Goal: Task Accomplishment & Management: Manage account settings

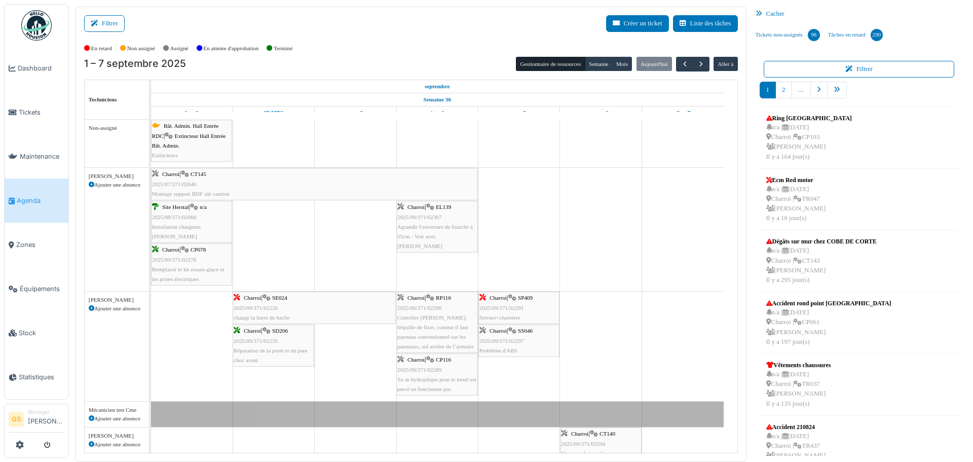
scroll to position [203, 0]
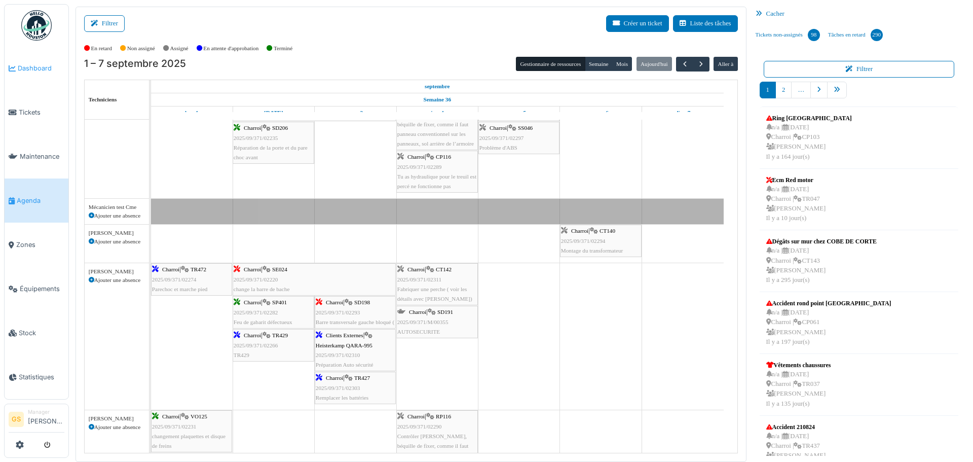
click at [27, 69] on span "Dashboard" at bounding box center [41, 68] width 47 height 10
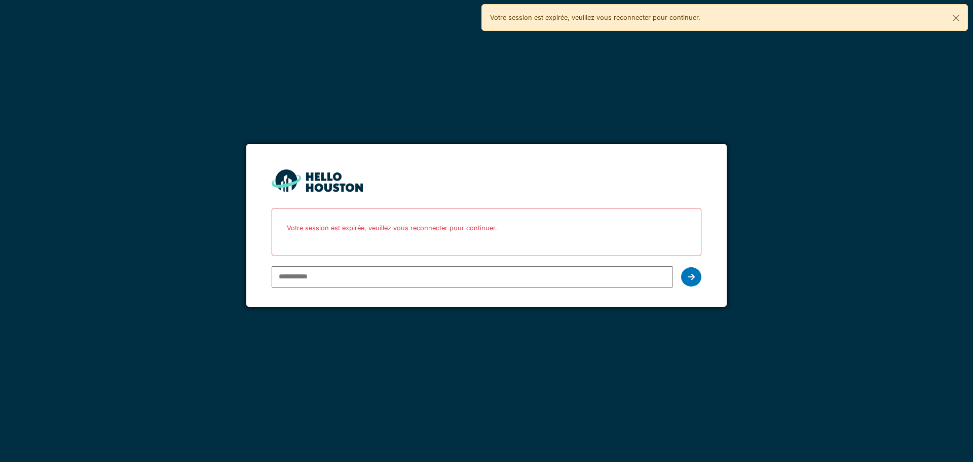
type input "**********"
click at [695, 276] on div at bounding box center [691, 276] width 20 height 19
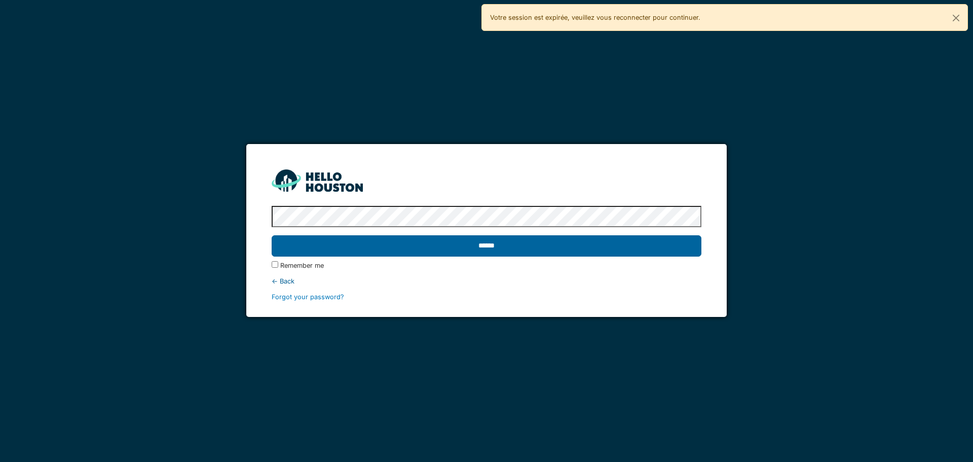
click at [569, 247] on input "******" at bounding box center [486, 245] width 429 height 21
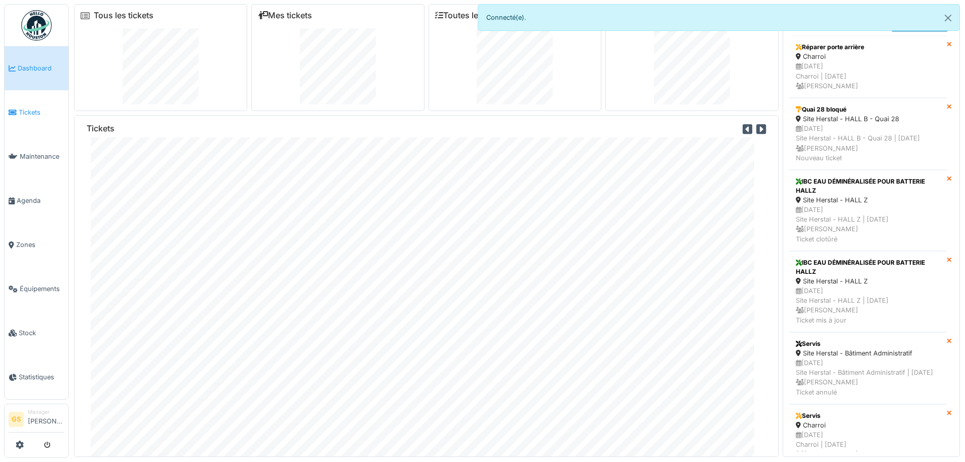
click at [22, 108] on span "Tickets" at bounding box center [42, 112] width 46 height 10
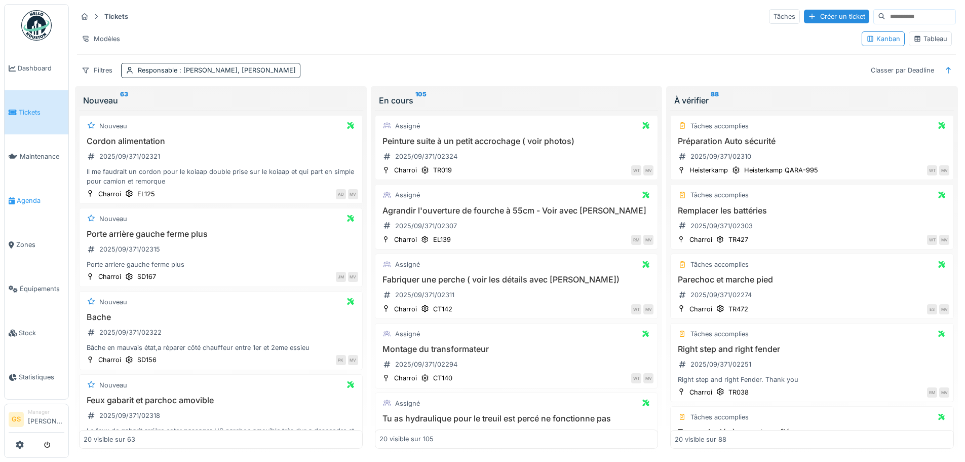
click at [21, 197] on span "Agenda" at bounding box center [41, 201] width 48 height 10
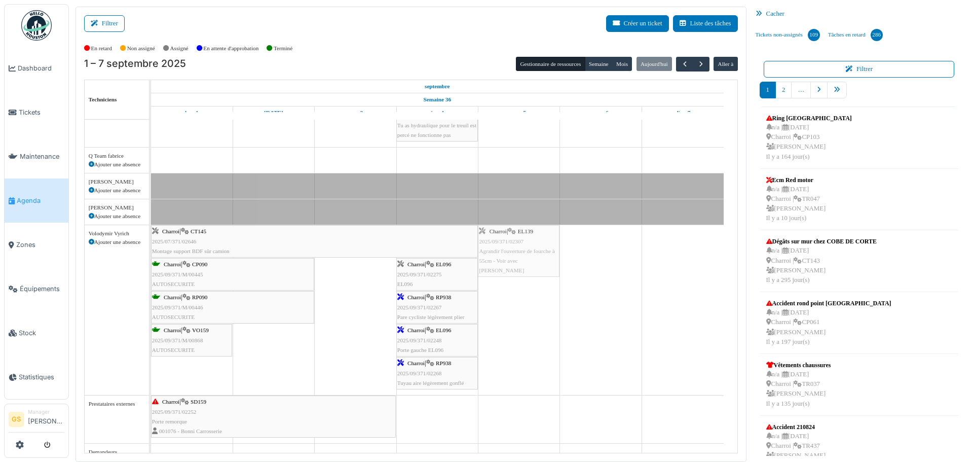
drag, startPoint x: 433, startPoint y: 222, endPoint x: 492, endPoint y: 278, distance: 81.0
click at [417, 362] on span "Charroi" at bounding box center [415, 363] width 17 height 6
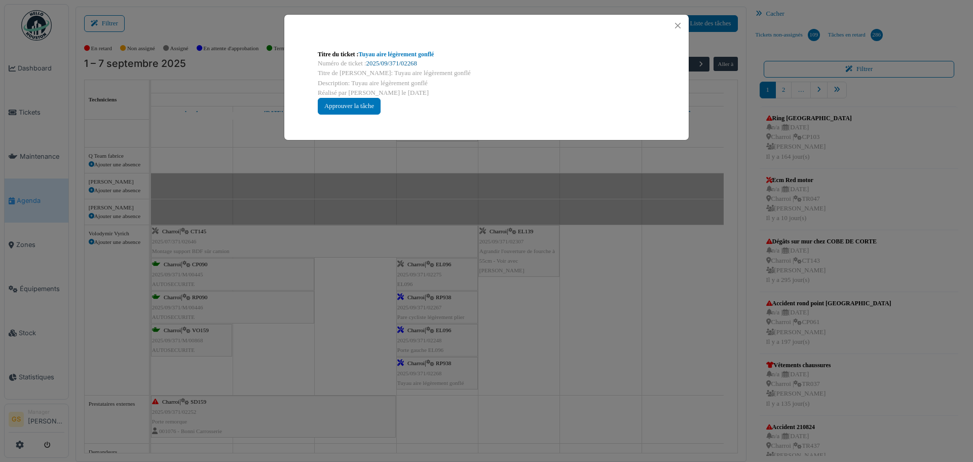
click at [394, 62] on link "2025/09/371/02268" at bounding box center [391, 63] width 51 height 7
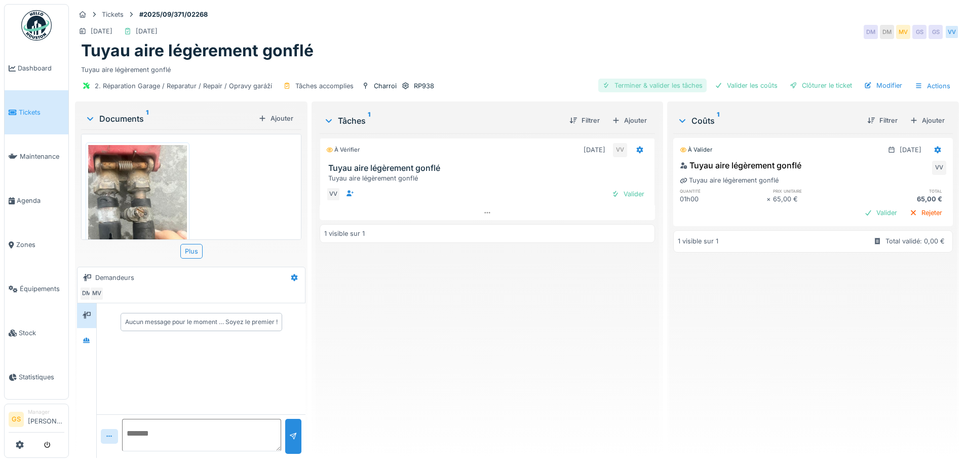
click at [657, 83] on div "Terminer & valider les tâches" at bounding box center [652, 86] width 108 height 14
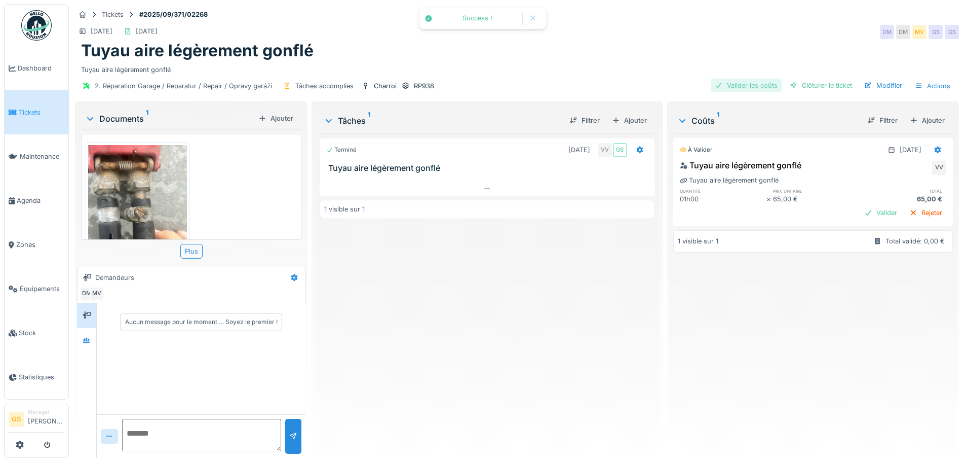
click at [734, 81] on div "Valider les coûts" at bounding box center [746, 86] width 71 height 14
click at [805, 86] on div "Clôturer le ticket" at bounding box center [821, 86] width 70 height 14
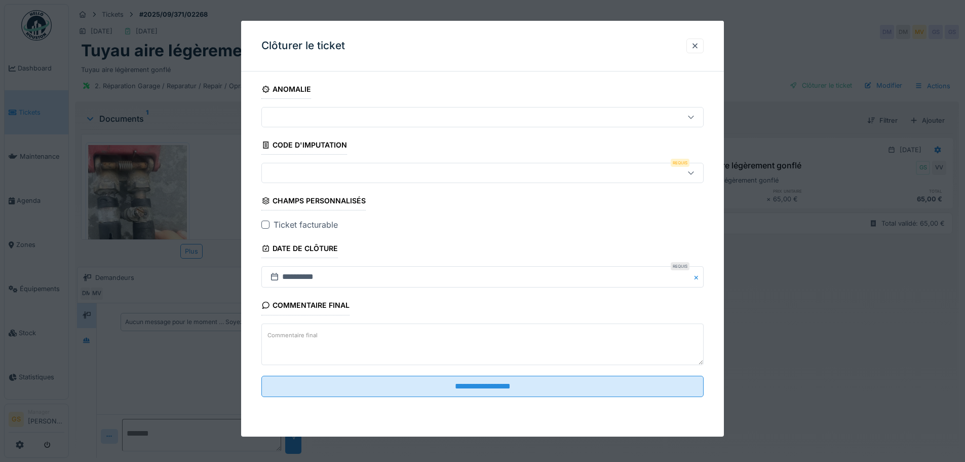
click at [280, 175] on div at bounding box center [457, 172] width 382 height 11
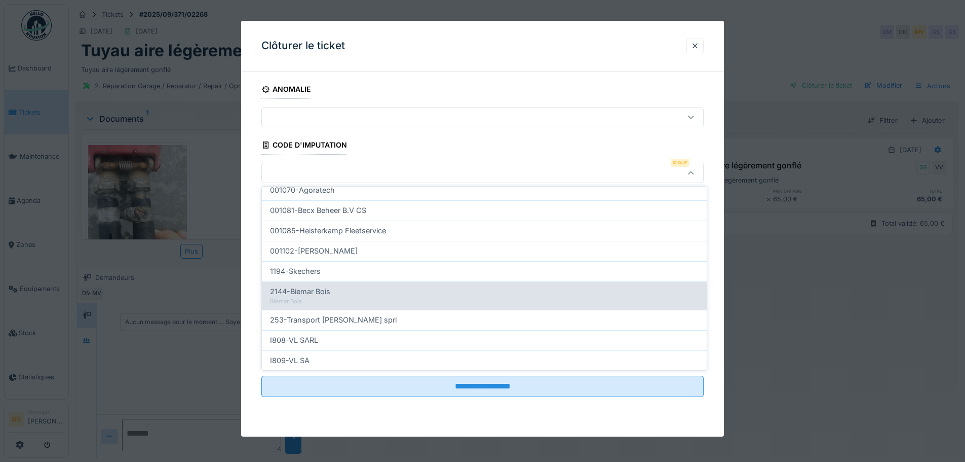
scroll to position [326, 0]
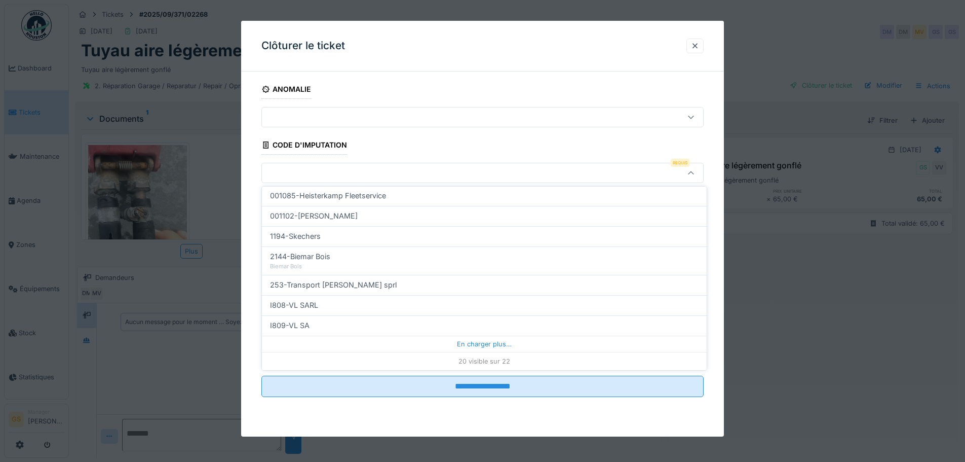
click at [303, 326] on span "I809-VL SA" at bounding box center [290, 325] width 40 height 11
type input "***"
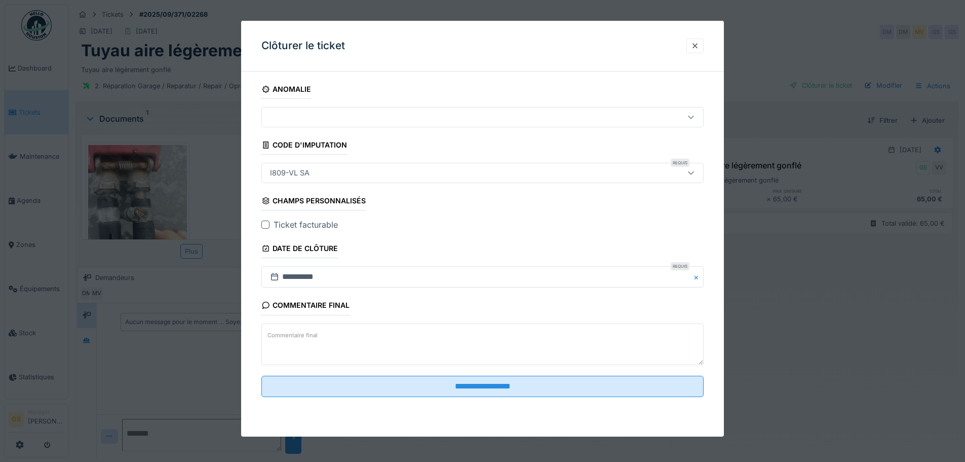
click at [266, 225] on div at bounding box center [265, 224] width 8 height 8
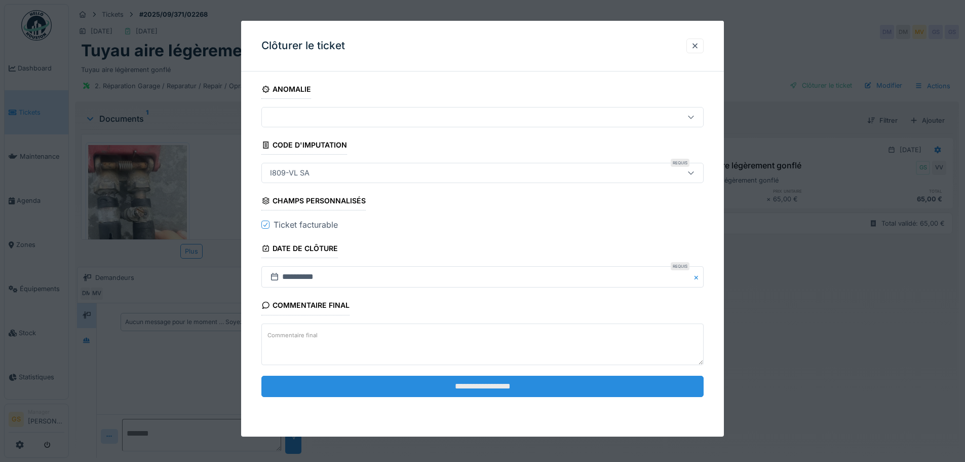
click at [463, 386] on input "**********" at bounding box center [482, 385] width 442 height 21
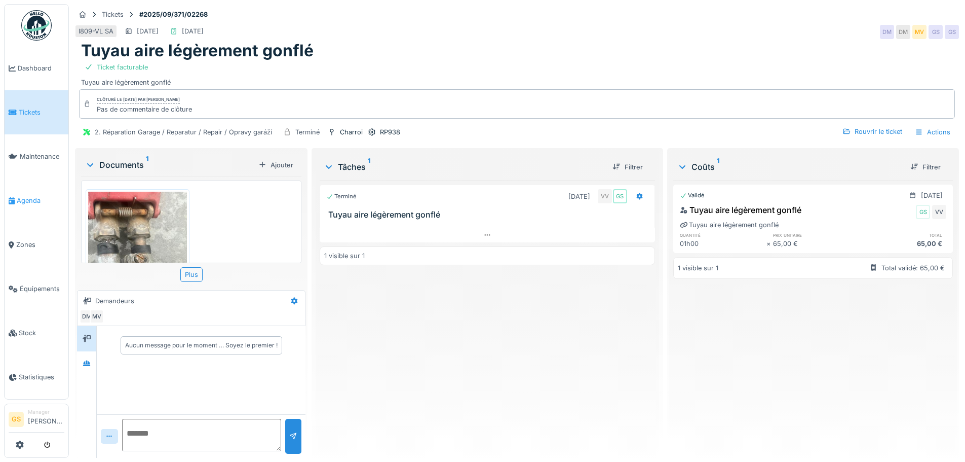
click at [23, 200] on span "Agenda" at bounding box center [41, 201] width 48 height 10
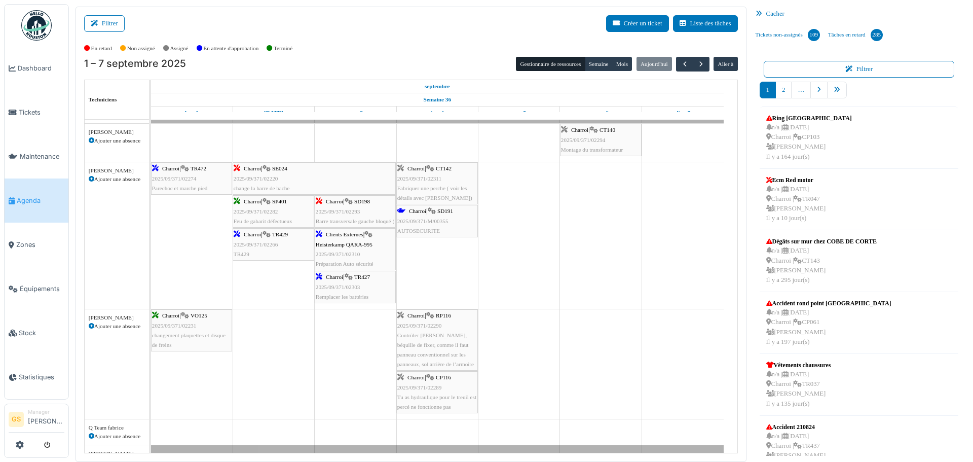
scroll to position [355, 0]
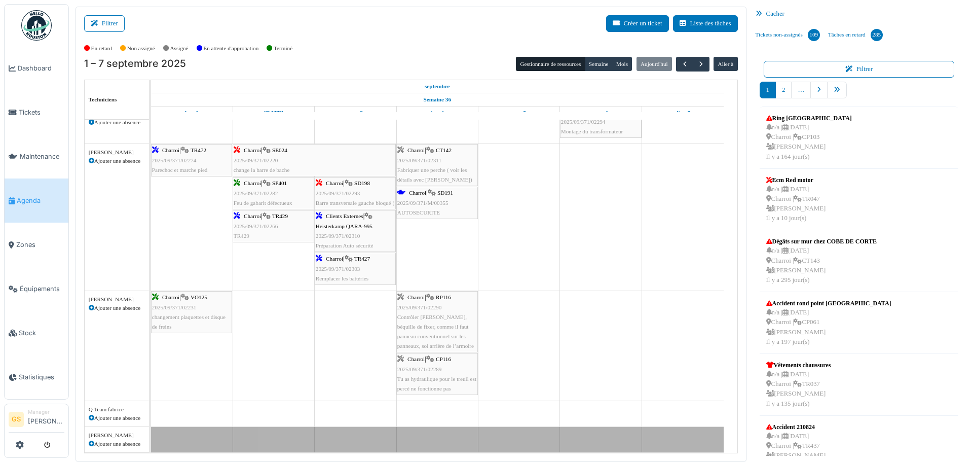
click at [347, 264] on div "Charroi | TR427 2025/09/371/02303 Remplacer les battéries" at bounding box center [355, 268] width 79 height 29
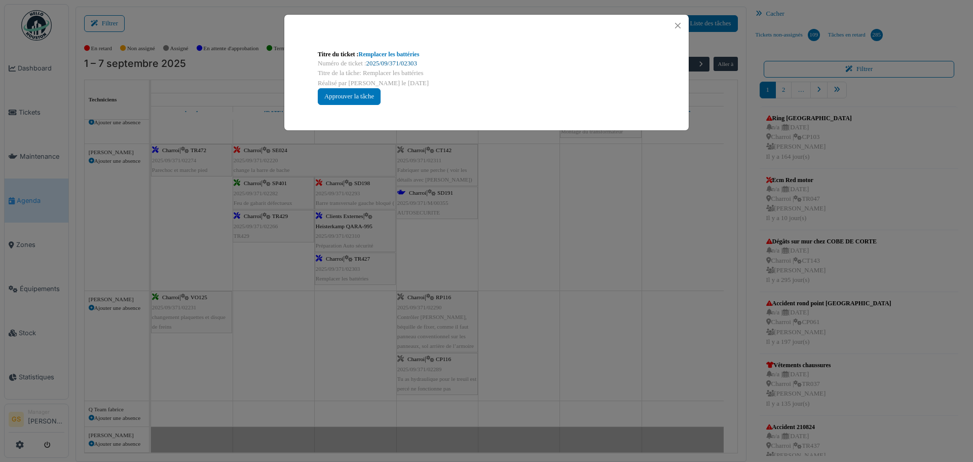
click at [403, 61] on link "2025/09/371/02303" at bounding box center [391, 63] width 51 height 7
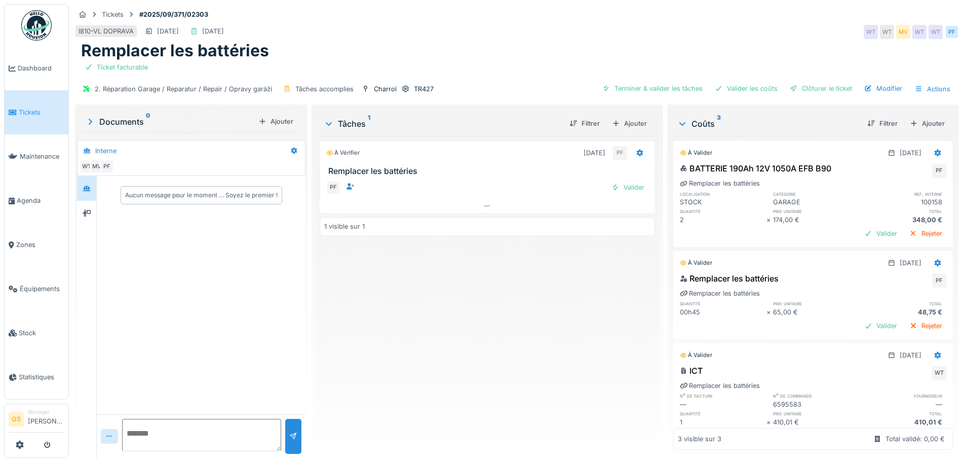
scroll to position [41, 0]
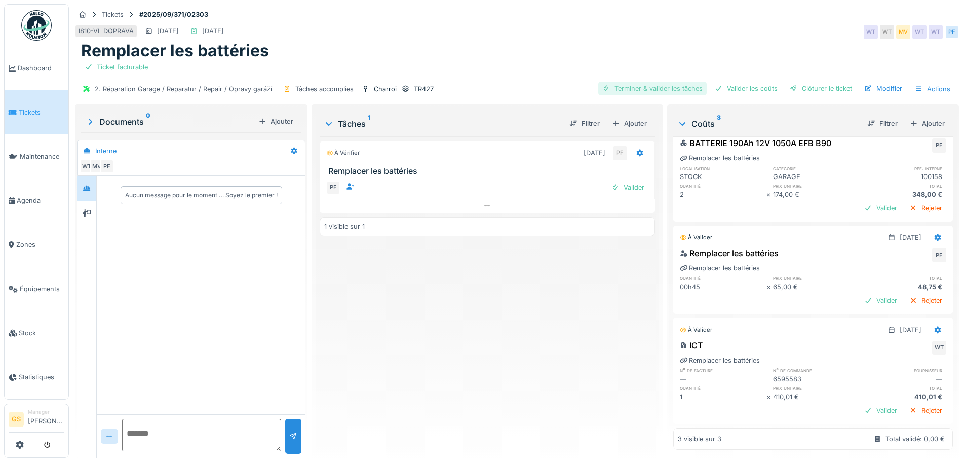
click at [659, 82] on div "Terminer & valider les tâches" at bounding box center [652, 89] width 108 height 14
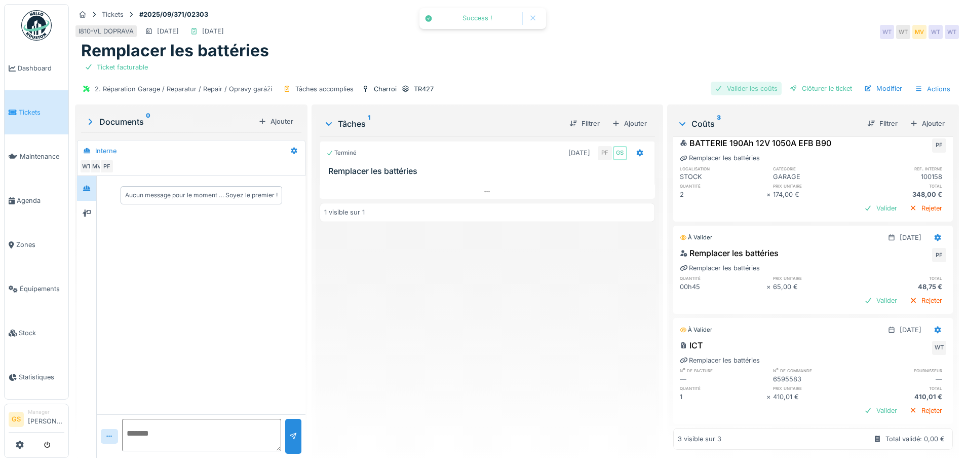
click at [739, 82] on div "Valider les coûts" at bounding box center [746, 89] width 71 height 14
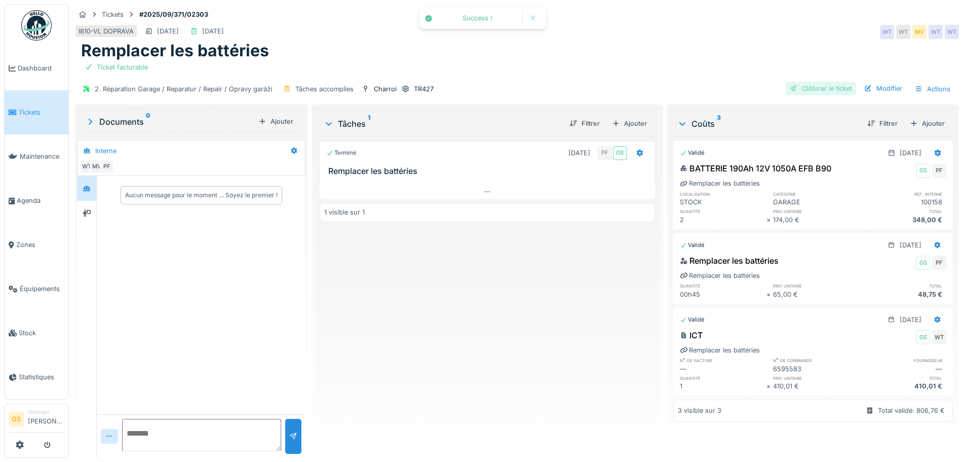
click at [799, 82] on div "Clôturer le ticket" at bounding box center [821, 89] width 70 height 14
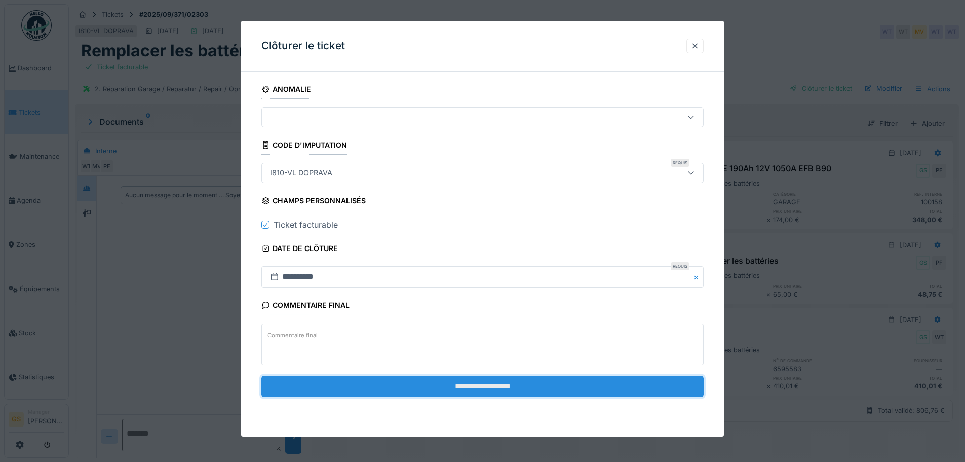
click at [445, 386] on input "**********" at bounding box center [482, 385] width 442 height 21
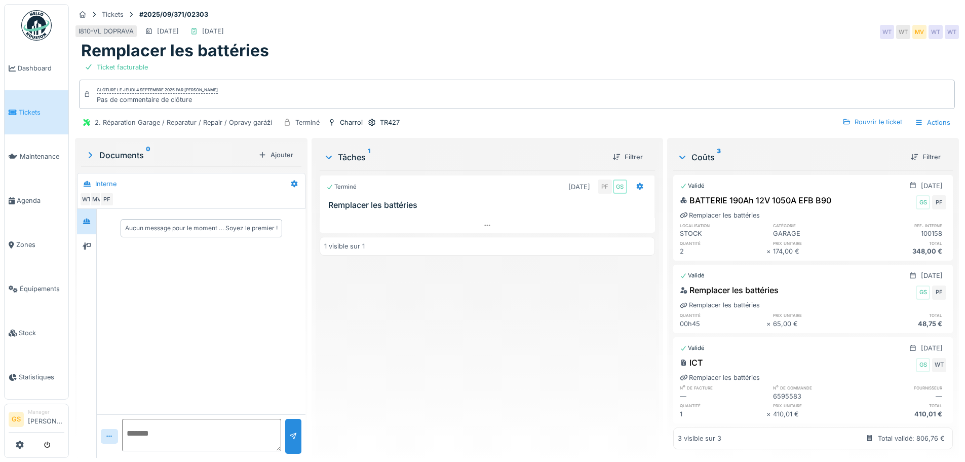
click at [24, 110] on span "Tickets" at bounding box center [42, 112] width 46 height 10
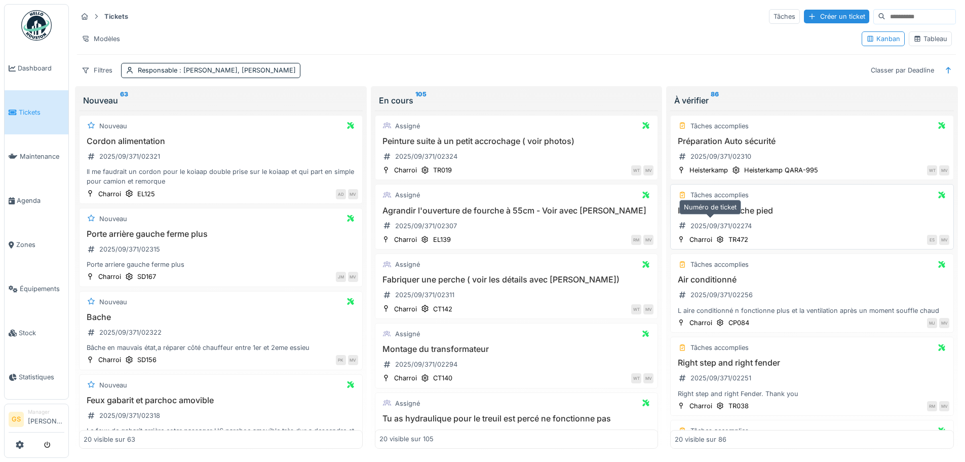
click at [728, 223] on div "2025/09/371/02274" at bounding box center [721, 226] width 61 height 10
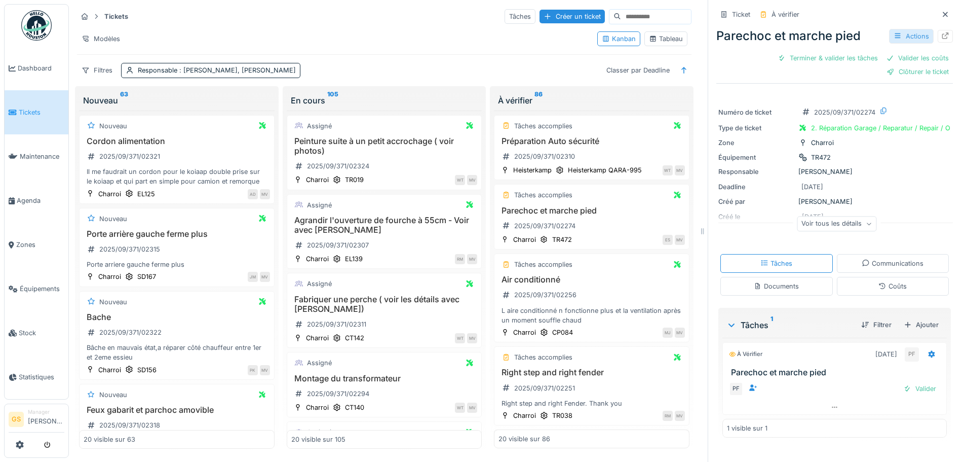
click at [899, 33] on div "Actions" at bounding box center [911, 36] width 45 height 15
click at [942, 34] on icon at bounding box center [945, 35] width 7 height 7
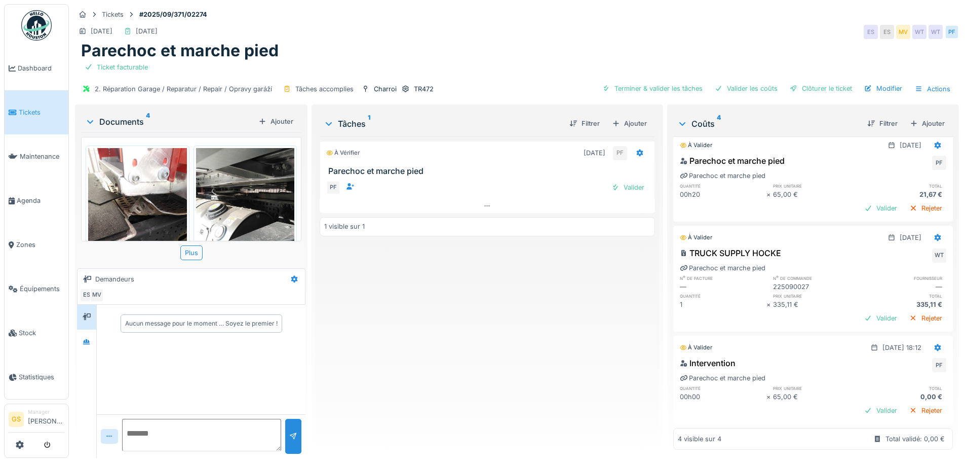
scroll to position [31, 0]
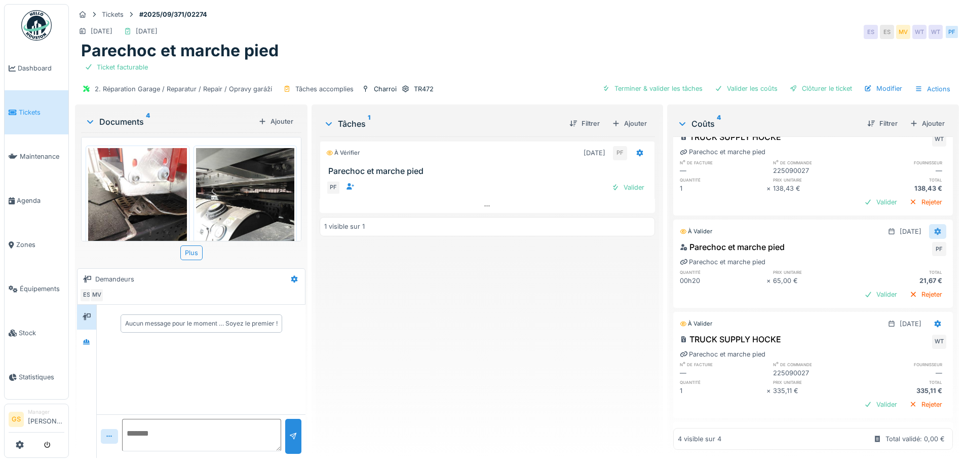
click at [935, 228] on icon at bounding box center [938, 231] width 7 height 7
click at [889, 246] on div "Modifier" at bounding box center [888, 253] width 49 height 15
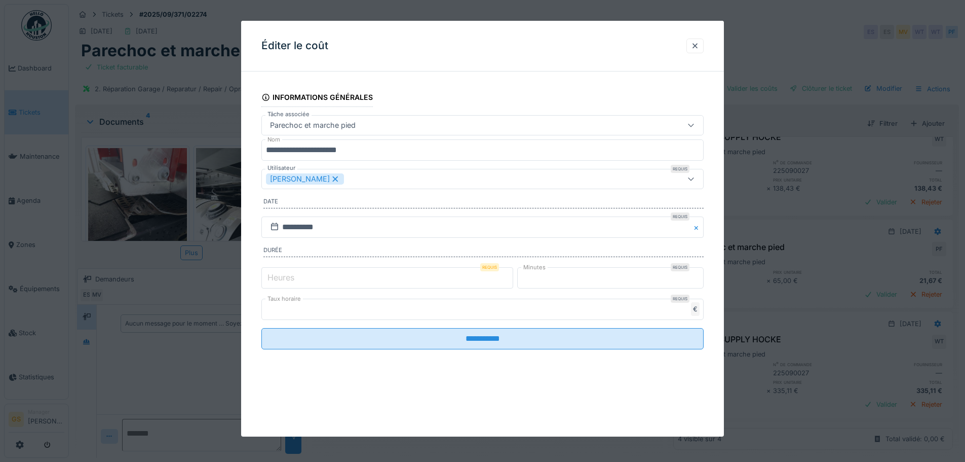
click at [279, 277] on label "Heures" at bounding box center [281, 277] width 31 height 12
click at [279, 277] on input "*" at bounding box center [387, 277] width 252 height 21
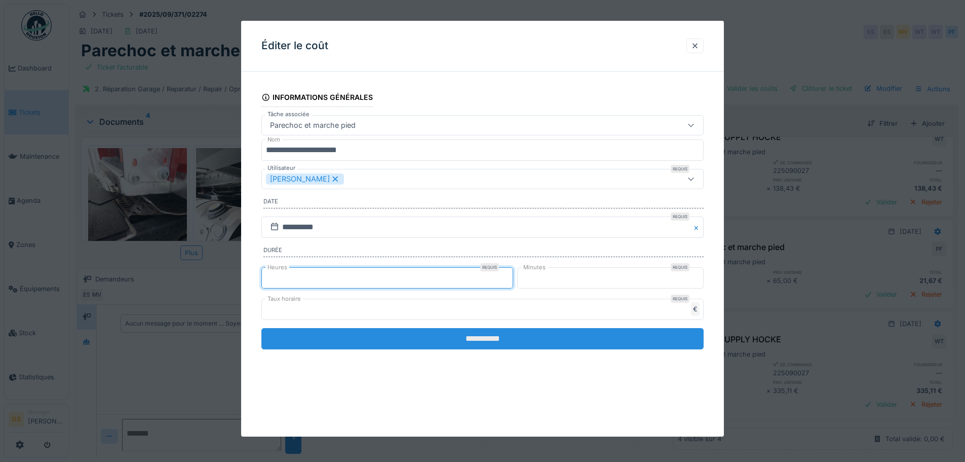
type input "*"
click at [491, 338] on input "**********" at bounding box center [482, 338] width 442 height 21
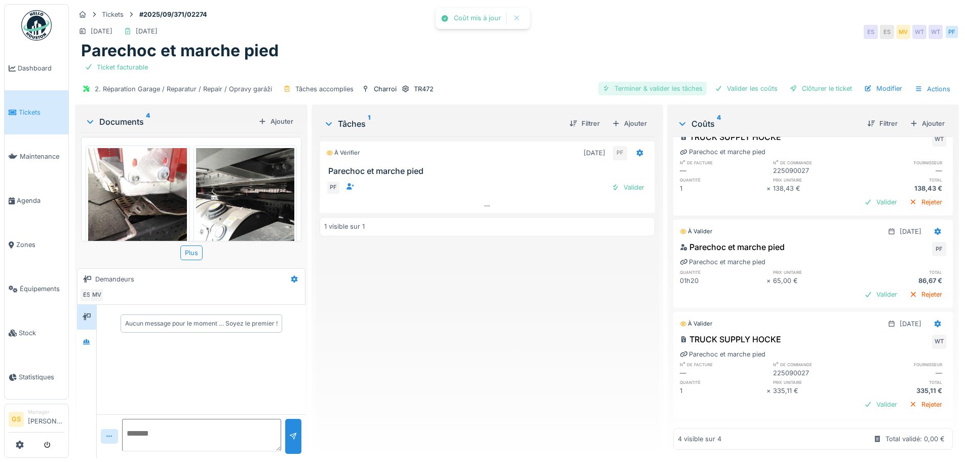
click at [661, 82] on div "Terminer & valider les tâches" at bounding box center [652, 89] width 108 height 14
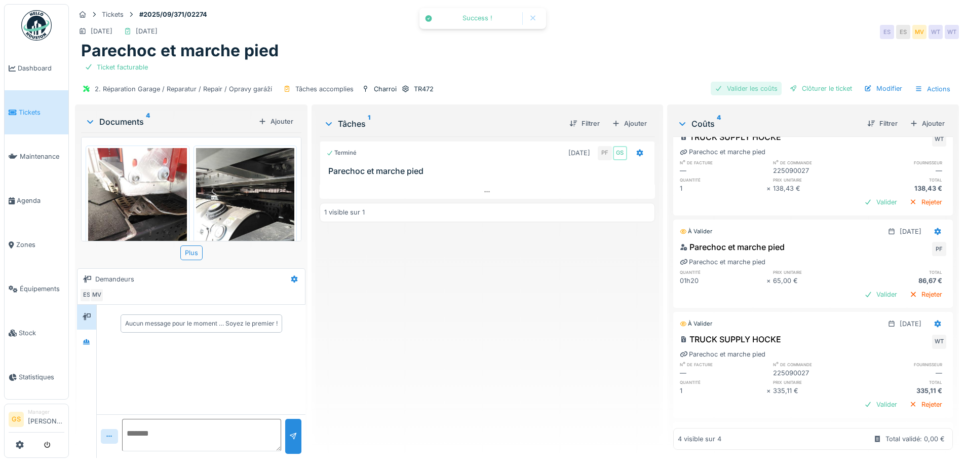
click at [736, 82] on div "Valider les coûts" at bounding box center [746, 89] width 71 height 14
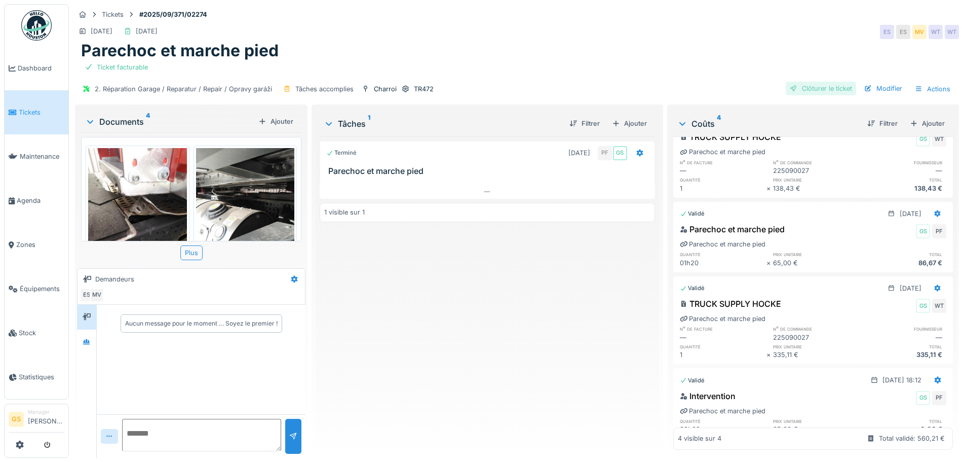
click at [798, 82] on div "Clôturer le ticket" at bounding box center [821, 89] width 70 height 14
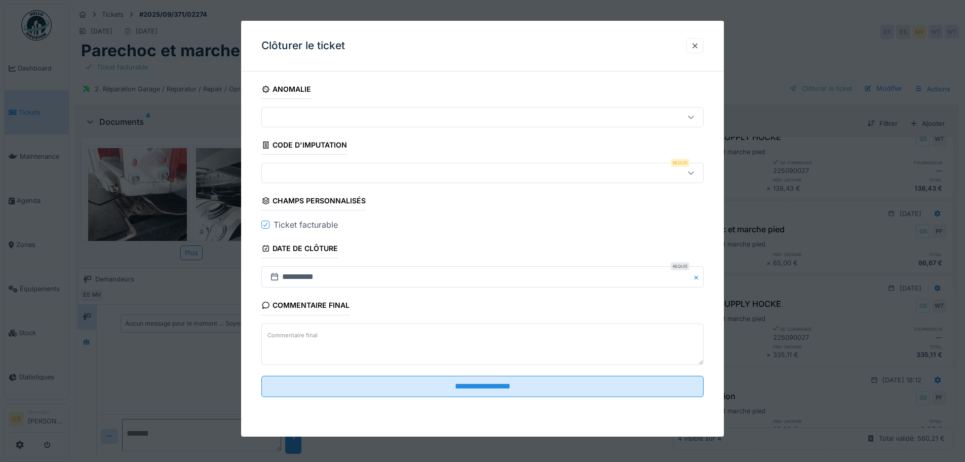
click at [299, 171] on div at bounding box center [457, 172] width 382 height 11
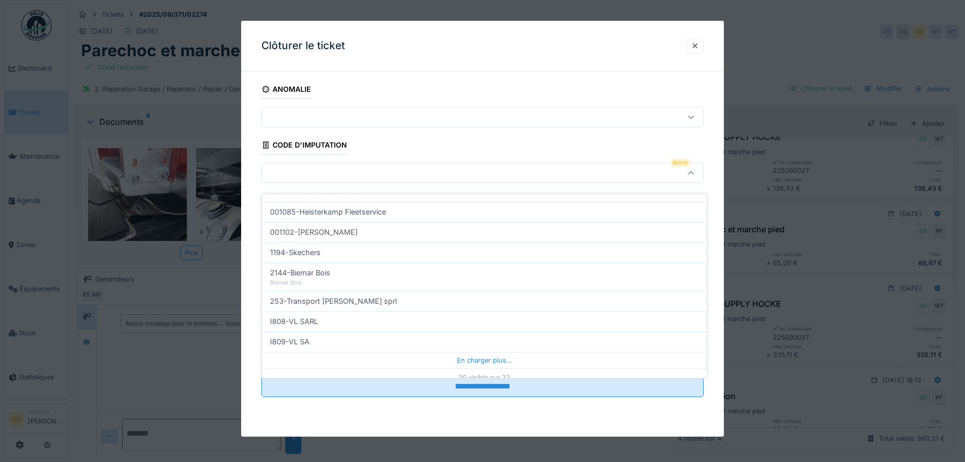
scroll to position [326, 0]
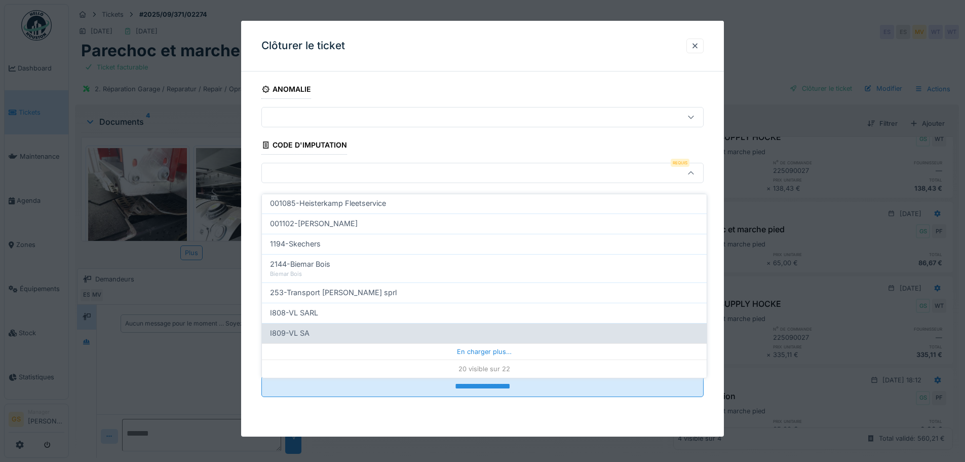
click at [291, 327] on span "I809-VL SA" at bounding box center [290, 332] width 40 height 11
type input "***"
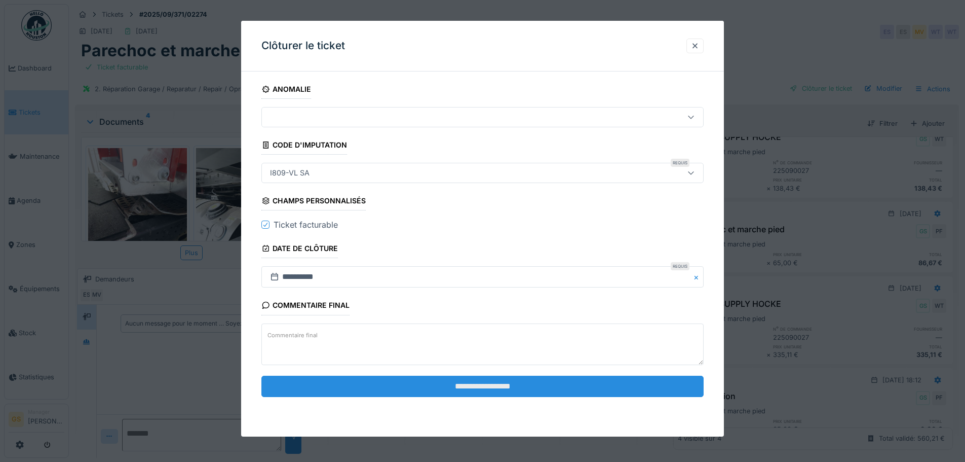
click at [406, 390] on input "**********" at bounding box center [482, 385] width 442 height 21
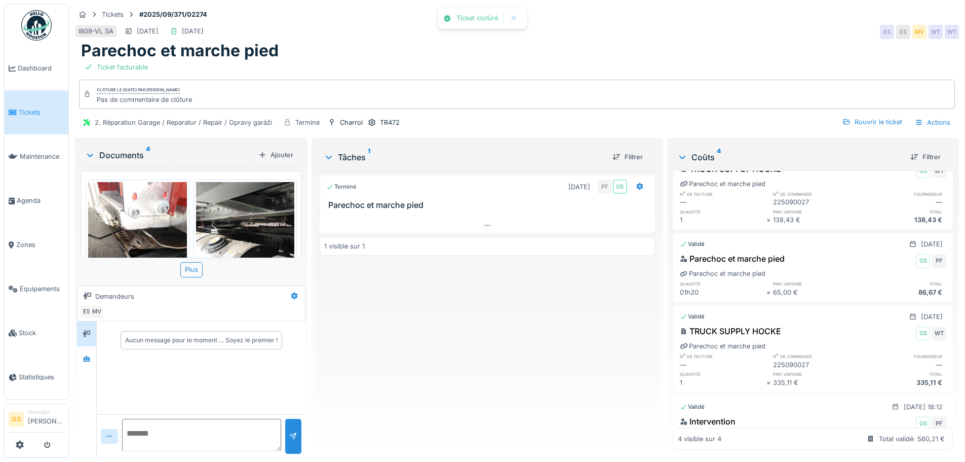
scroll to position [29, 0]
click at [15, 197] on icon at bounding box center [12, 200] width 6 height 7
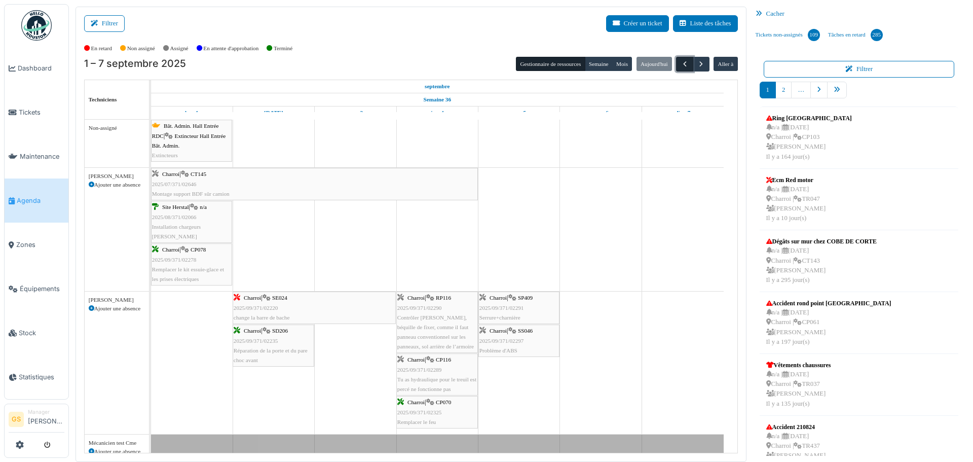
click at [681, 64] on span "button" at bounding box center [685, 64] width 9 height 9
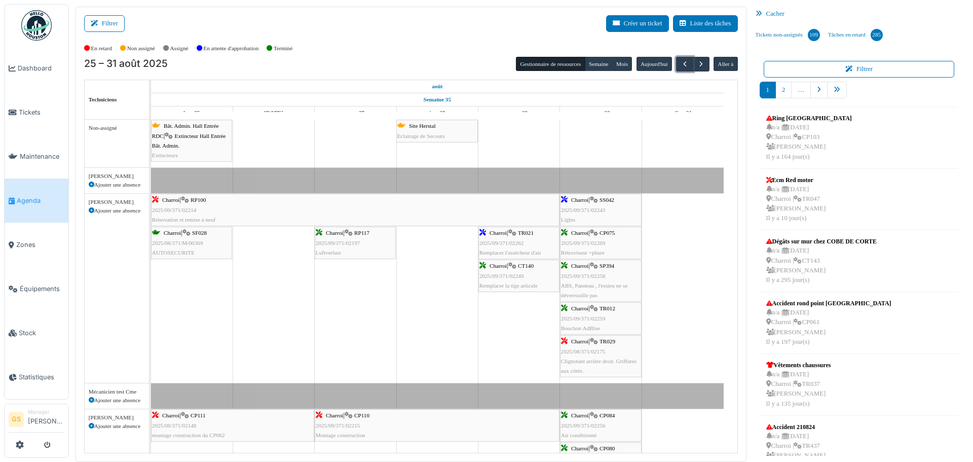
click at [590, 207] on span "2025/09/371/02243" at bounding box center [583, 210] width 45 height 6
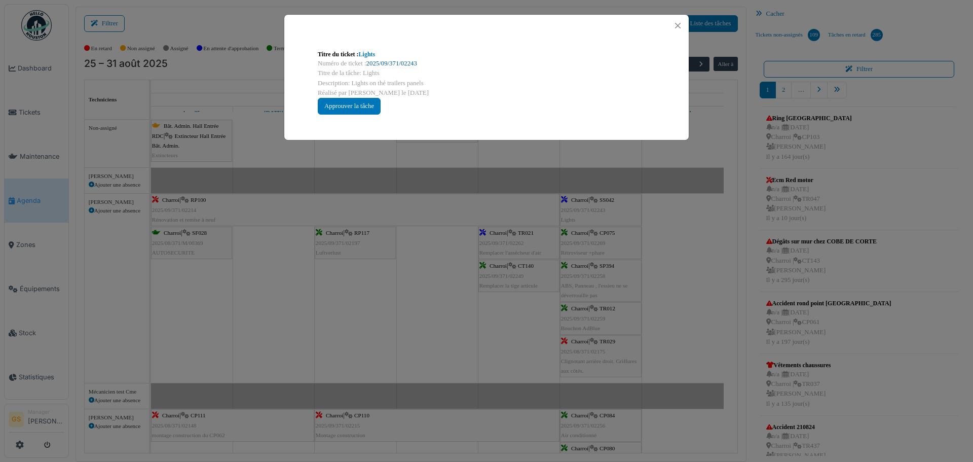
click at [391, 60] on link "2025/09/371/02243" at bounding box center [391, 63] width 51 height 7
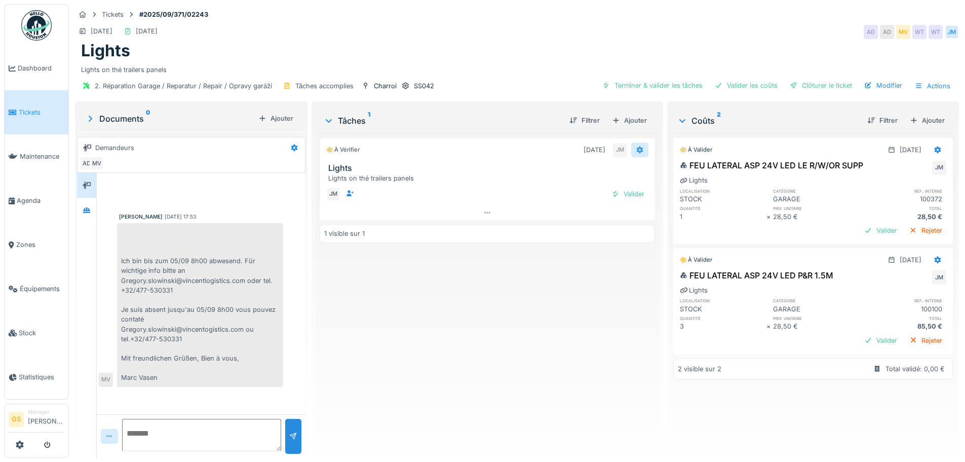
click at [636, 150] on icon at bounding box center [639, 149] width 7 height 7
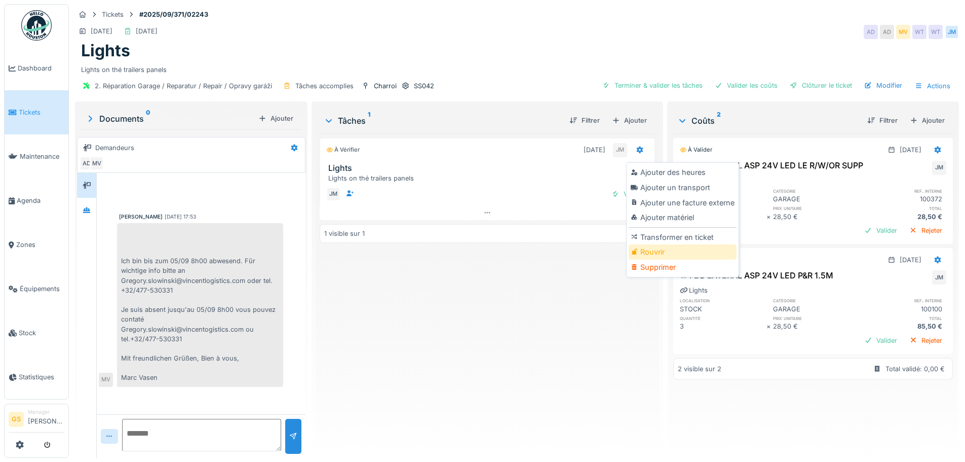
click at [649, 251] on div "Rouvrir" at bounding box center [683, 251] width 108 height 15
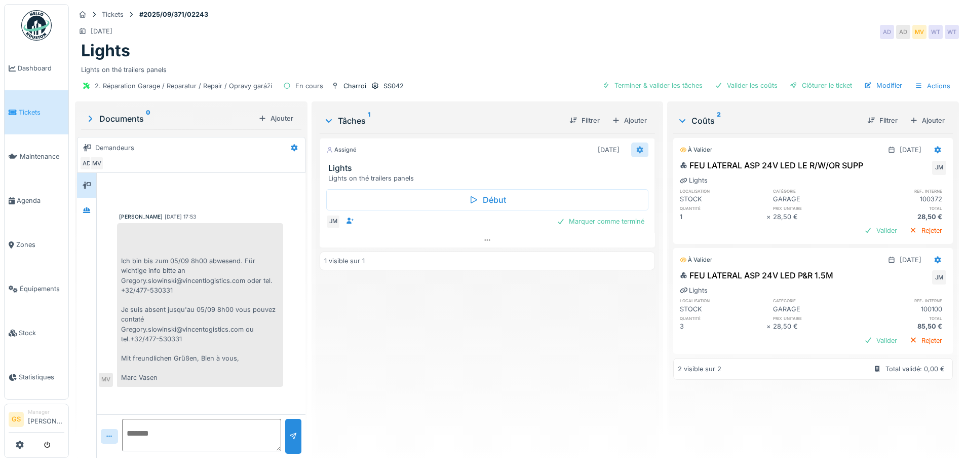
click at [636, 146] on icon at bounding box center [640, 149] width 8 height 7
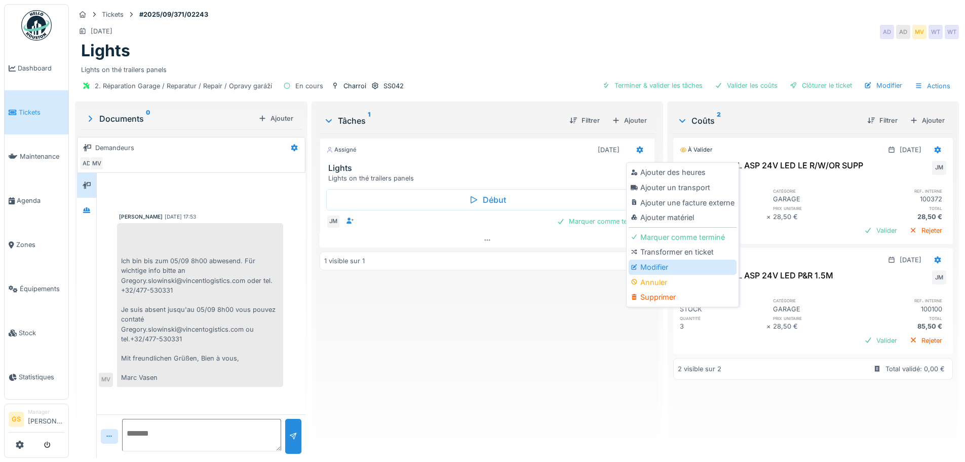
click at [641, 268] on div "Modifier" at bounding box center [683, 266] width 108 height 15
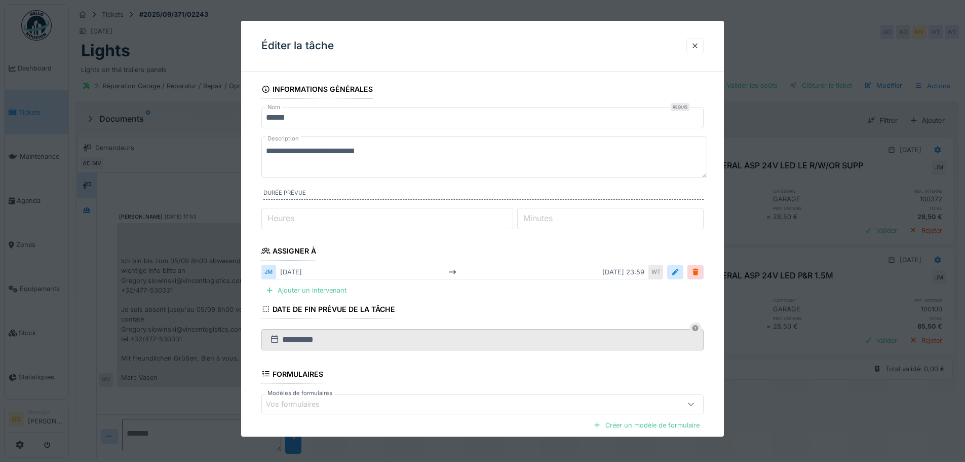
click at [273, 216] on label "Heures" at bounding box center [281, 218] width 31 height 12
click at [273, 216] on input "*" at bounding box center [387, 218] width 252 height 21
type input "*"
click at [555, 222] on label "Minutes" at bounding box center [537, 218] width 33 height 12
click at [560, 222] on input "*" at bounding box center [610, 218] width 186 height 21
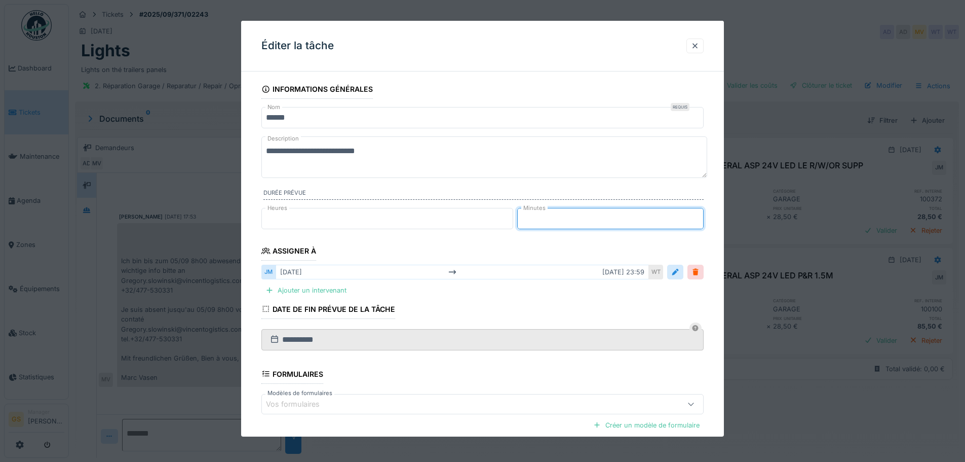
scroll to position [105, 0]
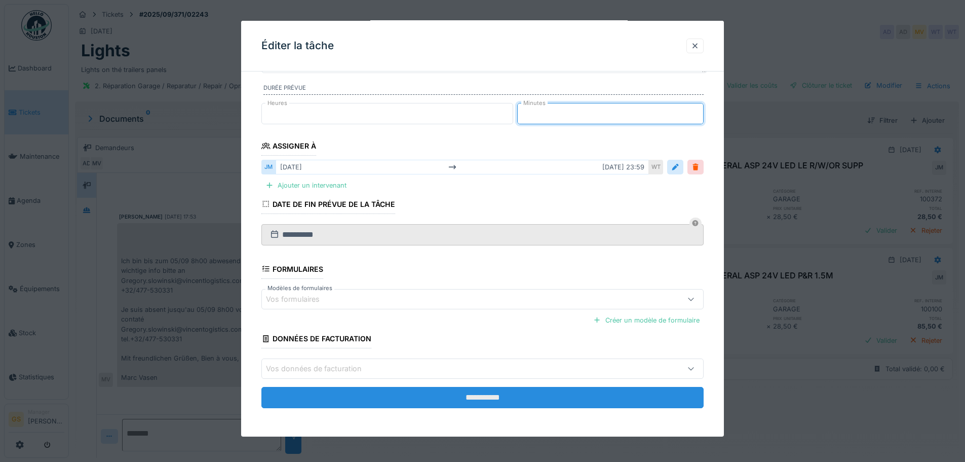
type input "**"
click at [478, 396] on input "**********" at bounding box center [482, 397] width 442 height 21
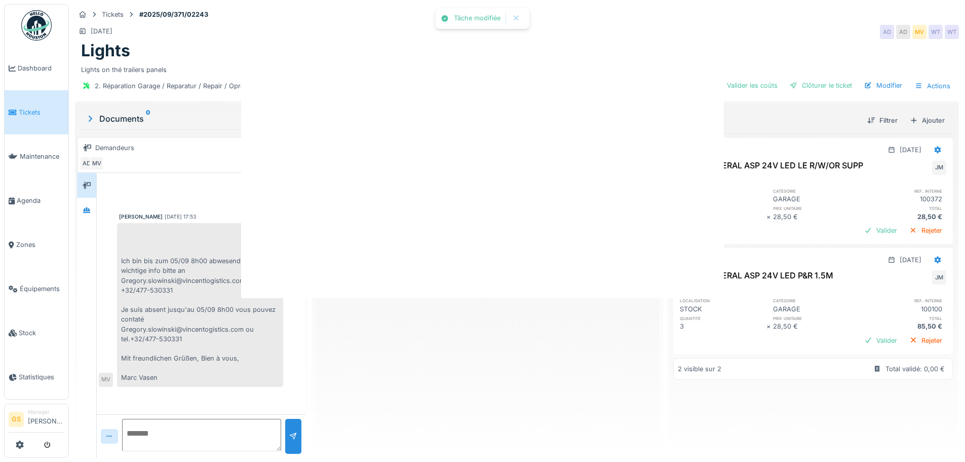
scroll to position [0, 0]
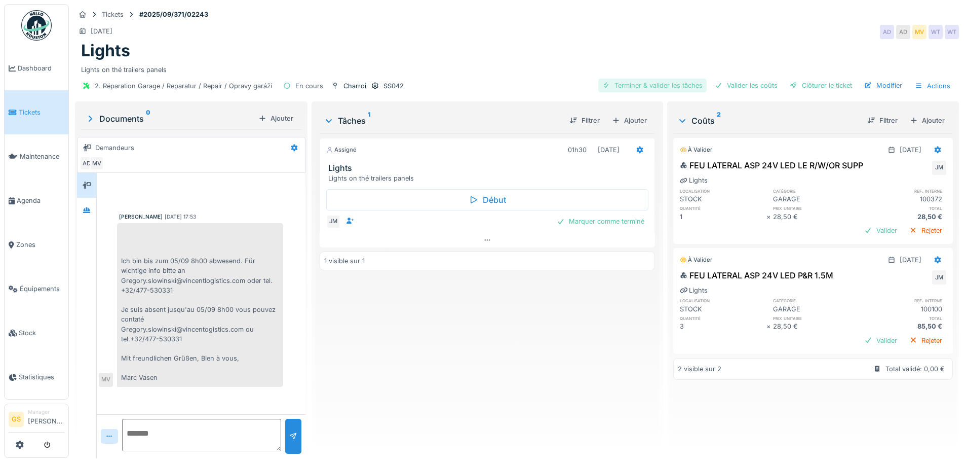
click at [649, 84] on div "Terminer & valider les tâches" at bounding box center [652, 86] width 108 height 14
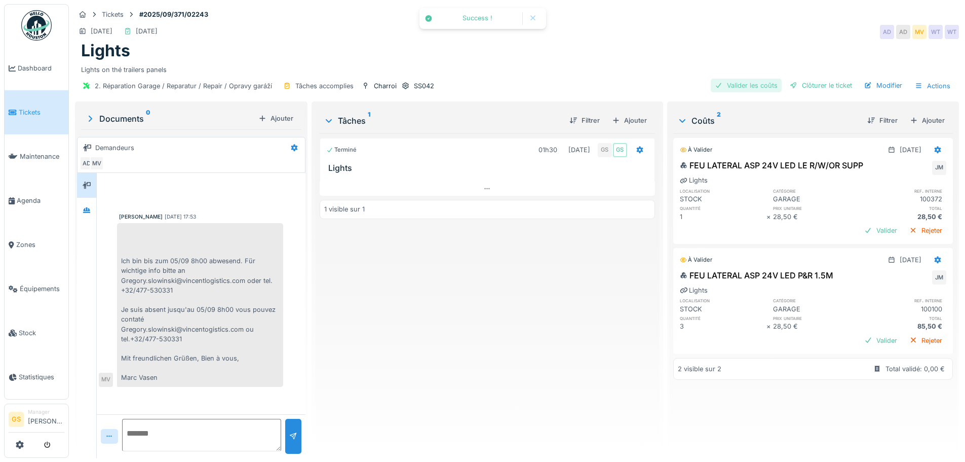
click at [751, 81] on div "Valider les coûts" at bounding box center [746, 86] width 71 height 14
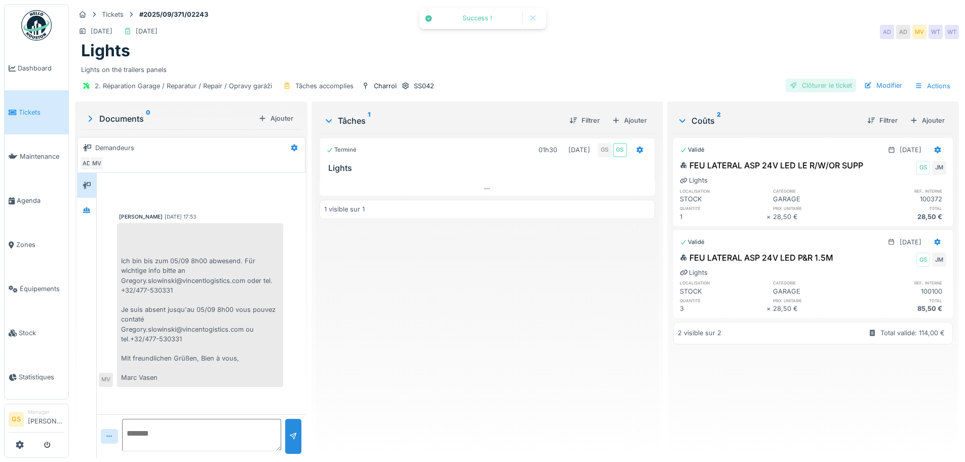
click at [797, 85] on div "Clôturer le ticket" at bounding box center [821, 86] width 70 height 14
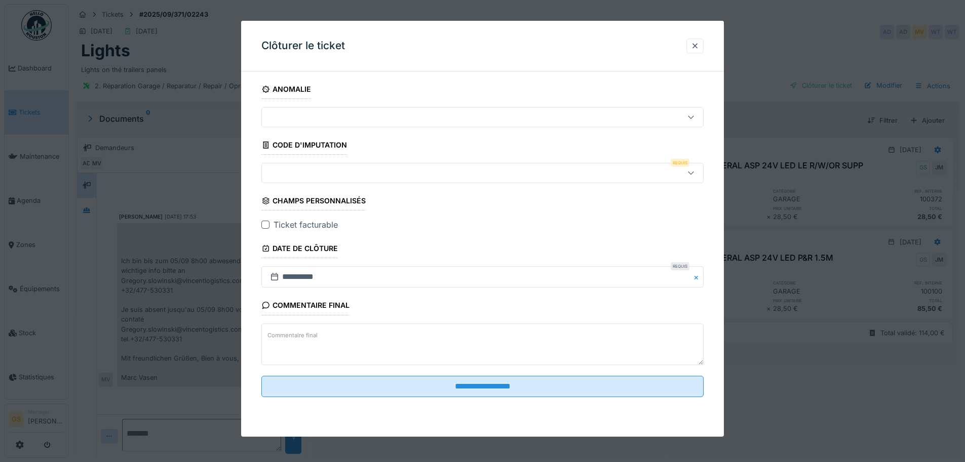
click at [286, 170] on div at bounding box center [457, 172] width 382 height 11
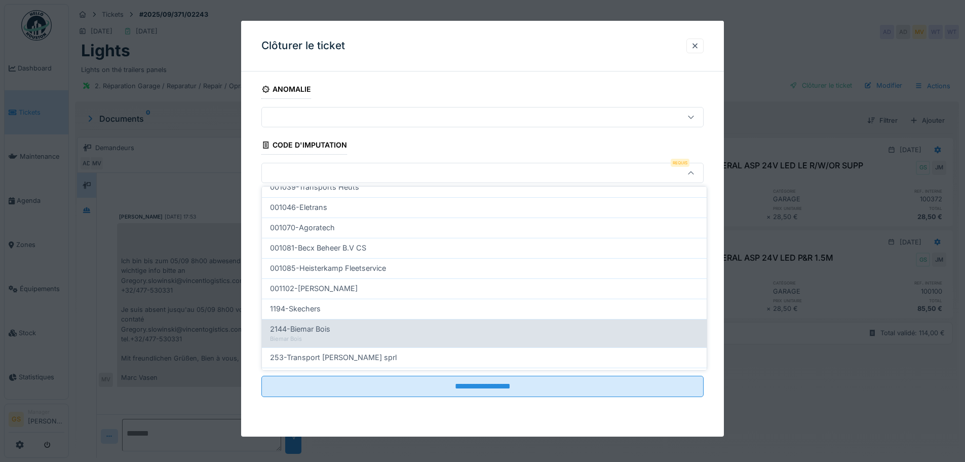
scroll to position [326, 0]
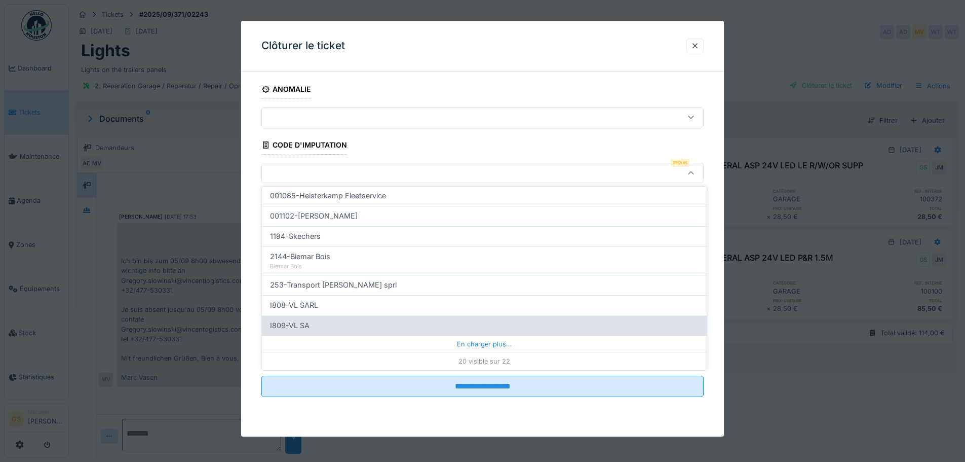
click at [296, 325] on span "I809-VL SA" at bounding box center [290, 325] width 40 height 11
type input "***"
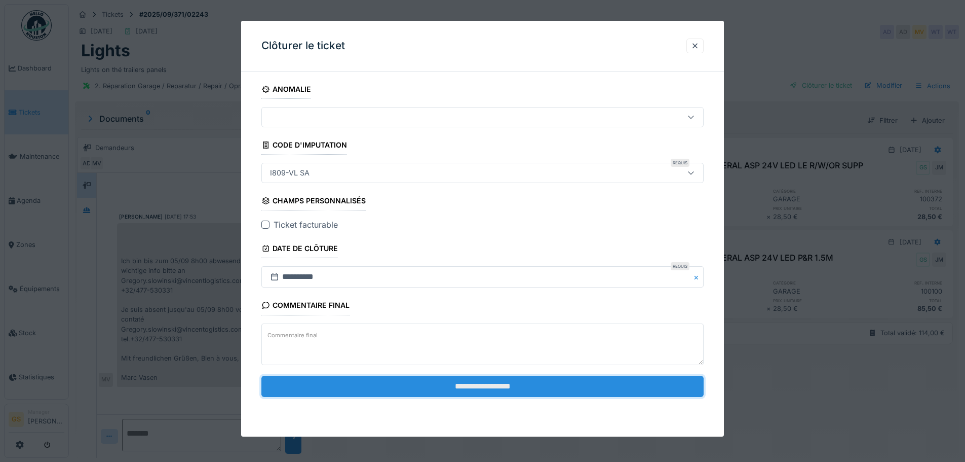
click at [421, 384] on input "**********" at bounding box center [482, 385] width 442 height 21
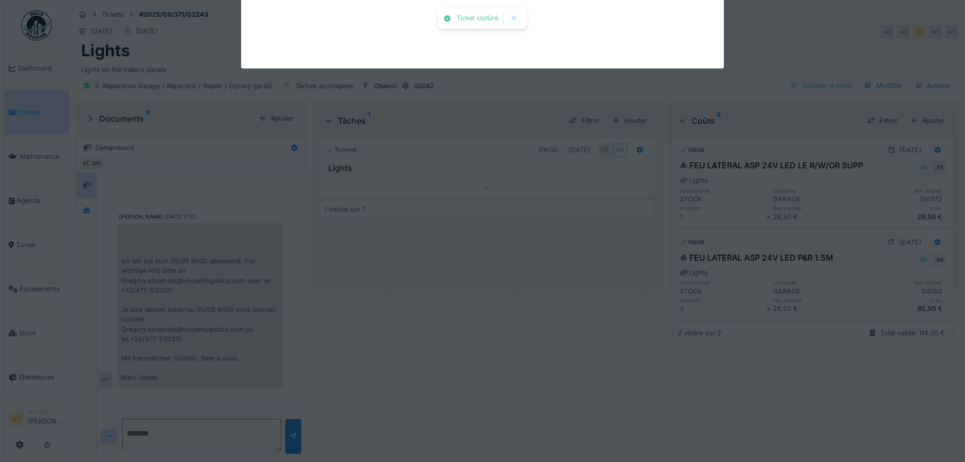
scroll to position [23, 0]
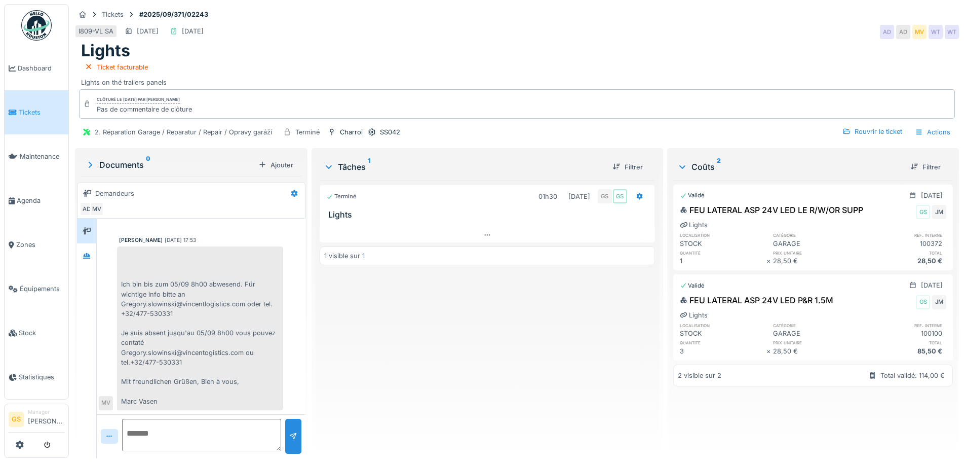
click at [23, 107] on span "Tickets" at bounding box center [42, 112] width 46 height 10
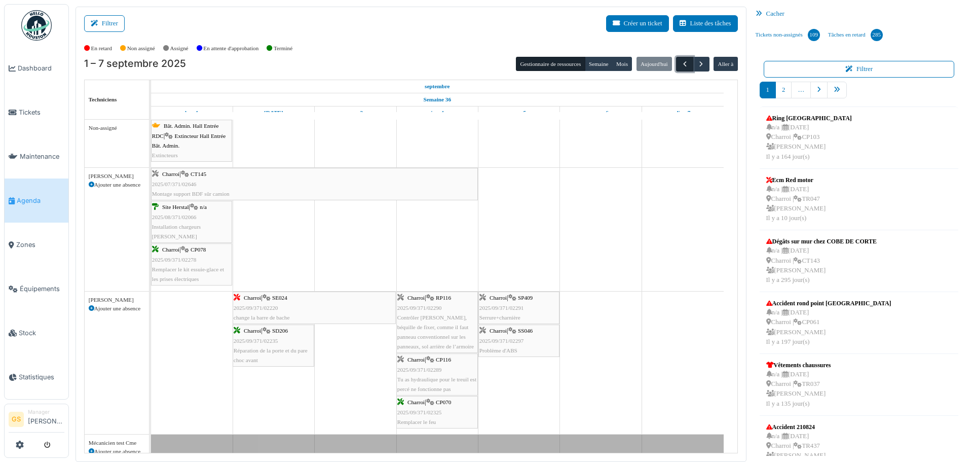
click at [681, 64] on span "button" at bounding box center [685, 64] width 9 height 9
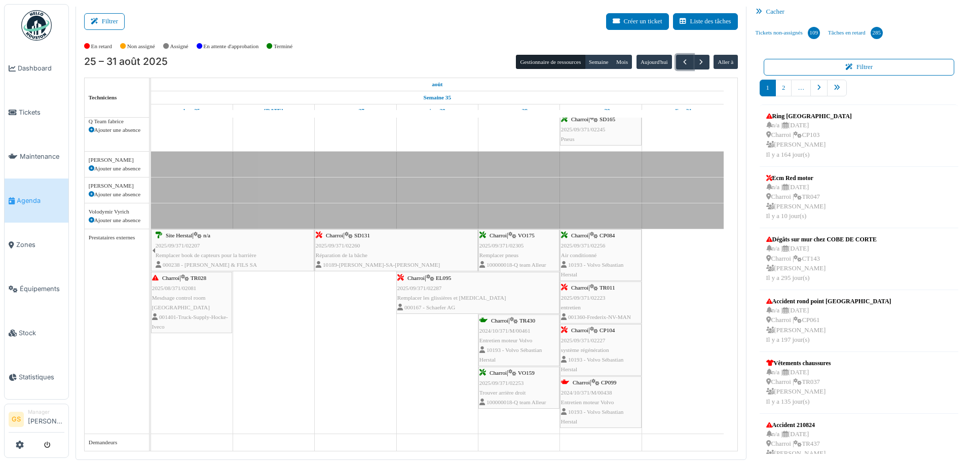
click at [579, 391] on span "2024/10/371/M/00438" at bounding box center [586, 392] width 51 height 6
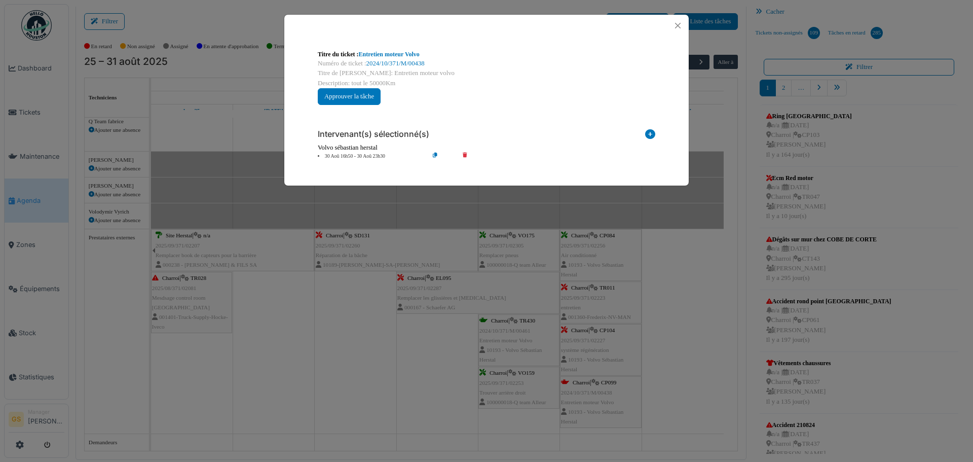
click at [391, 59] on div "Numéro de ticket : 2024/10/371/M/00438" at bounding box center [486, 64] width 337 height 10
click at [401, 62] on link "2024/10/371/M/00438" at bounding box center [395, 63] width 58 height 7
click at [676, 25] on button "Close" at bounding box center [678, 26] width 14 height 14
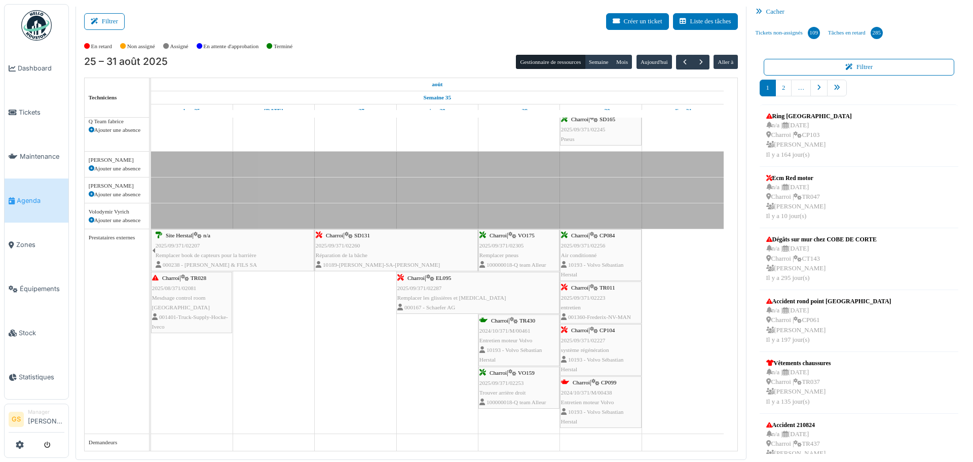
click at [585, 296] on span "2025/09/371/02223" at bounding box center [583, 297] width 45 height 6
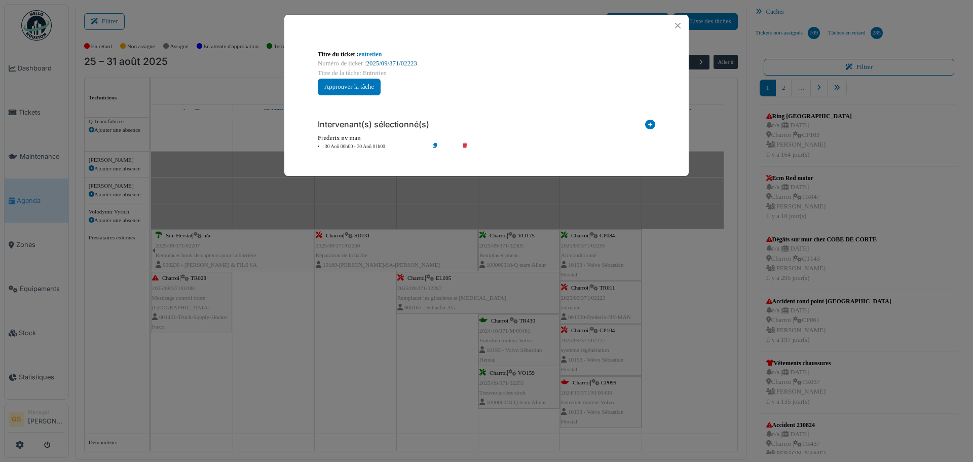
click at [395, 60] on link "2025/09/371/02223" at bounding box center [391, 63] width 51 height 7
click at [682, 23] on button "Close" at bounding box center [678, 26] width 14 height 14
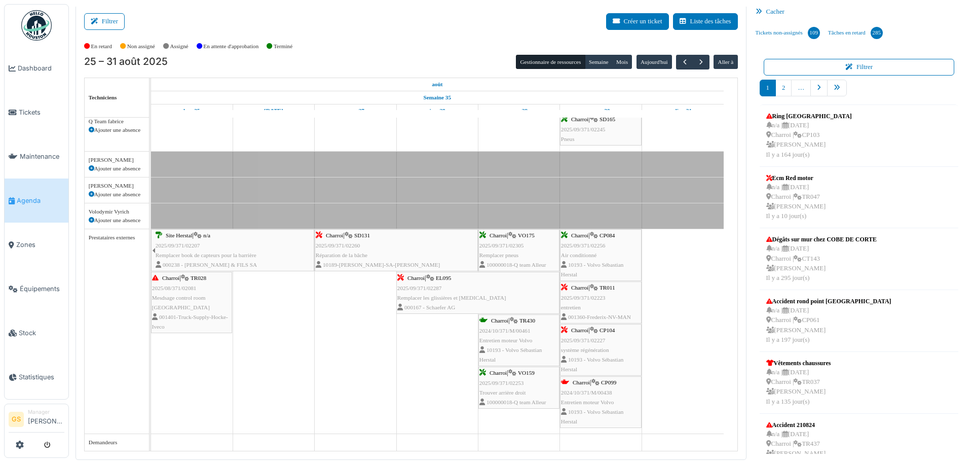
click at [587, 296] on span "2025/09/371/02223" at bounding box center [583, 297] width 45 height 6
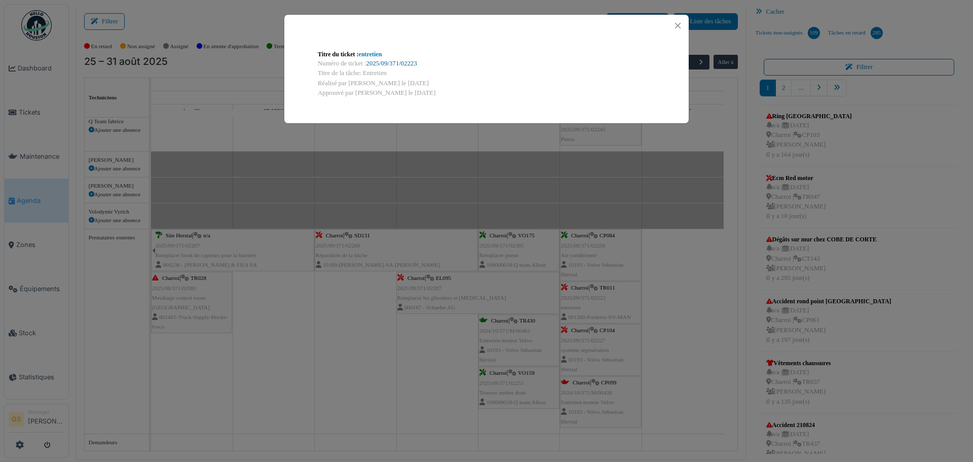
click at [402, 60] on link "2025/09/371/02223" at bounding box center [391, 63] width 51 height 7
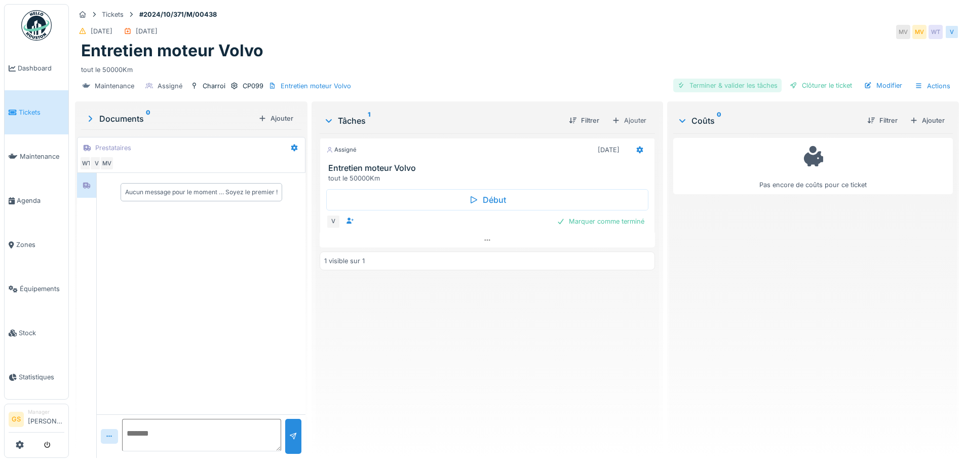
click at [737, 84] on div "Terminer & valider les tâches" at bounding box center [727, 86] width 108 height 14
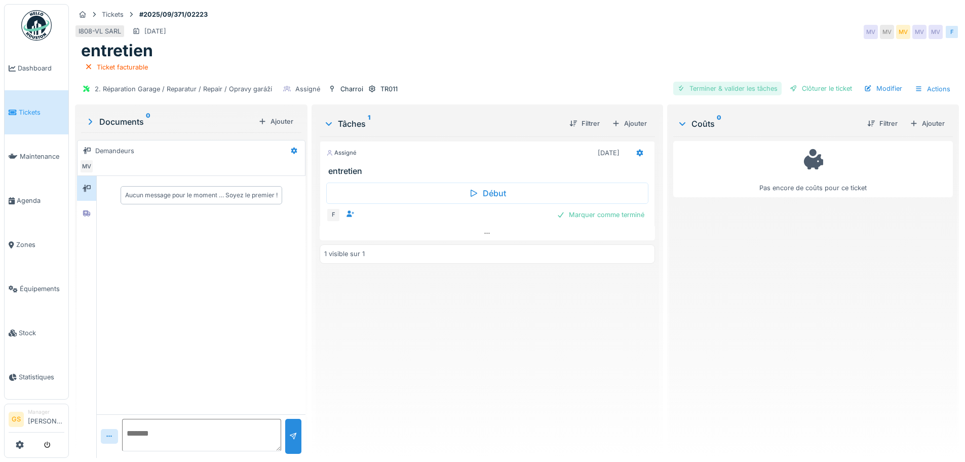
click at [703, 89] on div "Terminer & valider les tâches" at bounding box center [727, 89] width 108 height 14
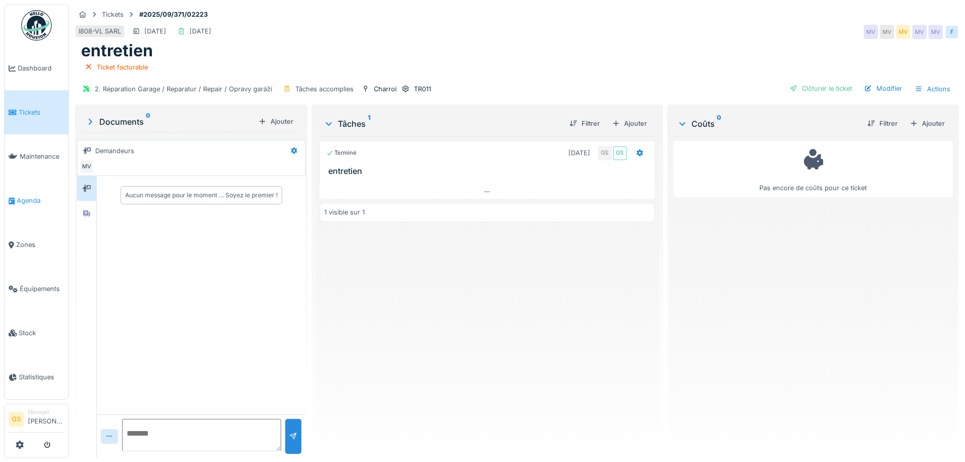
click at [19, 196] on span "Agenda" at bounding box center [41, 201] width 48 height 10
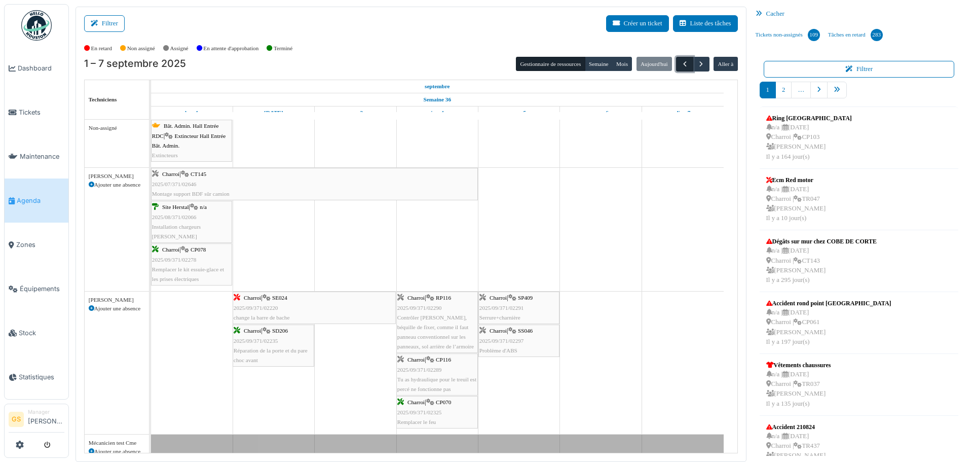
click at [681, 64] on span "button" at bounding box center [685, 64] width 9 height 9
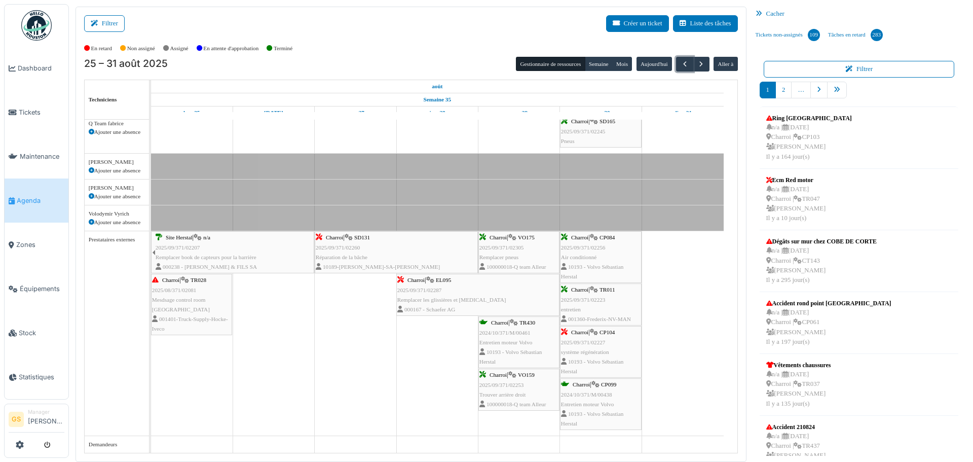
scroll to position [2, 0]
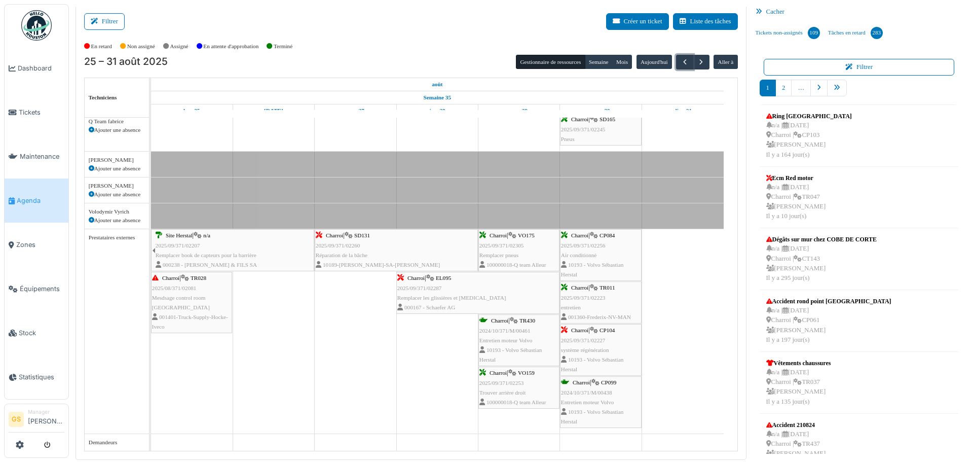
click at [591, 339] on span "2025/09/371/02227" at bounding box center [583, 340] width 45 height 6
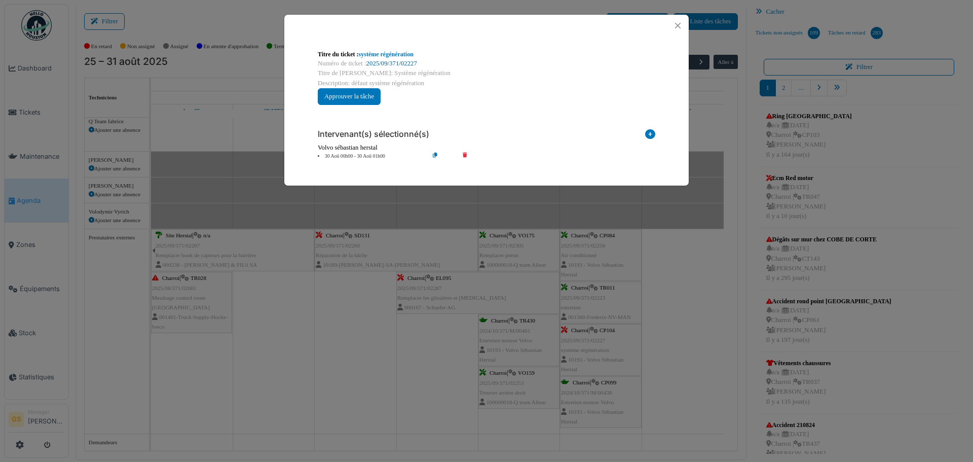
click at [388, 62] on link "2025/09/371/02227" at bounding box center [391, 63] width 51 height 7
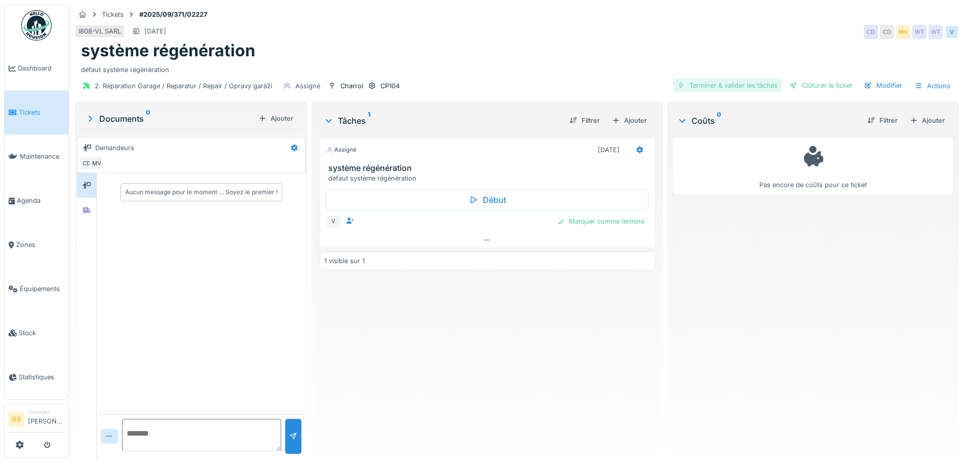
click at [722, 86] on div "Terminer & valider les tâches" at bounding box center [727, 86] width 108 height 14
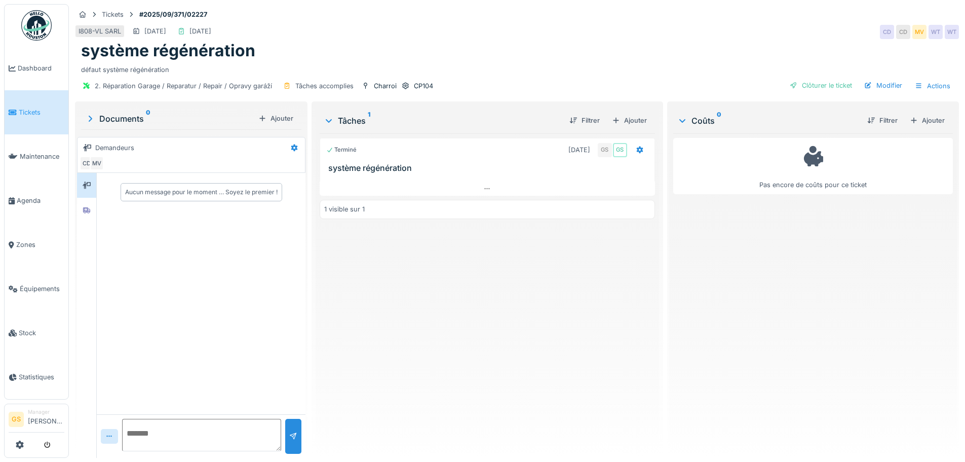
click at [26, 109] on span "Tickets" at bounding box center [42, 112] width 46 height 10
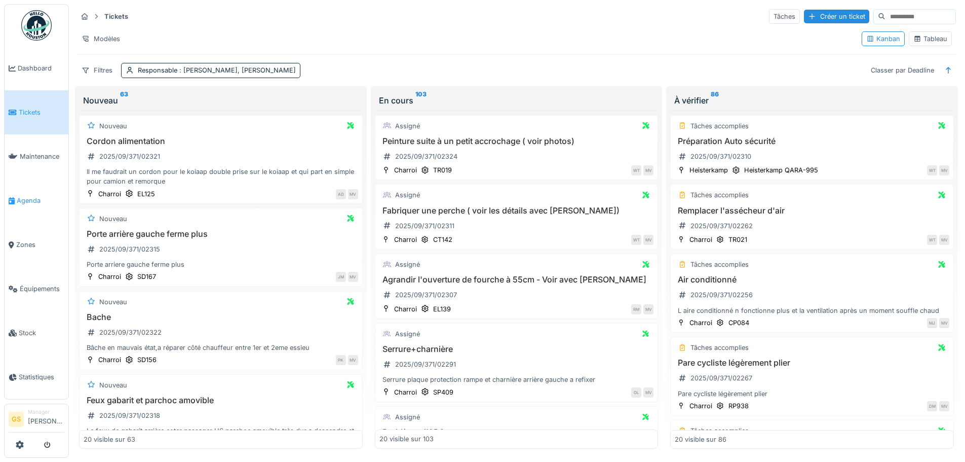
click at [16, 198] on li "Agenda" at bounding box center [37, 201] width 56 height 10
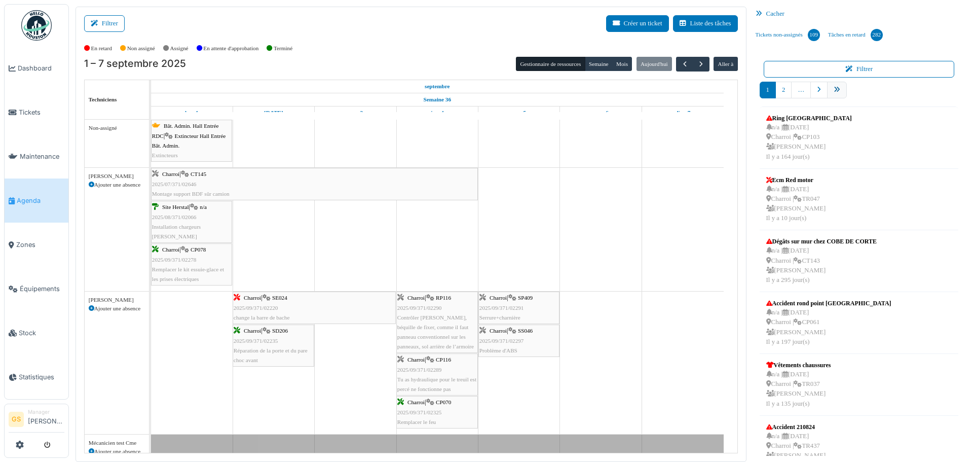
click at [834, 88] on icon "pager" at bounding box center [837, 90] width 7 height 7
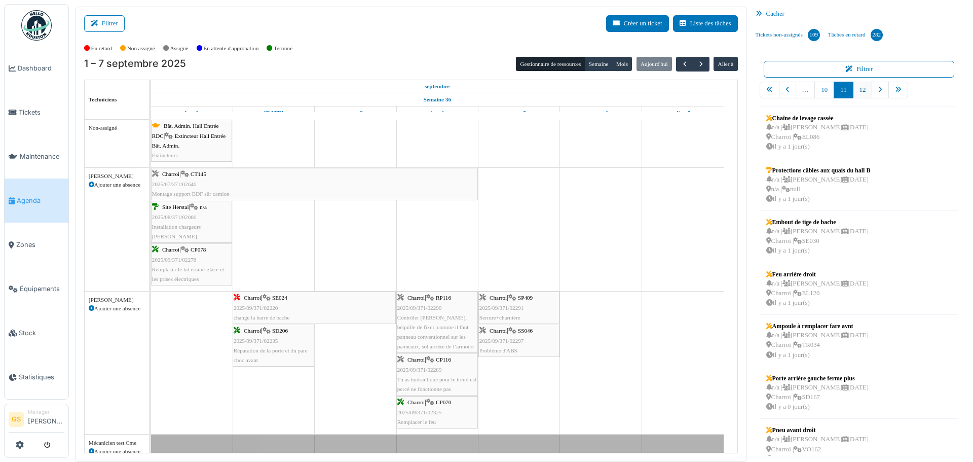
click at [857, 88] on link "12" at bounding box center [863, 90] width 20 height 17
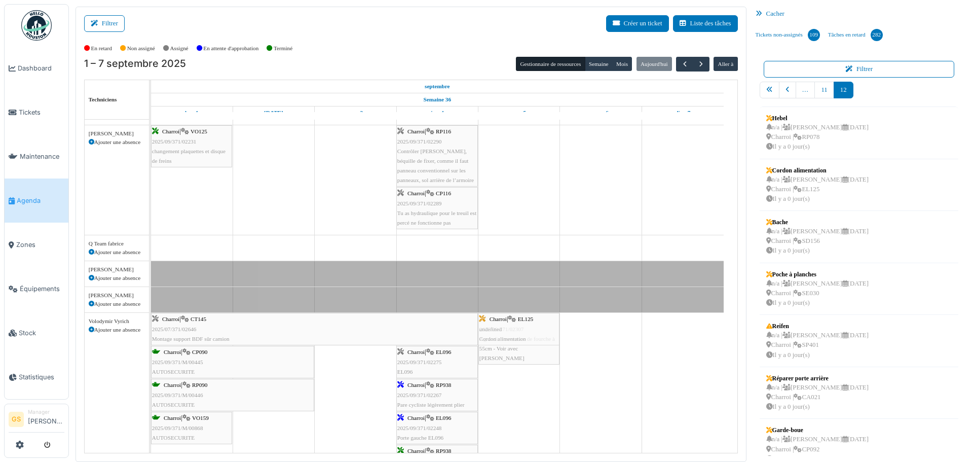
scroll to position [608, 0]
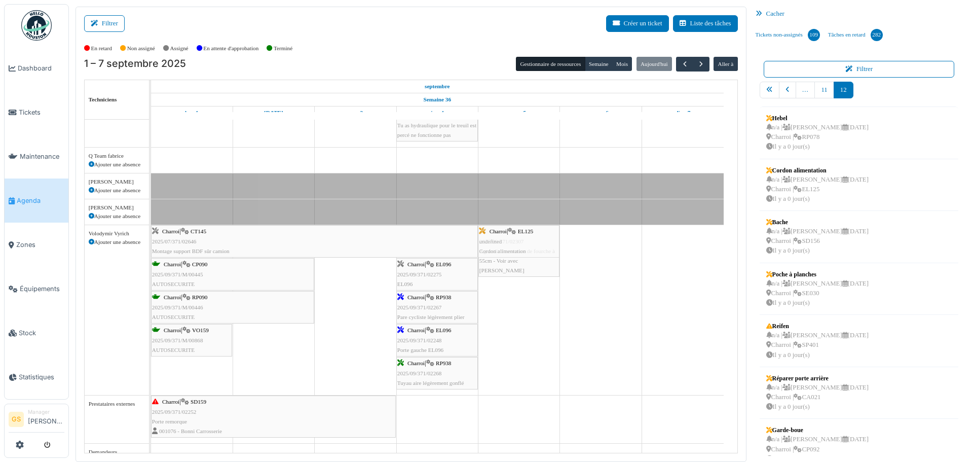
drag, startPoint x: 808, startPoint y: 178, endPoint x: 519, endPoint y: 311, distance: 317.7
click at [519, 311] on div "Filtrer Créer un ticket Liste des tâches Afficher les tâches non assignées *** …" at bounding box center [520, 234] width 901 height 455
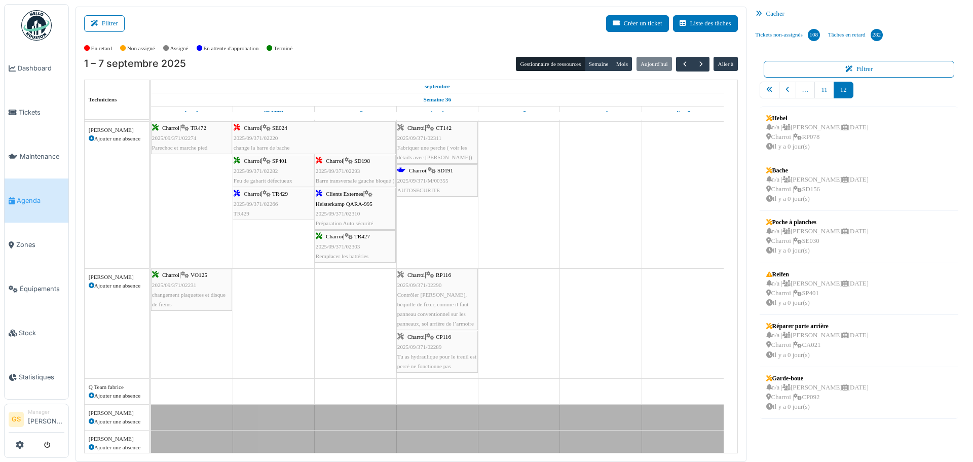
scroll to position [0, 0]
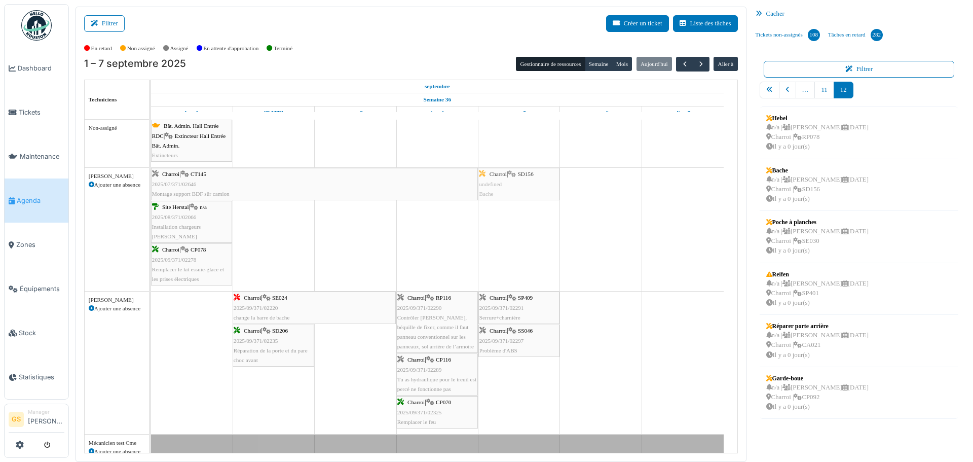
drag, startPoint x: 800, startPoint y: 175, endPoint x: 489, endPoint y: 205, distance: 312.1
click at [489, 205] on div "Filtrer Créer un ticket Liste des tâches Afficher les tâches non assignées *** …" at bounding box center [520, 234] width 901 height 455
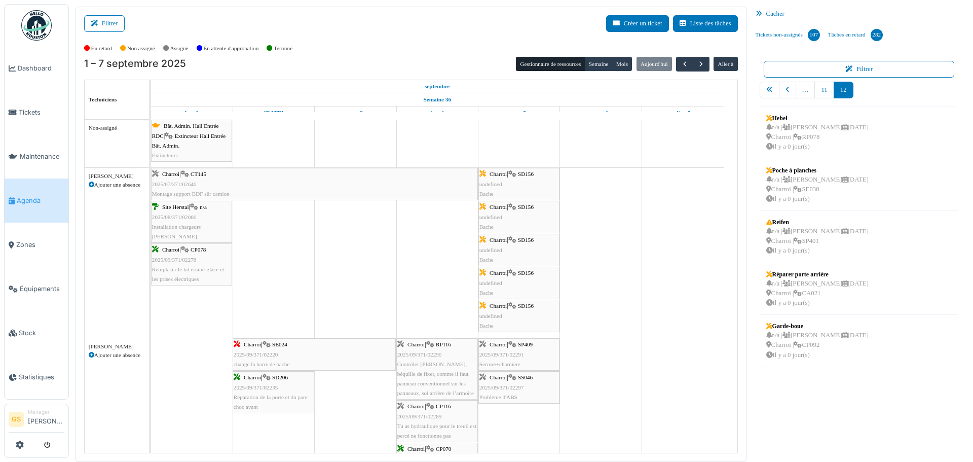
click at [496, 181] on span "undefined" at bounding box center [490, 184] width 23 height 6
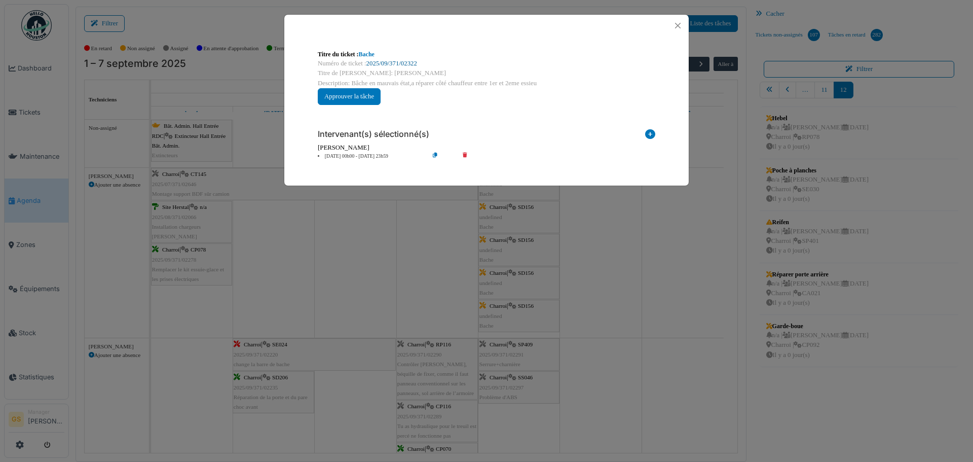
click at [407, 63] on link "2025/09/371/02322" at bounding box center [391, 63] width 51 height 7
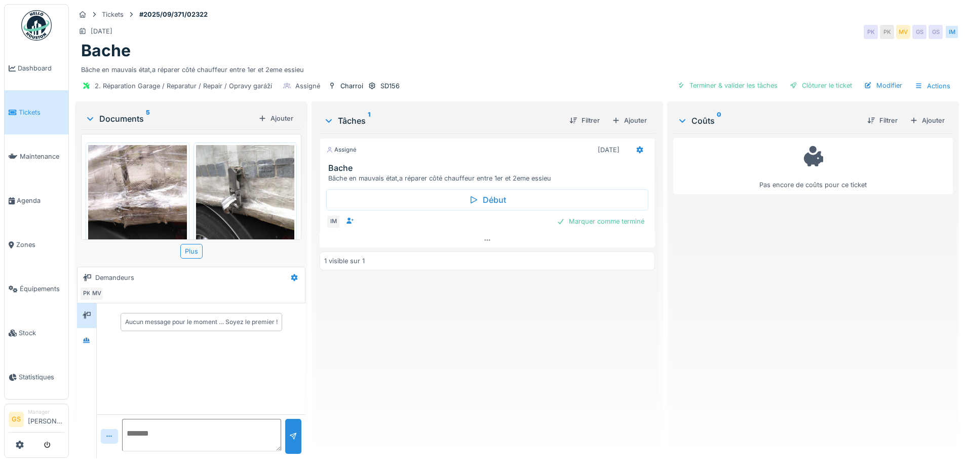
click at [149, 190] on img at bounding box center [137, 210] width 99 height 131
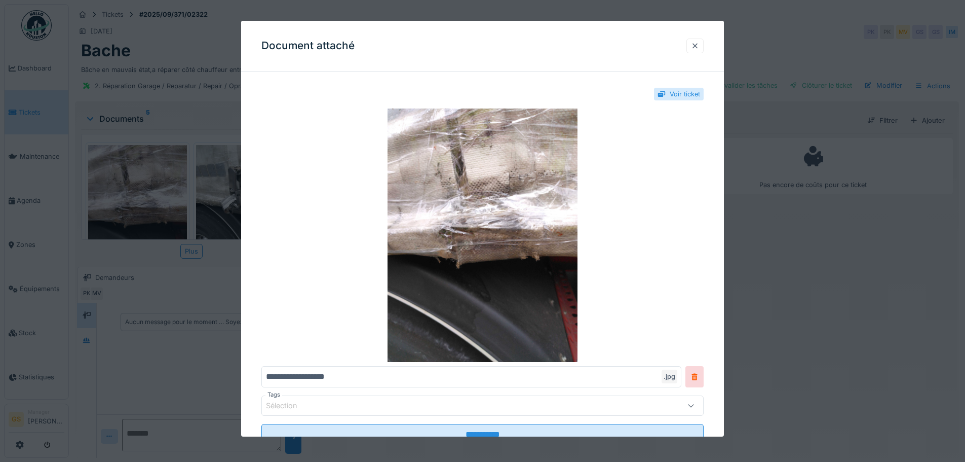
click at [697, 44] on div at bounding box center [695, 46] width 8 height 10
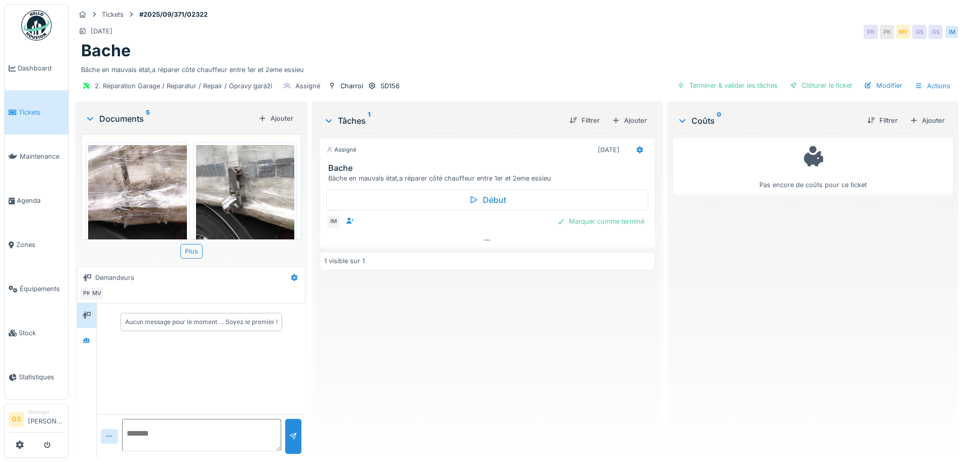
click at [246, 202] on img at bounding box center [245, 210] width 99 height 131
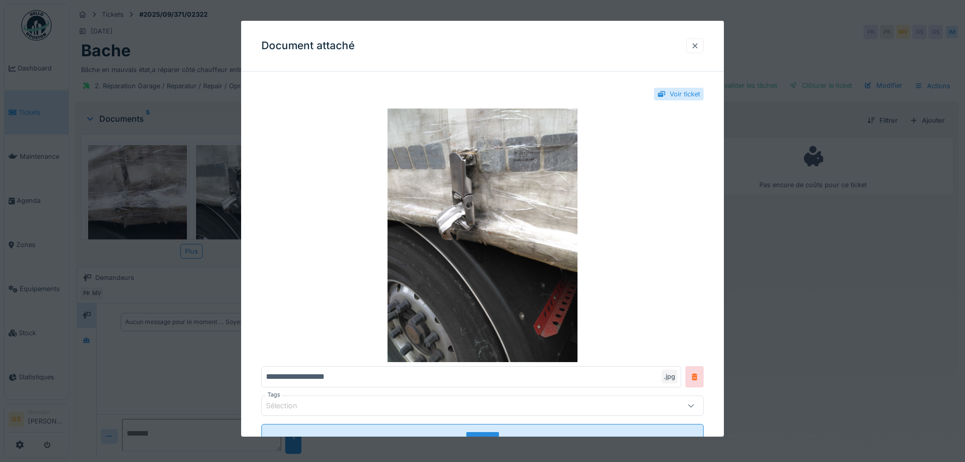
click at [698, 47] on div at bounding box center [695, 46] width 8 height 10
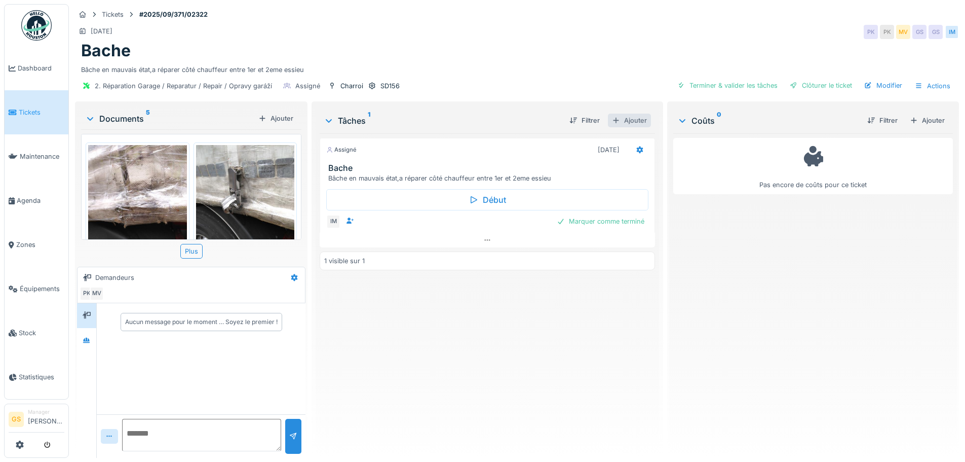
click at [626, 121] on div "Ajouter" at bounding box center [629, 121] width 43 height 14
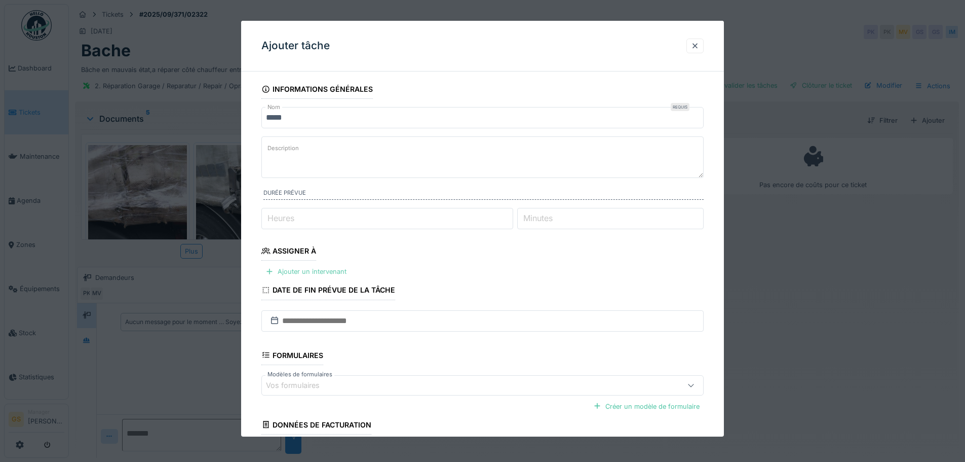
click at [292, 270] on div "Ajouter un intervenant" at bounding box center [305, 272] width 89 height 14
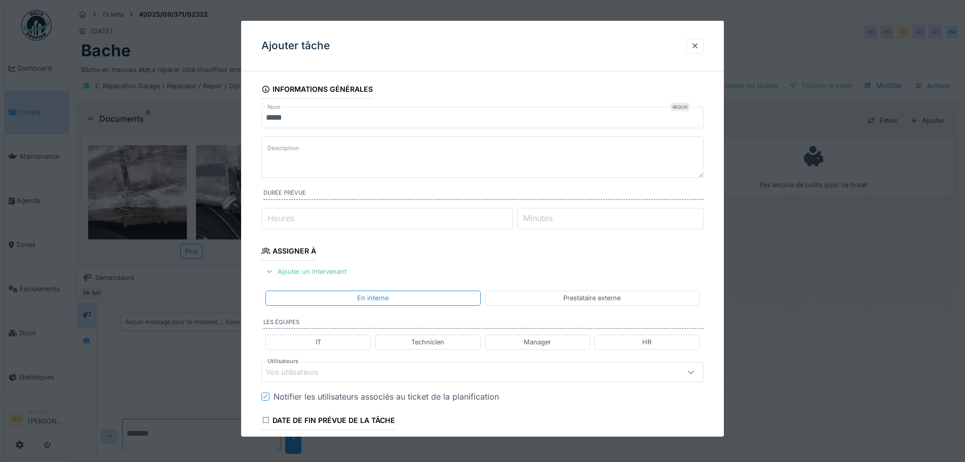
click at [591, 298] on div "Prestataire externe" at bounding box center [591, 298] width 57 height 10
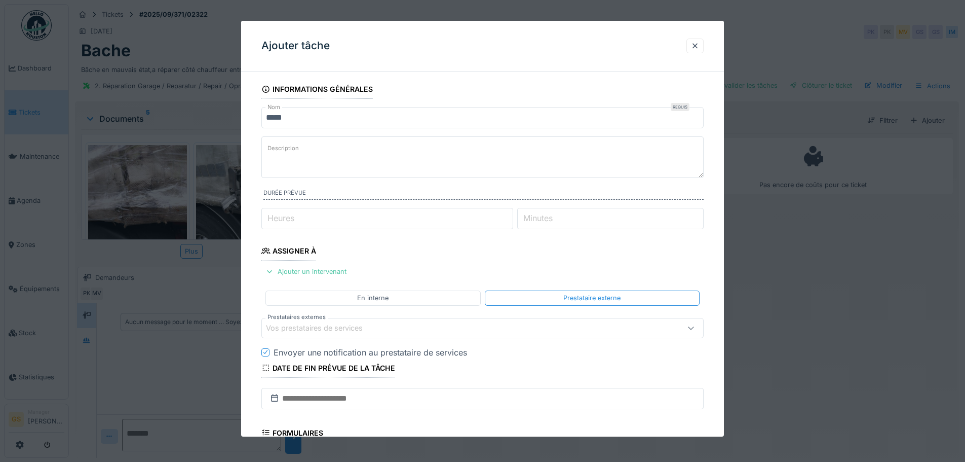
click at [275, 327] on div "Vos prestataires de services" at bounding box center [321, 327] width 111 height 11
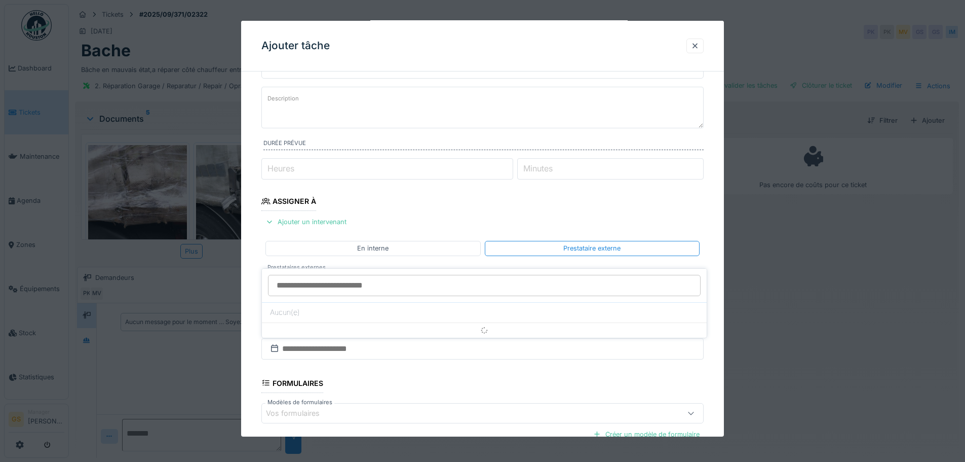
scroll to position [99, 0]
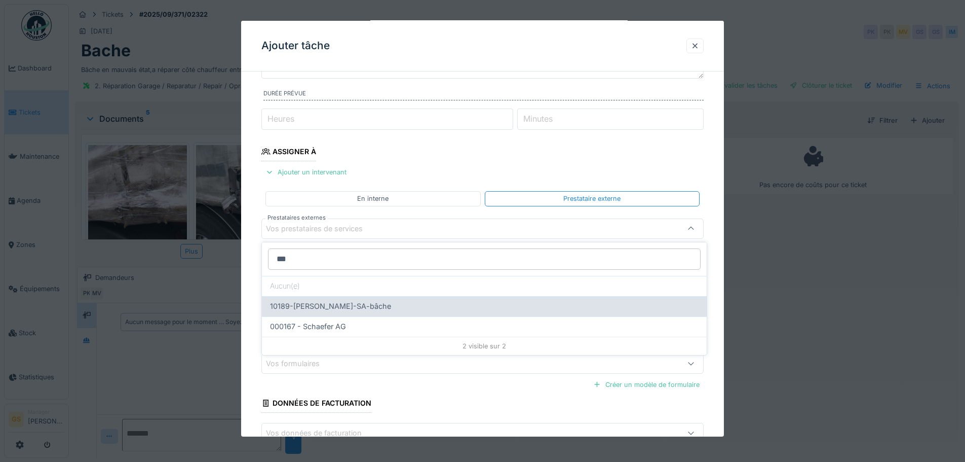
type input "***"
click at [346, 307] on span "10189-Schreiber-SA-bâche" at bounding box center [330, 305] width 121 height 11
type input "*****"
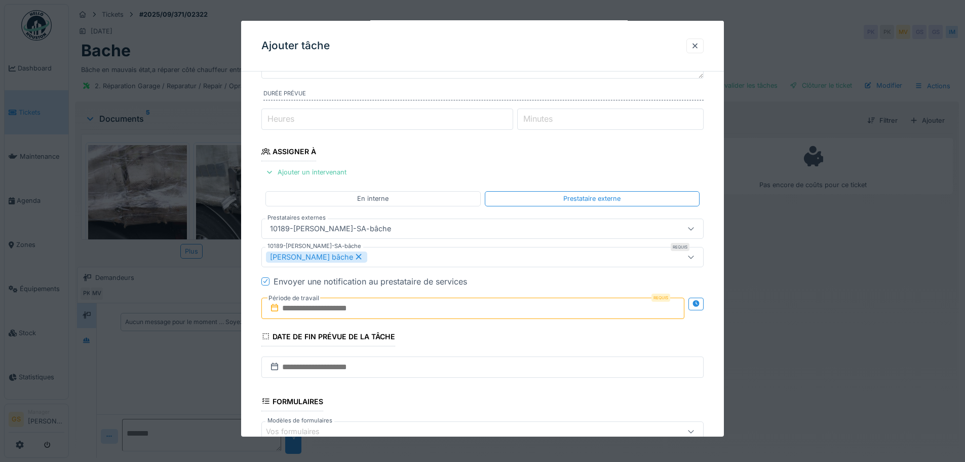
click at [277, 308] on icon at bounding box center [275, 308] width 10 height 8
click at [305, 307] on input "text" at bounding box center [472, 307] width 423 height 21
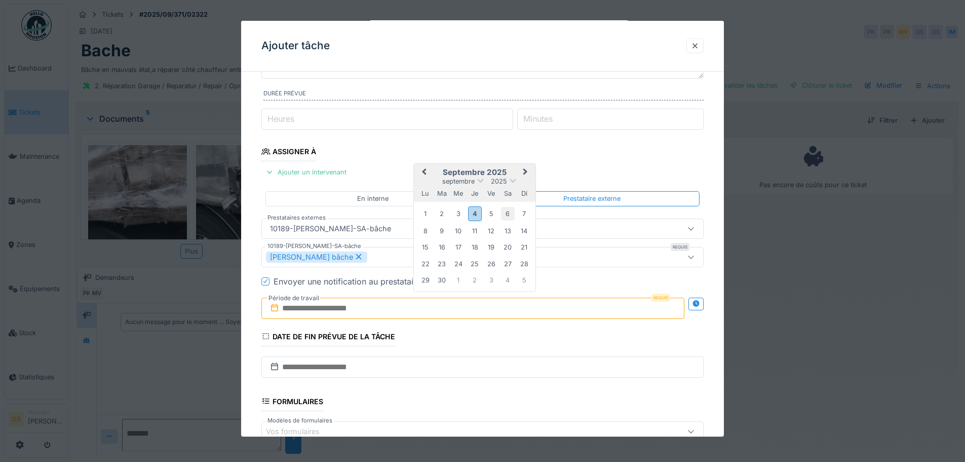
click at [506, 210] on div "6" at bounding box center [508, 214] width 14 height 14
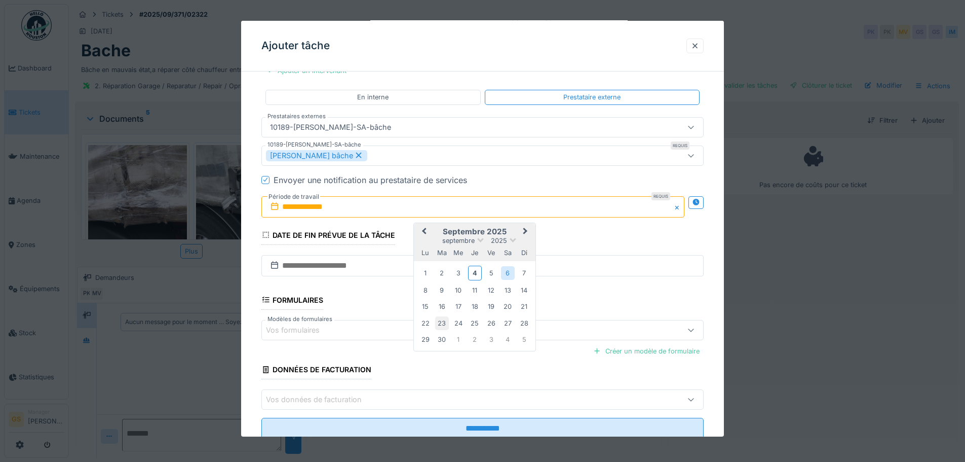
scroll to position [232, 0]
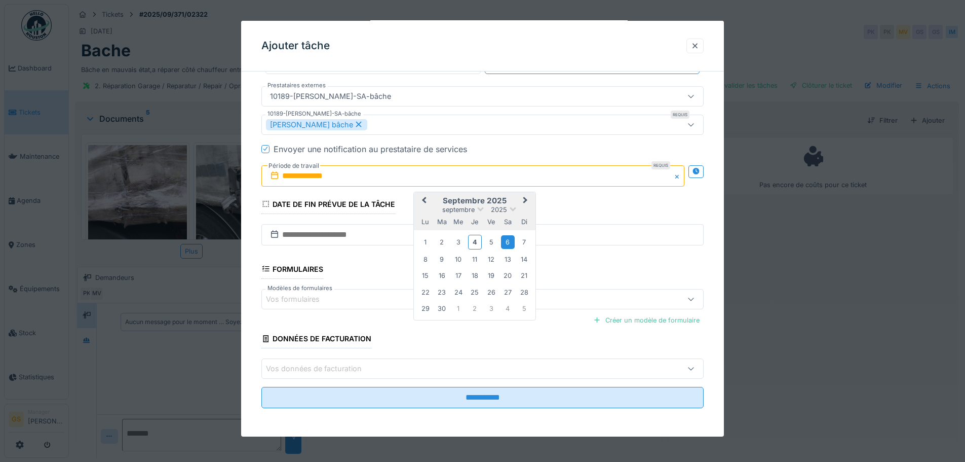
click at [507, 240] on div "6" at bounding box center [508, 242] width 14 height 14
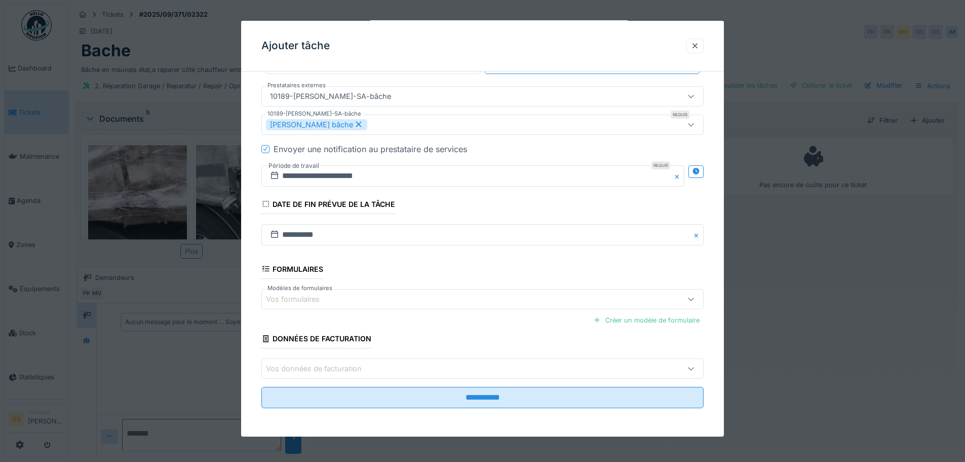
scroll to position [8, 0]
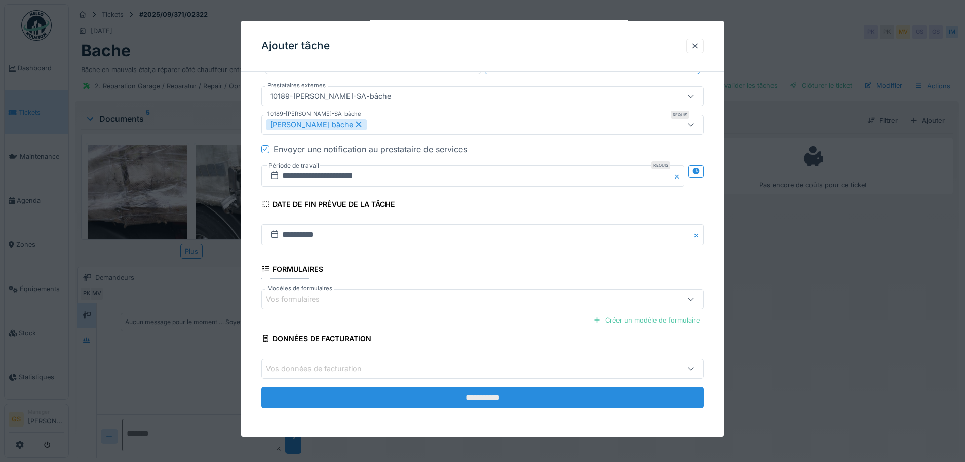
click at [449, 397] on input "**********" at bounding box center [482, 397] width 442 height 21
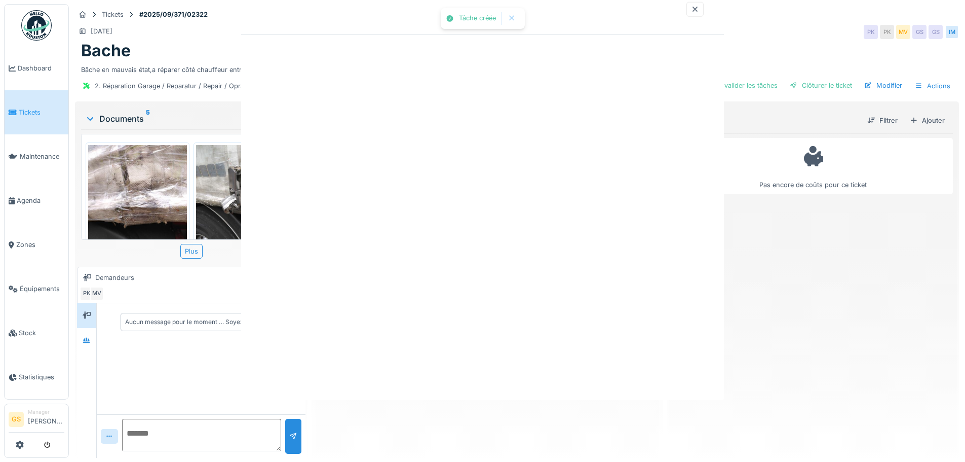
scroll to position [0, 0]
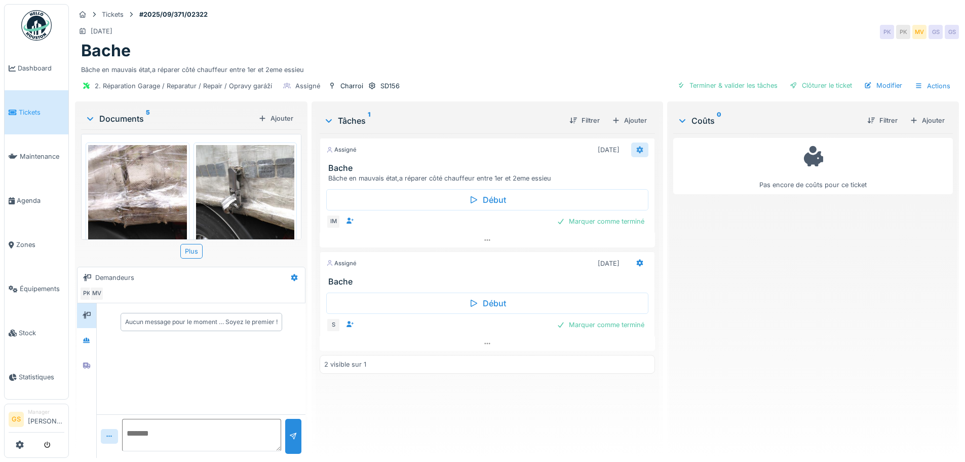
click at [636, 146] on icon at bounding box center [639, 149] width 7 height 7
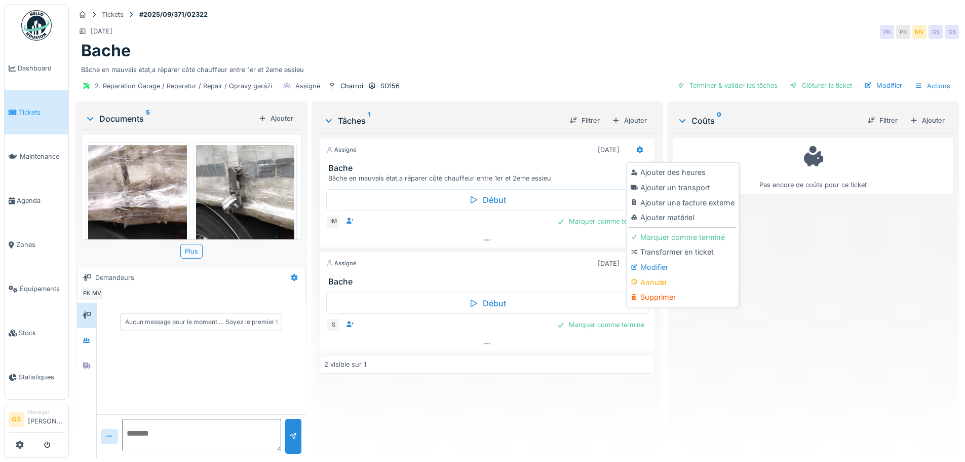
click at [650, 289] on div "Supprimer" at bounding box center [683, 296] width 108 height 15
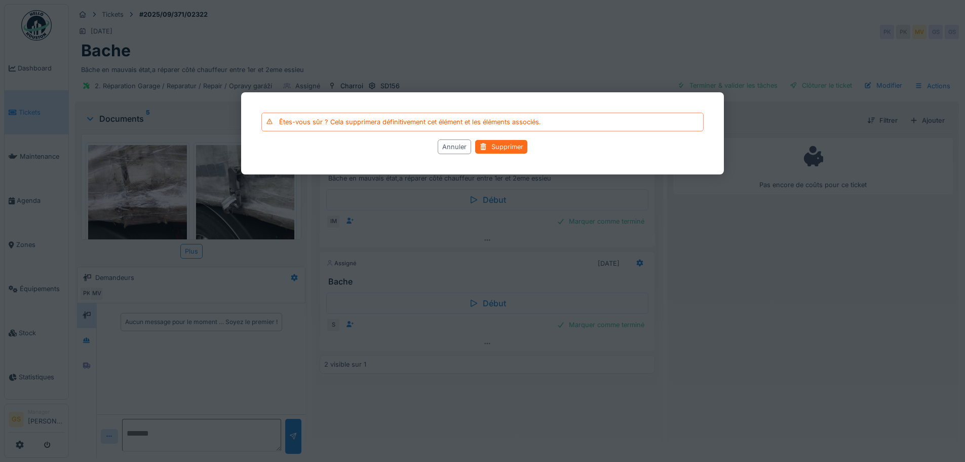
click at [502, 146] on div "Supprimer" at bounding box center [501, 147] width 52 height 14
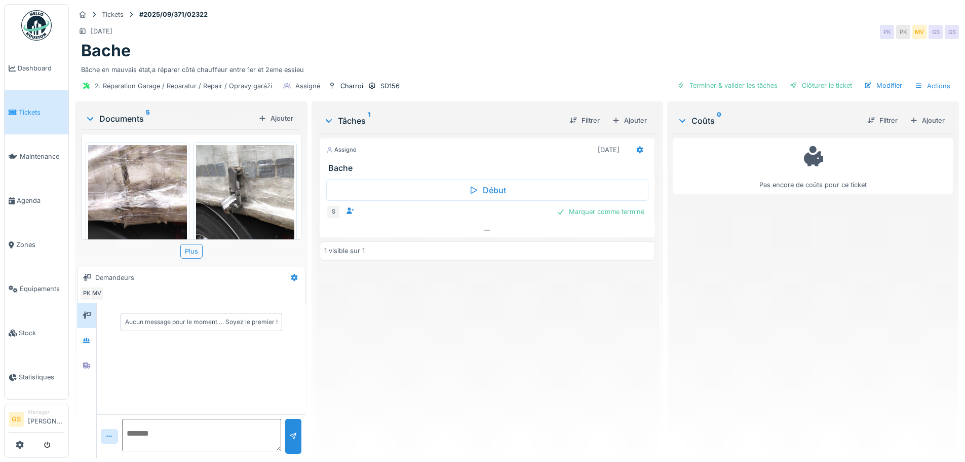
click at [29, 109] on span "Tickets" at bounding box center [42, 112] width 46 height 10
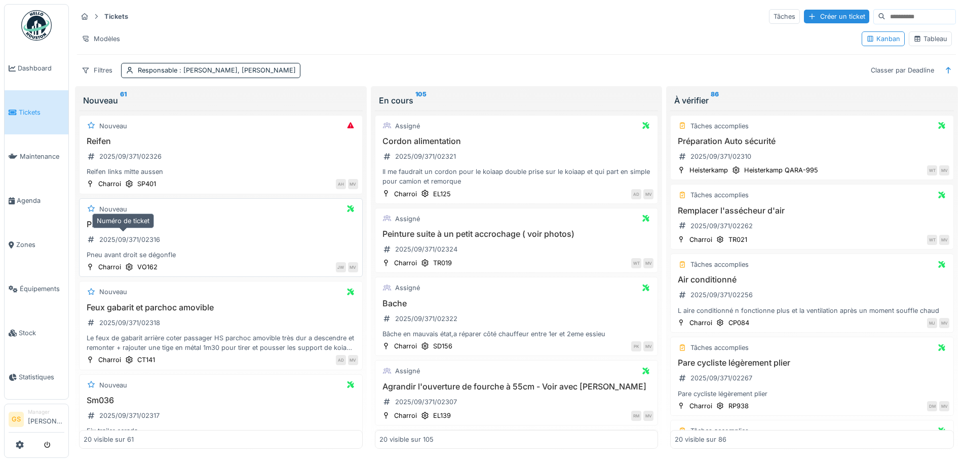
click at [133, 238] on div "2025/09/371/02316" at bounding box center [129, 240] width 61 height 10
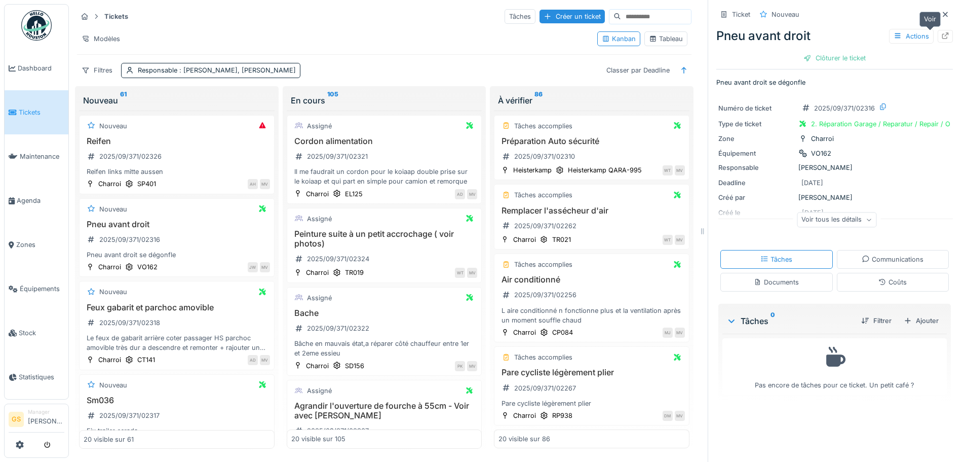
click at [942, 34] on icon at bounding box center [945, 35] width 7 height 7
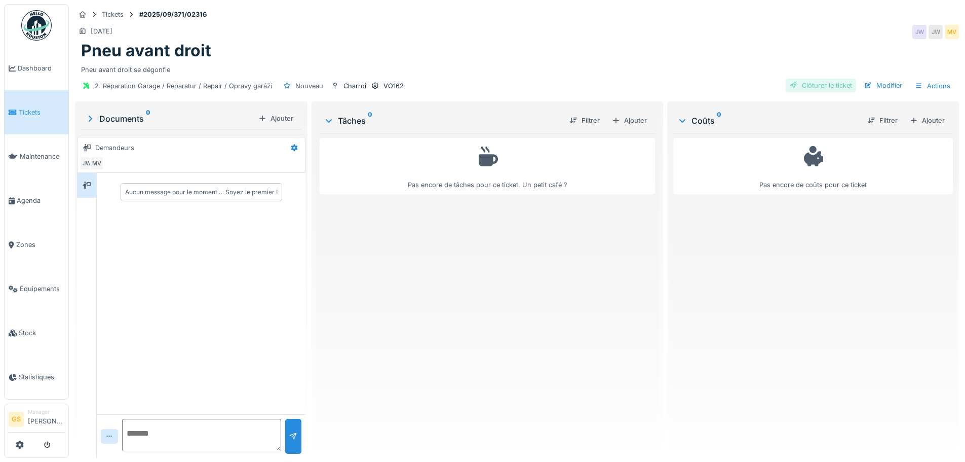
click at [808, 81] on div "Clôturer le ticket" at bounding box center [821, 86] width 70 height 14
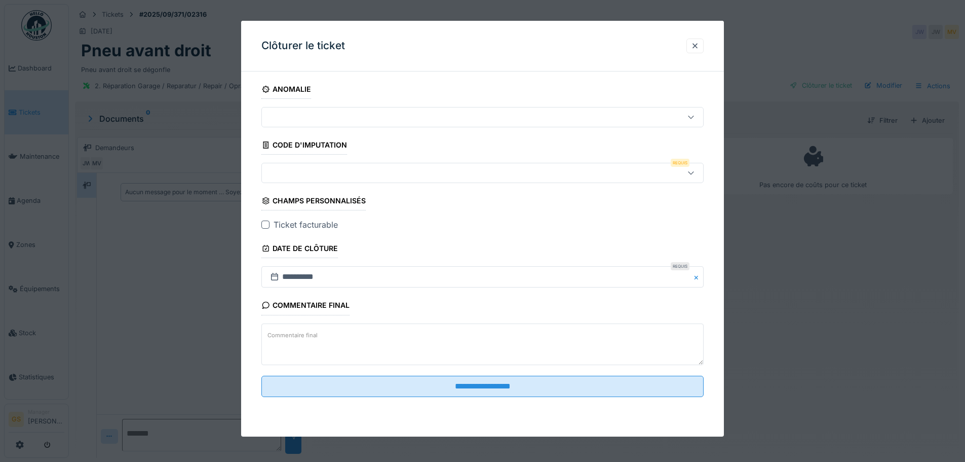
click at [279, 171] on div at bounding box center [457, 172] width 382 height 11
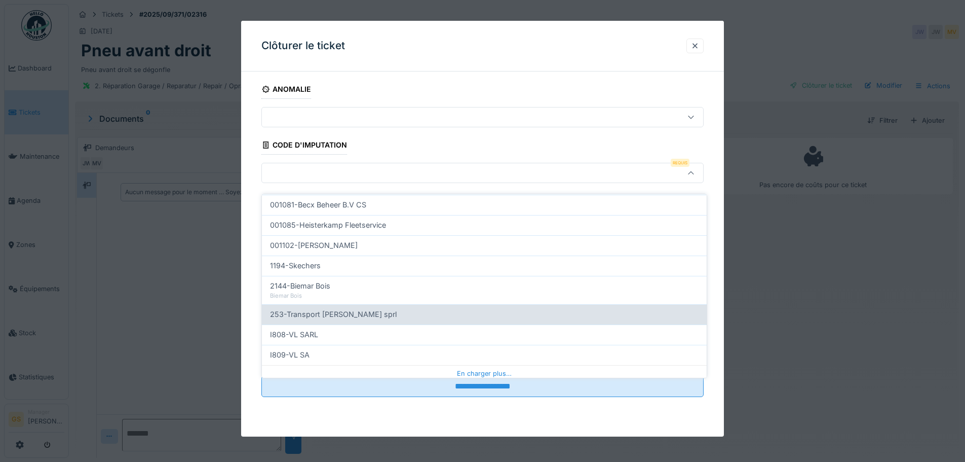
scroll to position [326, 0]
click at [293, 307] on span "I808-VL SARL" at bounding box center [294, 312] width 48 height 11
type input "***"
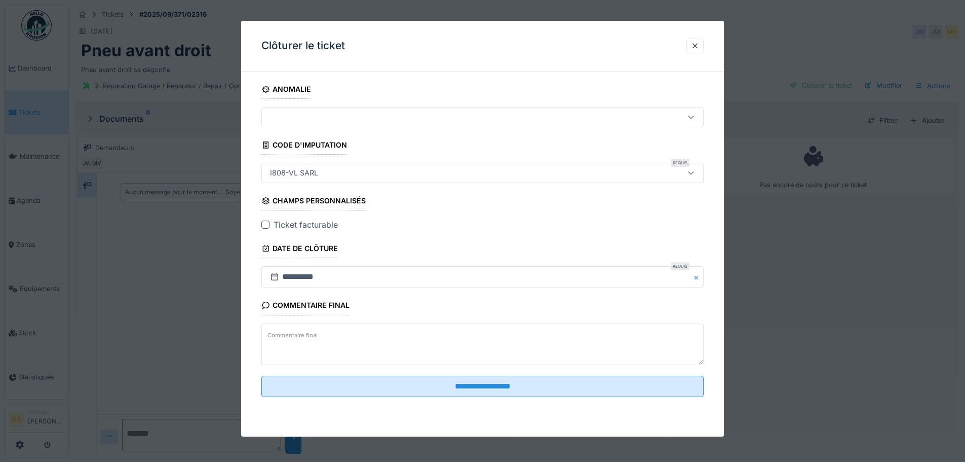
click at [266, 224] on div at bounding box center [265, 224] width 8 height 8
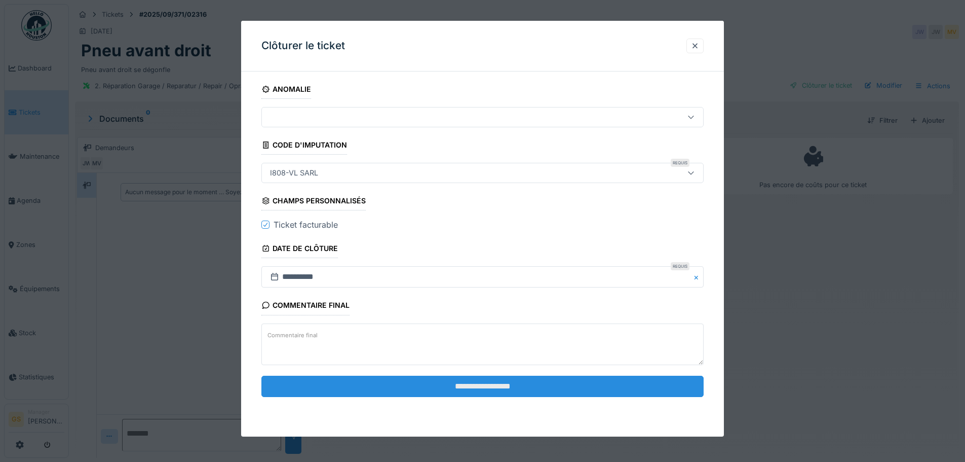
click at [426, 386] on input "**********" at bounding box center [482, 385] width 442 height 21
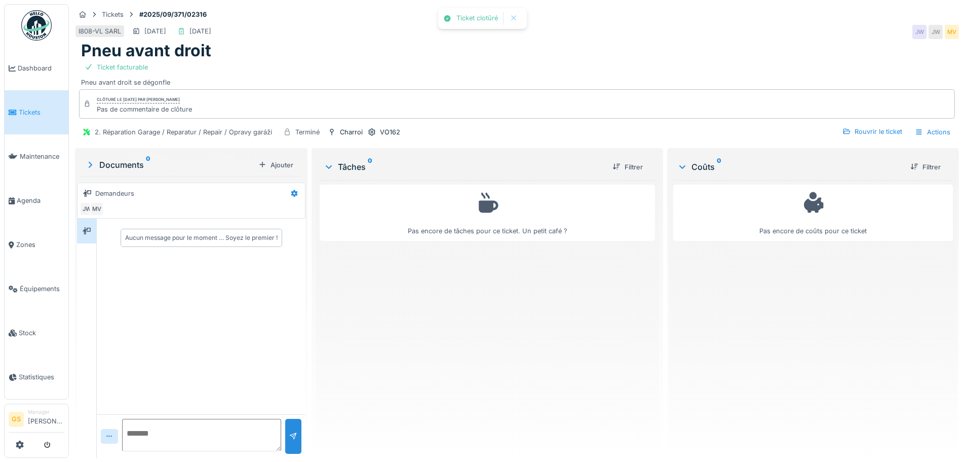
click at [30, 115] on span "Tickets" at bounding box center [42, 112] width 46 height 10
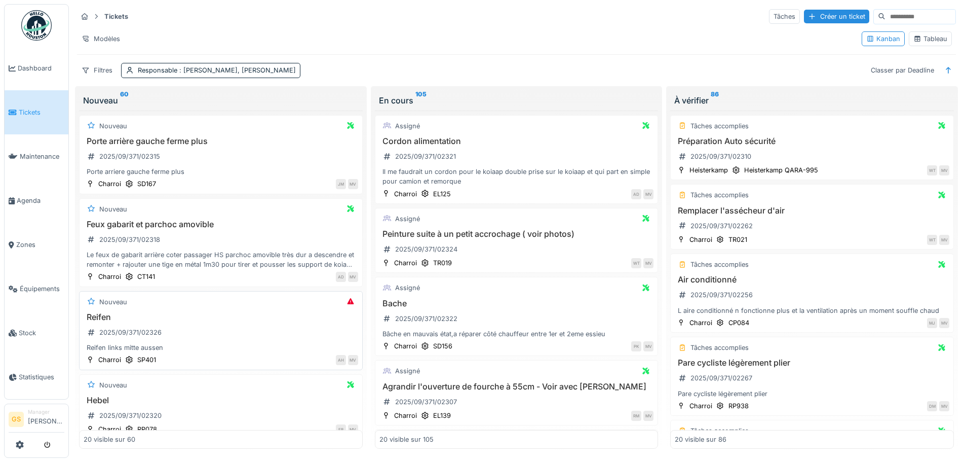
scroll to position [51, 0]
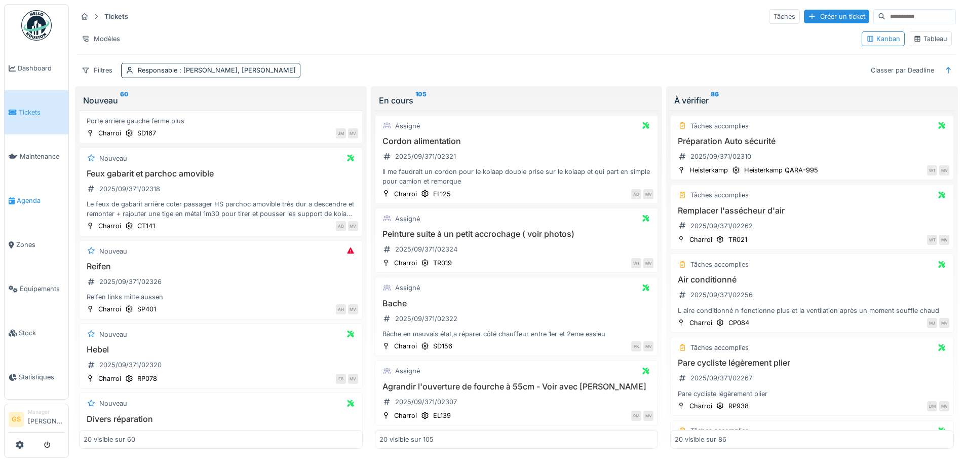
click at [23, 198] on span "Agenda" at bounding box center [41, 201] width 48 height 10
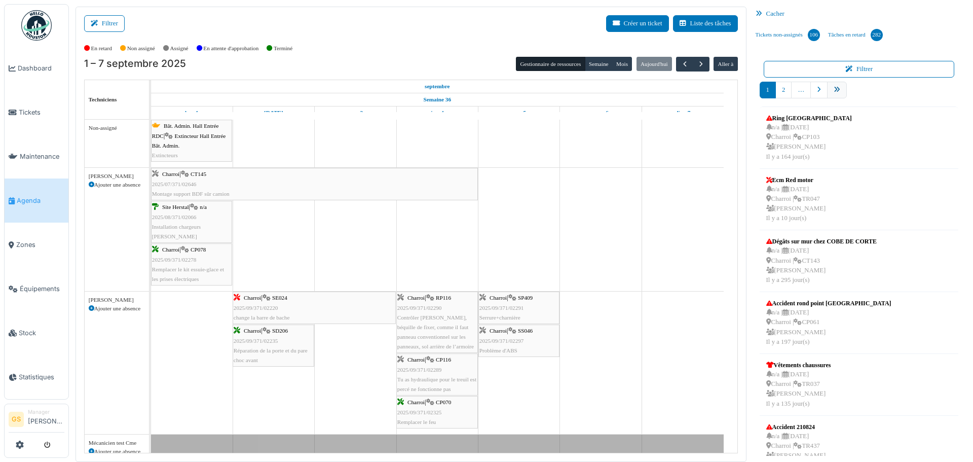
click at [834, 88] on icon "pager" at bounding box center [837, 90] width 7 height 7
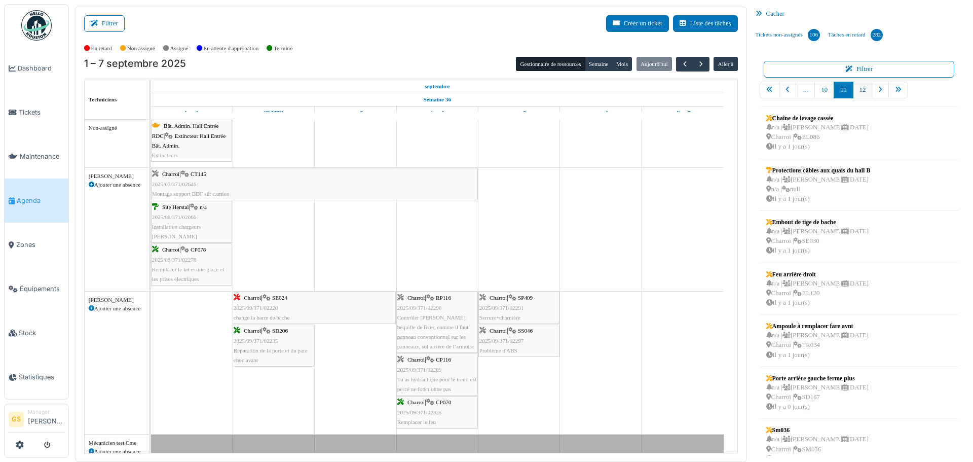
click at [857, 90] on link "12" at bounding box center [863, 90] width 20 height 17
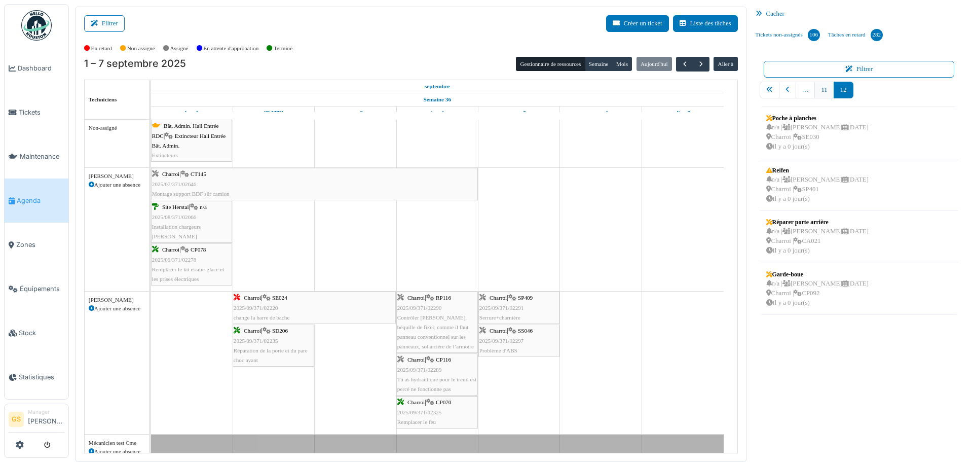
click at [817, 93] on link "11" at bounding box center [823, 90] width 19 height 17
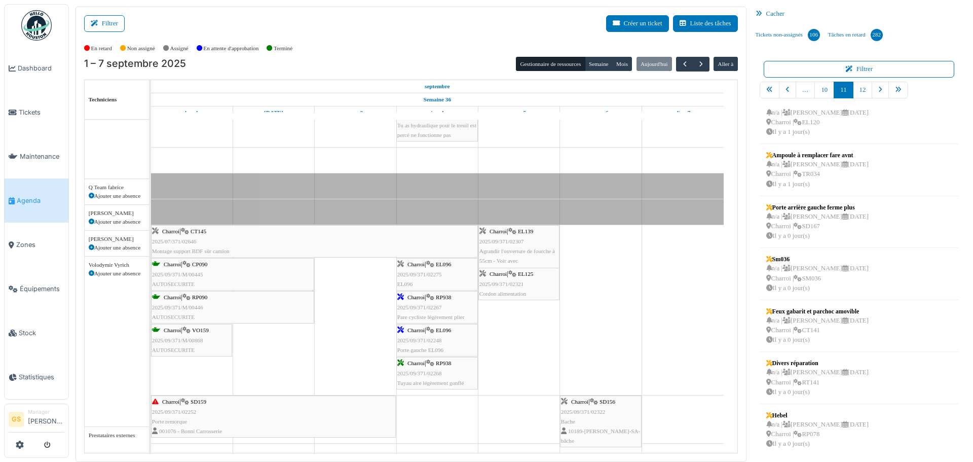
scroll to position [608, 0]
drag, startPoint x: 804, startPoint y: 375, endPoint x: 521, endPoint y: 353, distance: 283.6
click at [521, 353] on div "Filtrer Créer un ticket Liste des tâches Afficher les tâches non assignées *** …" at bounding box center [520, 234] width 901 height 455
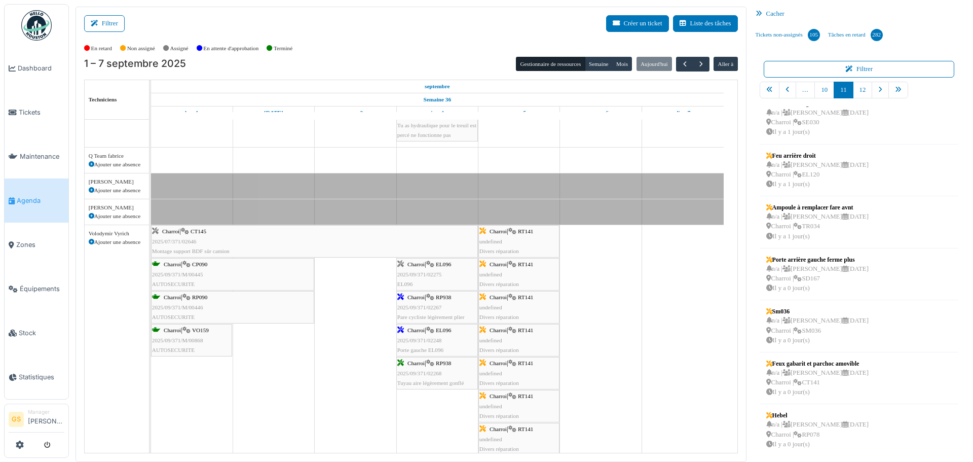
scroll to position [119, 0]
drag, startPoint x: 813, startPoint y: 369, endPoint x: 527, endPoint y: 364, distance: 285.8
click at [527, 364] on div "Filtrer Créer un ticket Liste des tâches Afficher les tâches non assignées *** …" at bounding box center [520, 234] width 901 height 455
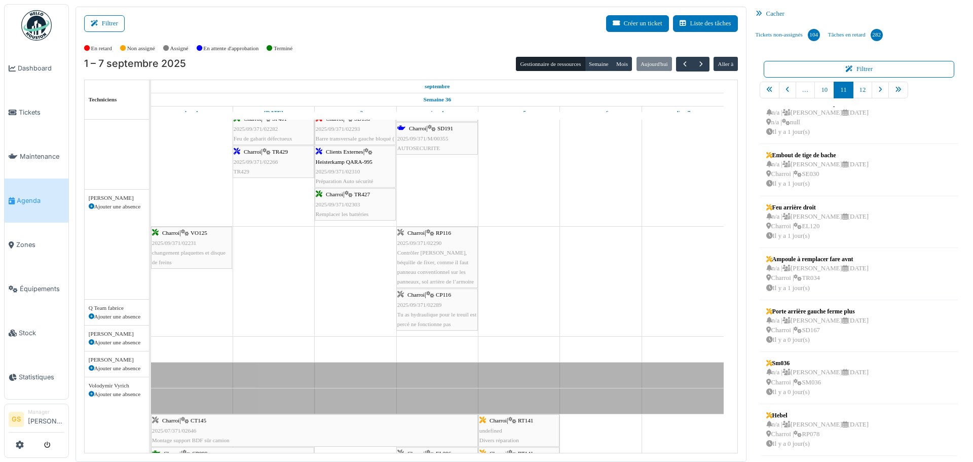
scroll to position [357, 0]
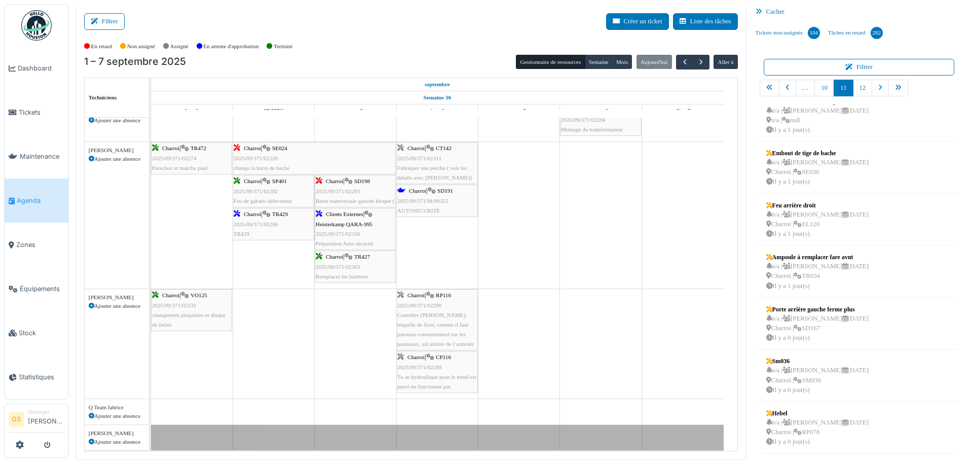
click at [23, 198] on span "Agenda" at bounding box center [41, 201] width 48 height 10
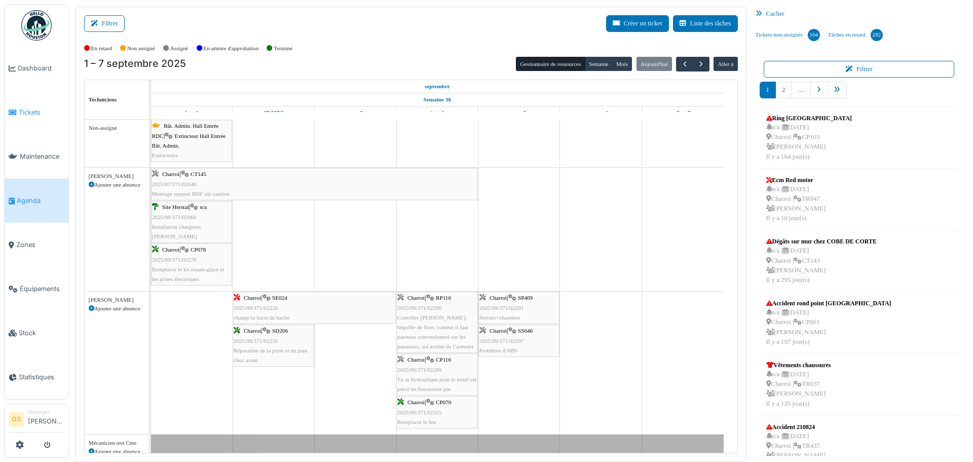
click at [29, 102] on link "Tickets" at bounding box center [37, 112] width 64 height 44
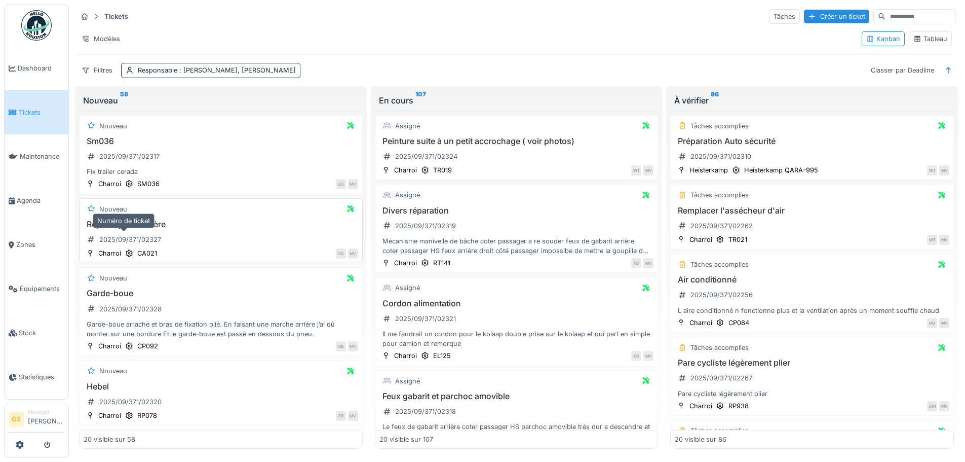
click at [129, 238] on div "2025/09/371/02327" at bounding box center [130, 240] width 62 height 10
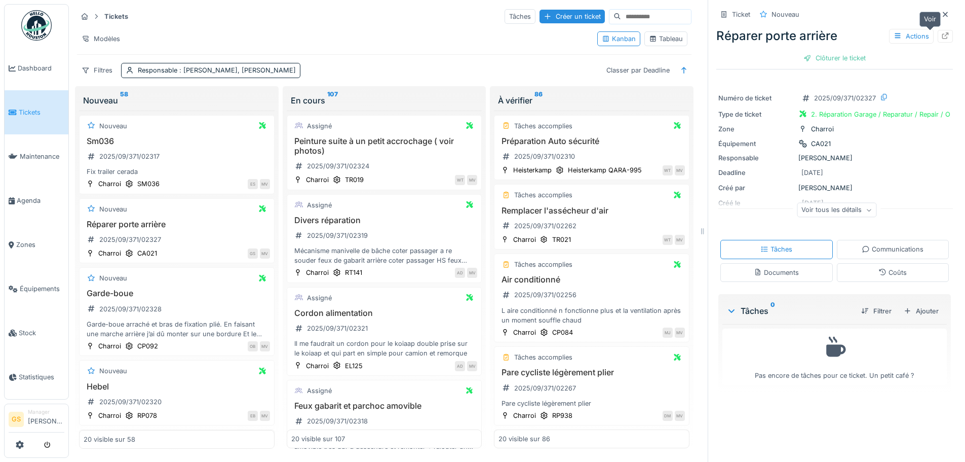
click at [941, 37] on icon at bounding box center [945, 35] width 8 height 7
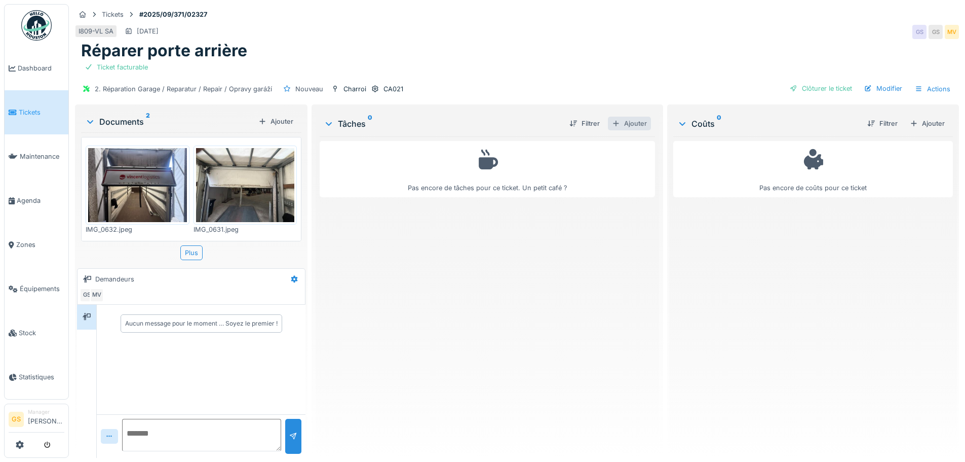
click at [633, 124] on div "Ajouter" at bounding box center [629, 124] width 43 height 14
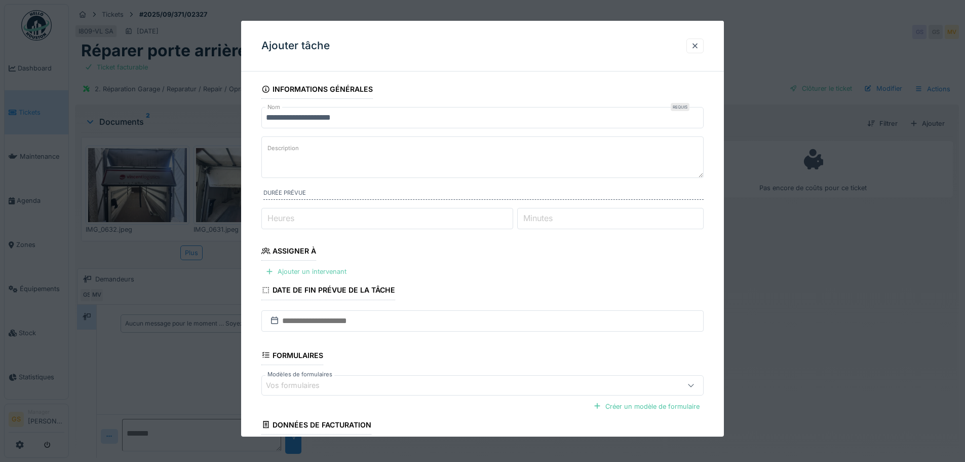
click at [319, 274] on div "Ajouter un intervenant" at bounding box center [305, 272] width 89 height 14
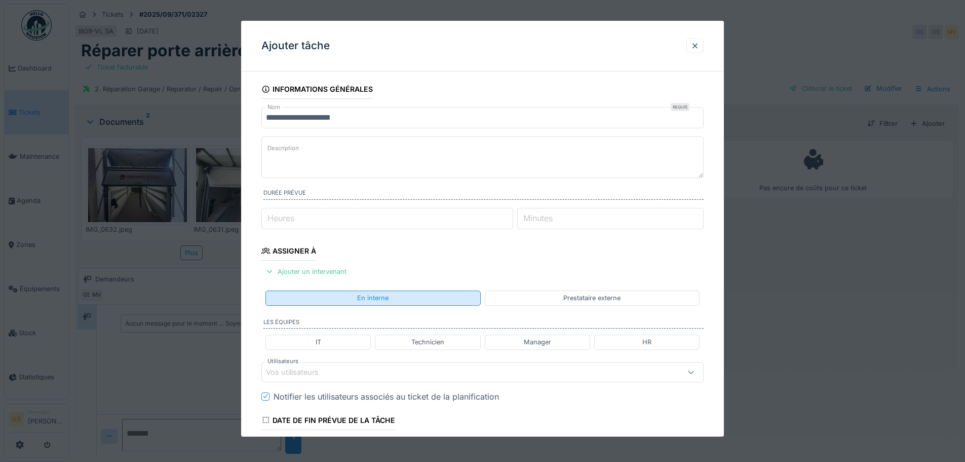
click at [352, 297] on div "En interne" at bounding box center [373, 297] width 215 height 15
click at [363, 296] on div "En interne" at bounding box center [372, 298] width 31 height 10
click at [433, 342] on div "Technicien" at bounding box center [427, 342] width 33 height 10
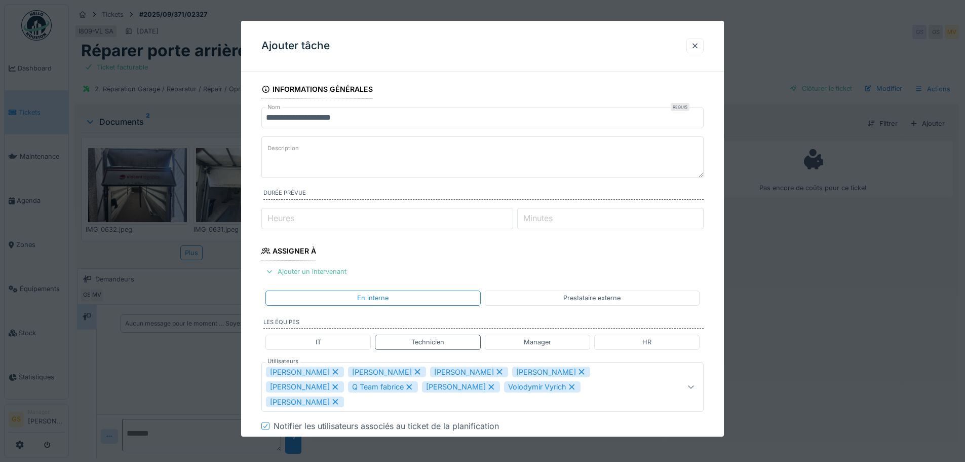
click at [348, 386] on div "Q Team fabrice" at bounding box center [383, 386] width 70 height 11
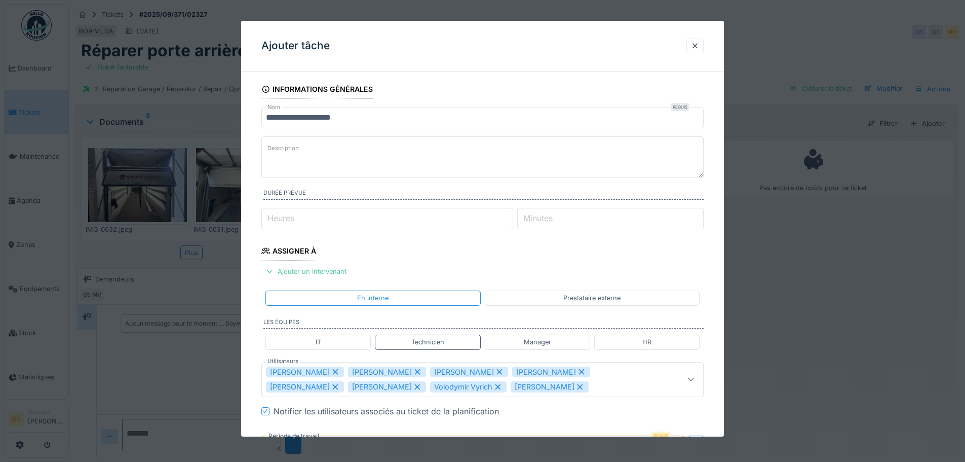
click at [348, 386] on div "[PERSON_NAME]" at bounding box center [387, 386] width 78 height 11
click at [429, 385] on div "[PERSON_NAME]" at bounding box center [468, 386] width 78 height 11
click at [291, 372] on div "Ivan Marcius" at bounding box center [305, 371] width 78 height 11
click at [298, 371] on div "Jan Maro" at bounding box center [305, 371] width 78 height 11
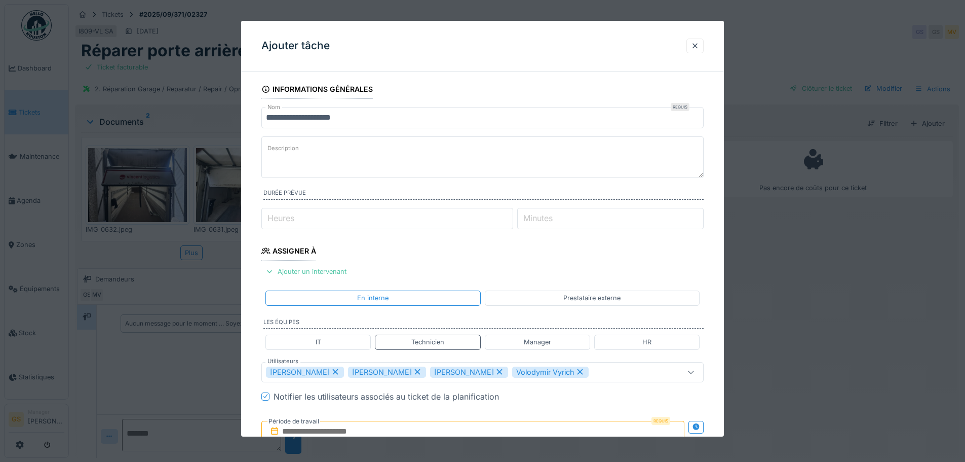
click at [293, 372] on div "Sergej Mandzjuk" at bounding box center [305, 371] width 78 height 11
click at [298, 372] on div "Vladimir Nahalka" at bounding box center [305, 371] width 78 height 11
click at [301, 372] on div "Miroslav Kotora" at bounding box center [305, 371] width 78 height 11
type input "*****"
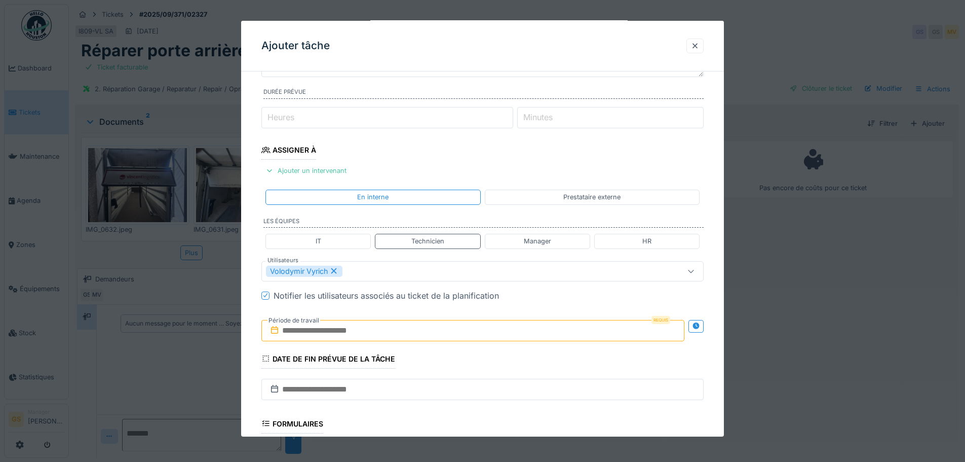
scroll to position [101, 0]
drag, startPoint x: 281, startPoint y: 326, endPoint x: 286, endPoint y: 330, distance: 6.1
click at [281, 326] on input "text" at bounding box center [472, 329] width 423 height 21
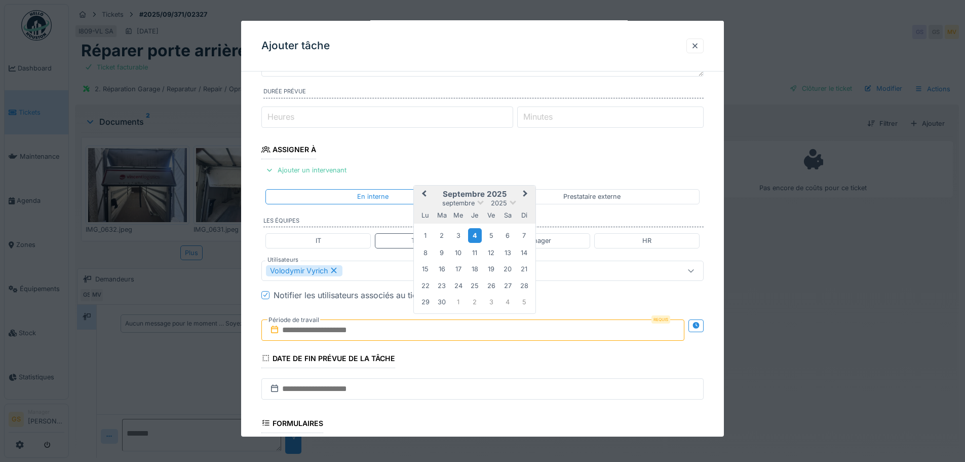
click at [475, 237] on div "4" at bounding box center [475, 235] width 14 height 15
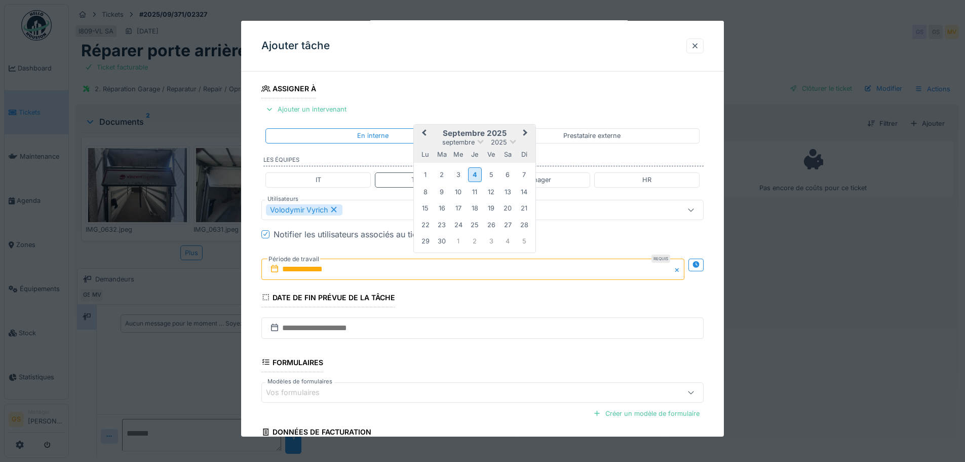
scroll to position [255, 0]
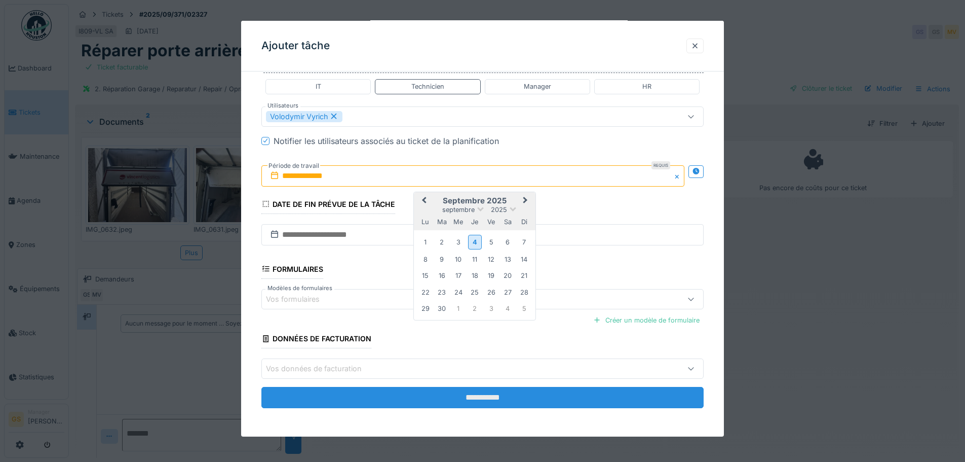
click at [454, 396] on input "**********" at bounding box center [482, 397] width 442 height 21
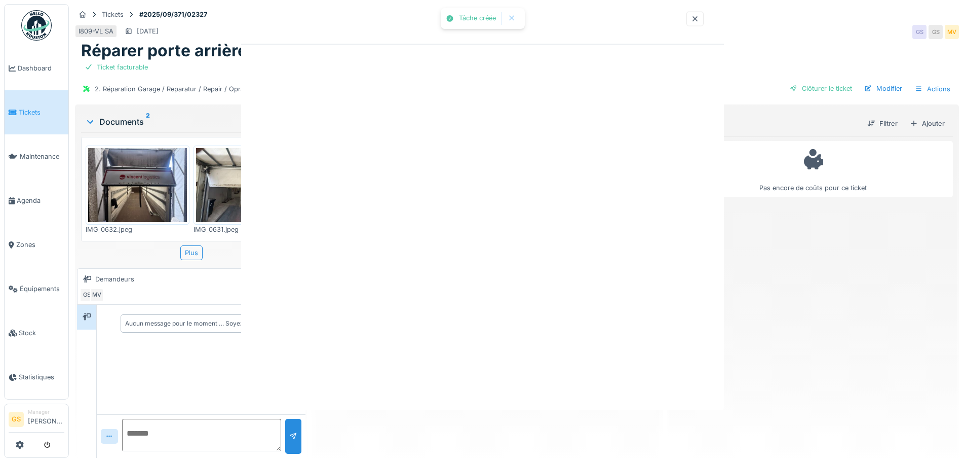
scroll to position [0, 0]
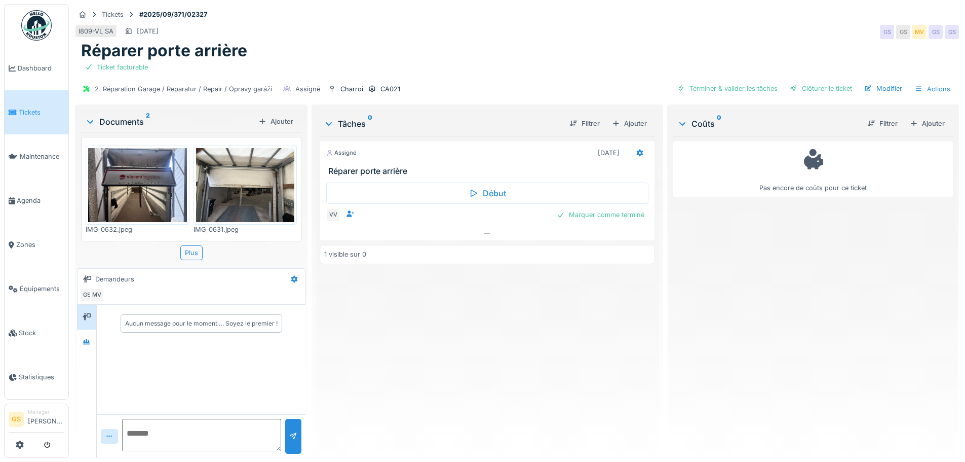
click at [32, 111] on span "Tickets" at bounding box center [42, 112] width 46 height 10
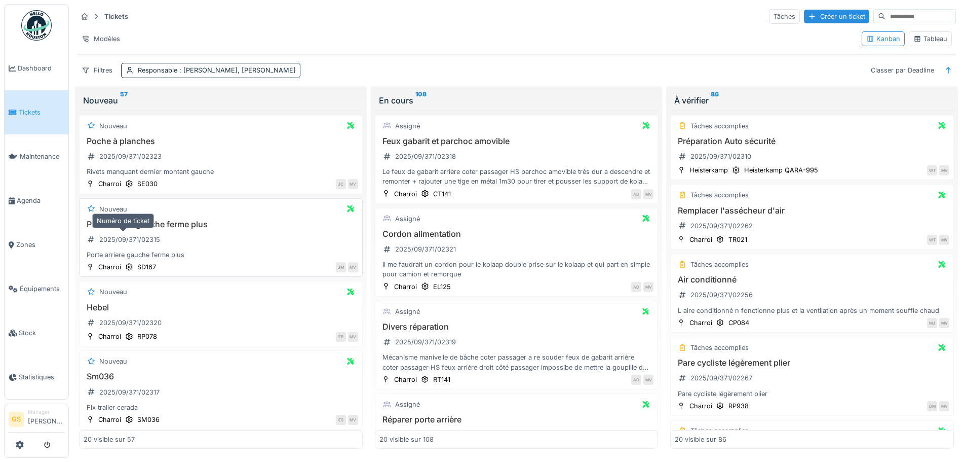
click at [132, 235] on div "2025/09/371/02315" at bounding box center [129, 240] width 61 height 10
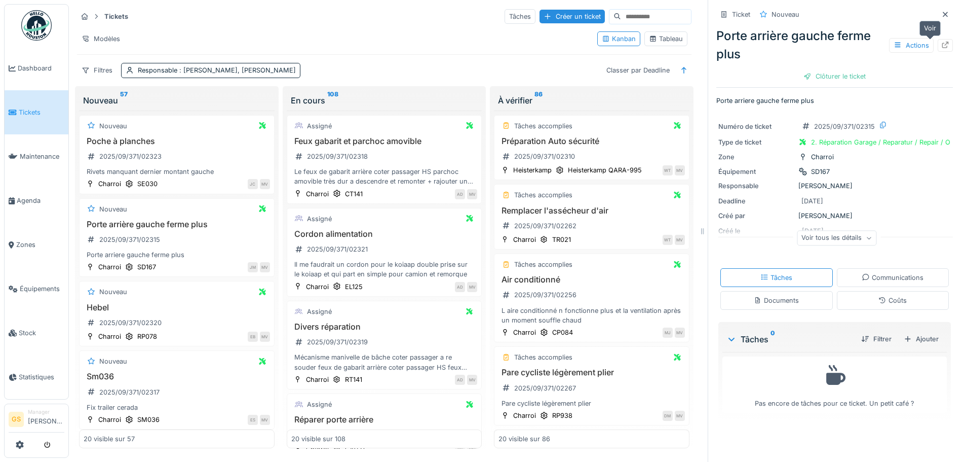
click at [942, 44] on icon at bounding box center [945, 45] width 7 height 7
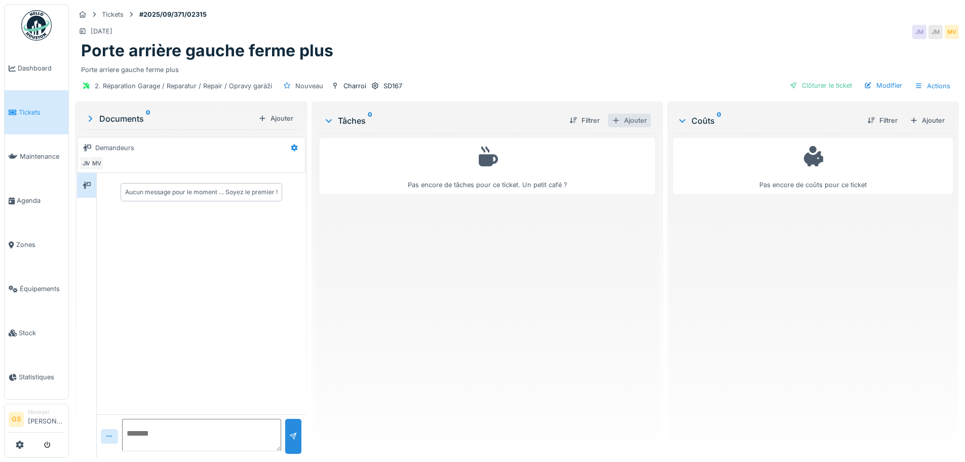
click at [627, 122] on div "Ajouter" at bounding box center [629, 121] width 43 height 14
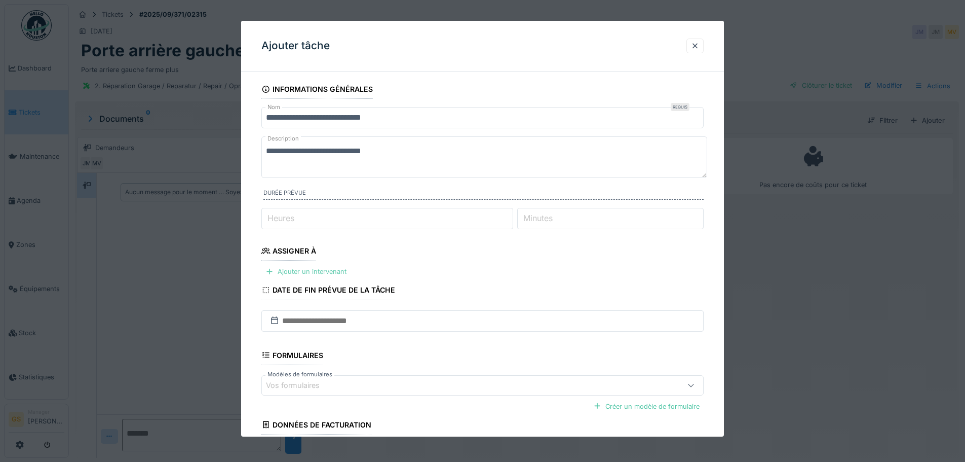
click at [309, 270] on div "Ajouter un intervenant" at bounding box center [305, 272] width 89 height 14
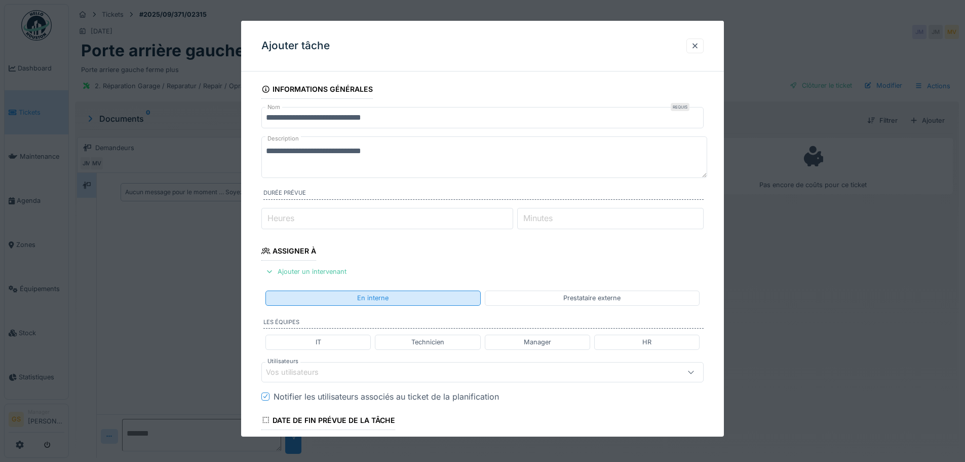
click at [379, 292] on div "En interne" at bounding box center [373, 297] width 215 height 15
click at [380, 295] on div "En interne" at bounding box center [372, 298] width 31 height 10
click at [329, 271] on div "Ajouter un intervenant" at bounding box center [305, 272] width 89 height 14
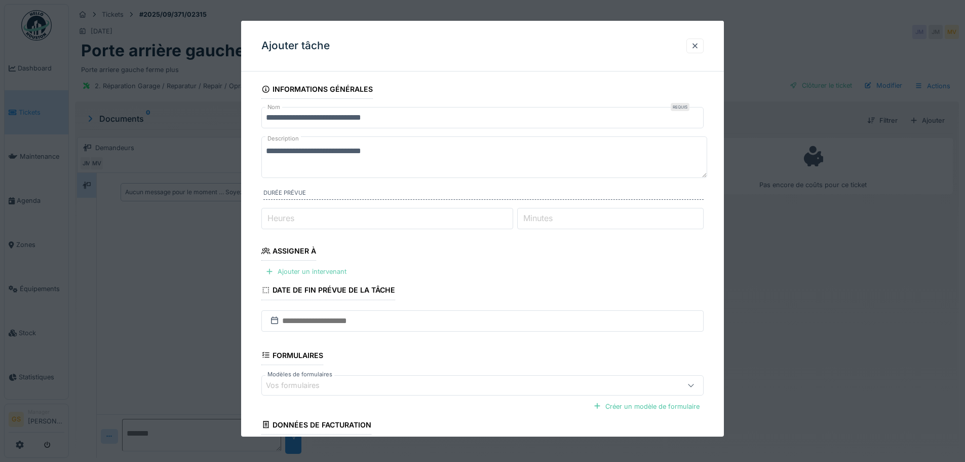
click at [295, 273] on div "Ajouter un intervenant" at bounding box center [305, 272] width 89 height 14
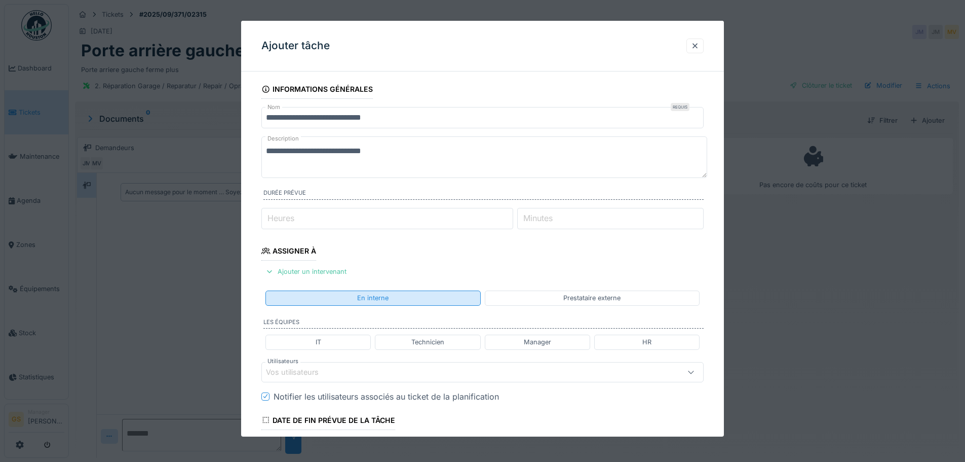
click at [348, 299] on div "En interne" at bounding box center [373, 297] width 215 height 15
click at [379, 297] on div "En interne" at bounding box center [372, 298] width 31 height 10
click at [369, 303] on div "En interne" at bounding box center [372, 298] width 31 height 10
click at [372, 315] on fieldset "**********" at bounding box center [482, 356] width 442 height 552
click at [374, 298] on div "En interne" at bounding box center [372, 298] width 31 height 10
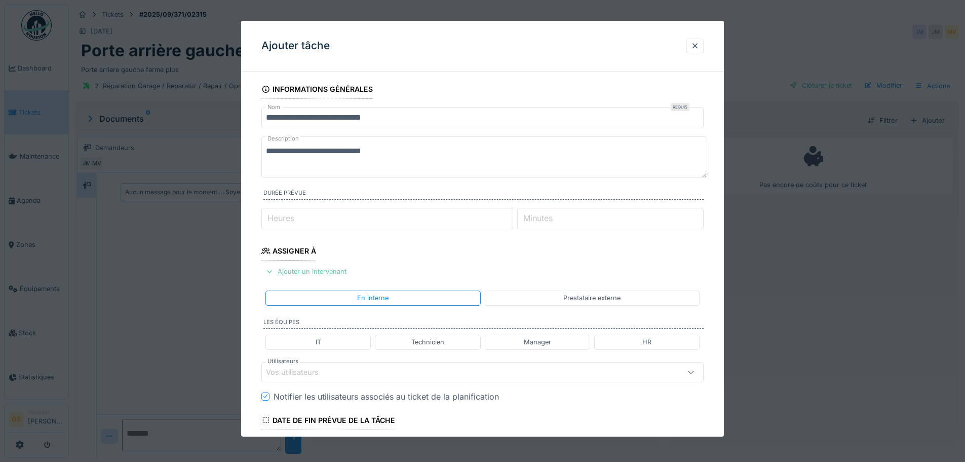
click at [327, 273] on div "Ajouter un intervenant" at bounding box center [305, 272] width 89 height 14
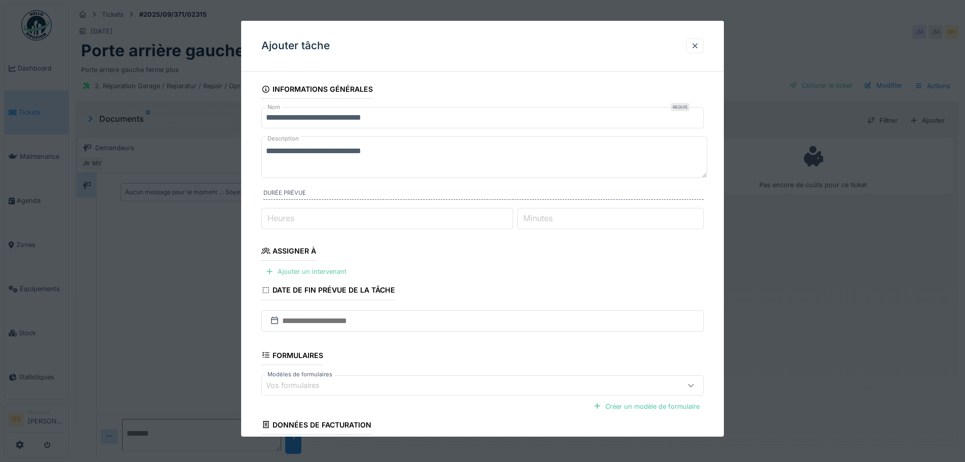
click at [318, 271] on div "Ajouter un intervenant" at bounding box center [305, 272] width 89 height 14
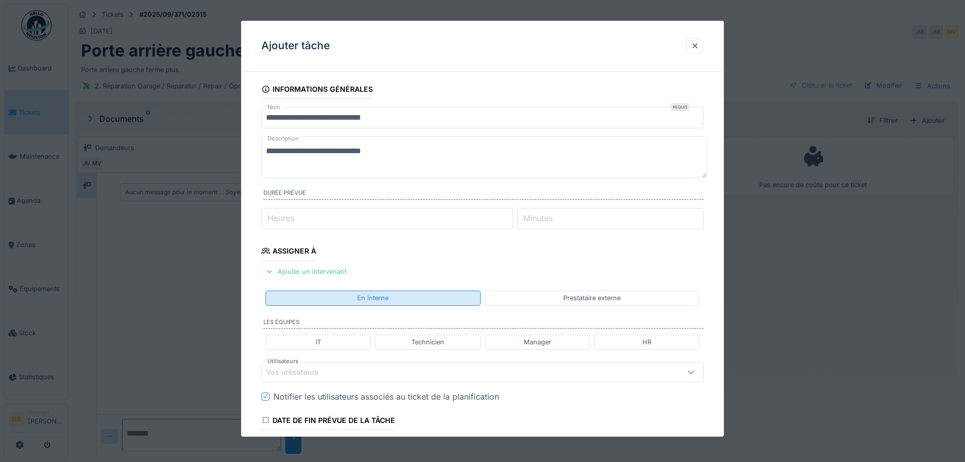
click at [360, 297] on div "En interne" at bounding box center [372, 298] width 31 height 10
click at [429, 344] on div "Technicien" at bounding box center [427, 342] width 33 height 10
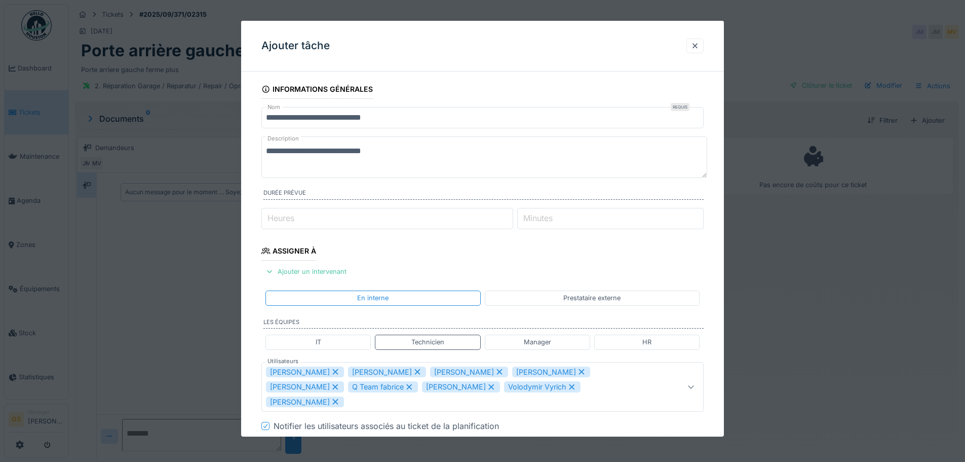
click at [348, 389] on div "Q Team fabrice" at bounding box center [383, 386] width 70 height 11
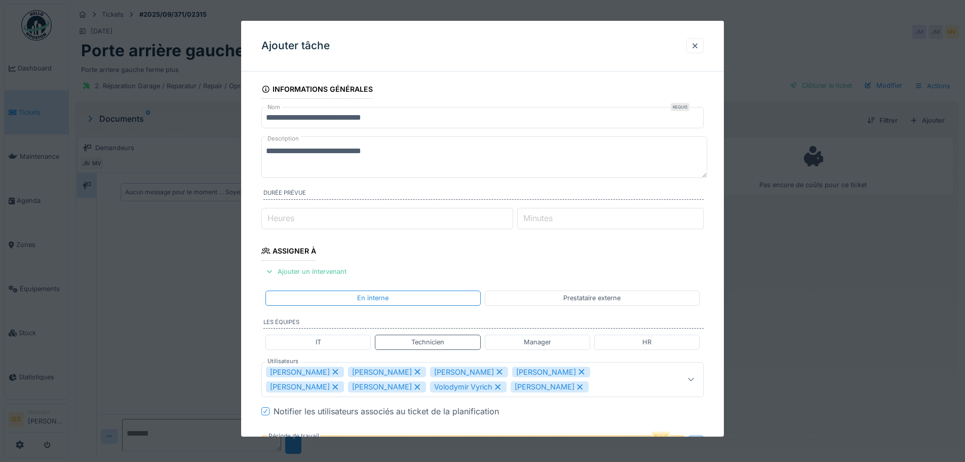
click at [348, 389] on div "Peter Lopata" at bounding box center [387, 386] width 78 height 11
click at [348, 389] on div "Volodymir Vyrich" at bounding box center [386, 386] width 77 height 11
click at [348, 388] on div "[PERSON_NAME]" at bounding box center [387, 386] width 78 height 11
click at [357, 372] on div "[PERSON_NAME]" at bounding box center [387, 371] width 78 height 11
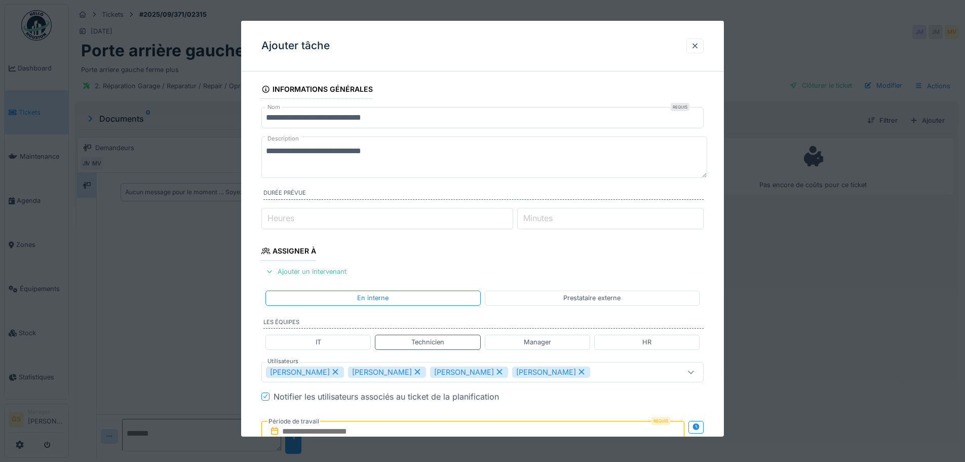
click at [357, 372] on div "[PERSON_NAME]" at bounding box center [387, 371] width 78 height 11
click at [358, 372] on div "[PERSON_NAME]" at bounding box center [387, 371] width 78 height 11
type input "****"
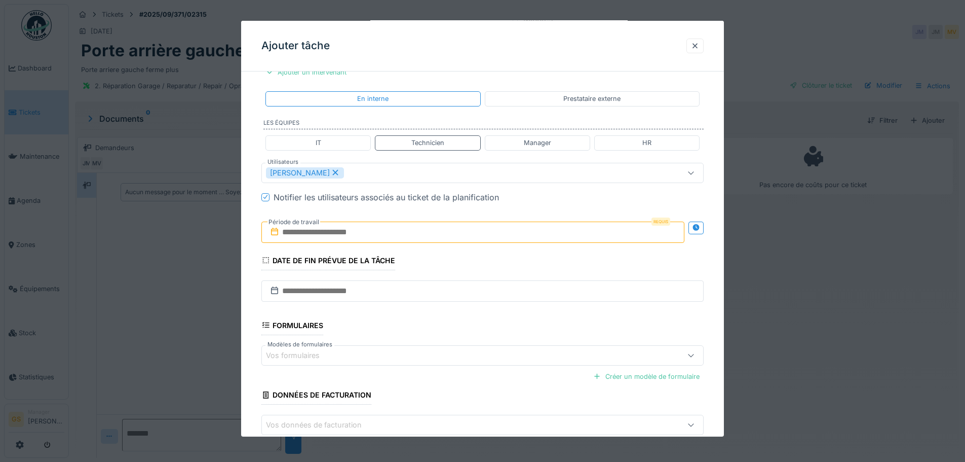
scroll to position [255, 0]
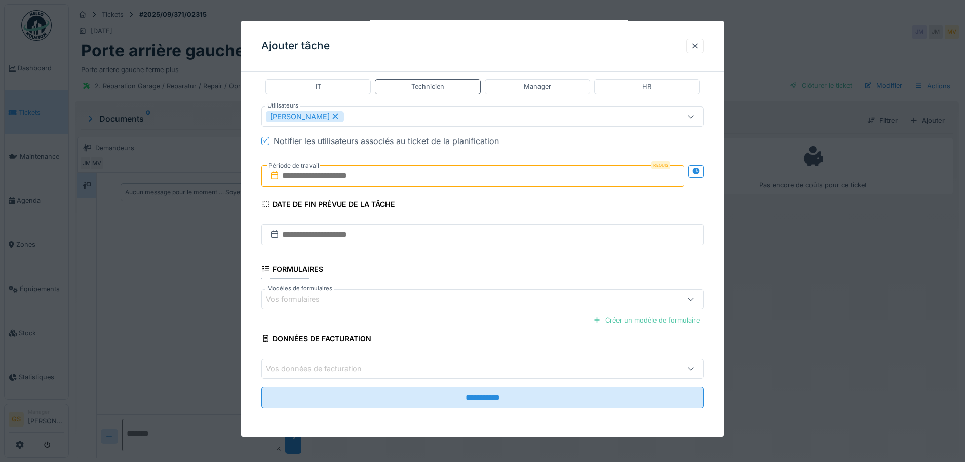
click at [287, 175] on input "text" at bounding box center [472, 175] width 423 height 21
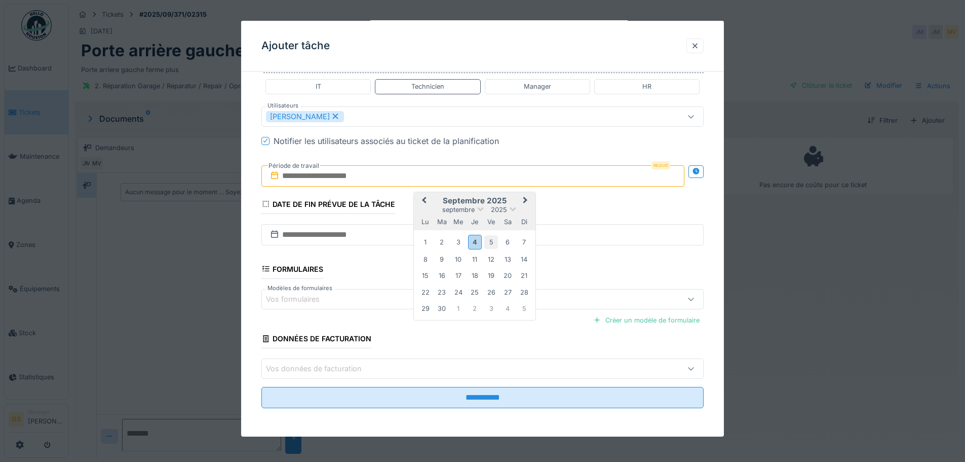
click at [493, 241] on div "5" at bounding box center [491, 242] width 14 height 14
click at [509, 242] on div "6" at bounding box center [508, 242] width 14 height 14
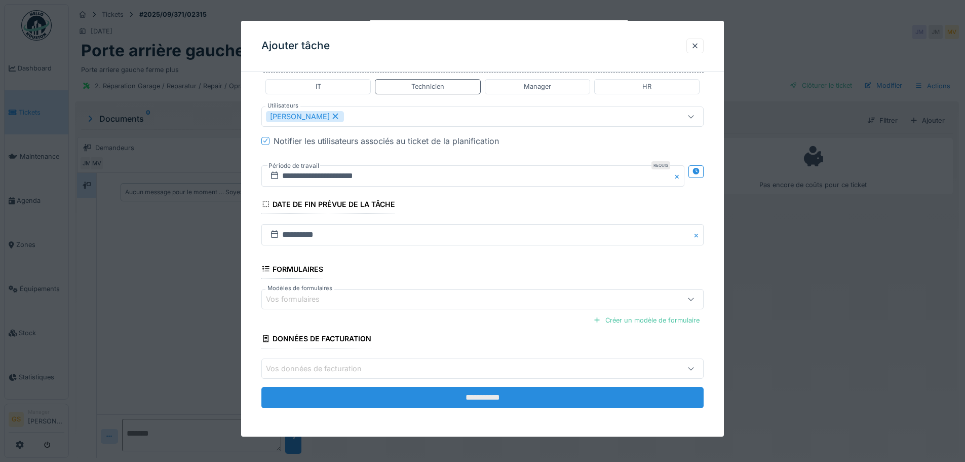
click at [450, 399] on input "**********" at bounding box center [482, 397] width 442 height 21
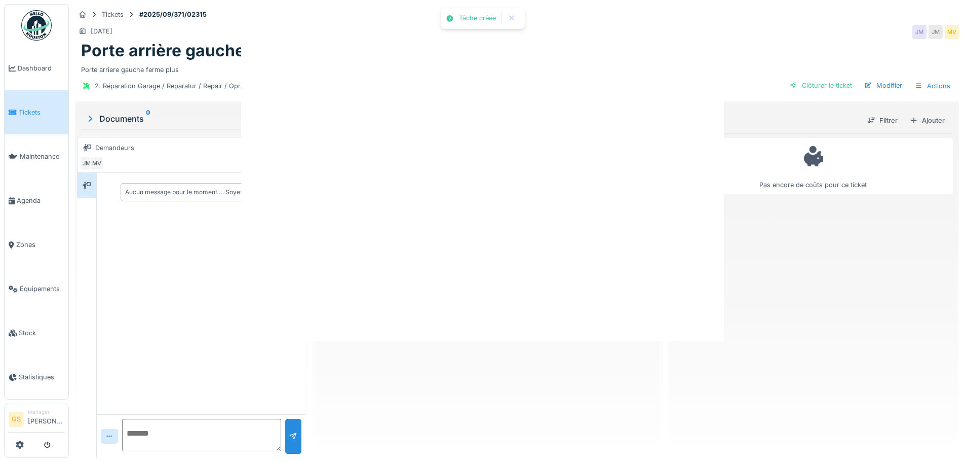
scroll to position [0, 0]
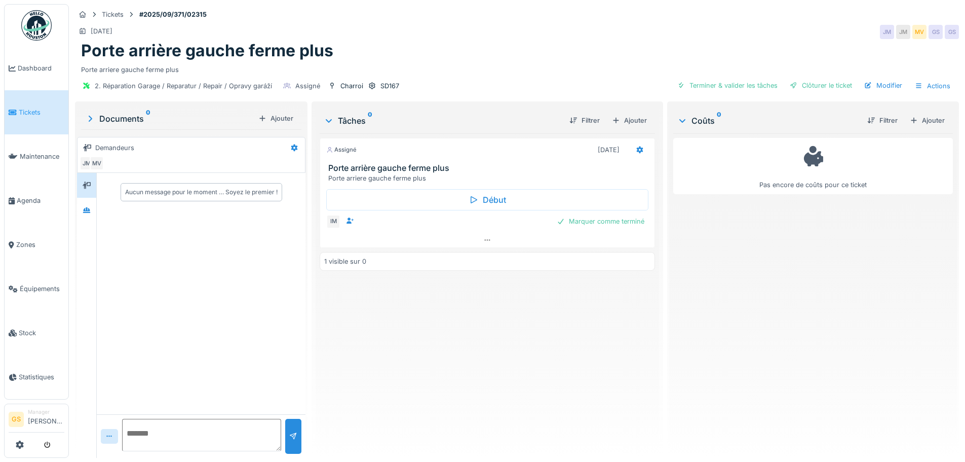
click at [25, 107] on span "Tickets" at bounding box center [42, 112] width 46 height 10
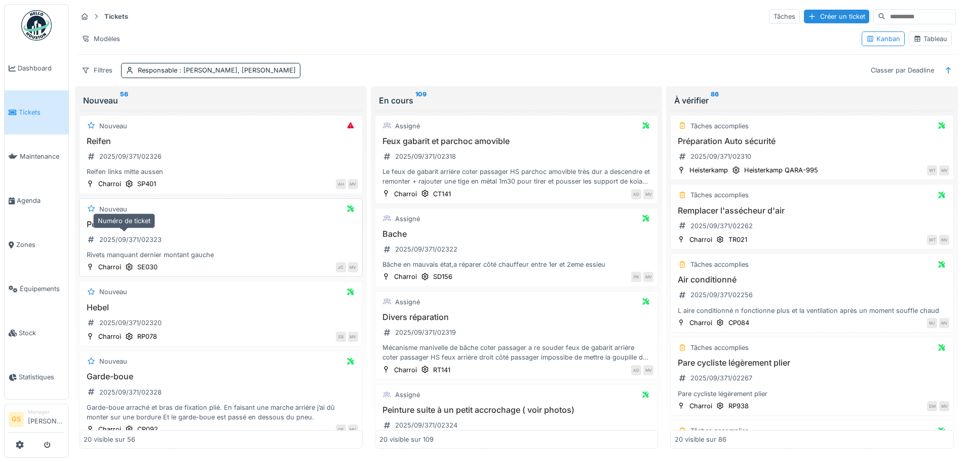
click at [130, 242] on div "2025/09/371/02323" at bounding box center [130, 240] width 62 height 10
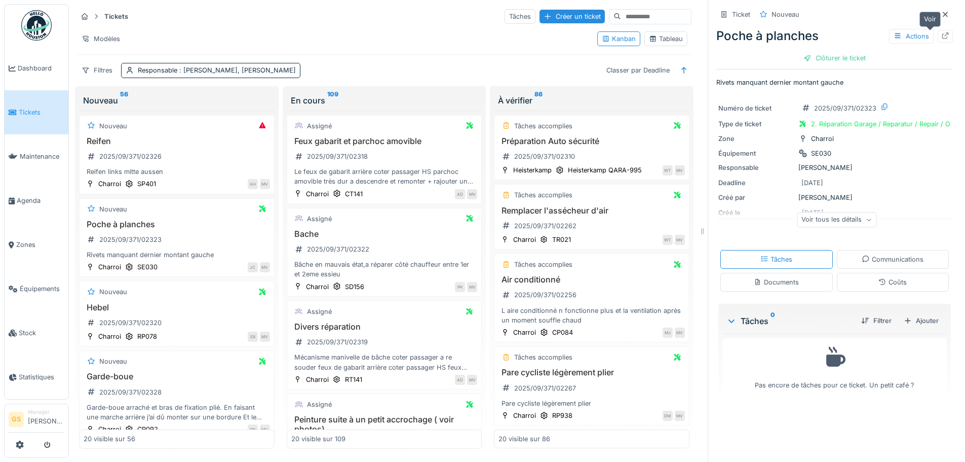
click at [941, 35] on icon at bounding box center [945, 35] width 8 height 7
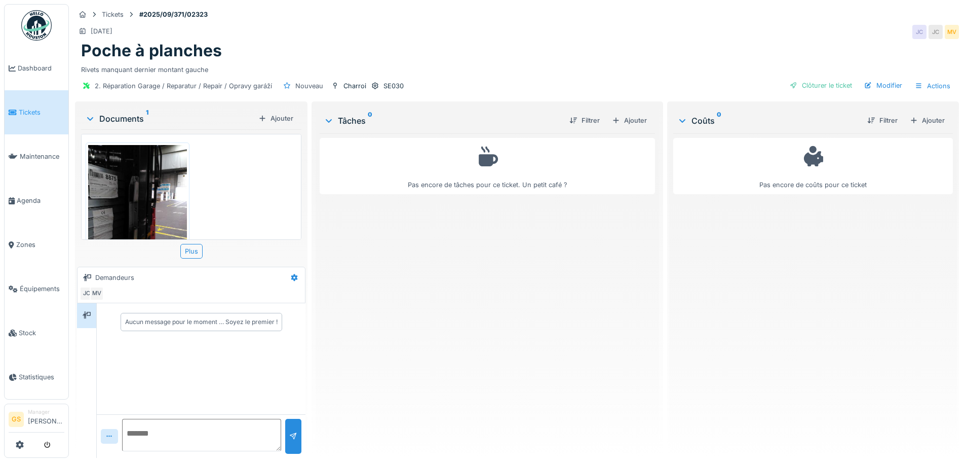
click at [114, 214] on img at bounding box center [137, 210] width 99 height 131
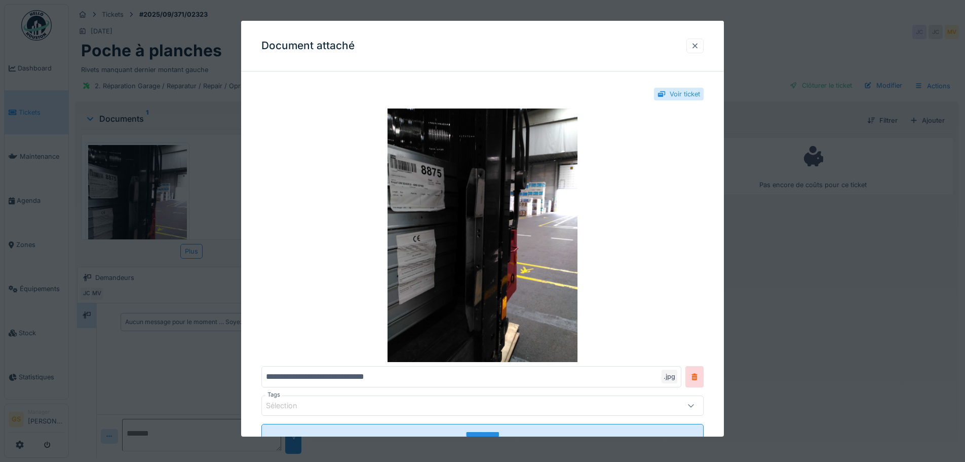
click at [699, 47] on div at bounding box center [695, 46] width 8 height 10
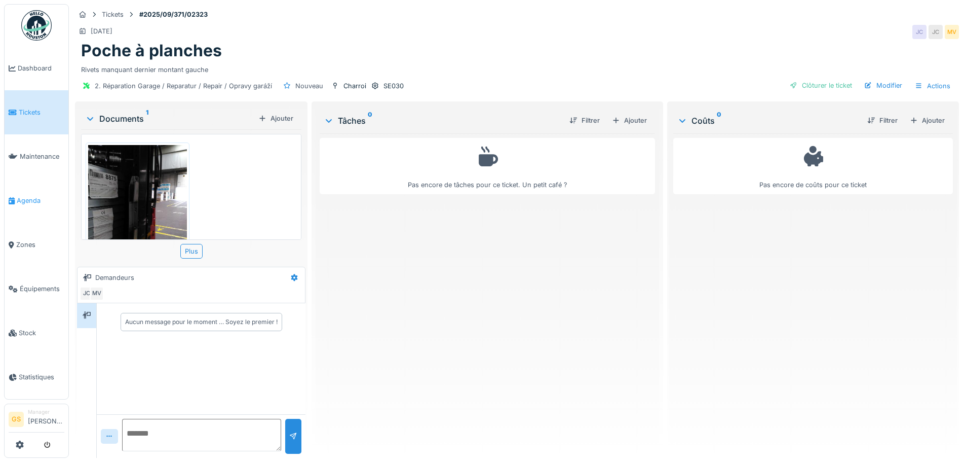
click at [22, 196] on span "Agenda" at bounding box center [41, 201] width 48 height 10
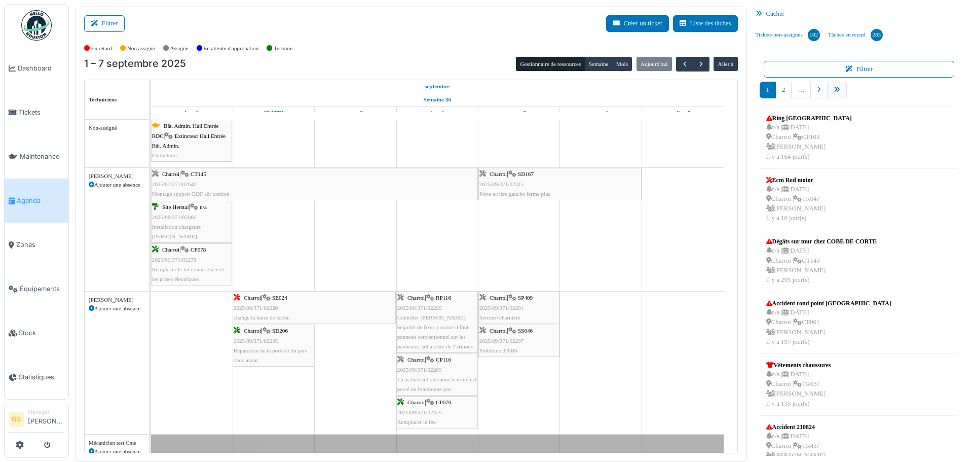
click at [834, 89] on icon "pager" at bounding box center [837, 90] width 7 height 7
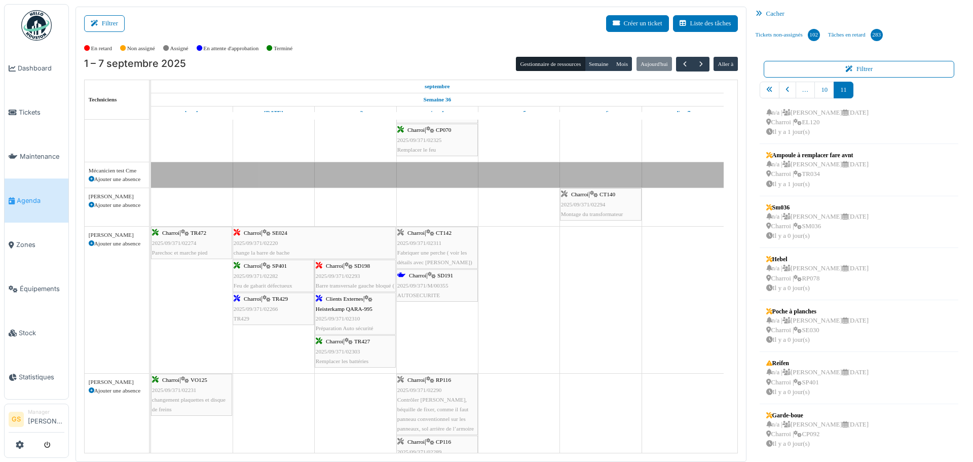
scroll to position [304, 0]
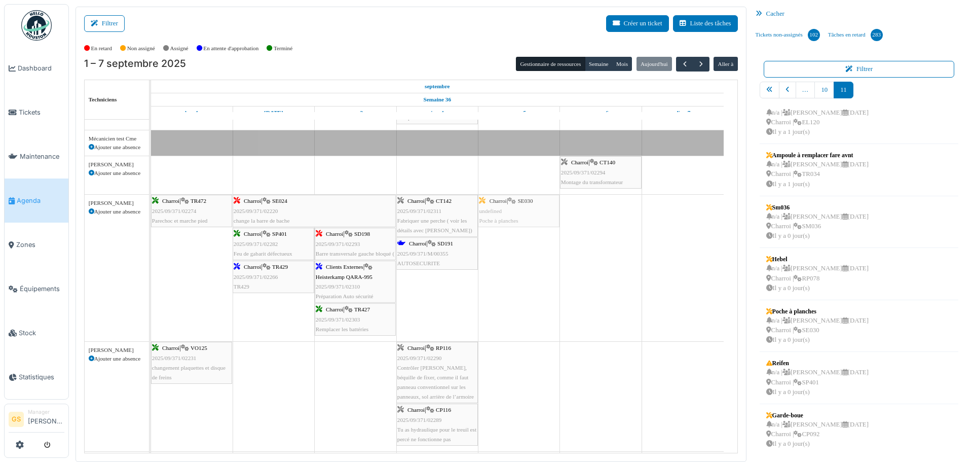
drag, startPoint x: 809, startPoint y: 319, endPoint x: 530, endPoint y: 279, distance: 282.1
click at [530, 279] on div "Filtrer Créer un ticket Liste des tâches Afficher les tâches non assignées *** …" at bounding box center [520, 234] width 901 height 455
click at [17, 109] on li "Tickets" at bounding box center [37, 112] width 56 height 10
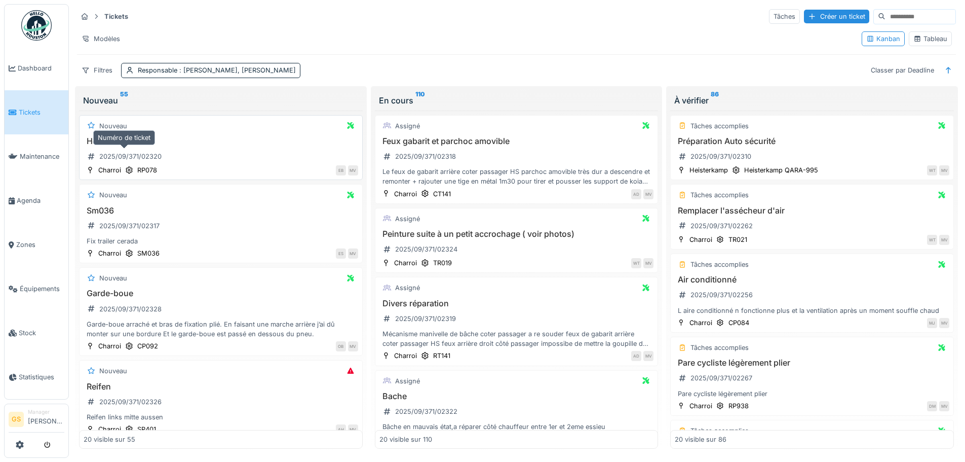
click at [115, 156] on div "2025/09/371/02320" at bounding box center [130, 157] width 62 height 10
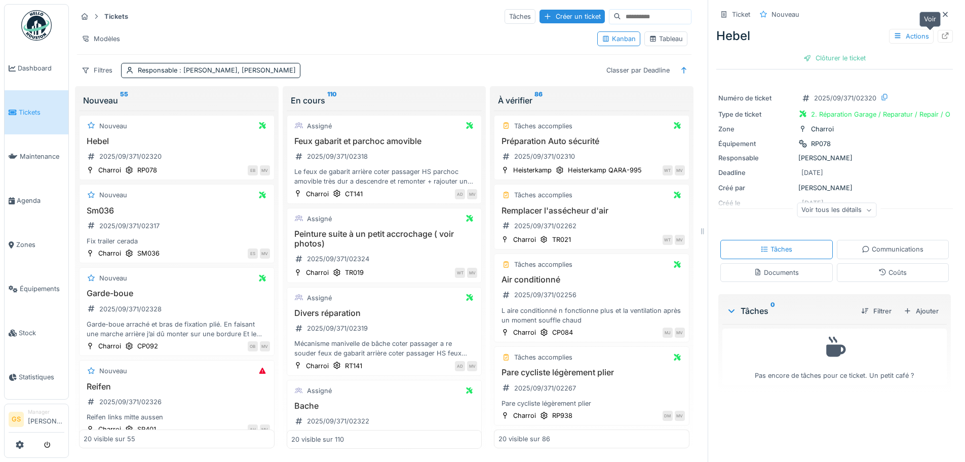
click at [941, 36] on icon at bounding box center [945, 35] width 8 height 7
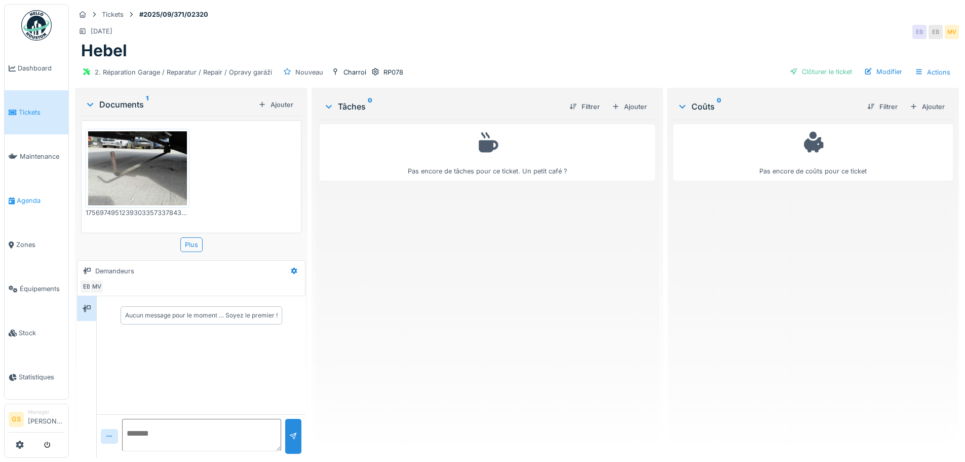
click at [22, 198] on span "Agenda" at bounding box center [41, 201] width 48 height 10
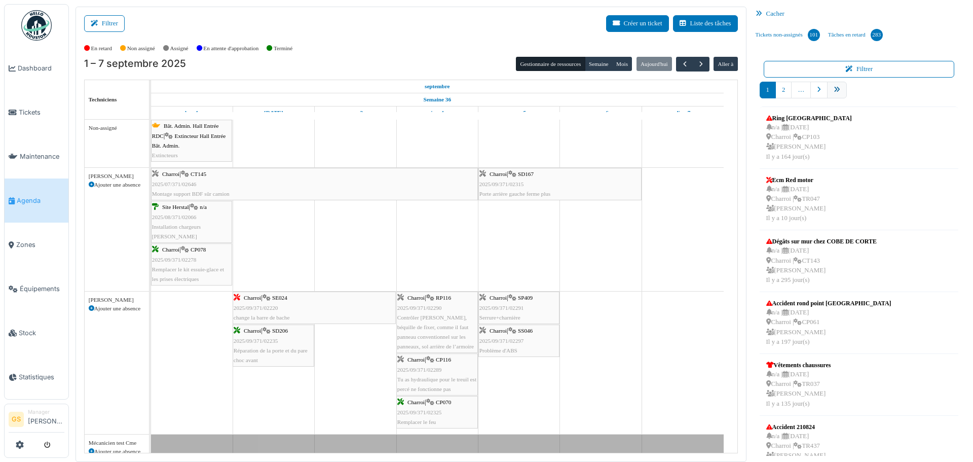
click at [834, 90] on icon "pager" at bounding box center [837, 90] width 7 height 7
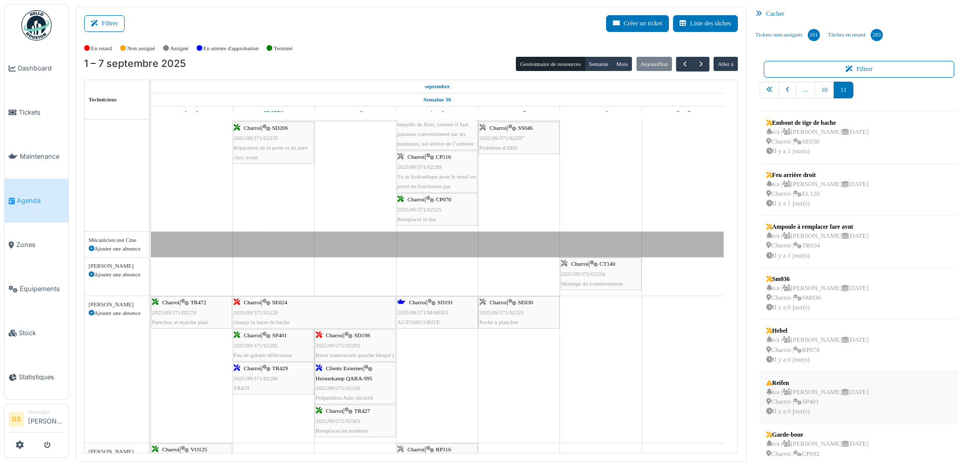
scroll to position [101, 0]
drag, startPoint x: 810, startPoint y: 339, endPoint x: 542, endPoint y: 294, distance: 272.2
click at [542, 294] on div "Filtrer Créer un ticket Liste des tâches Afficher les tâches non assignées *** …" at bounding box center [520, 234] width 901 height 455
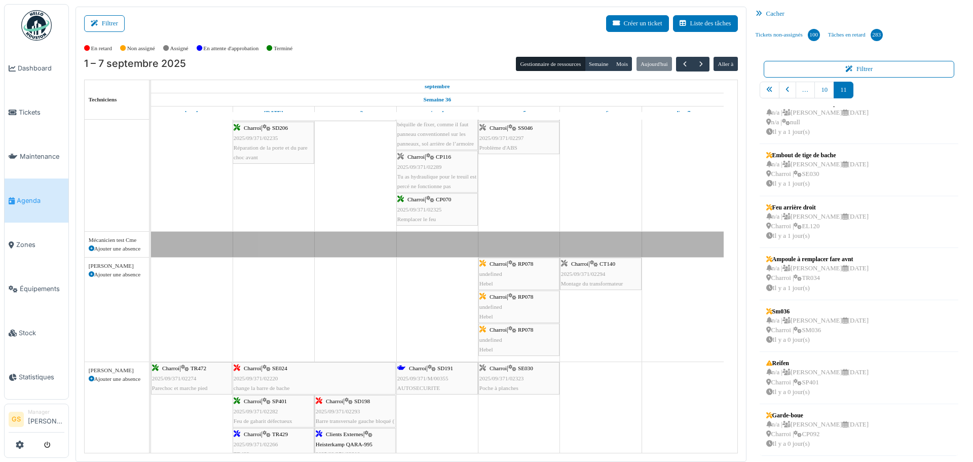
scroll to position [67, 0]
click at [20, 111] on span "Tickets" at bounding box center [42, 112] width 46 height 10
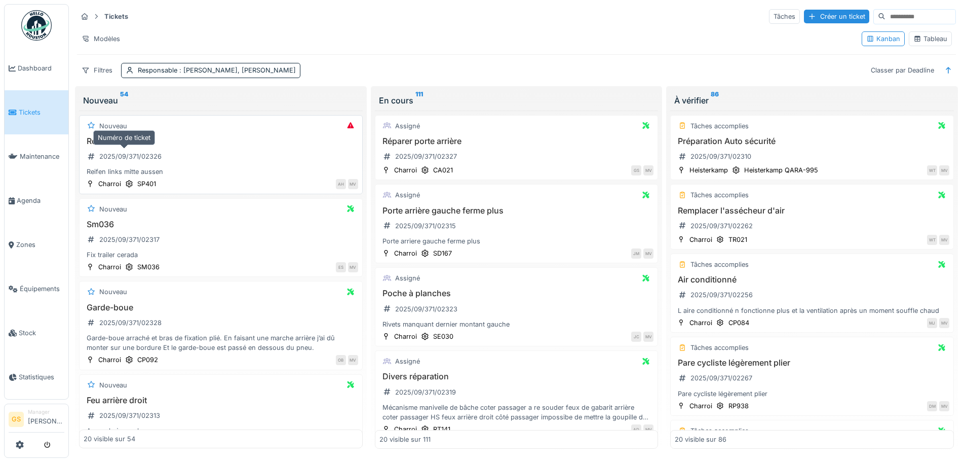
click at [125, 157] on div "2025/09/371/02326" at bounding box center [130, 157] width 62 height 10
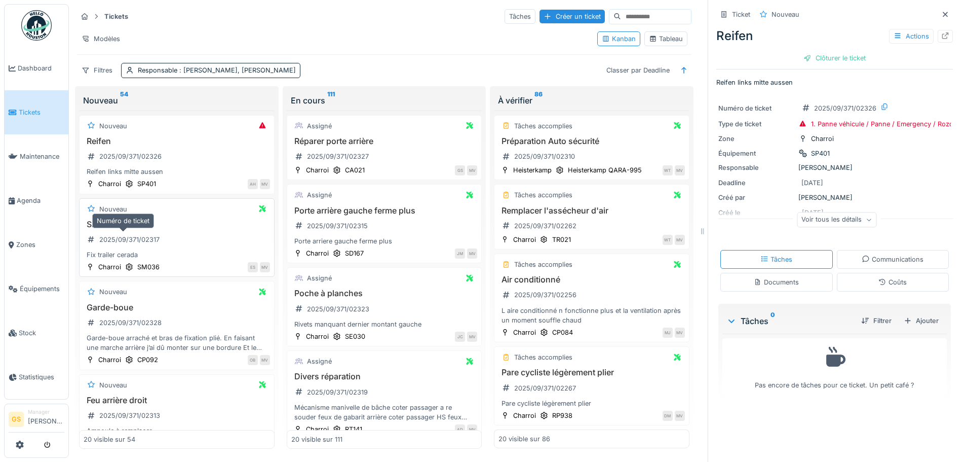
click at [131, 238] on div "2025/09/371/02317" at bounding box center [129, 240] width 60 height 10
click at [941, 37] on icon at bounding box center [945, 35] width 8 height 7
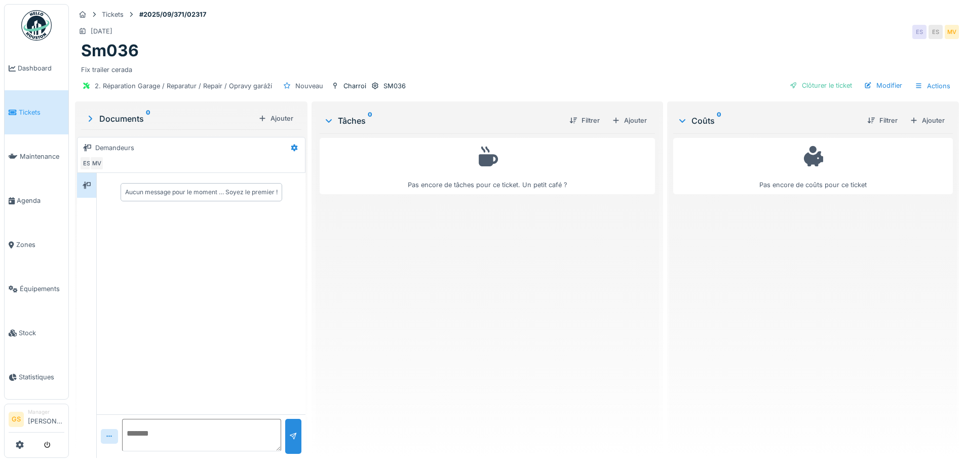
click at [31, 109] on span "Tickets" at bounding box center [42, 112] width 46 height 10
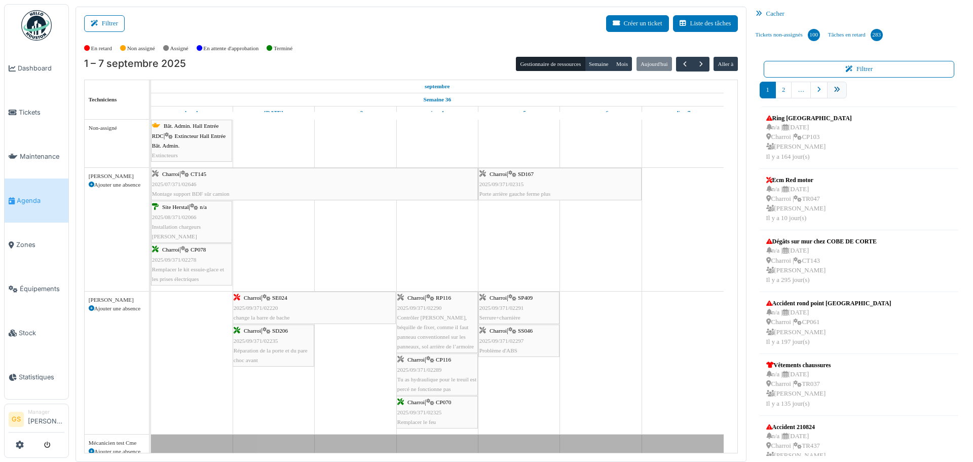
click at [834, 91] on icon "pager" at bounding box center [837, 90] width 7 height 7
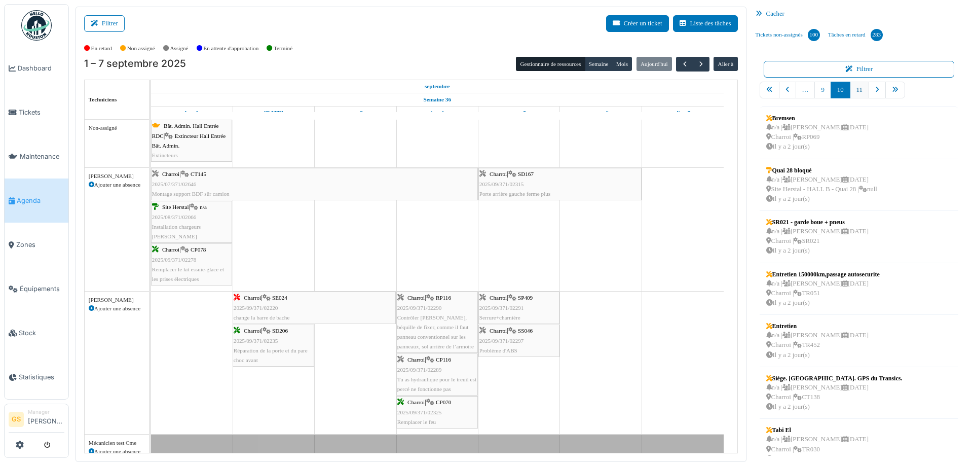
click at [853, 91] on link "11" at bounding box center [859, 90] width 19 height 17
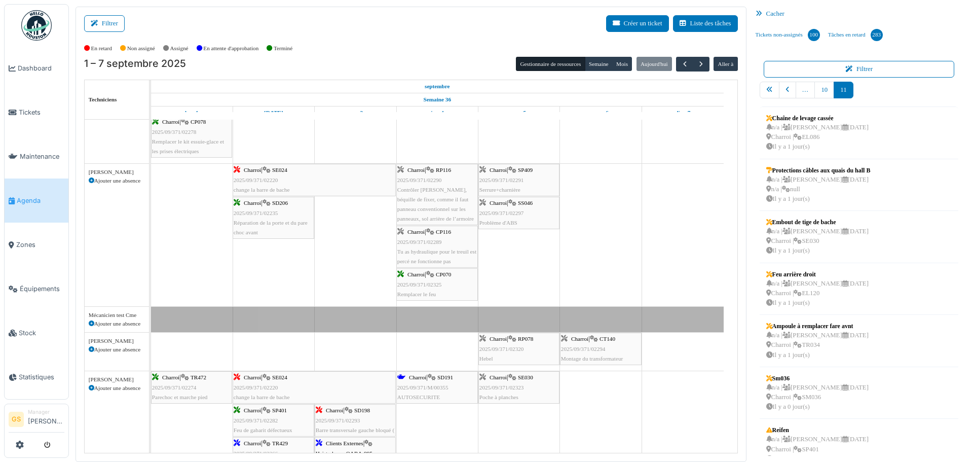
scroll to position [152, 0]
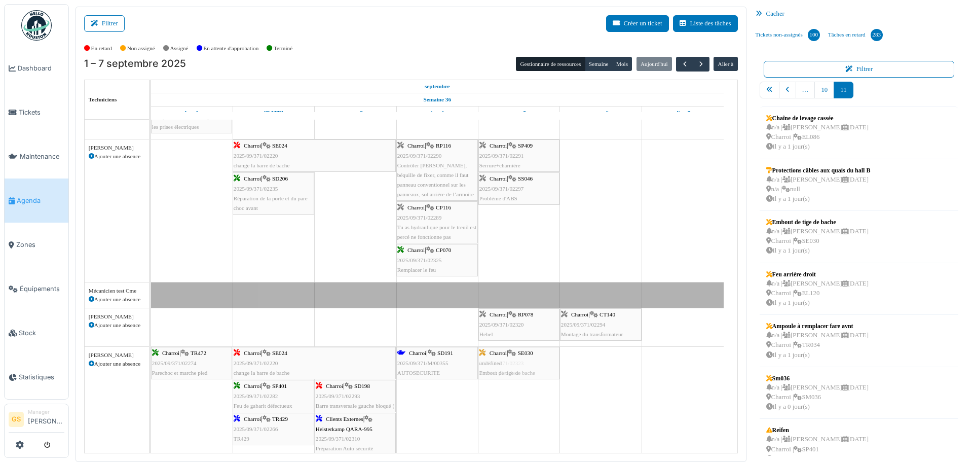
drag, startPoint x: 806, startPoint y: 225, endPoint x: 557, endPoint y: 371, distance: 288.7
click at [541, 374] on div "Filtrer Créer un ticket Liste des tâches Afficher les tâches non assignées *** …" at bounding box center [520, 234] width 901 height 455
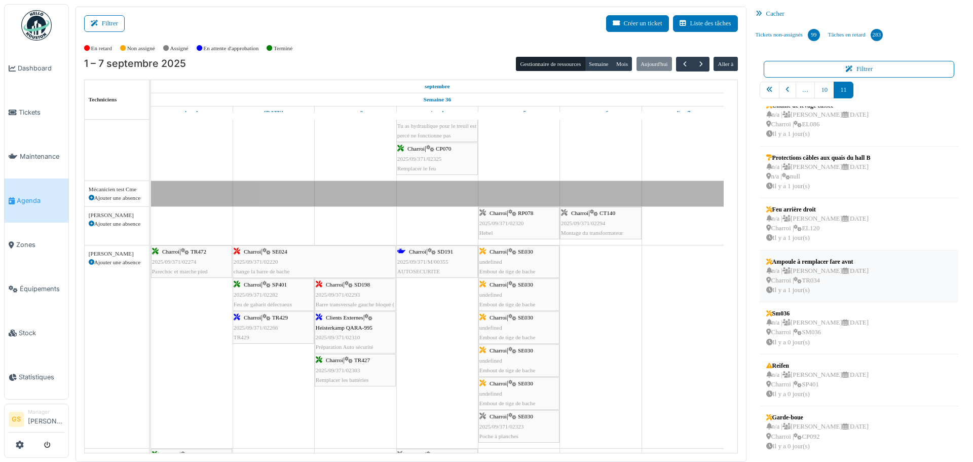
scroll to position [15, 0]
click at [19, 110] on span "Tickets" at bounding box center [42, 112] width 46 height 10
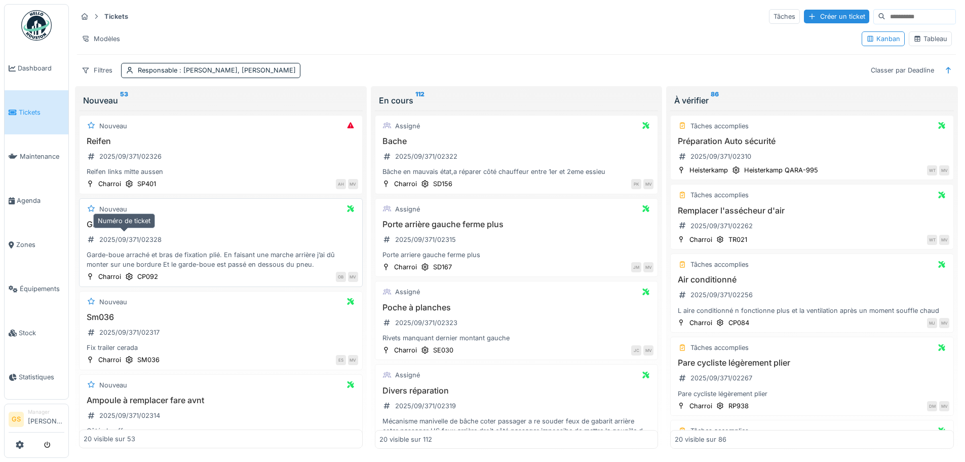
click at [131, 242] on div "2025/09/371/02328" at bounding box center [130, 240] width 62 height 10
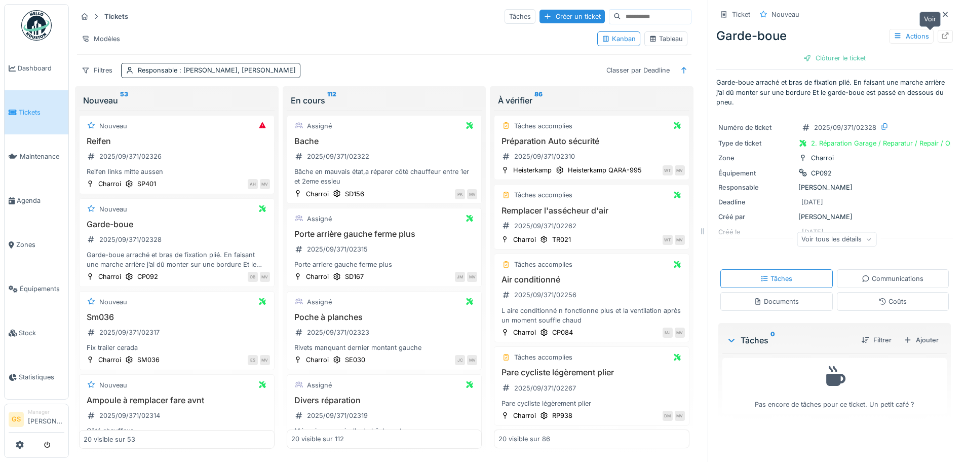
click at [942, 34] on icon at bounding box center [945, 35] width 7 height 7
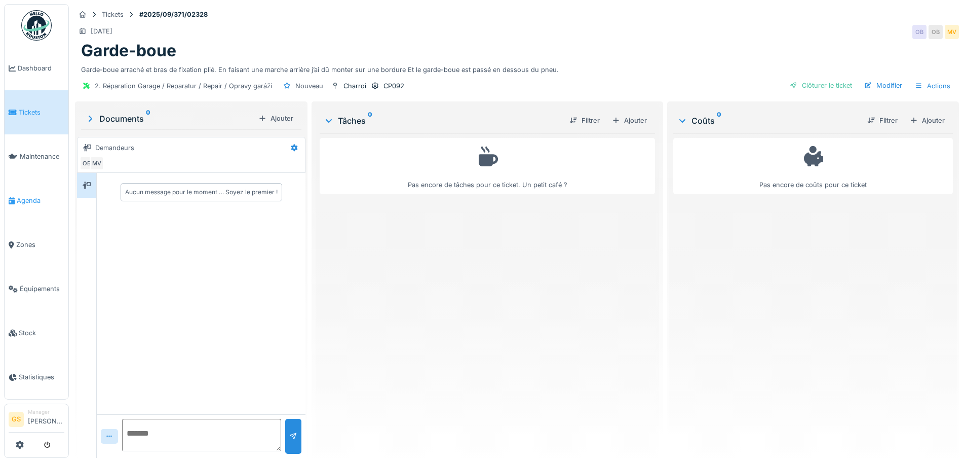
click at [23, 196] on span "Agenda" at bounding box center [41, 201] width 48 height 10
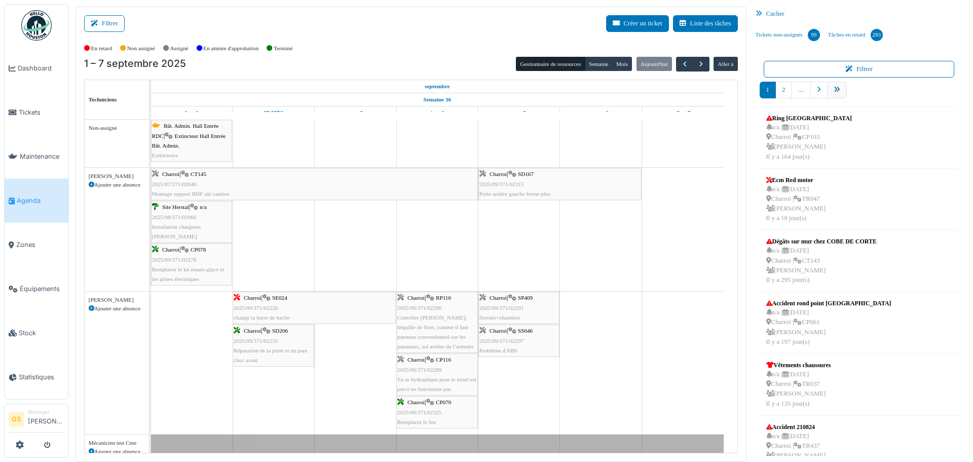
click at [834, 88] on icon "pager" at bounding box center [837, 90] width 7 height 7
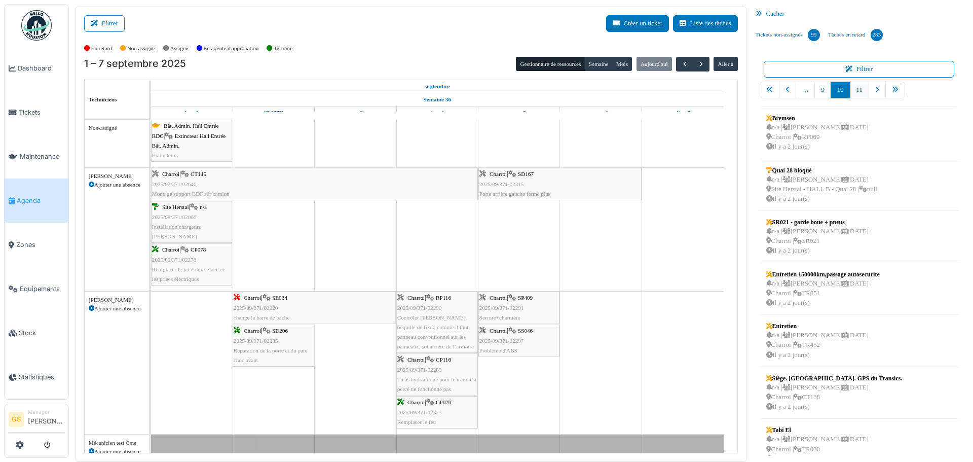
click at [850, 91] on link "11" at bounding box center [859, 90] width 19 height 17
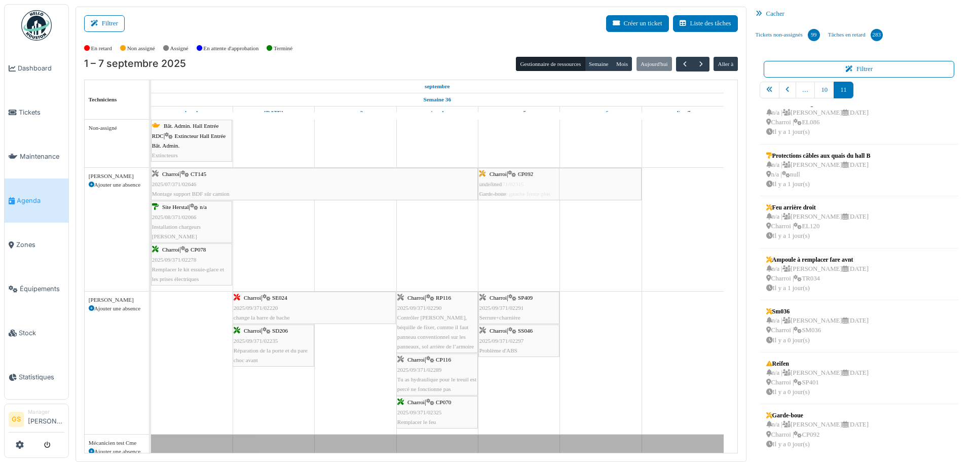
drag, startPoint x: 807, startPoint y: 431, endPoint x: 526, endPoint y: 251, distance: 333.7
click at [526, 251] on div "Filtrer Créer un ticket Liste des tâches Afficher les tâches non assignées *** …" at bounding box center [520, 234] width 901 height 455
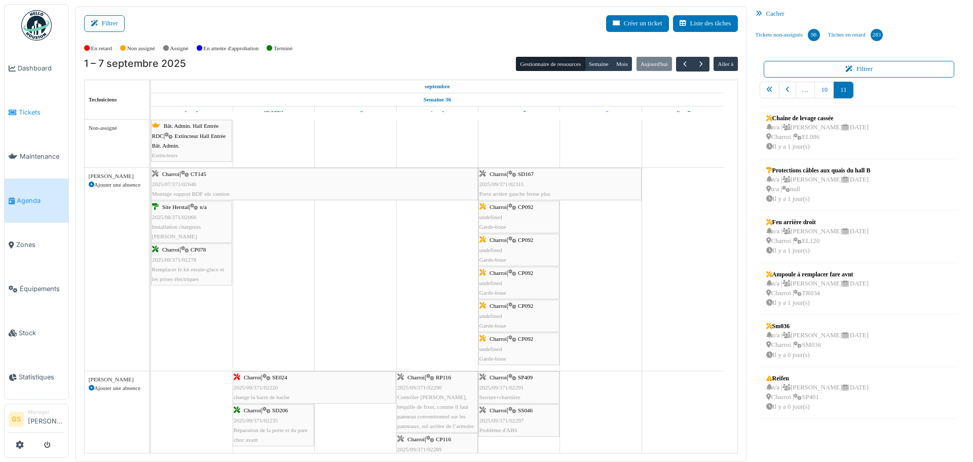
click at [24, 107] on span "Tickets" at bounding box center [42, 112] width 46 height 10
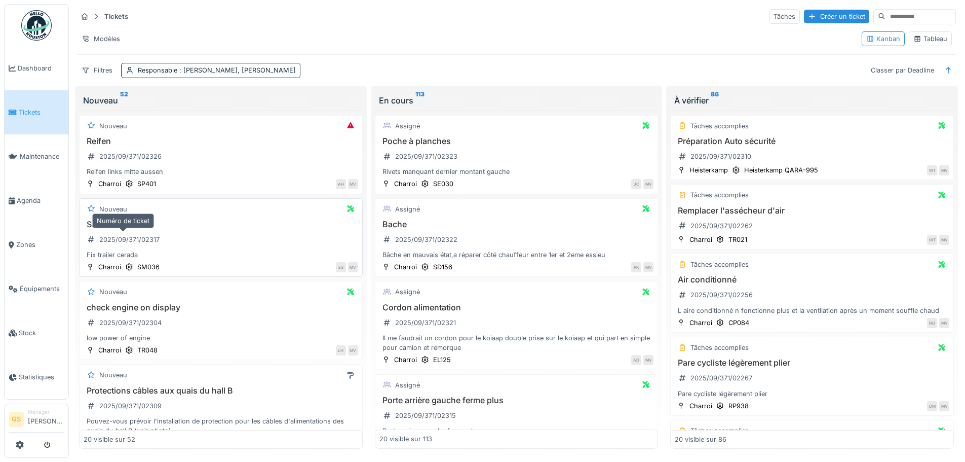
click at [123, 237] on div "2025/09/371/02317" at bounding box center [129, 240] width 60 height 10
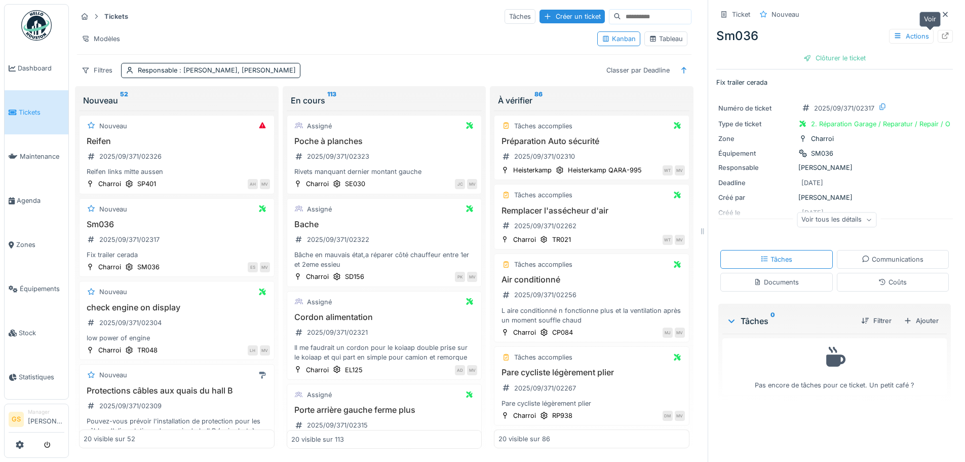
click at [938, 31] on div at bounding box center [945, 36] width 15 height 13
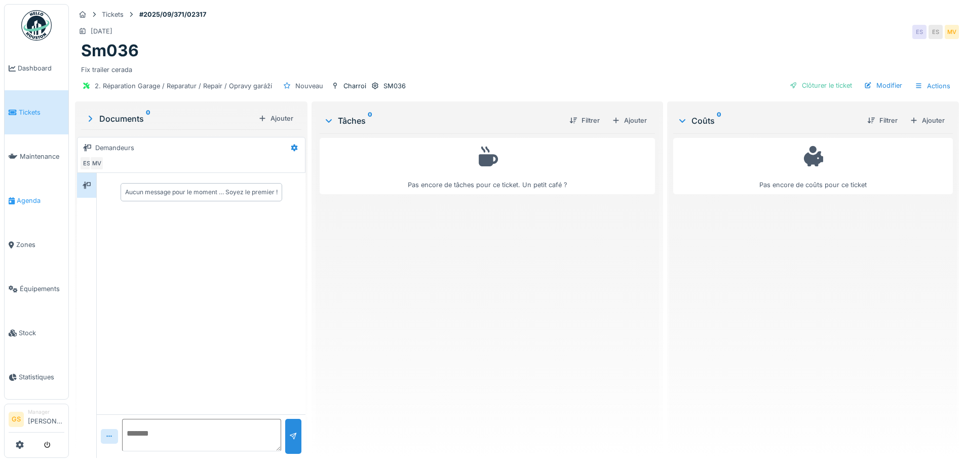
click at [14, 197] on icon at bounding box center [12, 200] width 6 height 7
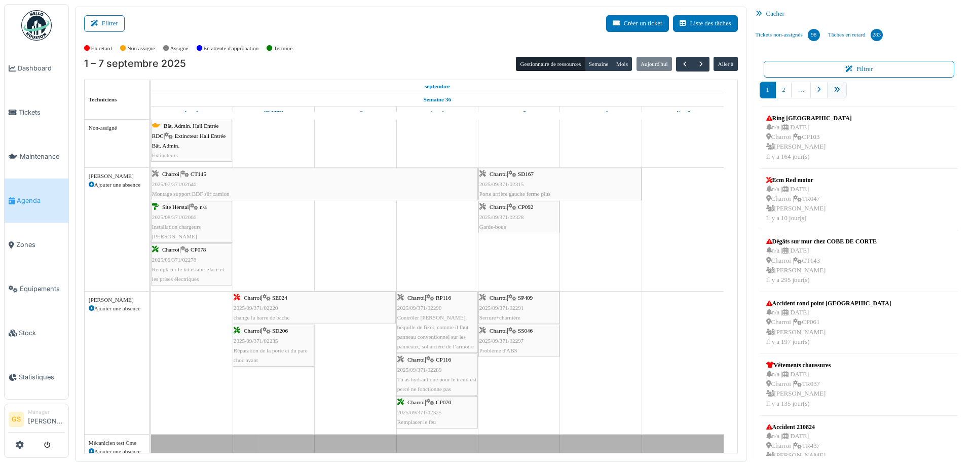
click at [835, 93] on link "pager" at bounding box center [837, 90] width 20 height 17
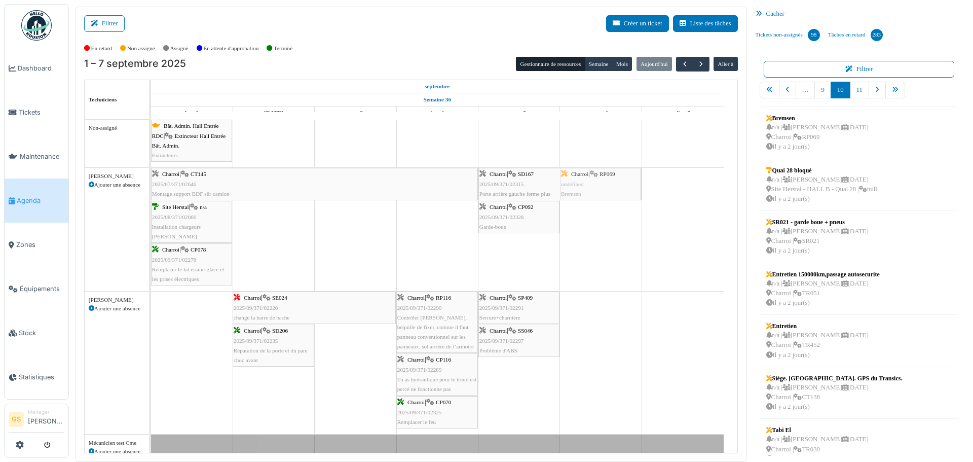
drag, startPoint x: 803, startPoint y: 119, endPoint x: 631, endPoint y: 225, distance: 202.5
click at [630, 227] on div "Filtrer Créer un ticket Liste des tâches Afficher les tâches non assignées *** …" at bounding box center [520, 234] width 901 height 455
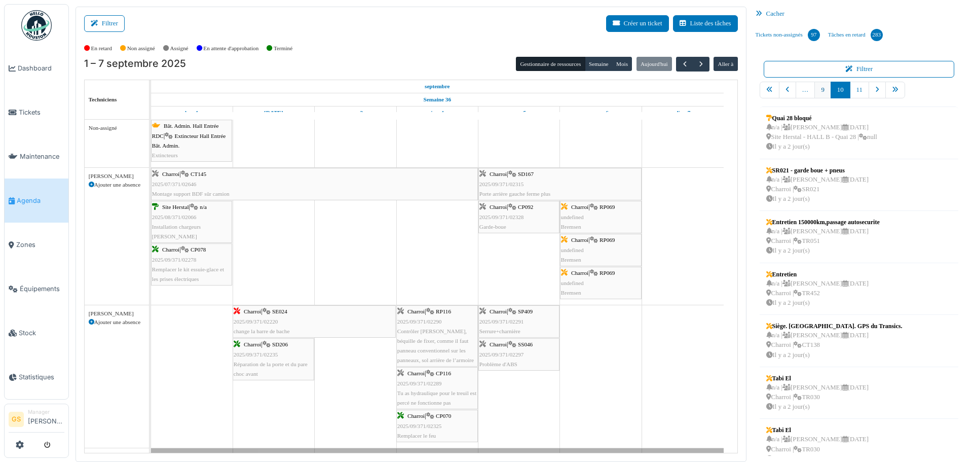
click at [818, 92] on link "9" at bounding box center [822, 90] width 16 height 17
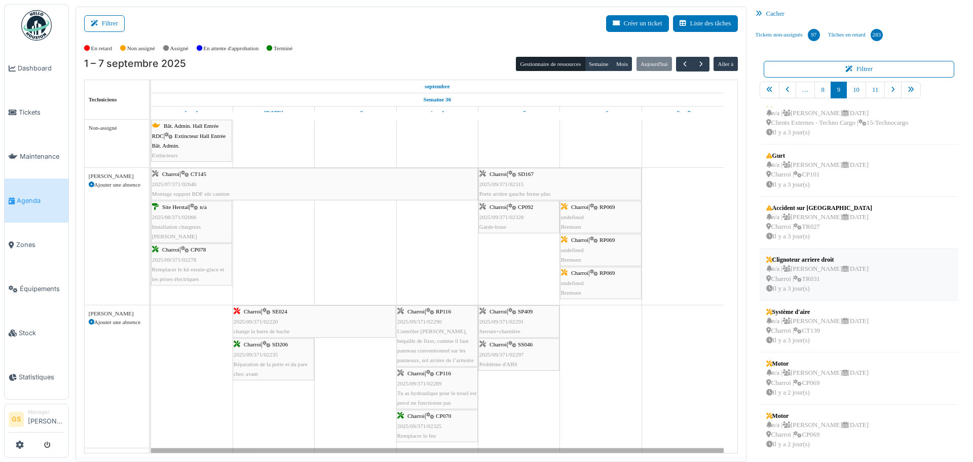
scroll to position [171, 0]
drag, startPoint x: 776, startPoint y: 373, endPoint x: 597, endPoint y: 254, distance: 215.6
click at [597, 254] on div "Filtrer Créer un ticket Liste des tâches Afficher les tâches non assignées *** …" at bounding box center [520, 234] width 901 height 455
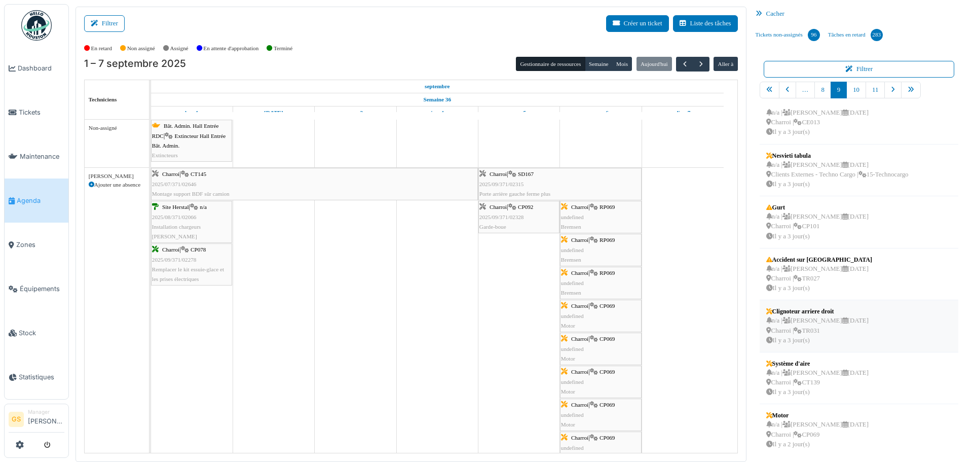
scroll to position [119, 0]
drag, startPoint x: 825, startPoint y: 432, endPoint x: 620, endPoint y: 299, distance: 245.1
click at [620, 299] on div "Filtrer Créer un ticket Liste des tâches Afficher les tâches non assignées *** …" at bounding box center [520, 234] width 901 height 455
click at [27, 107] on span "Tickets" at bounding box center [42, 112] width 46 height 10
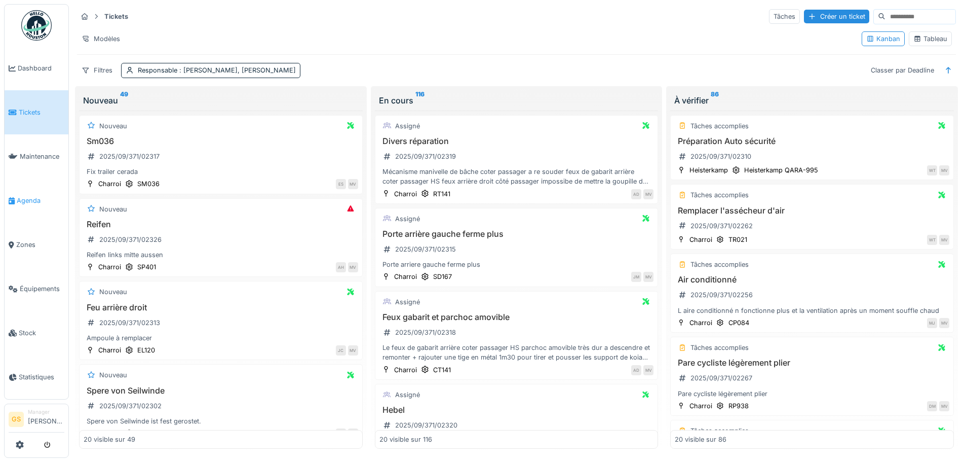
click at [23, 196] on span "Agenda" at bounding box center [41, 201] width 48 height 10
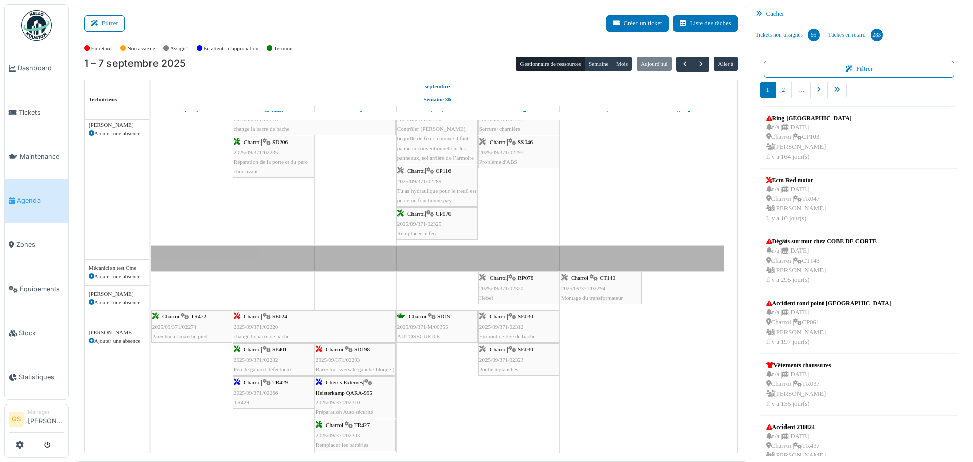
scroll to position [203, 0]
click at [834, 90] on icon "pager" at bounding box center [837, 90] width 7 height 7
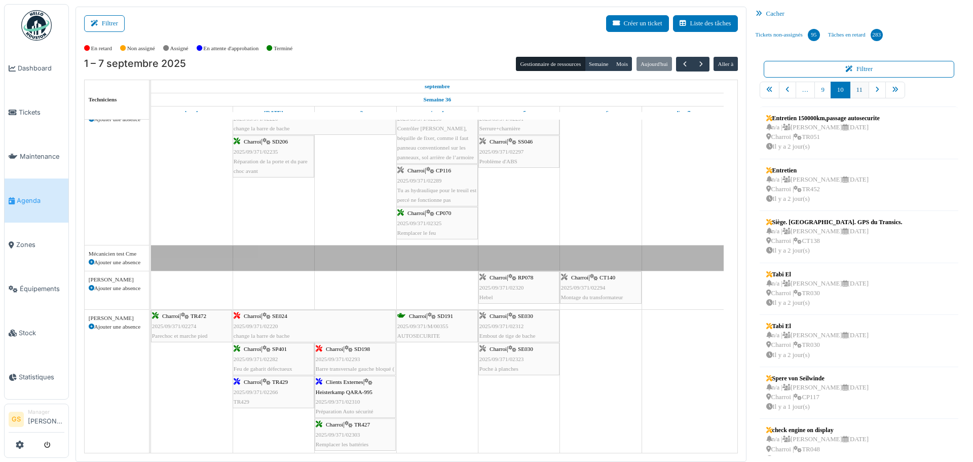
click at [852, 90] on link "11" at bounding box center [859, 90] width 19 height 17
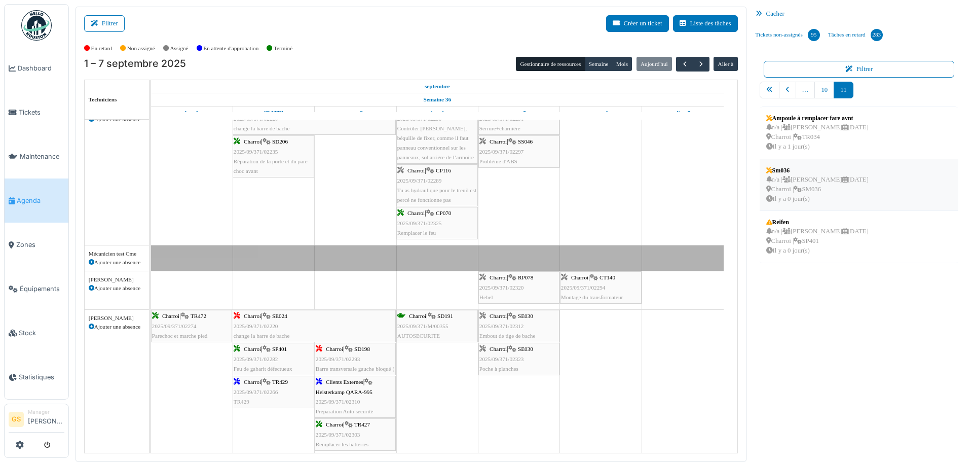
scroll to position [2, 0]
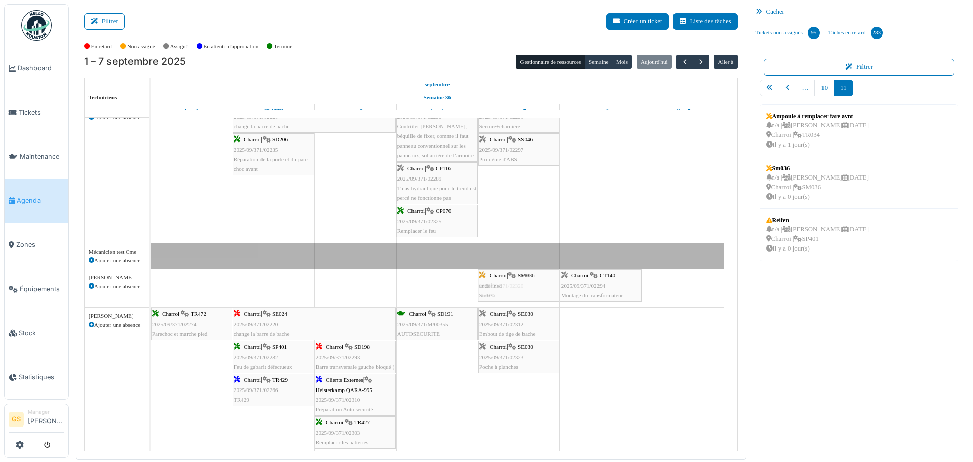
drag, startPoint x: 804, startPoint y: 175, endPoint x: 540, endPoint y: 296, distance: 290.7
click at [540, 296] on div "Filtrer Créer un ticket Liste des tâches Afficher les tâches non assignées *** …" at bounding box center [520, 232] width 901 height 455
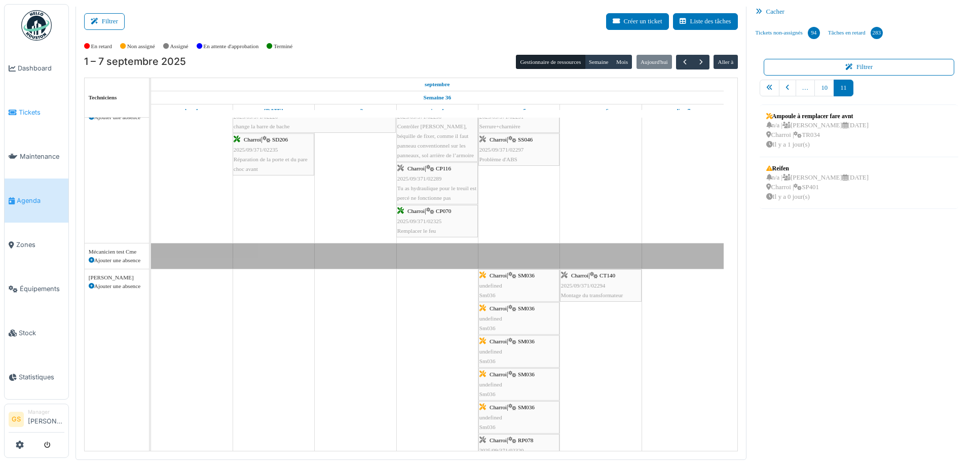
click at [20, 109] on span "Tickets" at bounding box center [42, 112] width 46 height 10
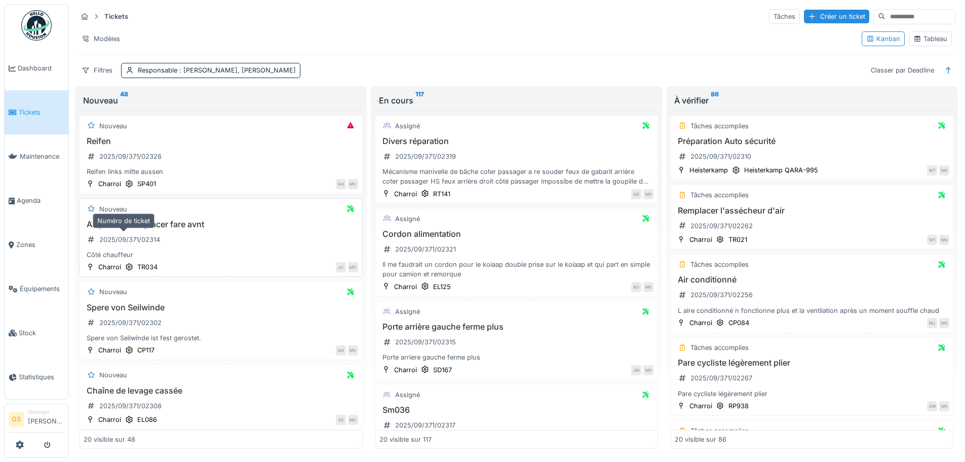
click at [135, 241] on div "2025/09/371/02314" at bounding box center [129, 240] width 61 height 10
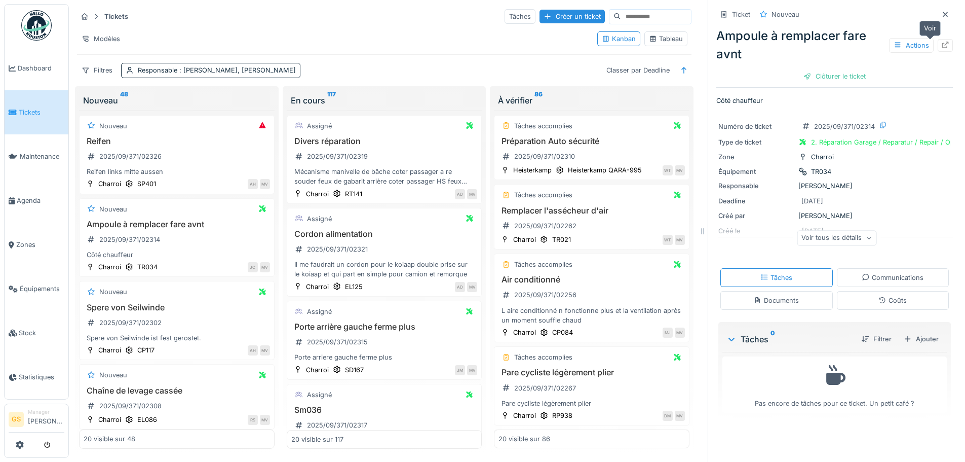
click at [942, 45] on icon at bounding box center [945, 45] width 7 height 7
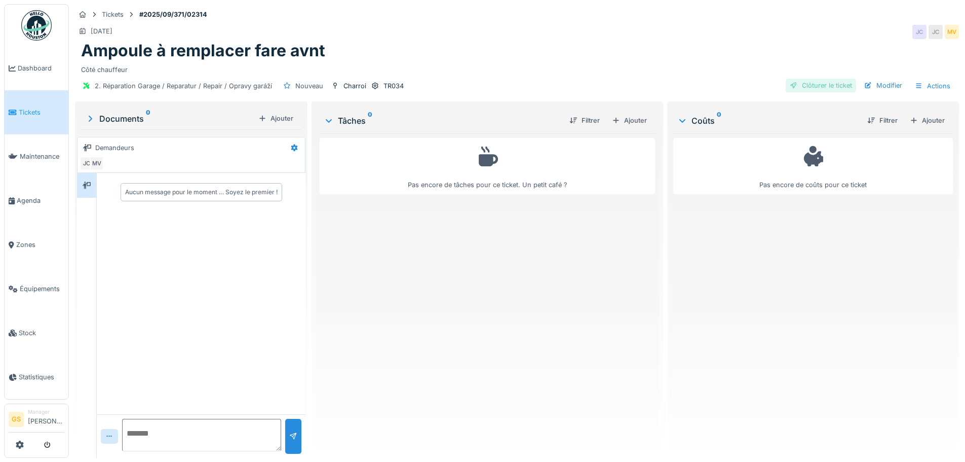
click at [812, 84] on div "Clôturer le ticket" at bounding box center [821, 86] width 70 height 14
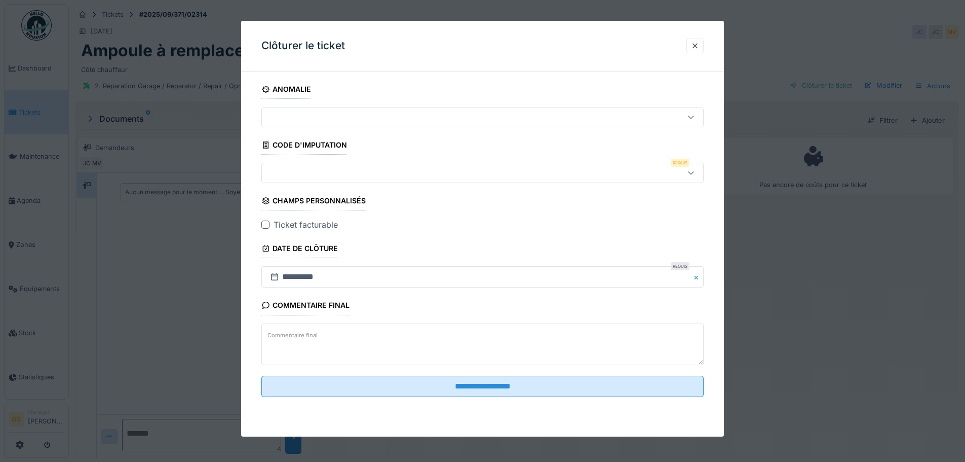
click at [274, 171] on div at bounding box center [457, 172] width 382 height 11
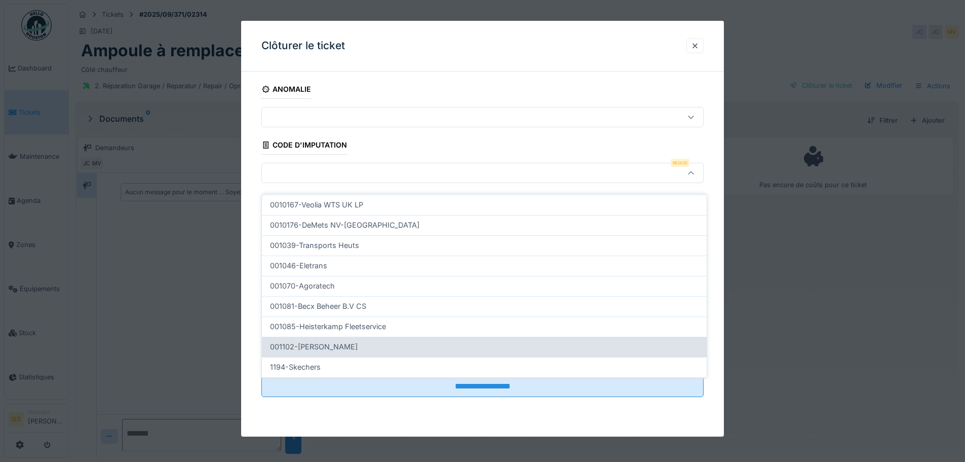
scroll to position [326, 0]
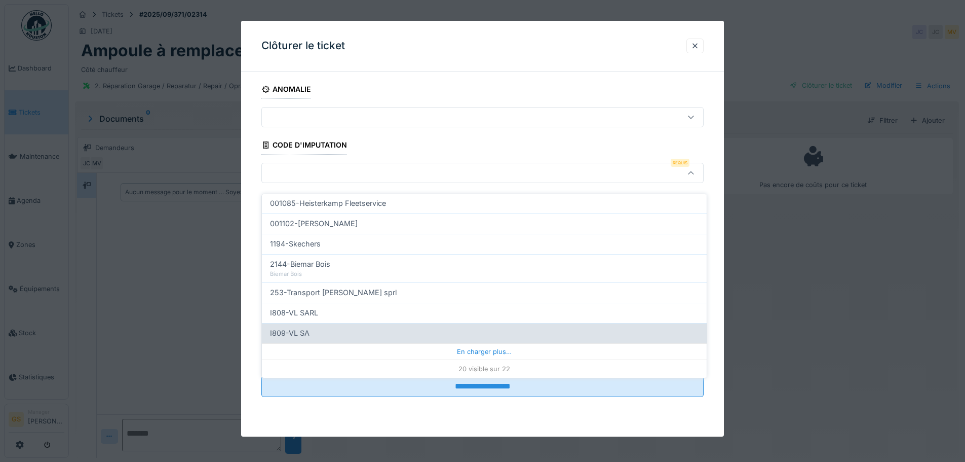
click at [297, 327] on span "I809-VL SA" at bounding box center [290, 332] width 40 height 11
type input "***"
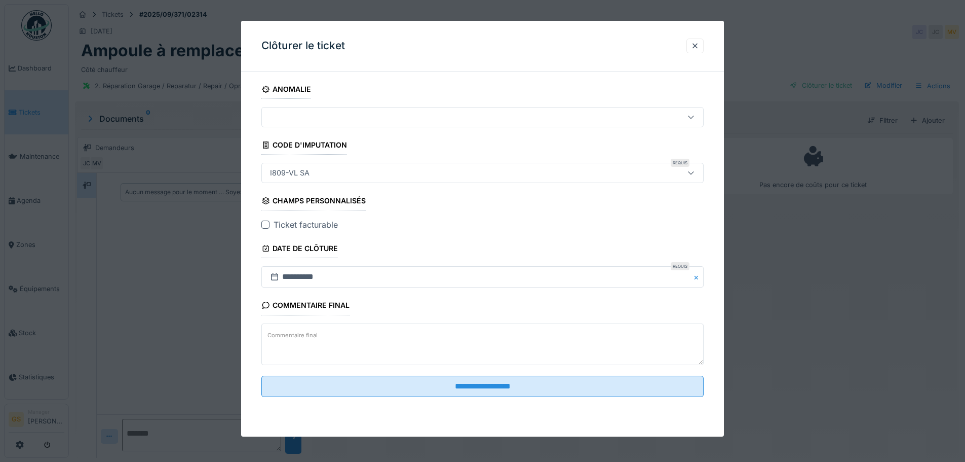
click at [267, 221] on div at bounding box center [265, 224] width 8 height 8
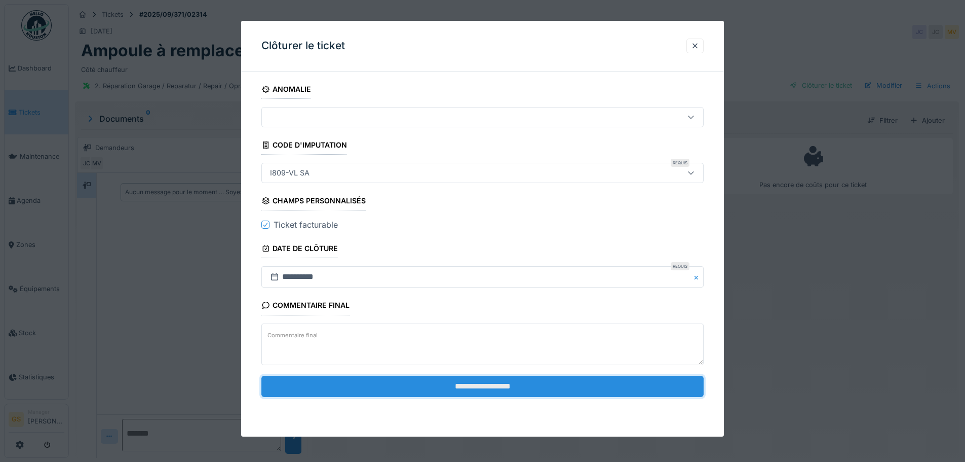
click at [441, 386] on input "**********" at bounding box center [482, 385] width 442 height 21
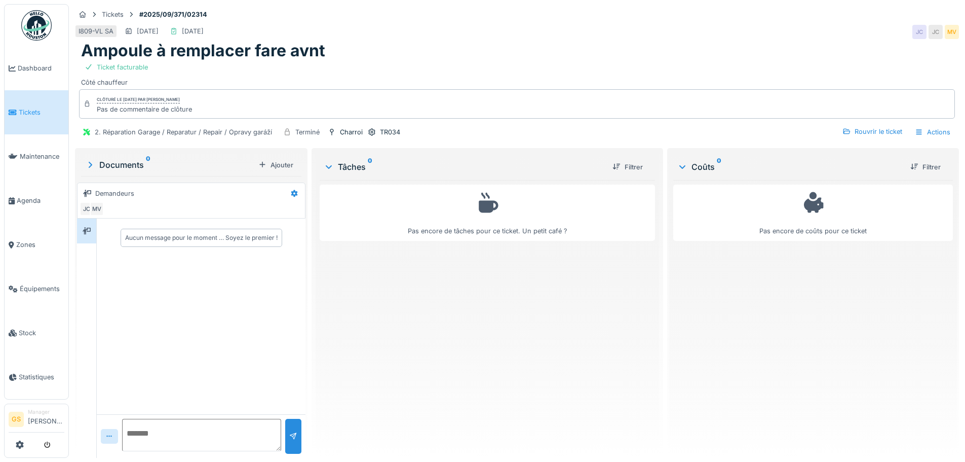
click at [24, 109] on span "Tickets" at bounding box center [42, 112] width 46 height 10
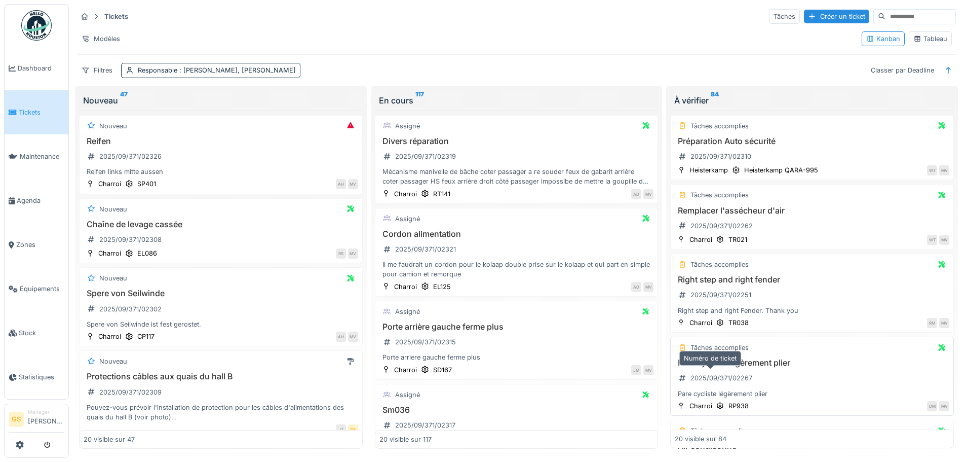
scroll to position [51, 0]
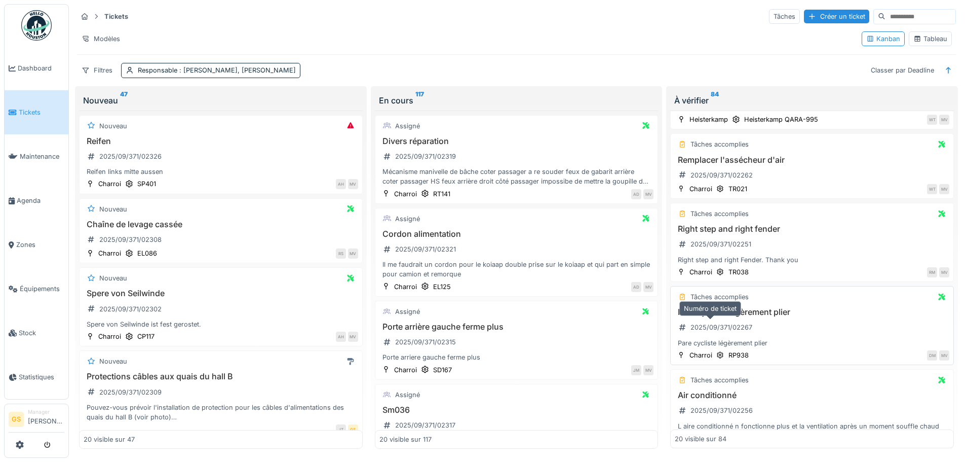
click at [713, 326] on div "2025/09/371/02267" at bounding box center [722, 327] width 62 height 10
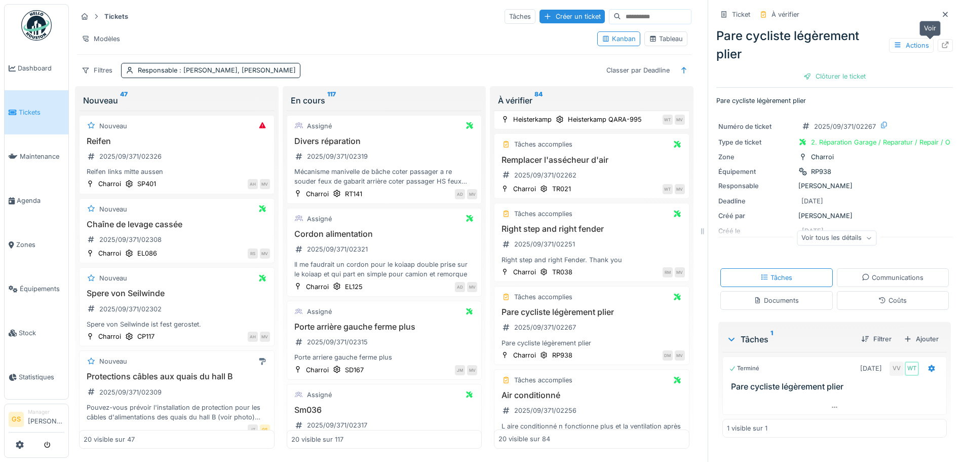
click at [941, 46] on icon at bounding box center [945, 45] width 8 height 7
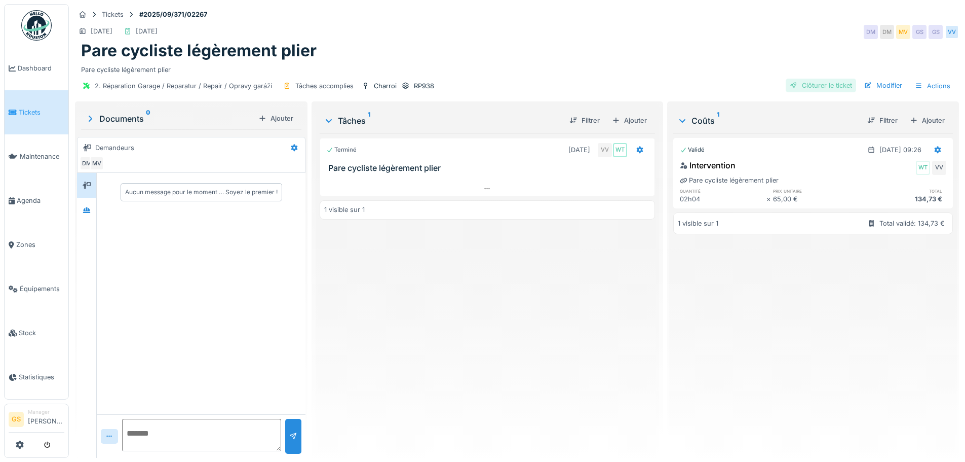
click at [812, 85] on div "Clôturer le ticket" at bounding box center [821, 86] width 70 height 14
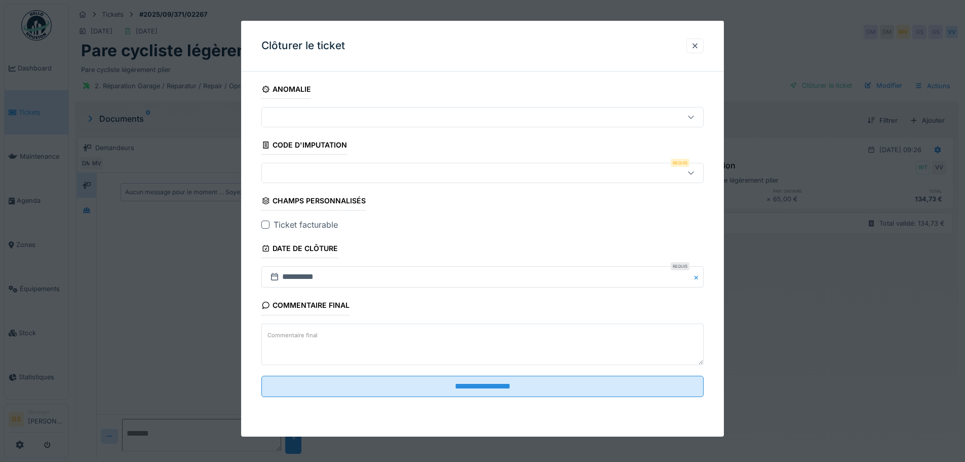
click at [275, 172] on div at bounding box center [457, 172] width 382 height 11
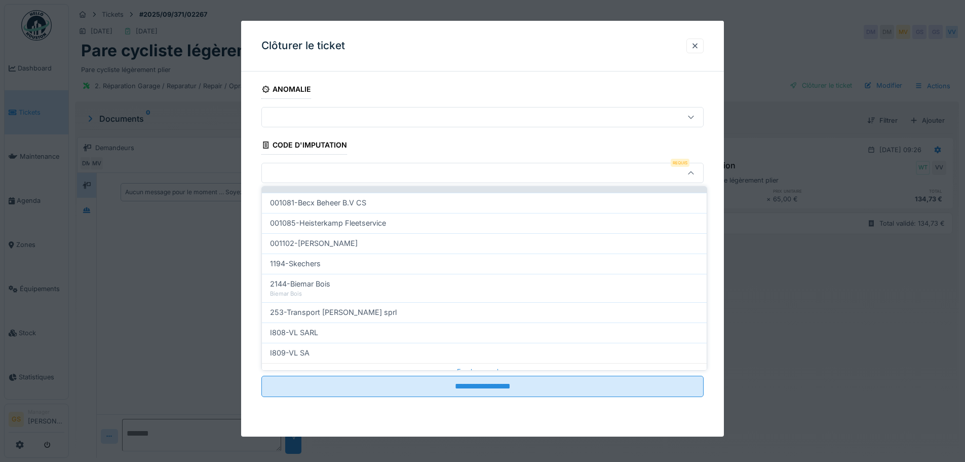
scroll to position [304, 0]
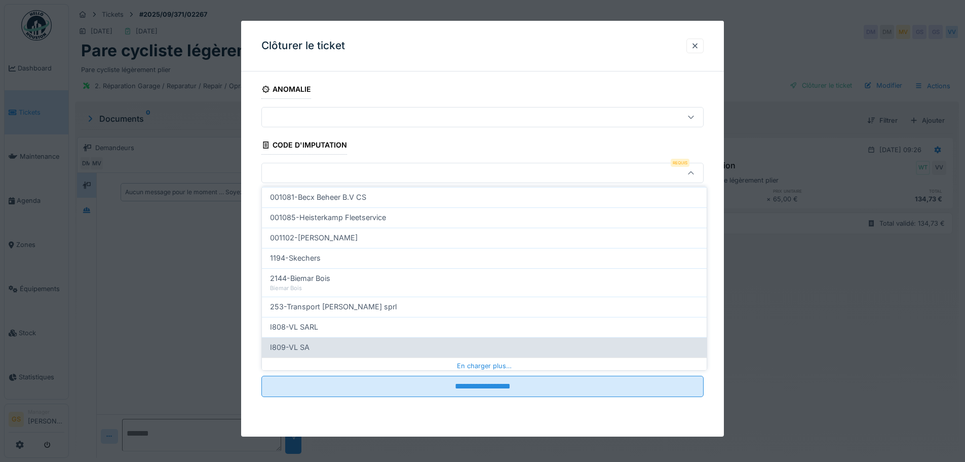
click at [289, 345] on span "I809-VL SA" at bounding box center [290, 347] width 40 height 11
type input "***"
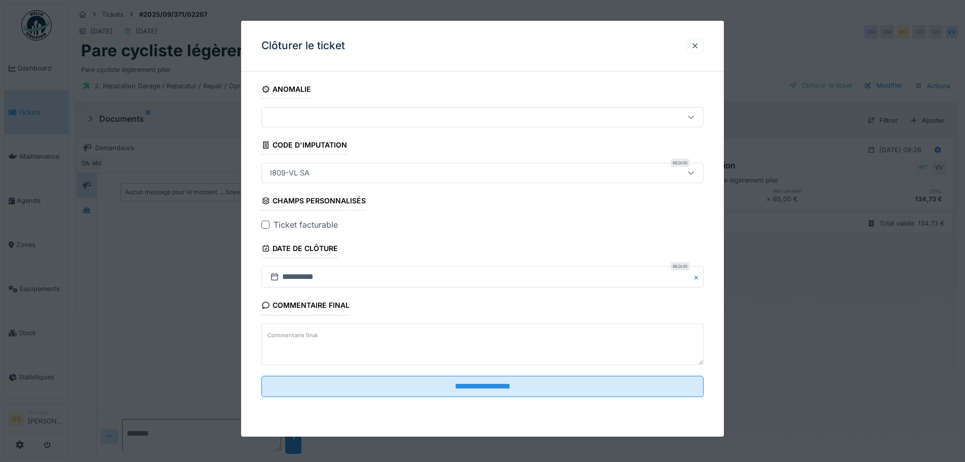
click at [263, 222] on div at bounding box center [265, 224] width 8 height 8
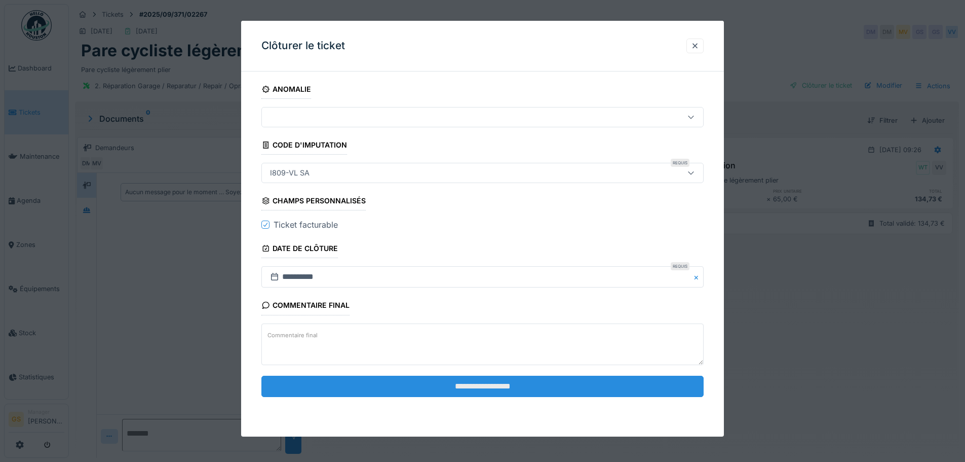
click at [389, 386] on input "**********" at bounding box center [482, 385] width 442 height 21
click at [474, 388] on input "**********" at bounding box center [482, 385] width 442 height 21
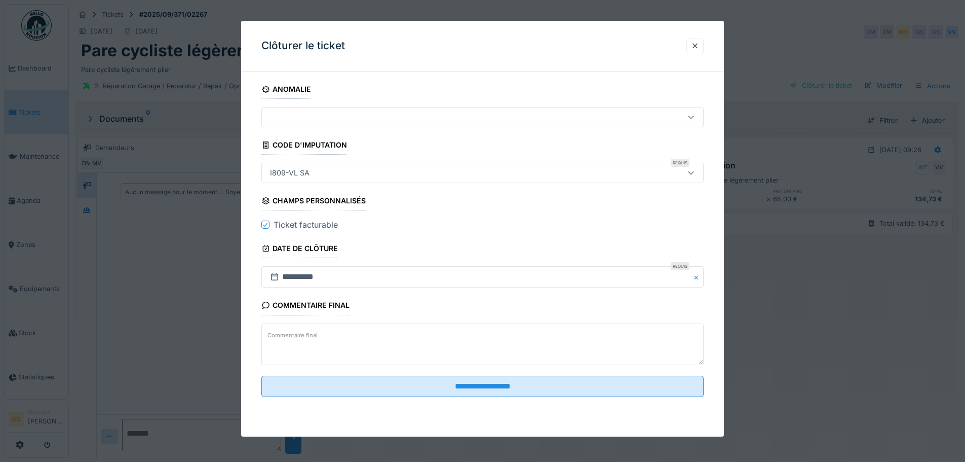
click at [316, 121] on div at bounding box center [457, 116] width 382 height 11
click at [317, 188] on div "0 résultats" at bounding box center [484, 193] width 445 height 18
drag, startPoint x: 365, startPoint y: 218, endPoint x: 367, endPoint y: 226, distance: 8.5
click at [367, 224] on fieldset "**********" at bounding box center [482, 242] width 442 height 325
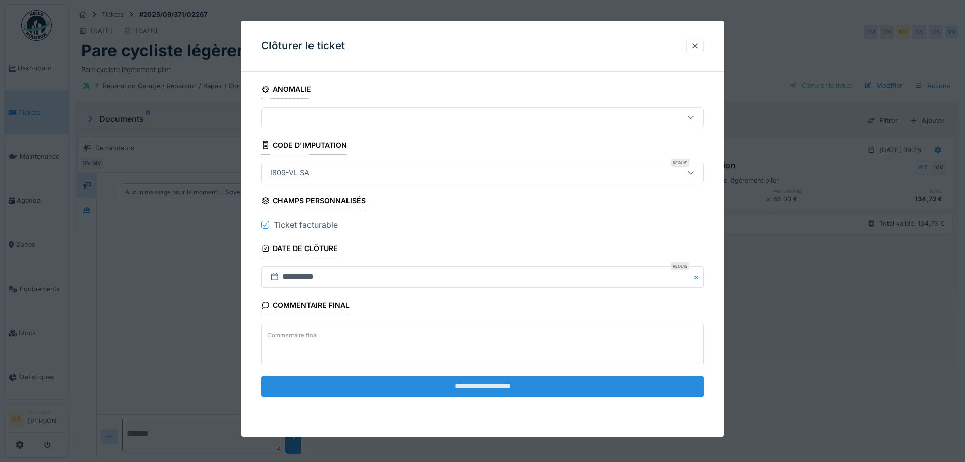
click at [401, 389] on input "**********" at bounding box center [482, 385] width 442 height 21
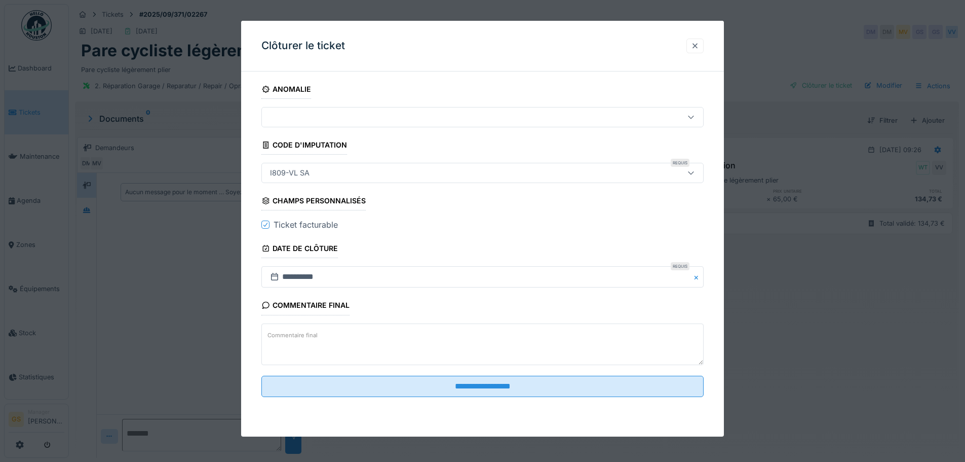
click at [697, 45] on div at bounding box center [695, 46] width 8 height 10
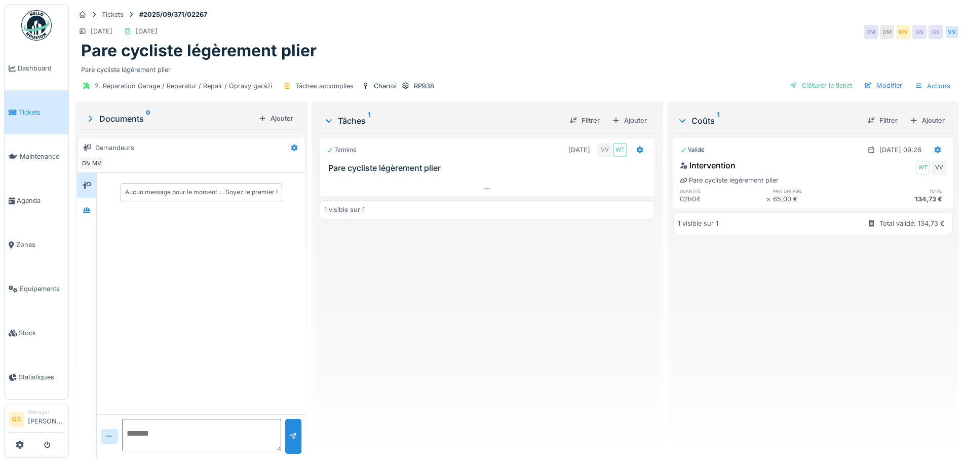
click at [20, 111] on span "Tickets" at bounding box center [42, 112] width 46 height 10
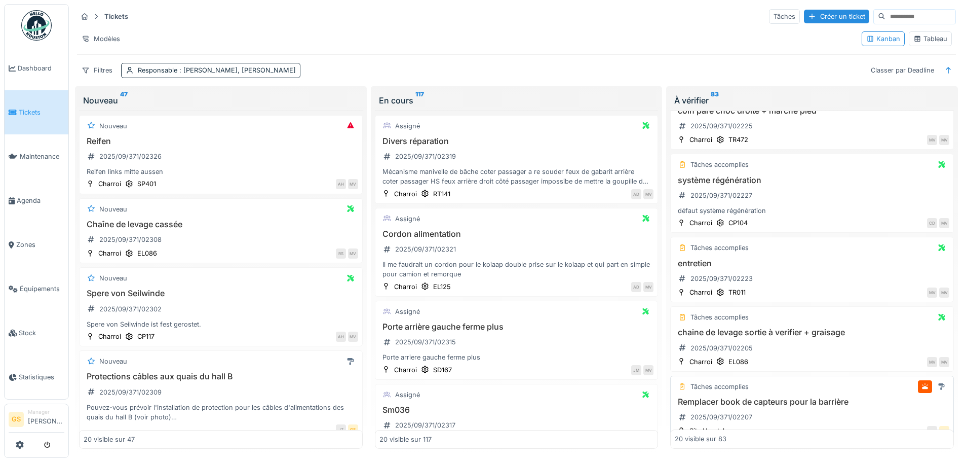
scroll to position [405, 0]
click at [17, 196] on span "Agenda" at bounding box center [41, 201] width 48 height 10
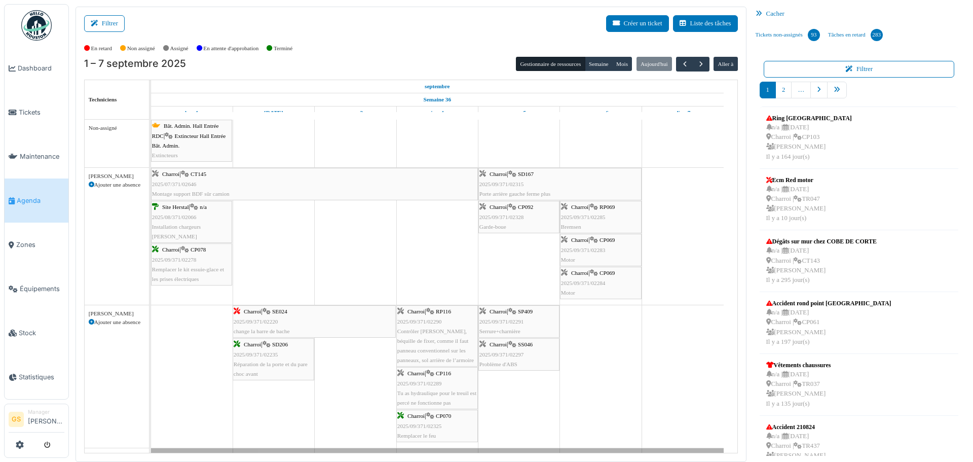
click at [25, 196] on span "Agenda" at bounding box center [41, 201] width 48 height 10
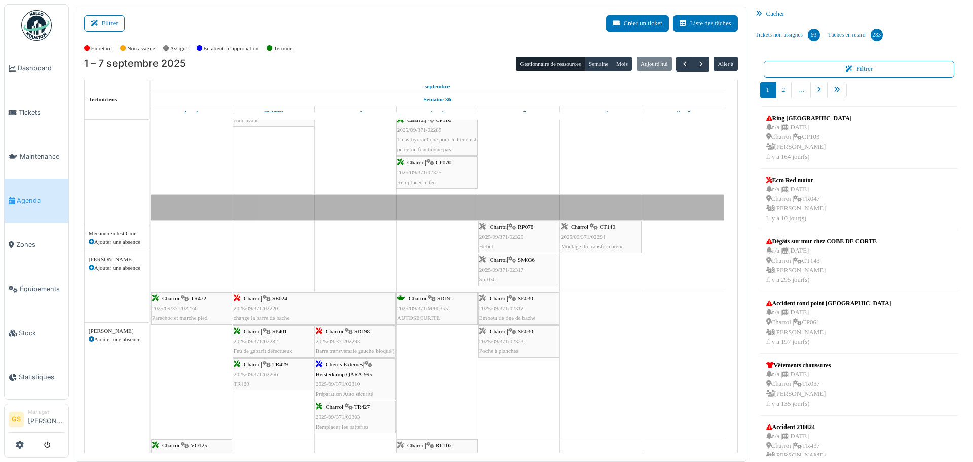
scroll to position [253, 0]
click at [681, 67] on span "button" at bounding box center [685, 64] width 9 height 9
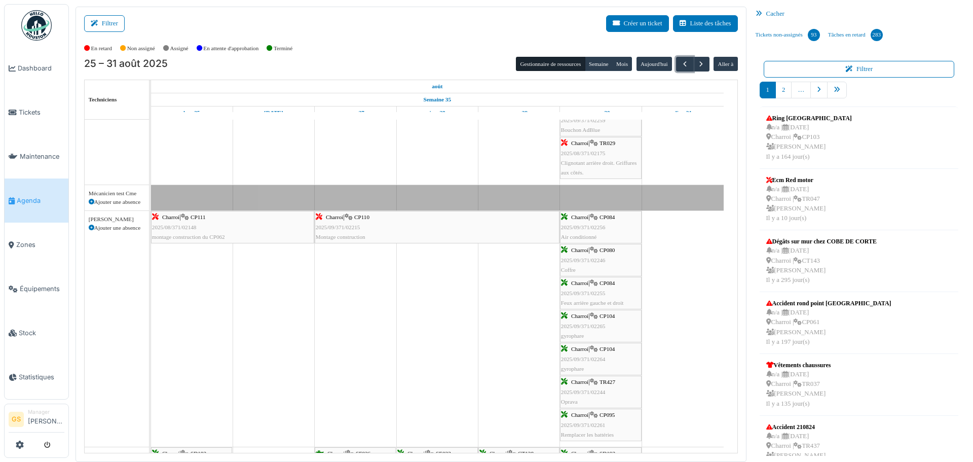
scroll to position [203, 0]
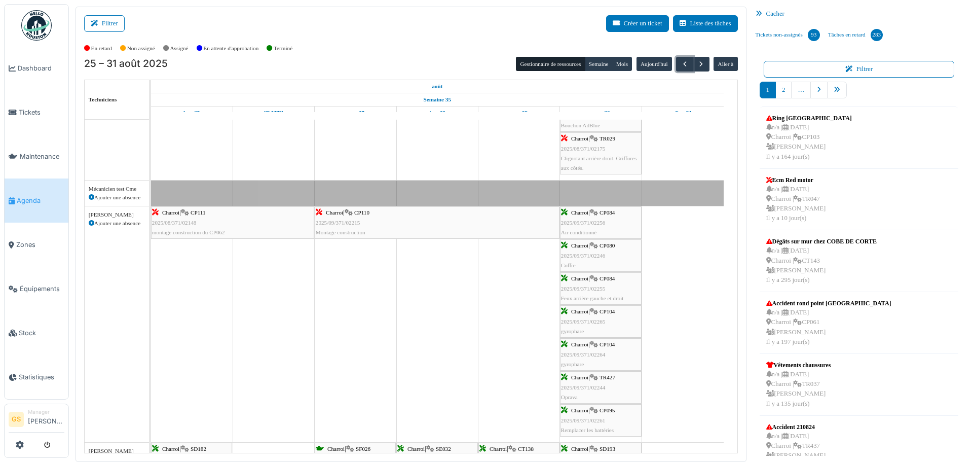
click at [343, 225] on div "Charroi | CP110 2025/09/371/02215 Montage construction" at bounding box center [437, 222] width 243 height 29
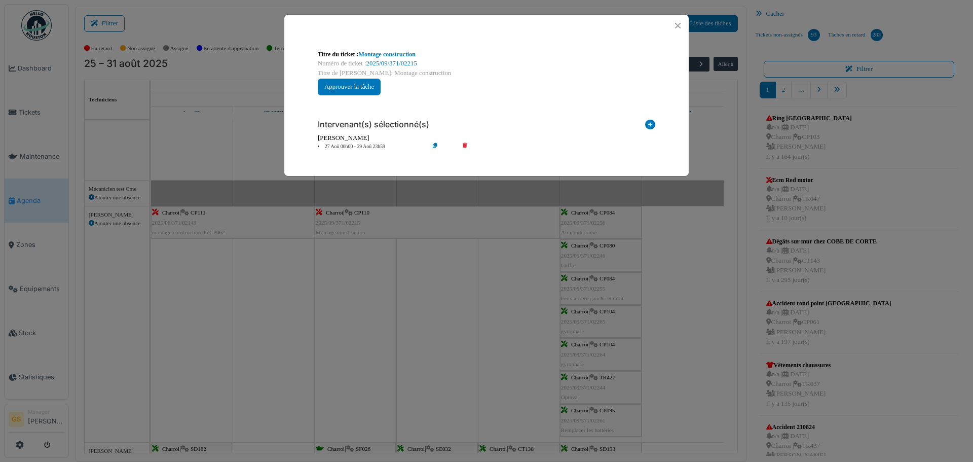
click at [391, 58] on div "Titre du ticket : Montage construction" at bounding box center [486, 54] width 337 height 9
click at [392, 61] on link "2025/09/371/02215" at bounding box center [391, 63] width 51 height 7
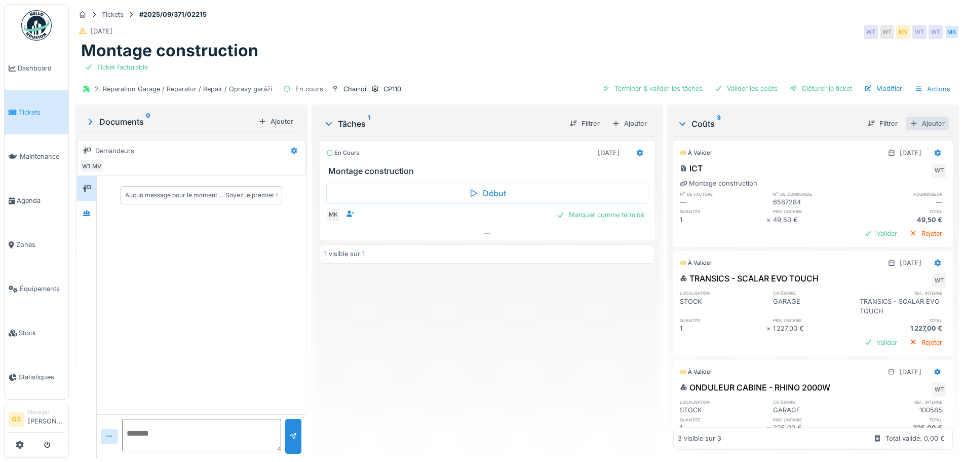
click at [915, 123] on div "Ajouter" at bounding box center [927, 124] width 43 height 14
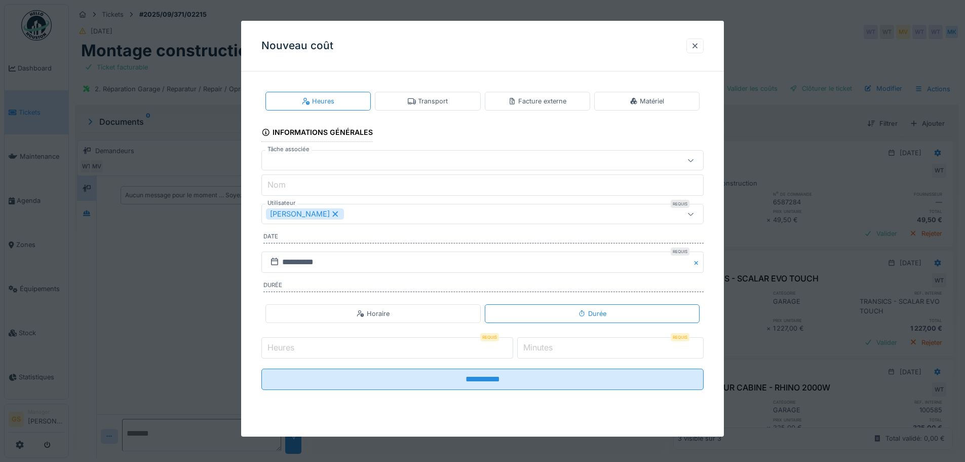
click at [538, 100] on div "Facture externe" at bounding box center [537, 101] width 58 height 10
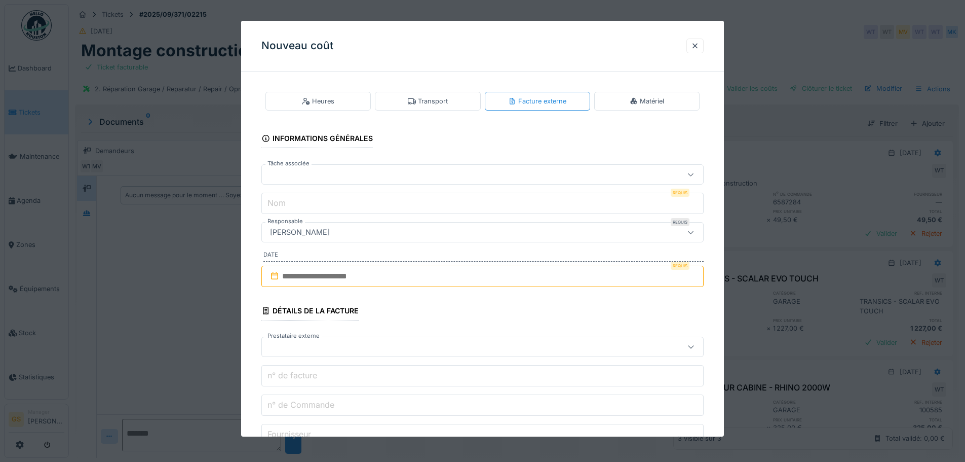
click at [293, 177] on div at bounding box center [457, 174] width 382 height 11
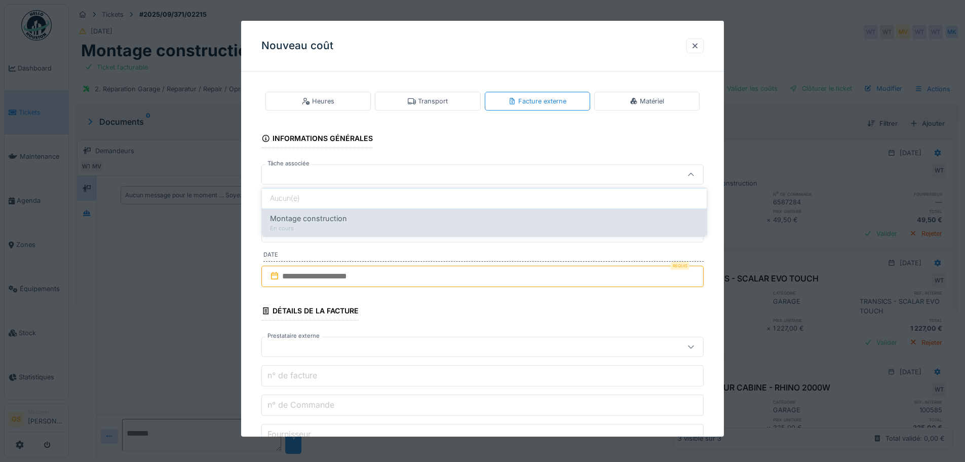
click at [310, 221] on span "Montage construction" at bounding box center [308, 218] width 77 height 11
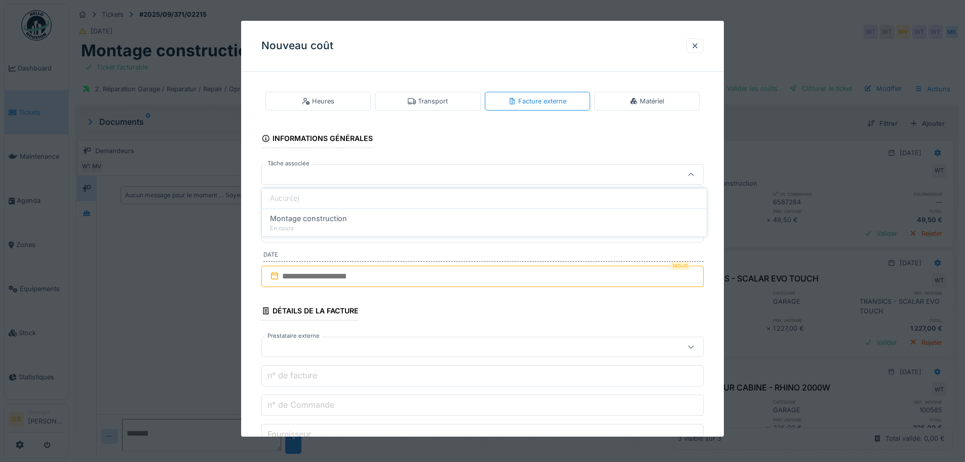
type input "******"
click at [365, 205] on input "**********" at bounding box center [482, 203] width 442 height 21
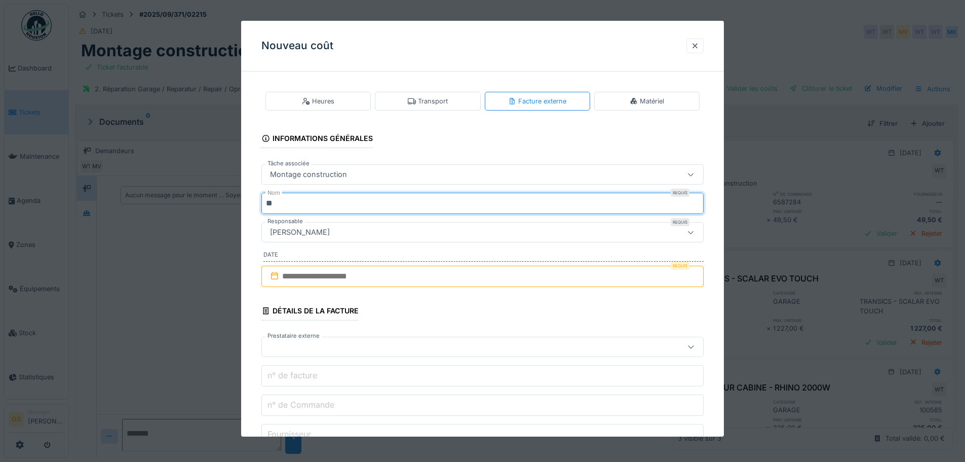
type input "*"
type input "***"
click at [273, 276] on icon at bounding box center [275, 276] width 10 height 8
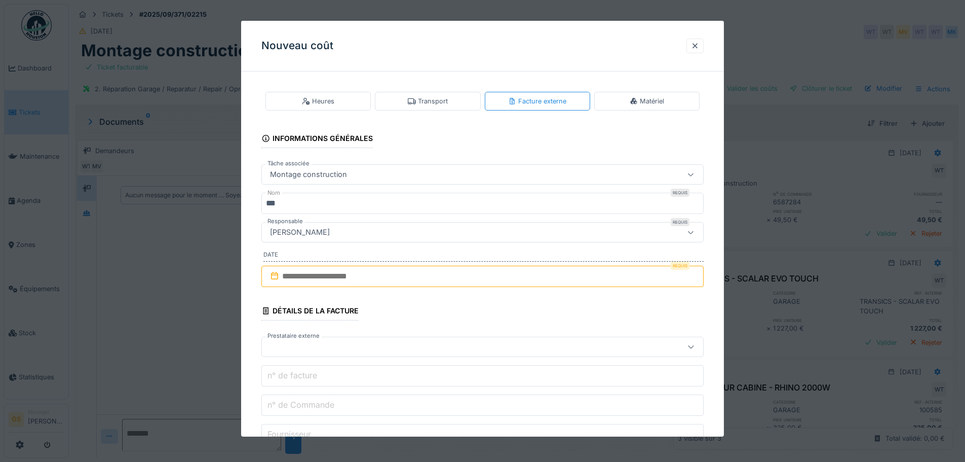
click at [299, 272] on input "text" at bounding box center [482, 276] width 442 height 21
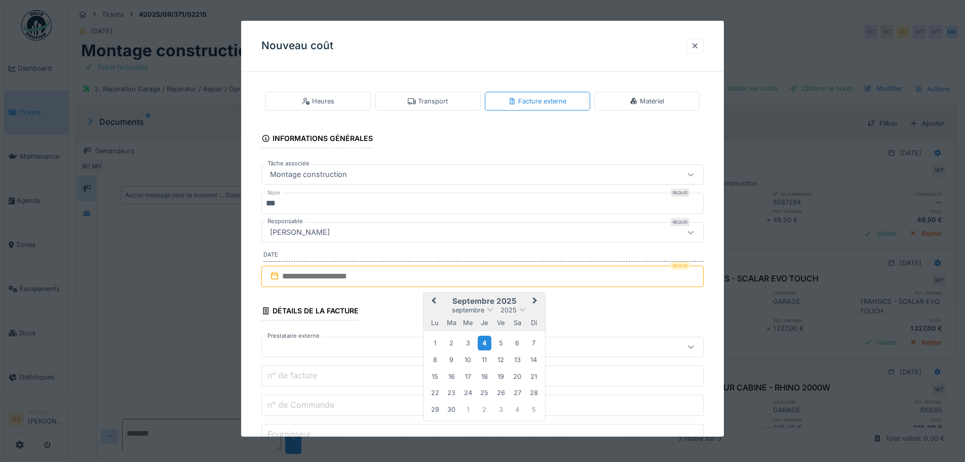
click at [483, 343] on div "4" at bounding box center [485, 342] width 14 height 15
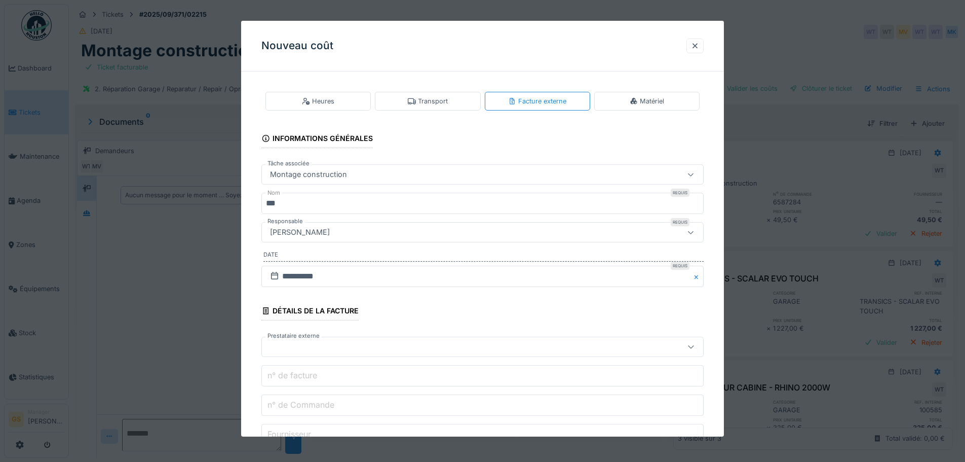
click at [292, 346] on div at bounding box center [457, 346] width 382 height 11
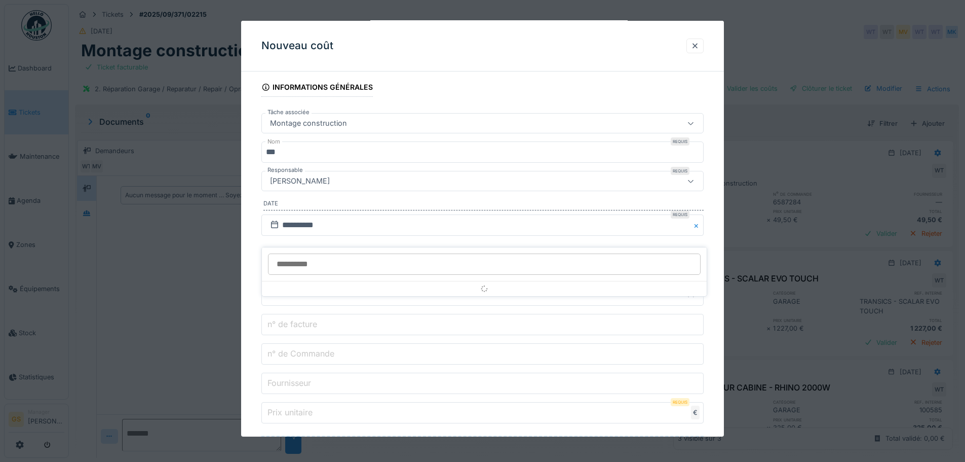
scroll to position [118, 0]
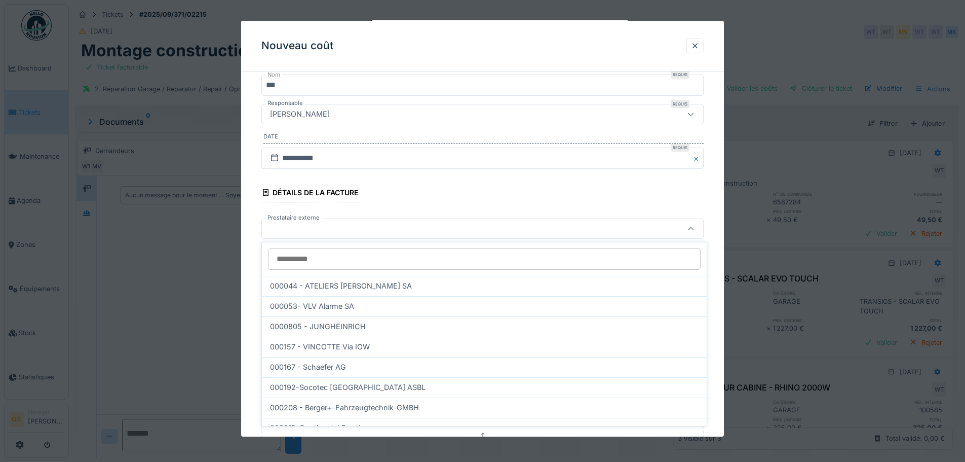
click at [299, 263] on input "Prestataire externe" at bounding box center [484, 258] width 433 height 21
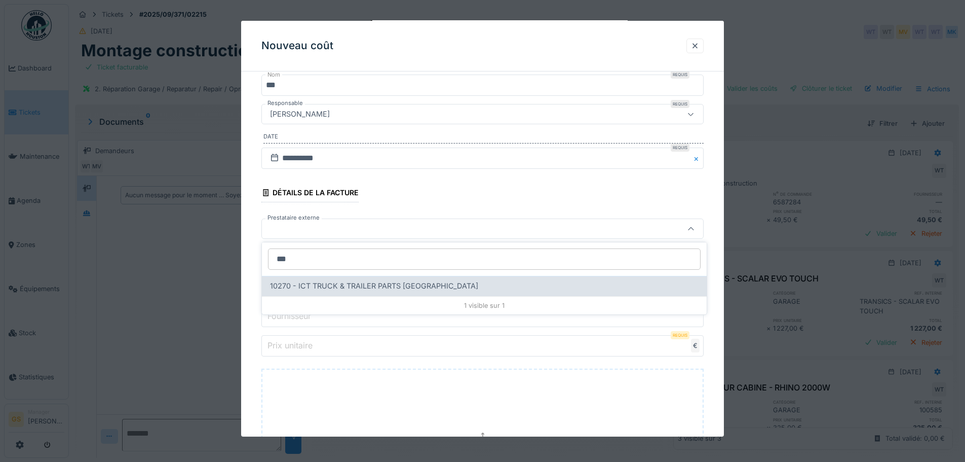
type input "***"
click at [307, 287] on span "10270 - ICT TRUCK & TRAILER PARTS NV" at bounding box center [374, 285] width 208 height 11
type input "*****"
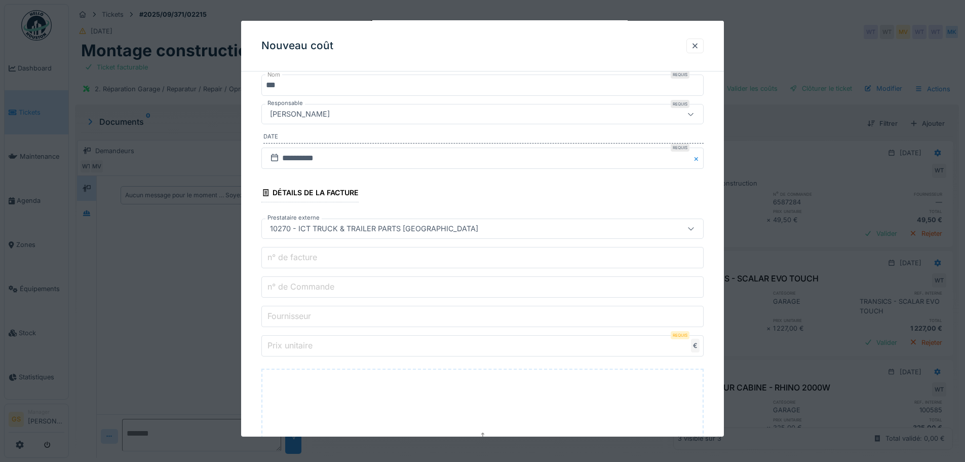
click at [297, 287] on label "n° de Commande" at bounding box center [301, 286] width 71 height 12
click at [297, 287] on input "n° de Commande" at bounding box center [482, 286] width 442 height 21
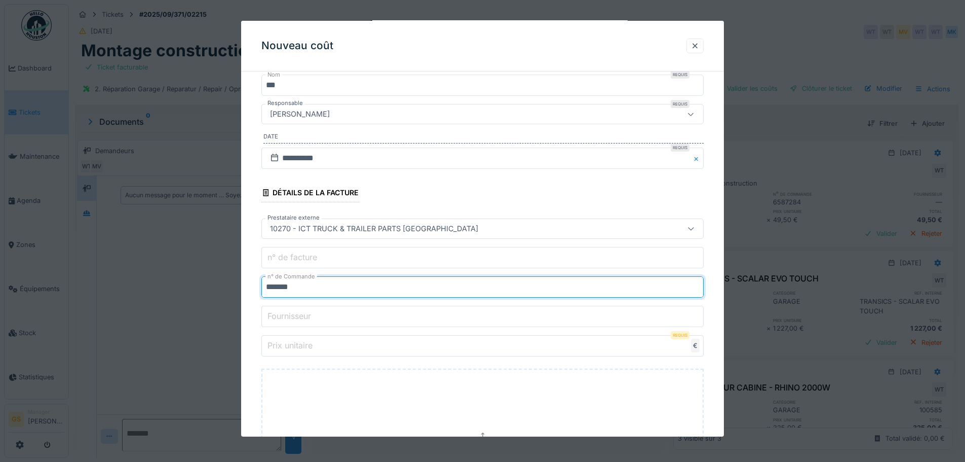
type input "*******"
click at [317, 349] on input "Prix unitaire" at bounding box center [482, 345] width 442 height 21
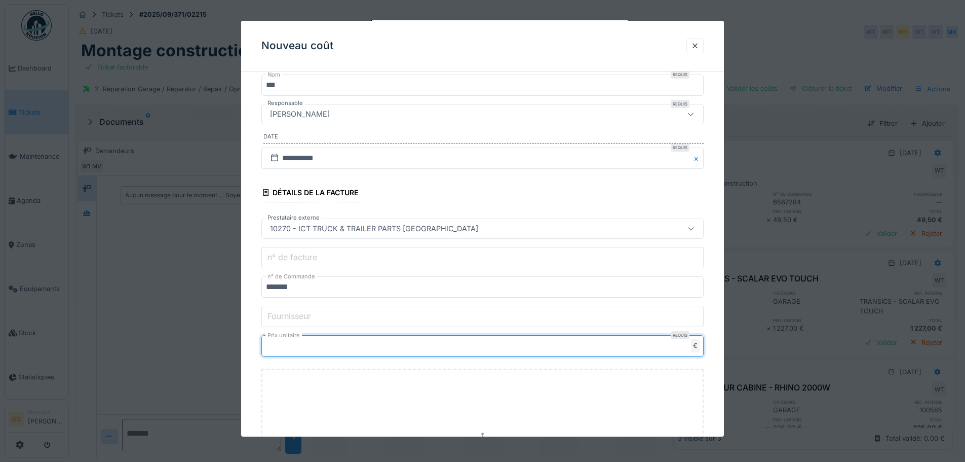
type input "*****"
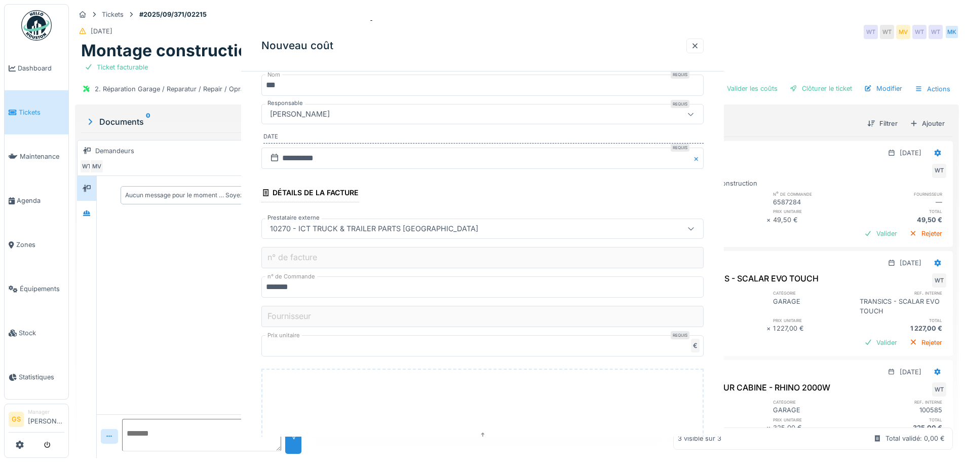
scroll to position [0, 0]
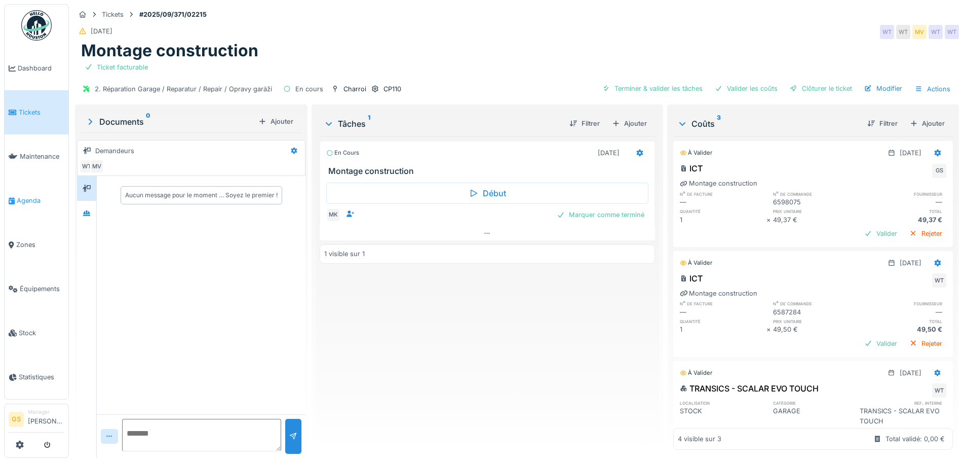
click at [20, 196] on span "Agenda" at bounding box center [41, 201] width 48 height 10
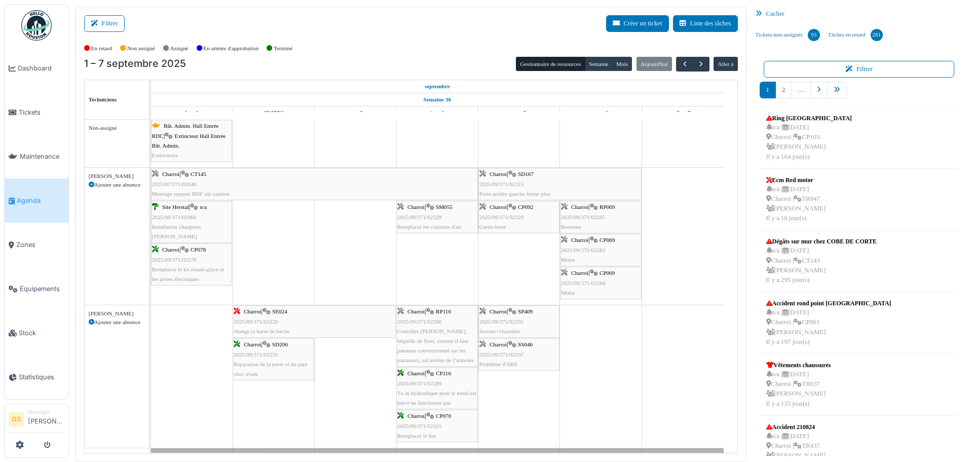
click at [432, 320] on span "2025/09/371/02290" at bounding box center [419, 321] width 45 height 6
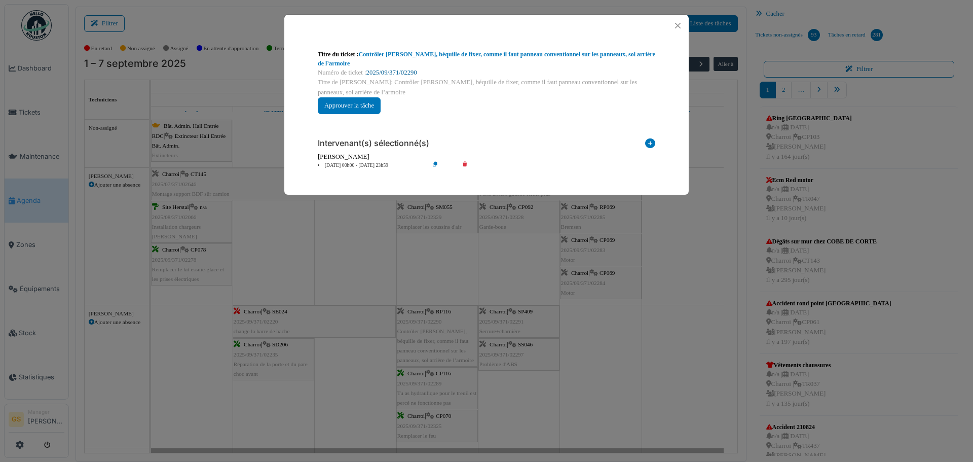
click at [388, 71] on link "2025/09/371/02290" at bounding box center [391, 72] width 51 height 7
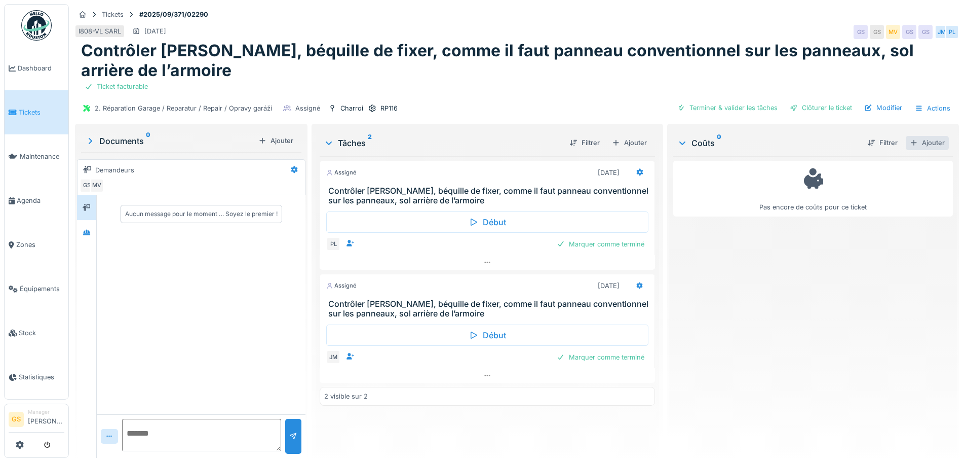
click at [916, 144] on div "Ajouter" at bounding box center [927, 143] width 43 height 14
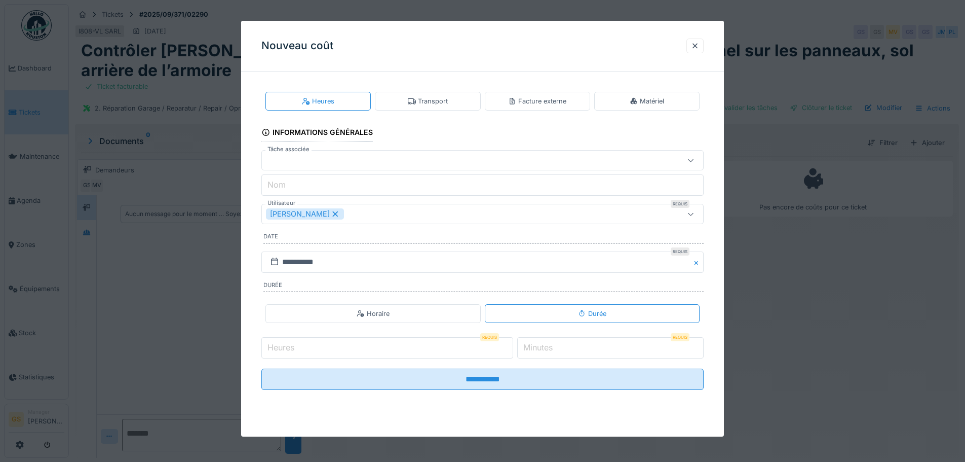
click at [291, 184] on input "Nom" at bounding box center [482, 184] width 442 height 21
click at [288, 151] on label "Tâche associée" at bounding box center [289, 149] width 46 height 9
click at [288, 160] on div at bounding box center [457, 160] width 382 height 11
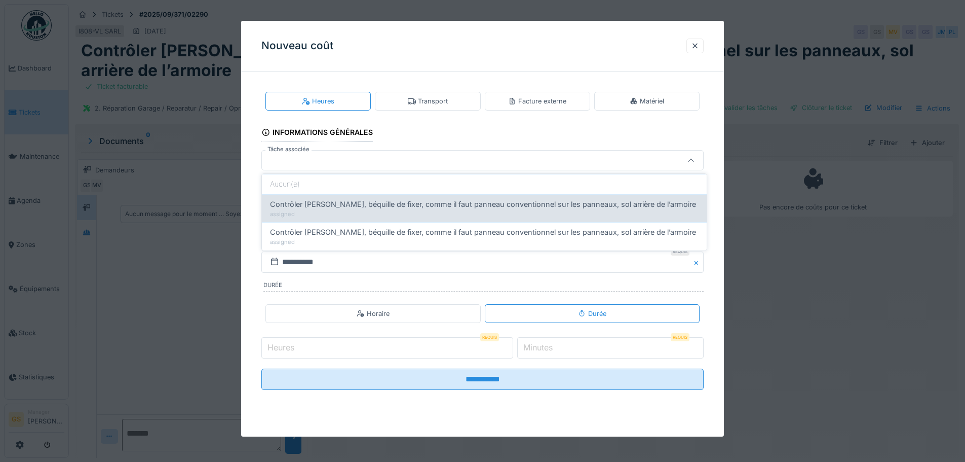
click at [314, 206] on span "Contrôler [PERSON_NAME], béquille de fixer, comme il faut panneau conventionnel…" at bounding box center [483, 204] width 426 height 11
type input "******"
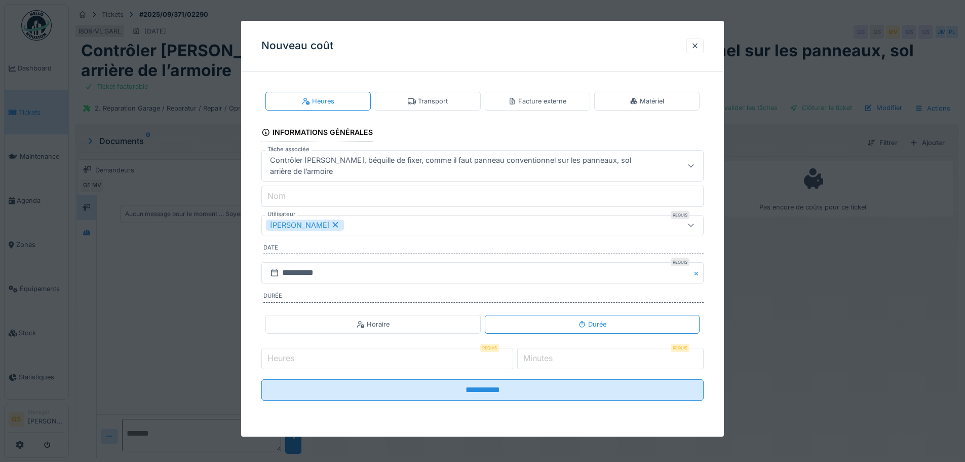
click at [299, 198] on input "Nom" at bounding box center [482, 195] width 442 height 21
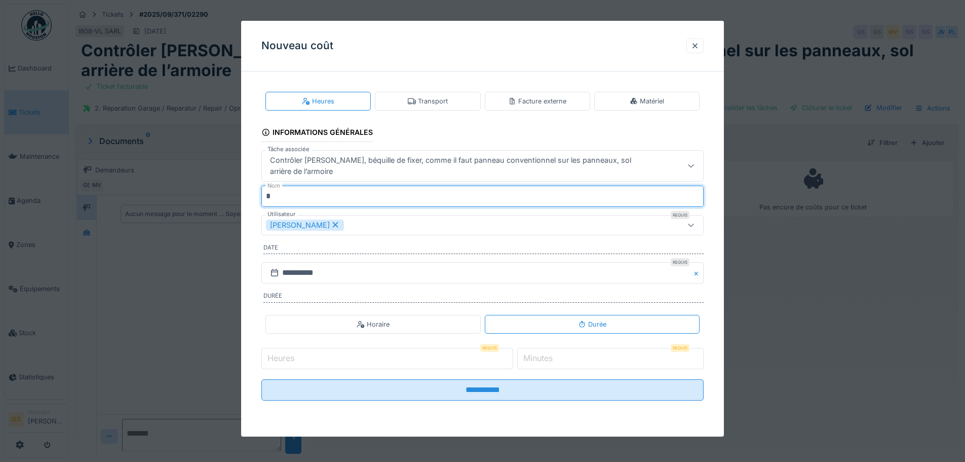
type input "**********"
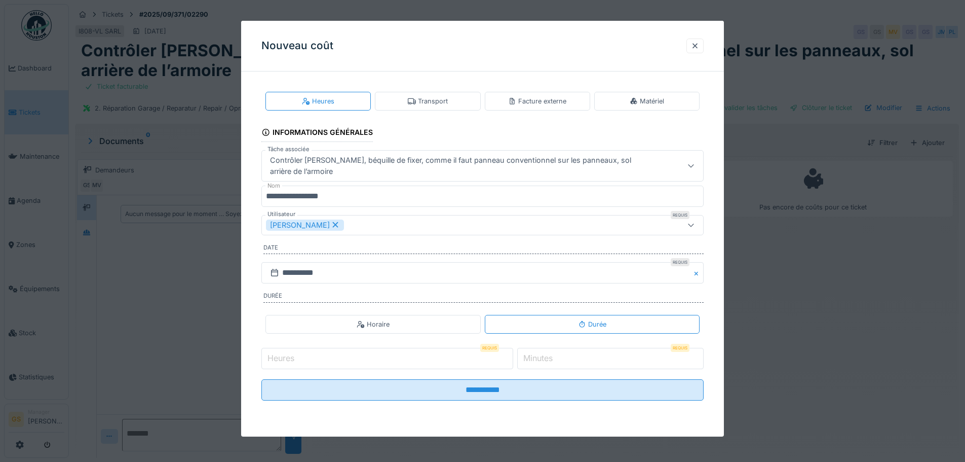
click at [531, 99] on div "Facture externe" at bounding box center [537, 101] width 58 height 10
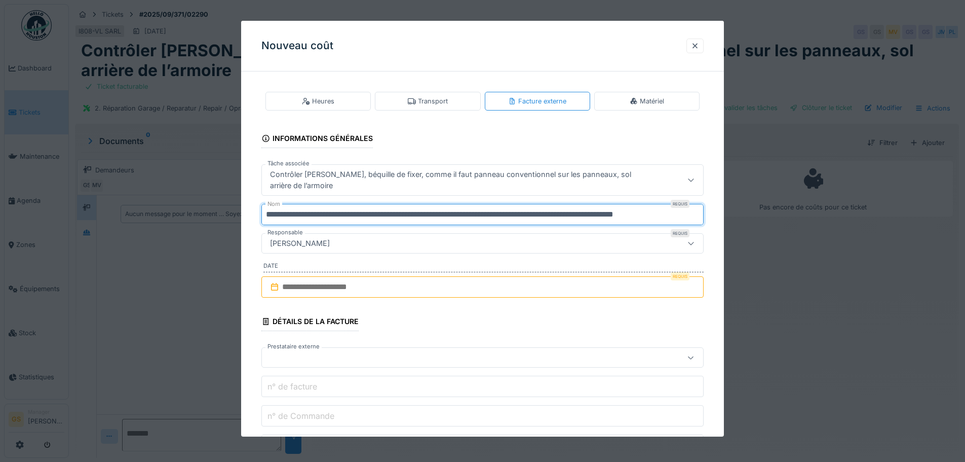
click at [700, 215] on input "**********" at bounding box center [482, 214] width 442 height 21
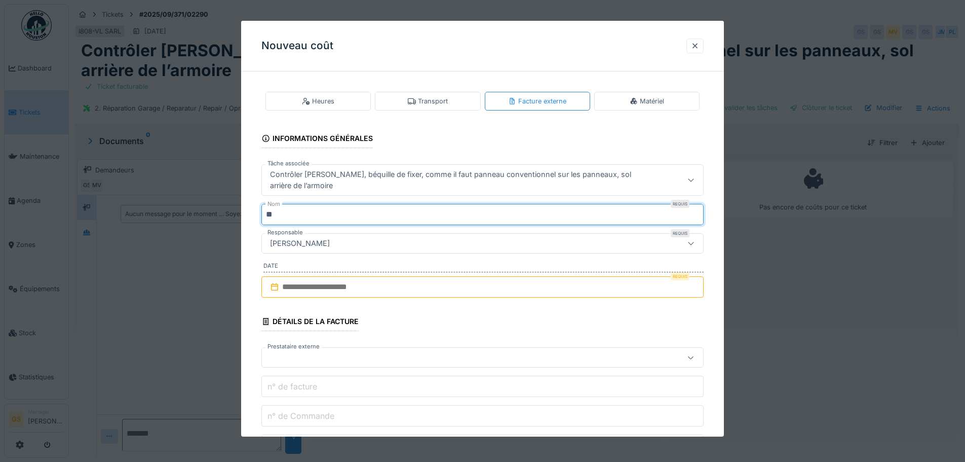
type input "*"
type input "**********"
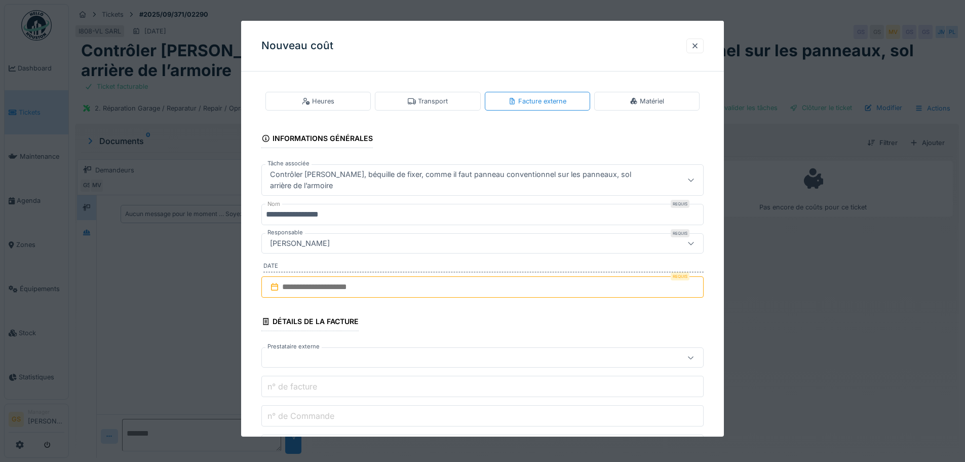
click at [297, 288] on input "text" at bounding box center [482, 286] width 442 height 21
click at [484, 353] on div "4" at bounding box center [485, 353] width 14 height 15
click at [288, 357] on div at bounding box center [457, 357] width 382 height 11
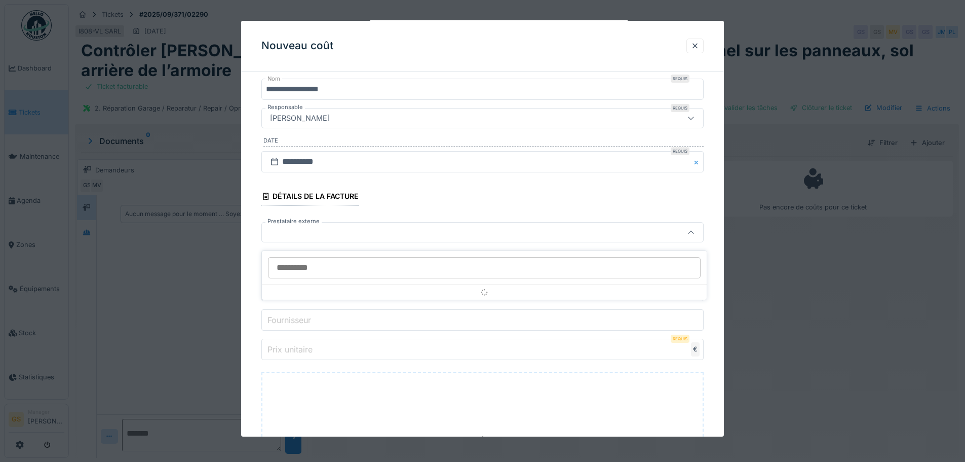
scroll to position [129, 0]
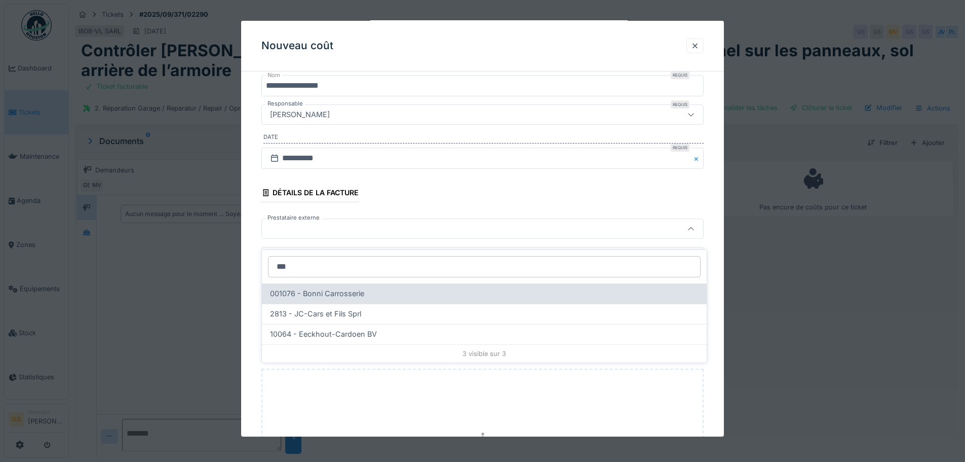
type input "***"
click at [338, 288] on span "001076 - Bonni Carrosserie" at bounding box center [317, 293] width 94 height 11
type input "*****"
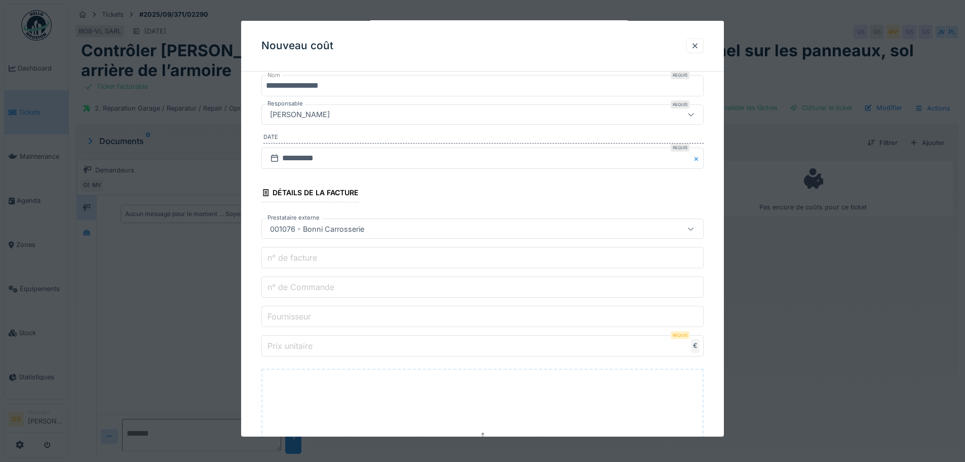
click at [317, 290] on label "n° de Commande" at bounding box center [301, 287] width 71 height 12
click at [317, 290] on input "n° de Commande" at bounding box center [482, 286] width 442 height 21
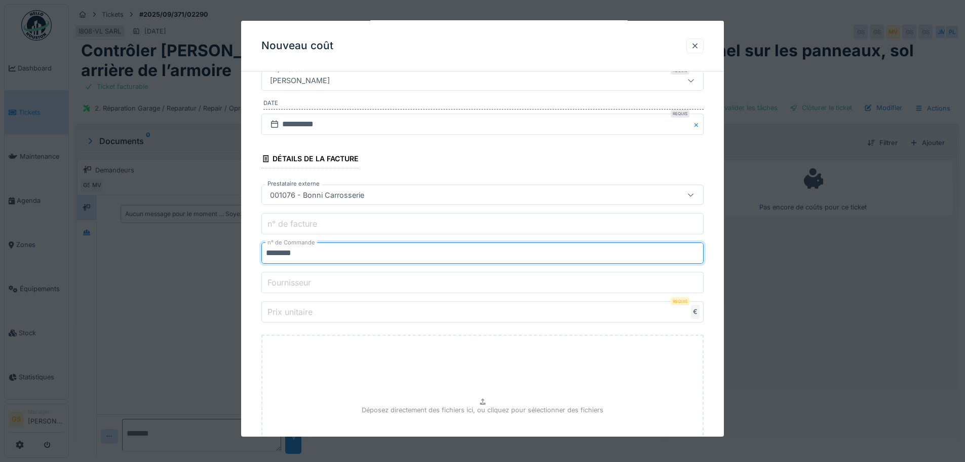
scroll to position [179, 0]
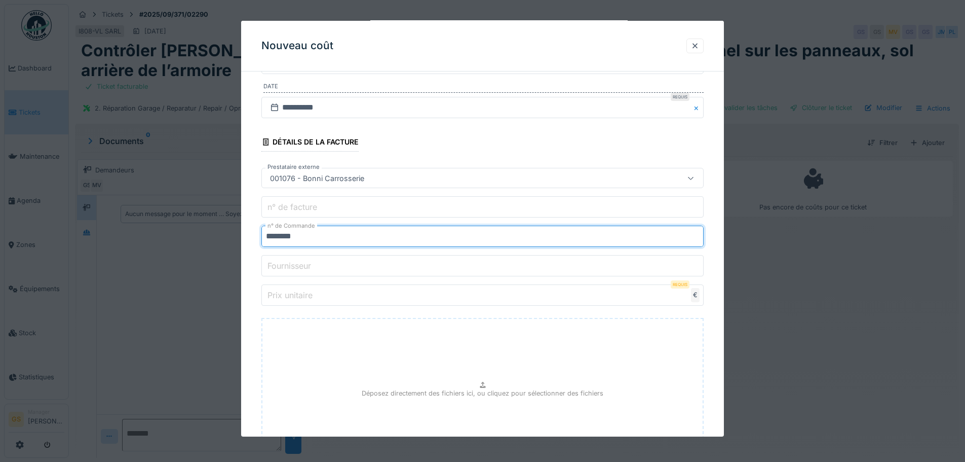
type input "********"
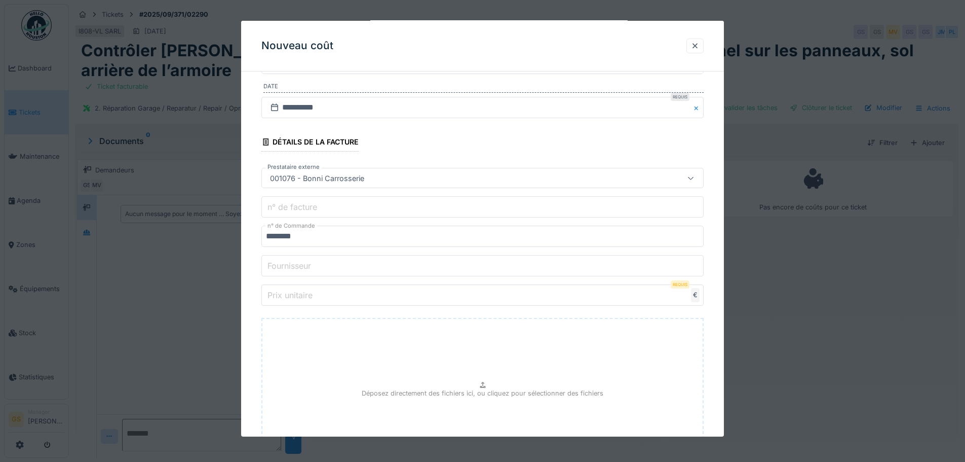
click at [328, 299] on input "Prix unitaire" at bounding box center [482, 294] width 442 height 21
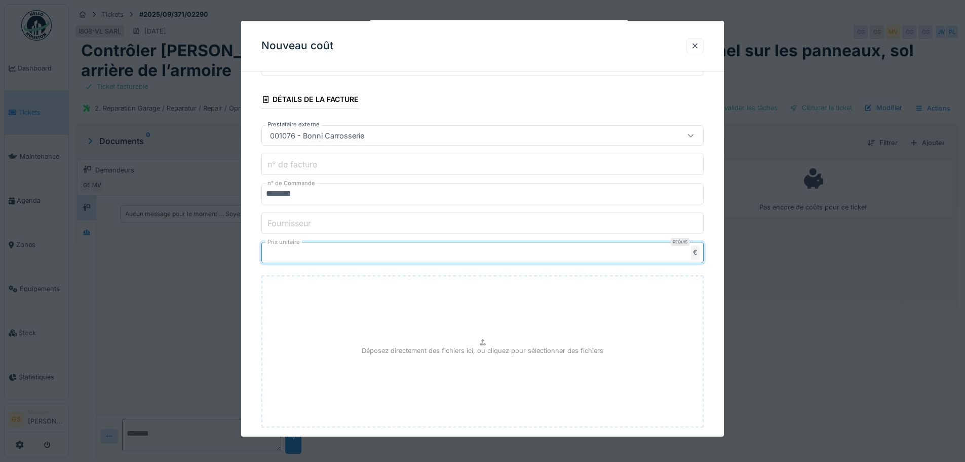
scroll to position [279, 0]
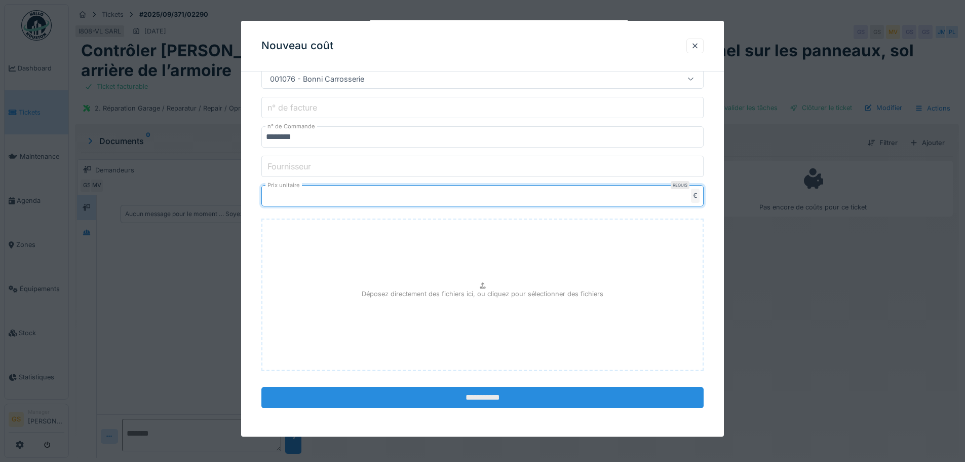
type input "*"
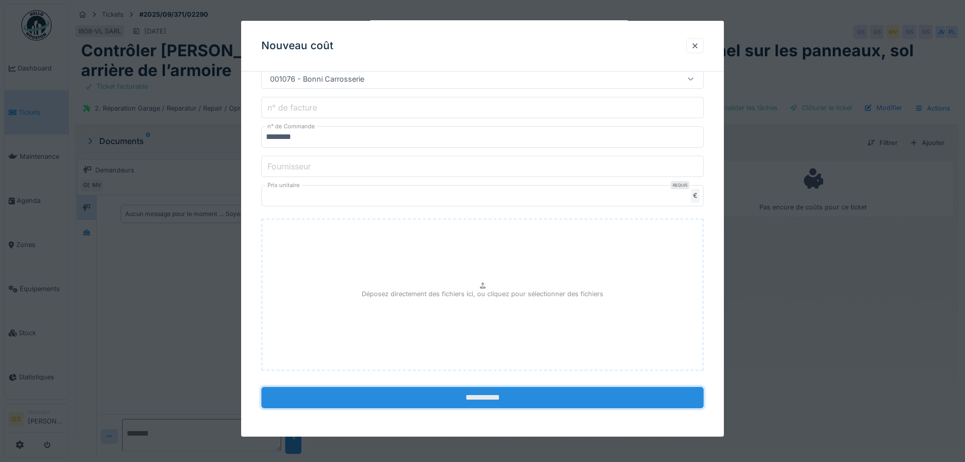
click at [485, 398] on input "**********" at bounding box center [482, 397] width 442 height 21
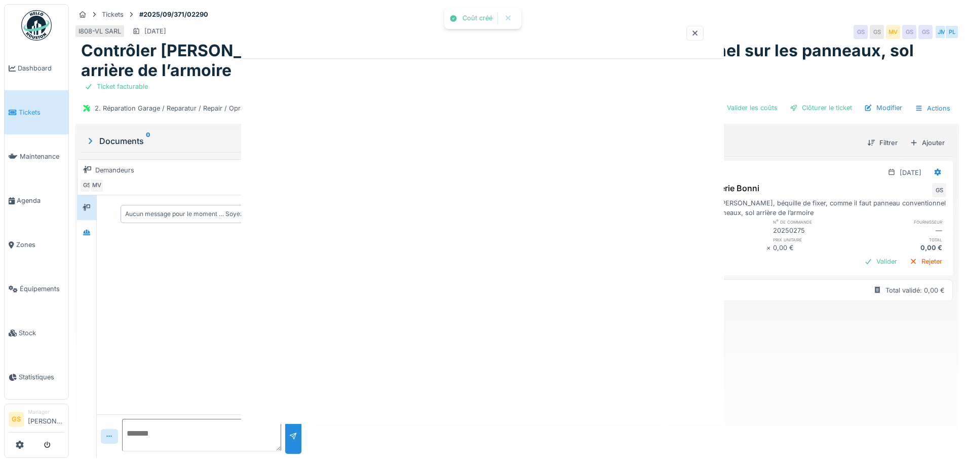
scroll to position [0, 0]
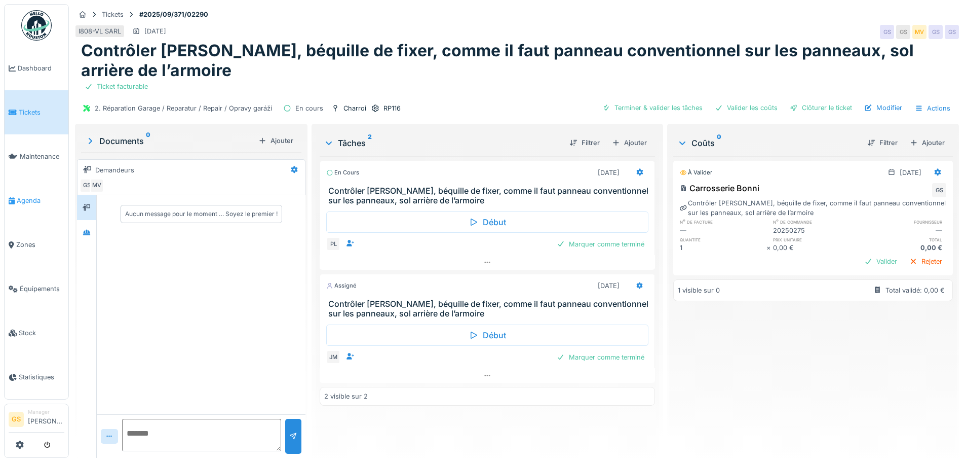
click at [17, 197] on span "Agenda" at bounding box center [41, 201] width 48 height 10
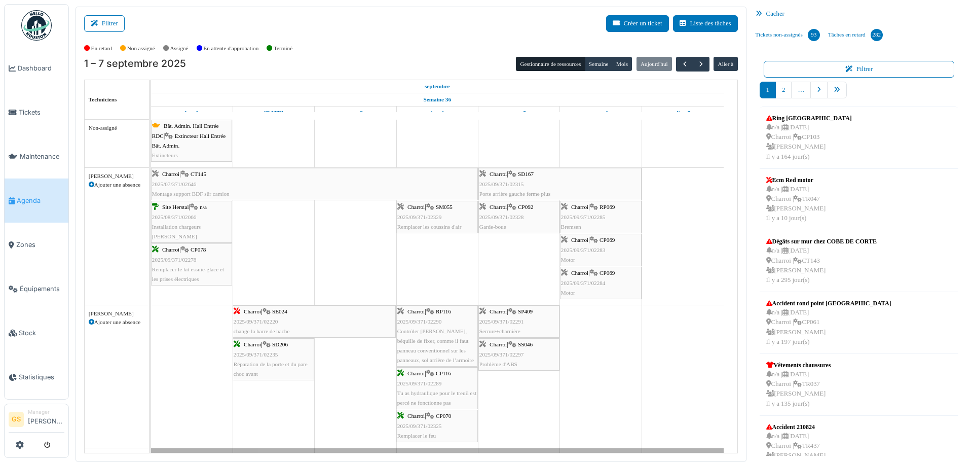
click at [423, 217] on span "2025/09/371/02329" at bounding box center [419, 217] width 45 height 6
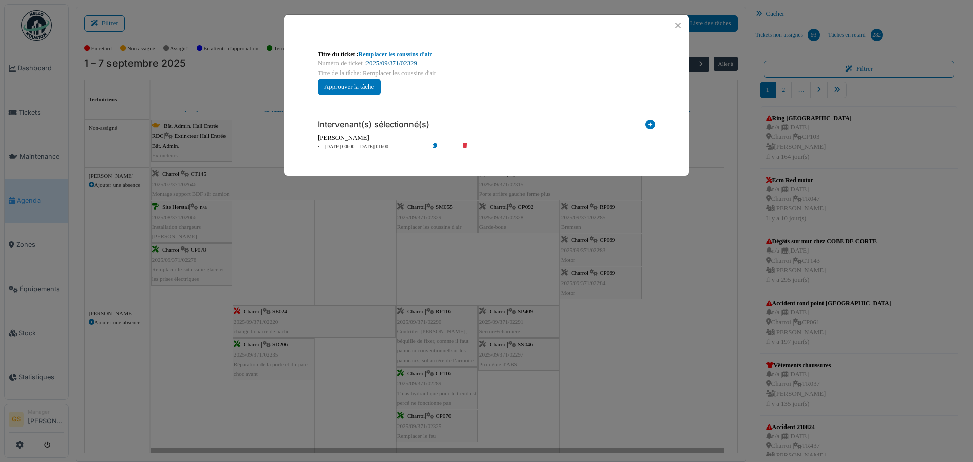
click at [399, 61] on link "2025/09/371/02329" at bounding box center [391, 63] width 51 height 7
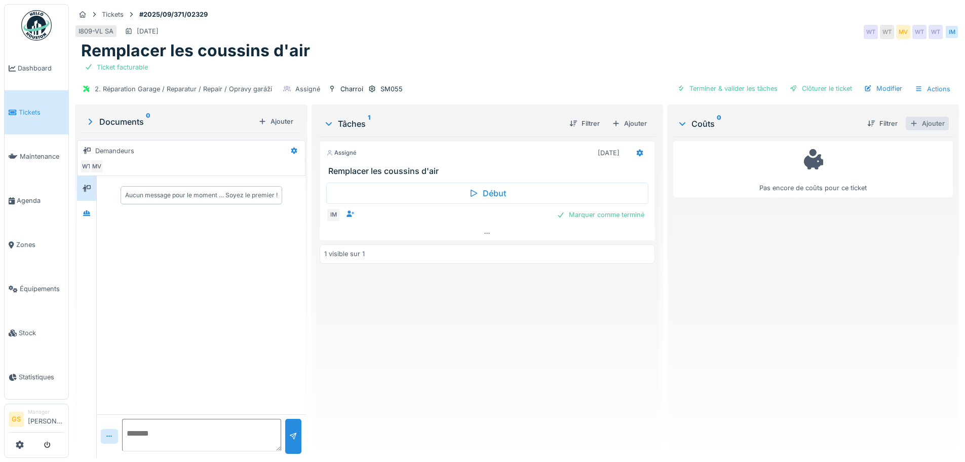
click at [911, 124] on div "Ajouter" at bounding box center [927, 124] width 43 height 14
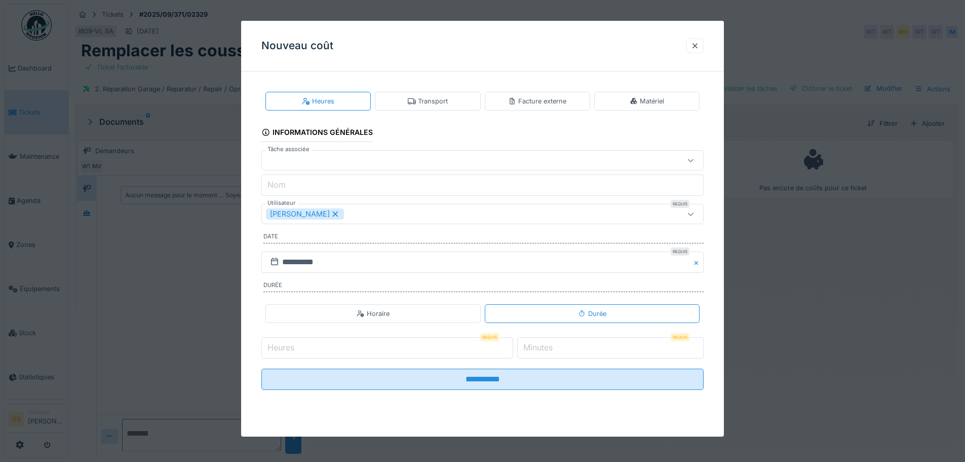
drag, startPoint x: 526, startPoint y: 99, endPoint x: 517, endPoint y: 105, distance: 10.5
click at [526, 100] on div "Facture externe" at bounding box center [537, 101] width 58 height 10
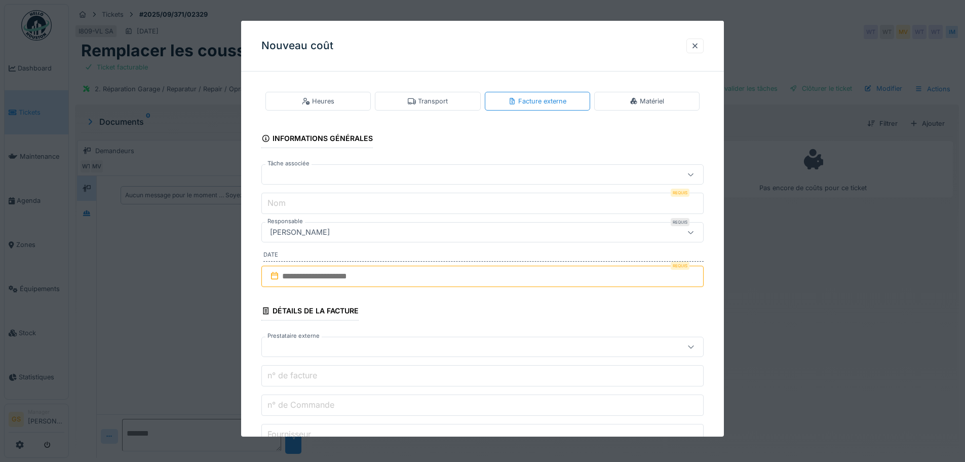
click at [298, 172] on div at bounding box center [457, 174] width 382 height 11
click at [306, 218] on span "Remplacer les coussins d'air" at bounding box center [319, 218] width 98 height 11
type input "******"
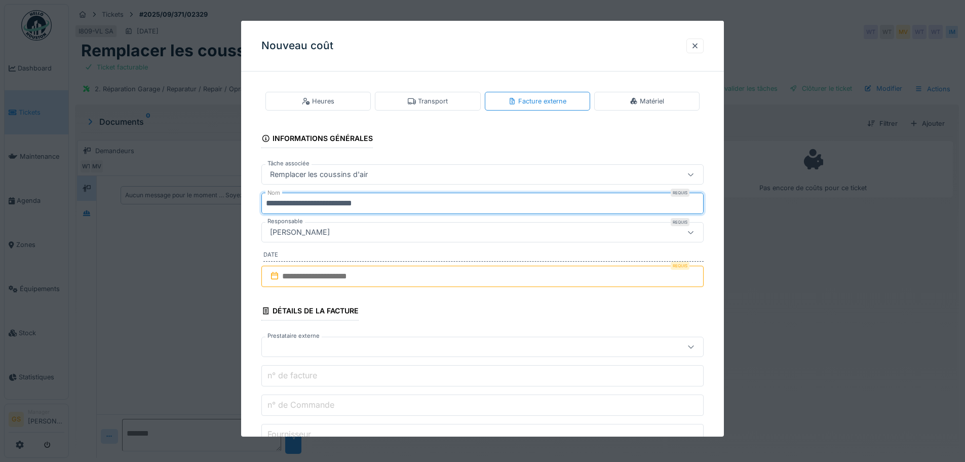
click at [375, 206] on input "**********" at bounding box center [482, 203] width 442 height 21
type input "*"
type input "***"
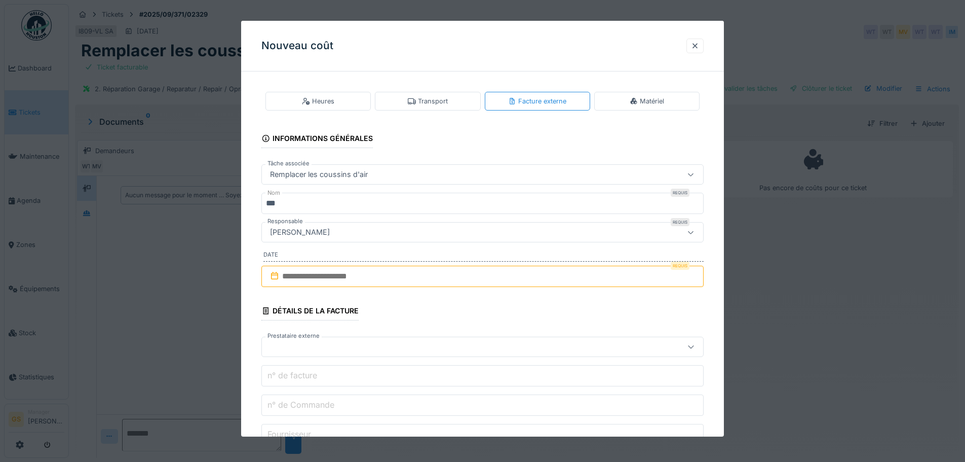
click at [283, 275] on input "text" at bounding box center [482, 276] width 442 height 21
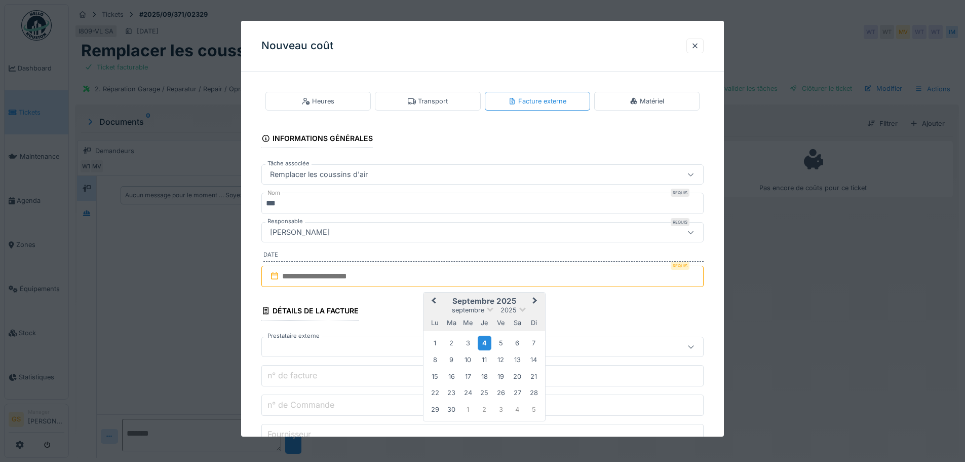
click at [486, 344] on div "4" at bounding box center [485, 342] width 14 height 15
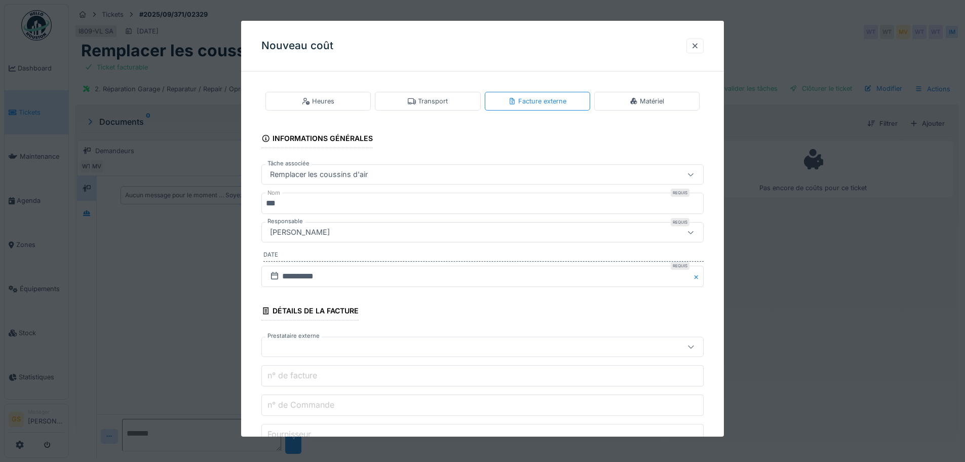
click at [284, 349] on div at bounding box center [457, 346] width 382 height 11
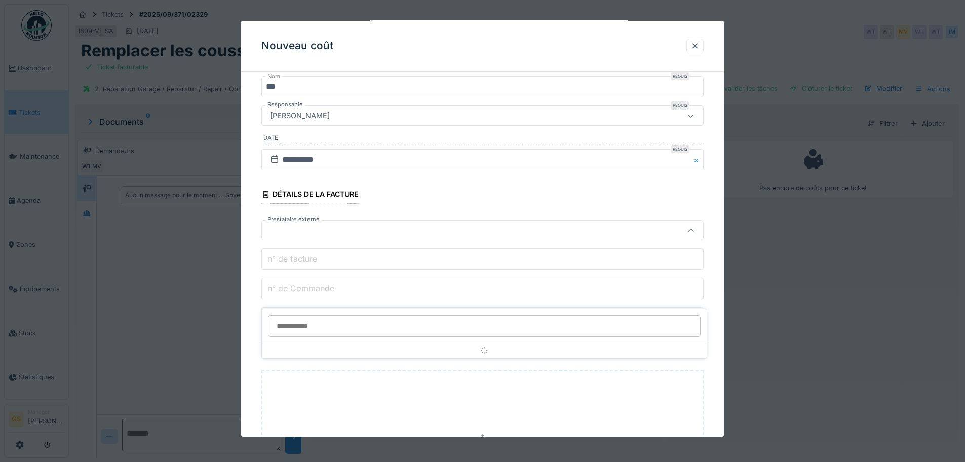
scroll to position [118, 0]
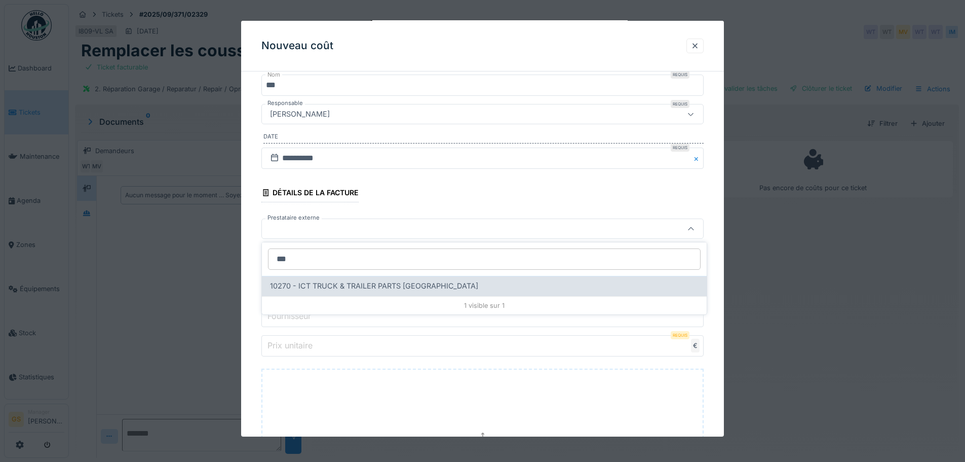
type input "***"
click at [308, 285] on span "10270 - ICT TRUCK & TRAILER PARTS NV" at bounding box center [374, 285] width 208 height 11
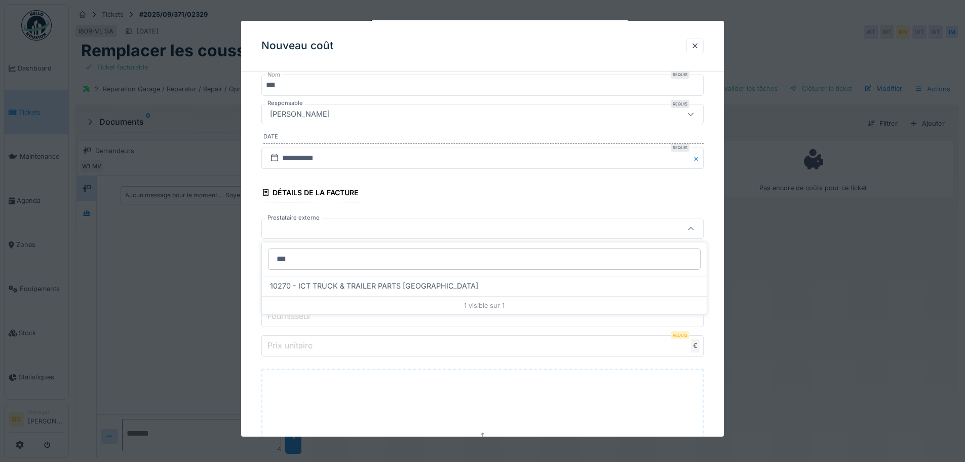
type input "*****"
click at [338, 290] on input "n° de Commande" at bounding box center [482, 286] width 442 height 21
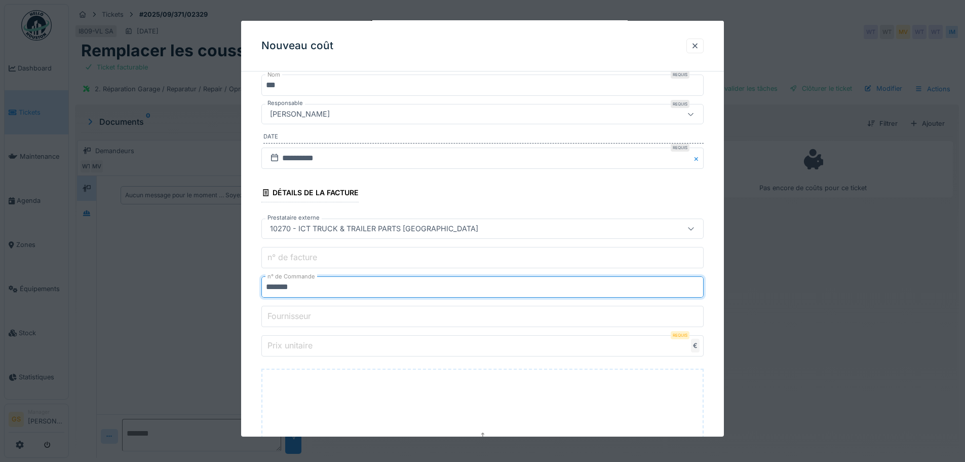
type input "*******"
click at [300, 350] on label "Prix unitaire" at bounding box center [290, 345] width 49 height 12
click at [300, 350] on input "Prix unitaire" at bounding box center [482, 345] width 442 height 21
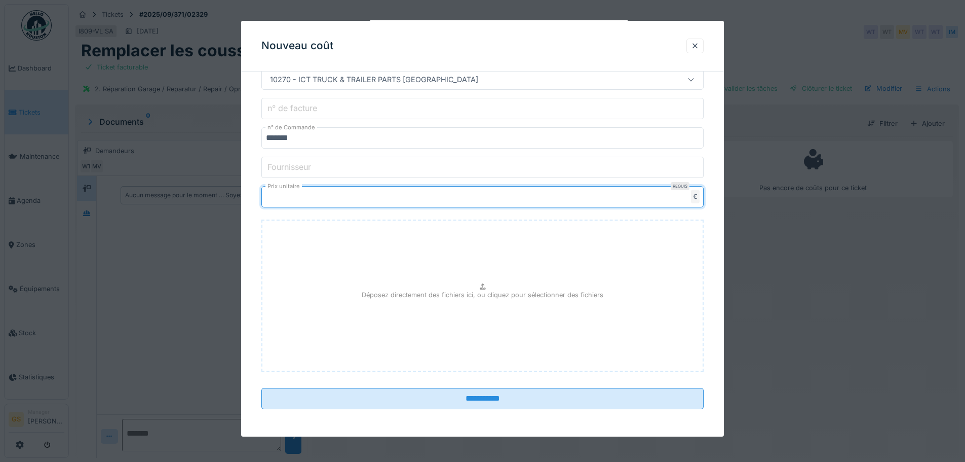
scroll to position [268, 0]
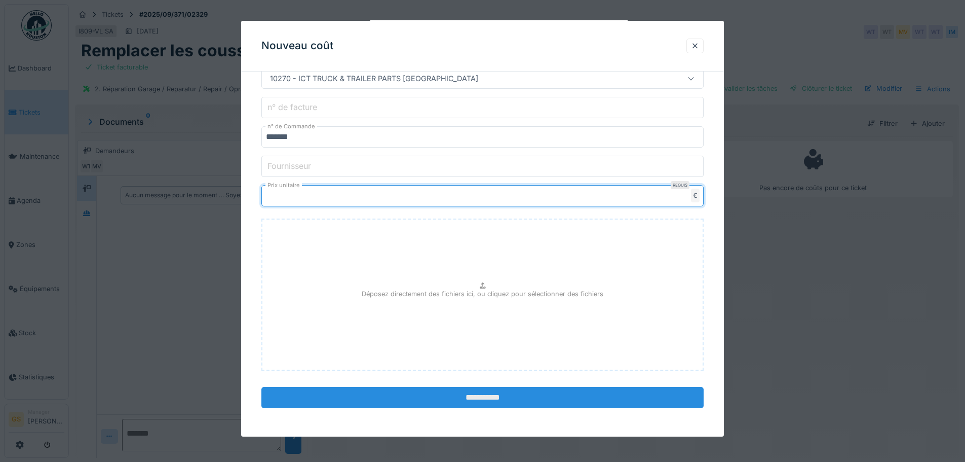
type input "******"
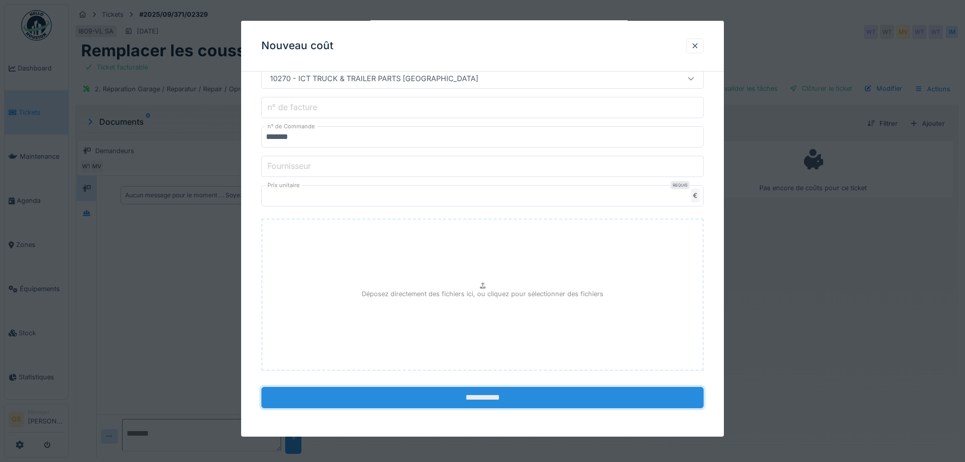
click at [499, 399] on input "**********" at bounding box center [482, 397] width 442 height 21
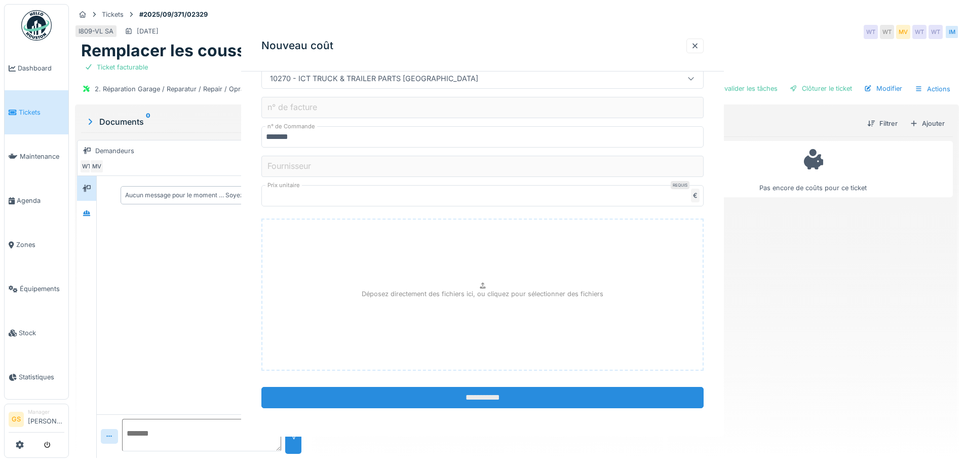
scroll to position [0, 0]
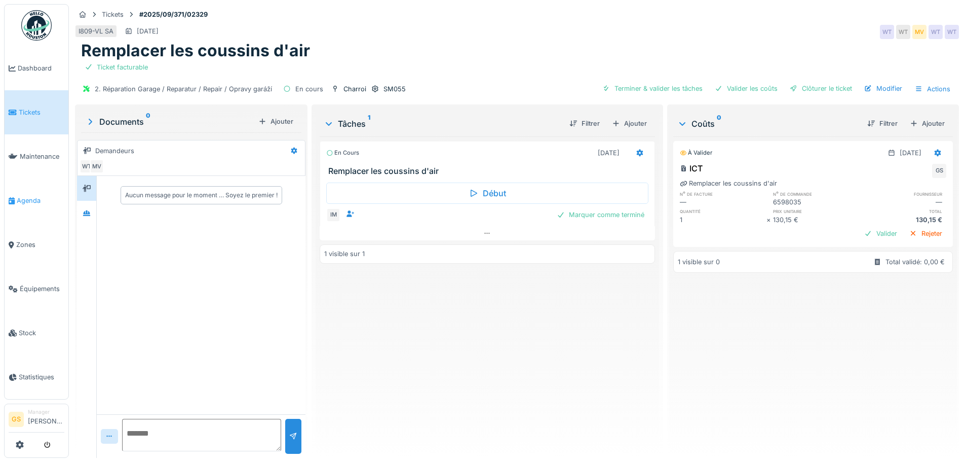
click at [20, 196] on span "Agenda" at bounding box center [41, 201] width 48 height 10
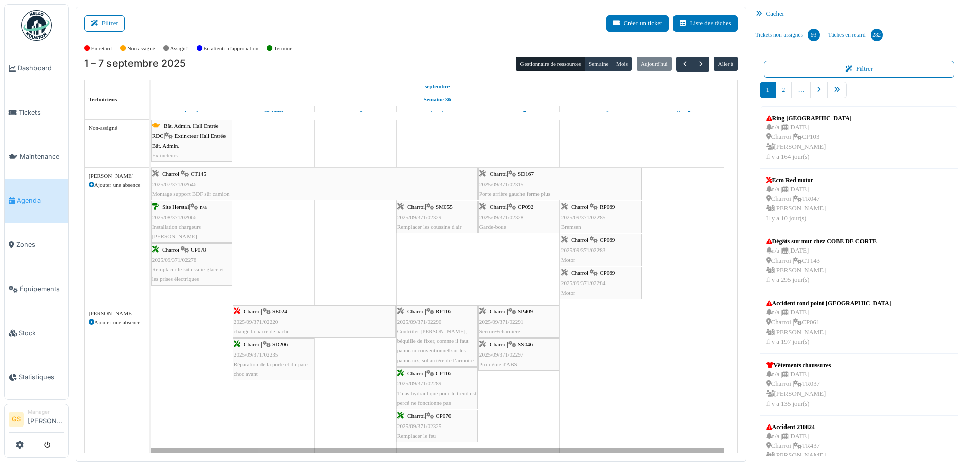
click at [184, 184] on span "2025/07/371/02646" at bounding box center [174, 184] width 45 height 6
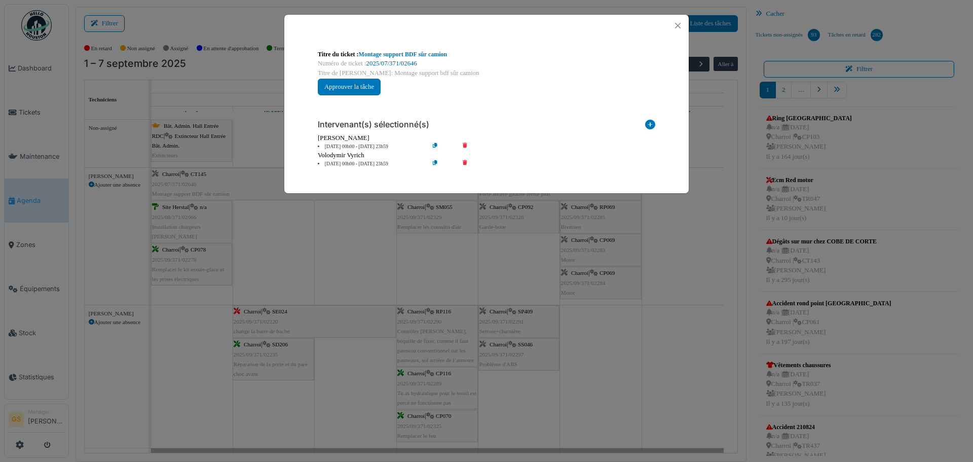
click at [405, 61] on link "2025/07/371/02646" at bounding box center [391, 63] width 51 height 7
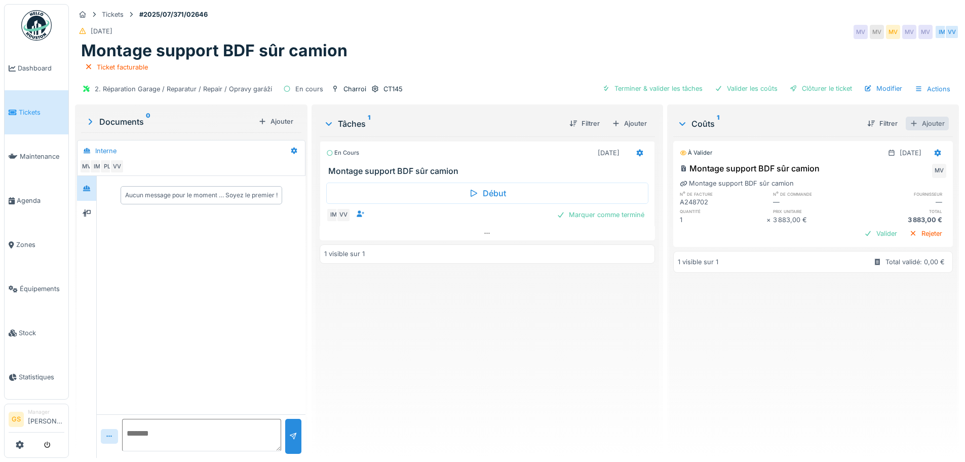
click at [914, 123] on div "Ajouter" at bounding box center [927, 124] width 43 height 14
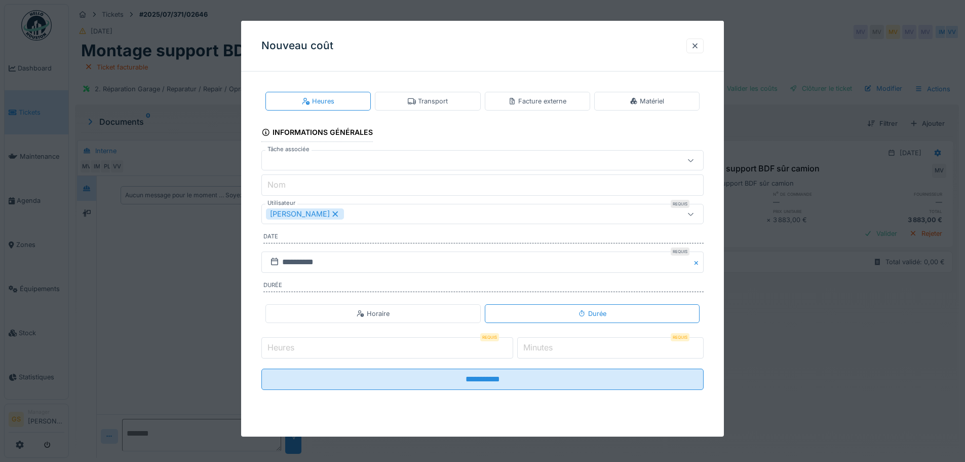
click at [537, 98] on div "Facture externe" at bounding box center [537, 101] width 58 height 10
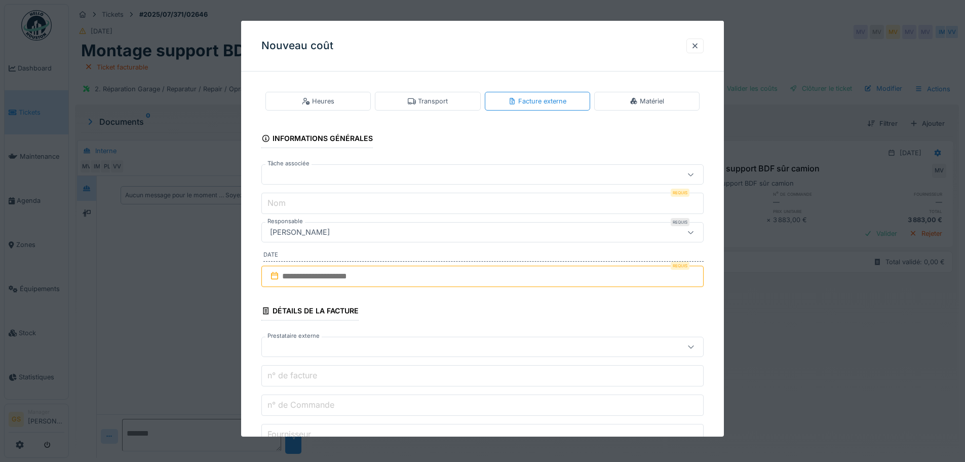
click at [300, 175] on div at bounding box center [457, 174] width 382 height 11
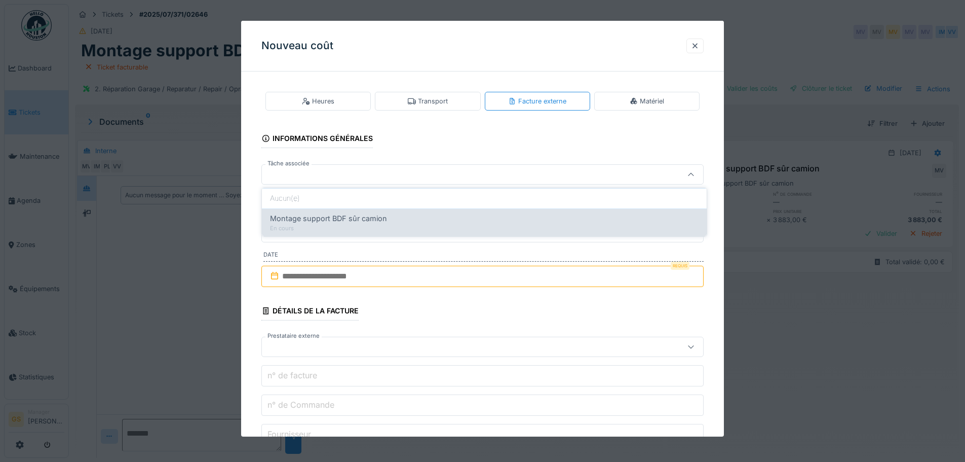
click at [322, 215] on span "Montage support BDF sûr camion" at bounding box center [328, 218] width 117 height 11
type input "******"
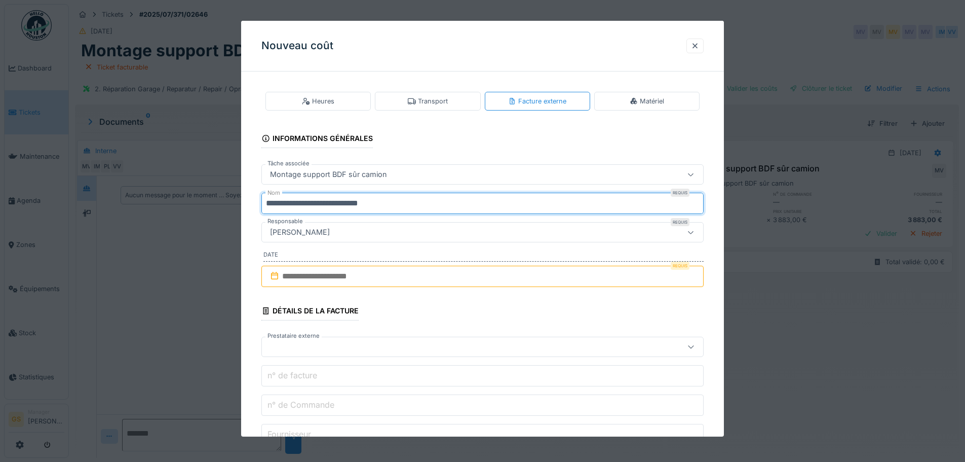
click at [398, 208] on input "**********" at bounding box center [482, 203] width 442 height 21
type input "*"
type input "***"
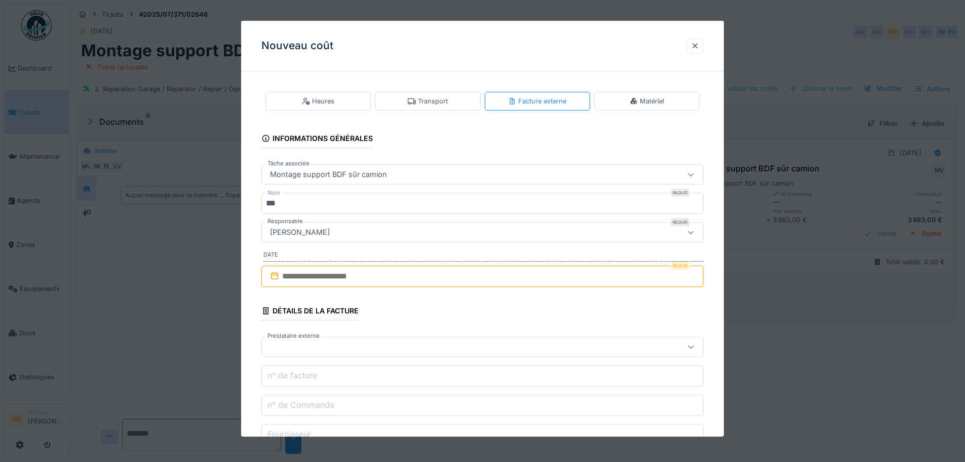
click at [297, 279] on input "text" at bounding box center [482, 276] width 442 height 21
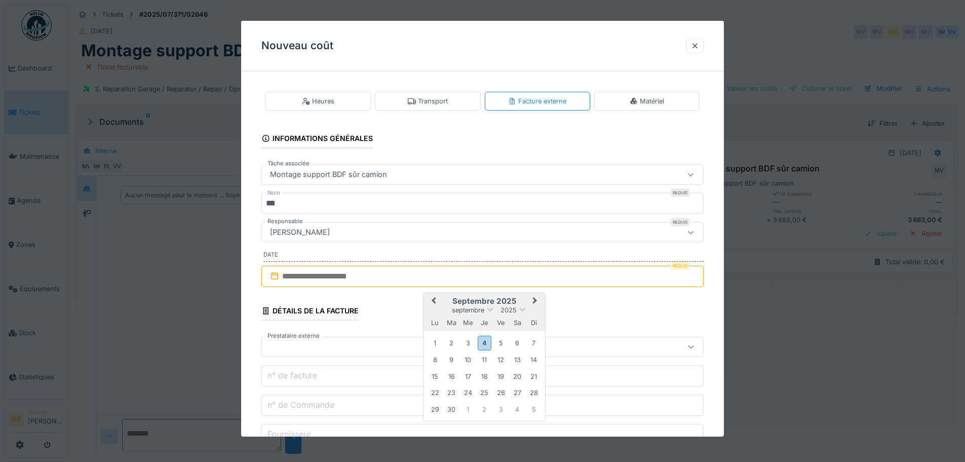
drag, startPoint x: 484, startPoint y: 339, endPoint x: 468, endPoint y: 339, distance: 16.2
click at [483, 340] on div "4" at bounding box center [485, 342] width 14 height 15
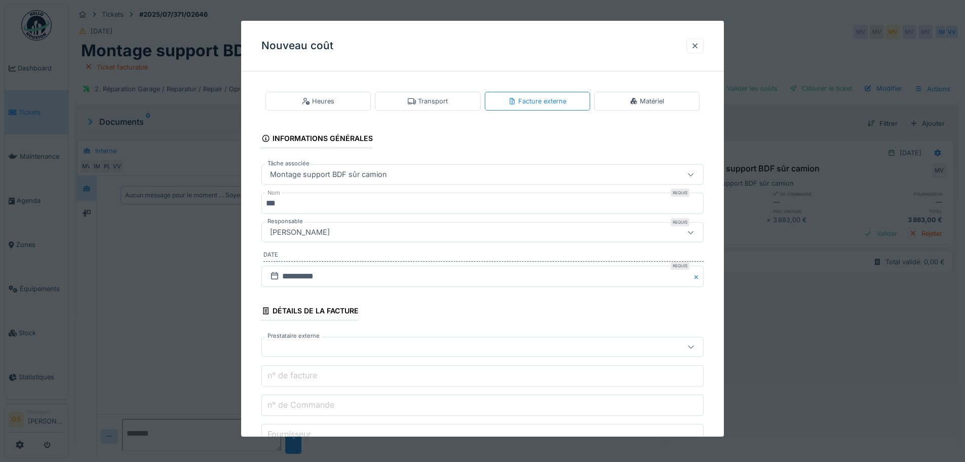
click at [289, 349] on div at bounding box center [457, 346] width 382 height 11
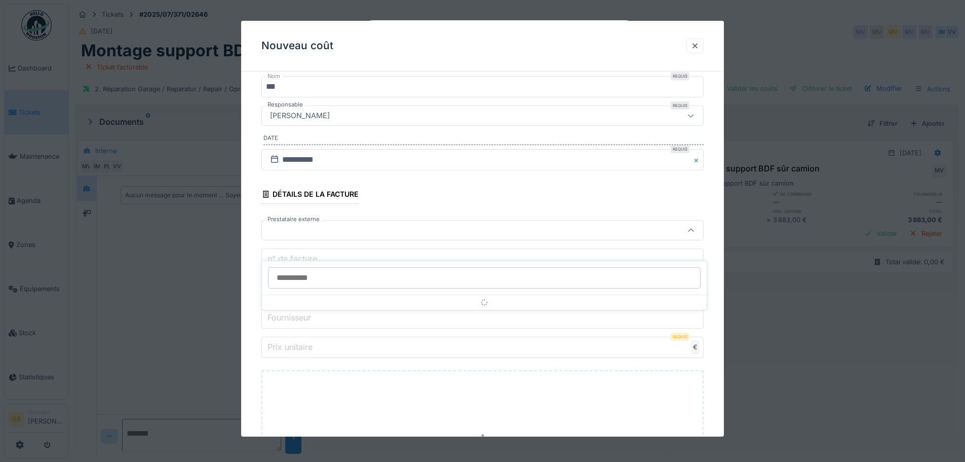
scroll to position [118, 0]
type input "***"
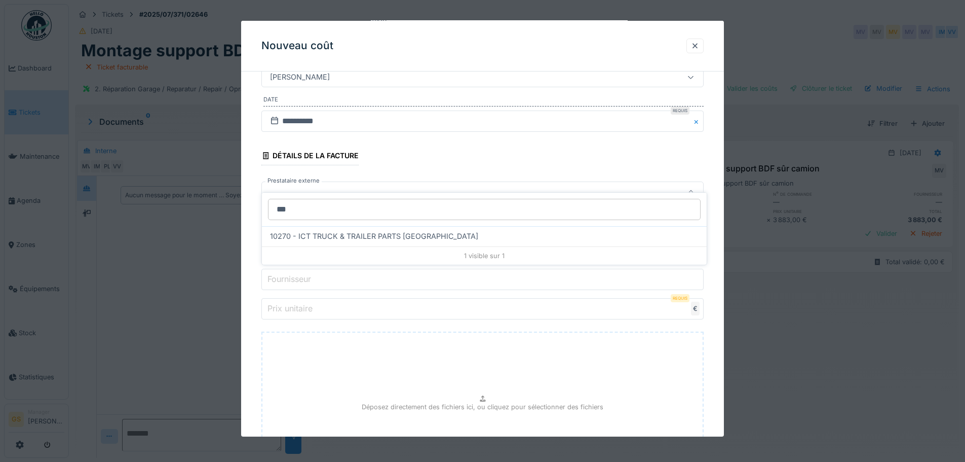
scroll to position [169, 0]
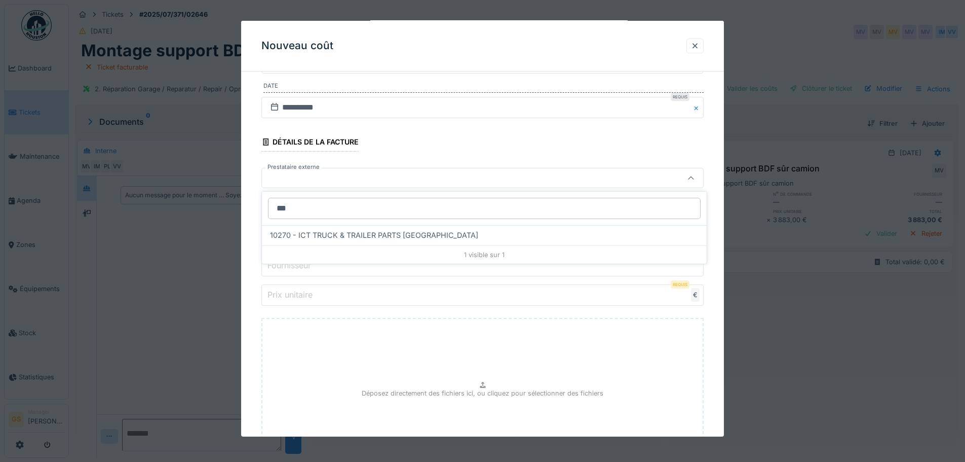
click at [384, 328] on div "Déposez directement des fichiers ici, ou cliquez pour sélectionner des fichiers" at bounding box center [482, 394] width 442 height 152
click at [291, 239] on label "n° de Commande" at bounding box center [301, 236] width 71 height 12
click at [291, 239] on input "n° de Commande" at bounding box center [482, 235] width 442 height 21
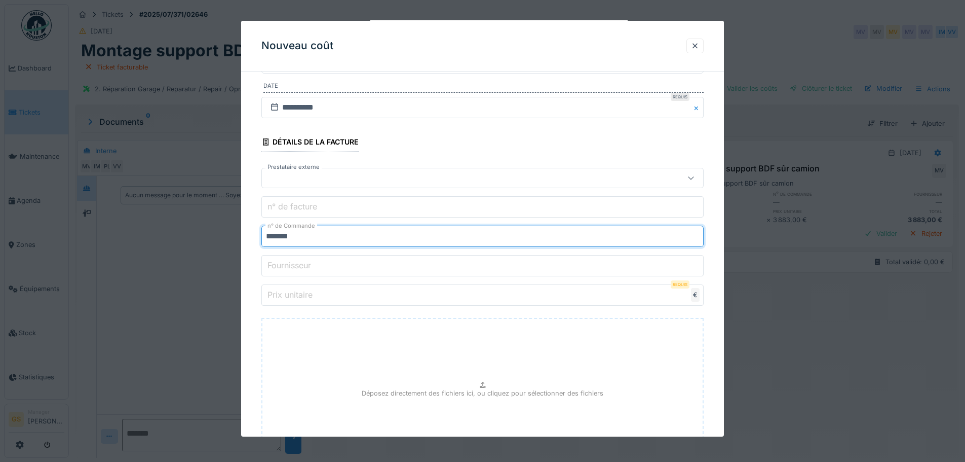
type input "*******"
click at [287, 174] on div at bounding box center [457, 177] width 382 height 11
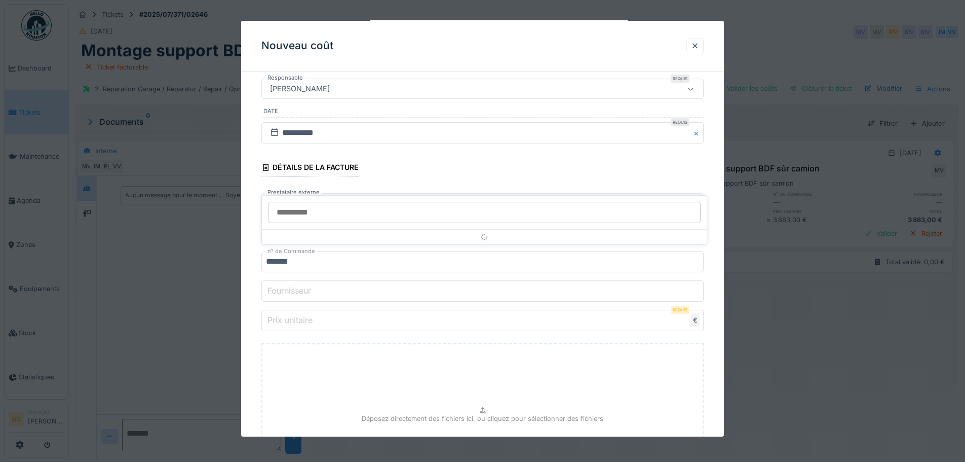
scroll to position [118, 0]
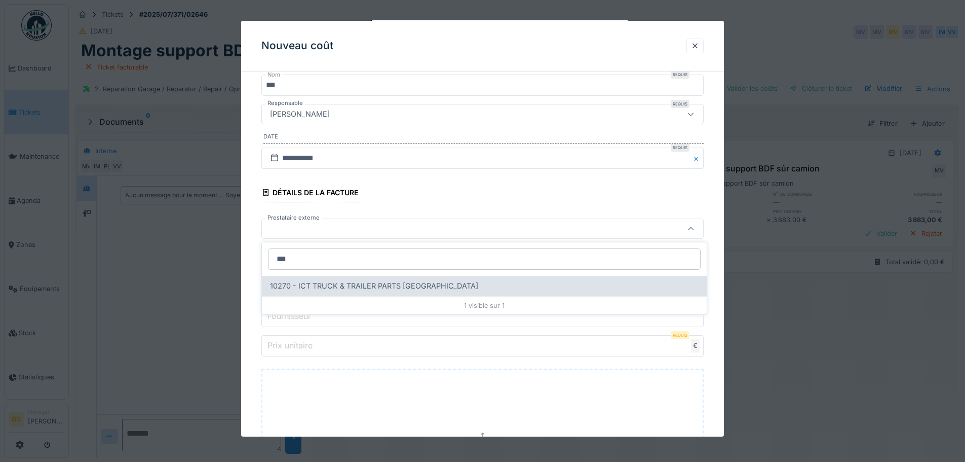
type input "***"
click at [336, 283] on span "10270 - ICT TRUCK & TRAILER PARTS NV" at bounding box center [374, 285] width 208 height 11
type input "*****"
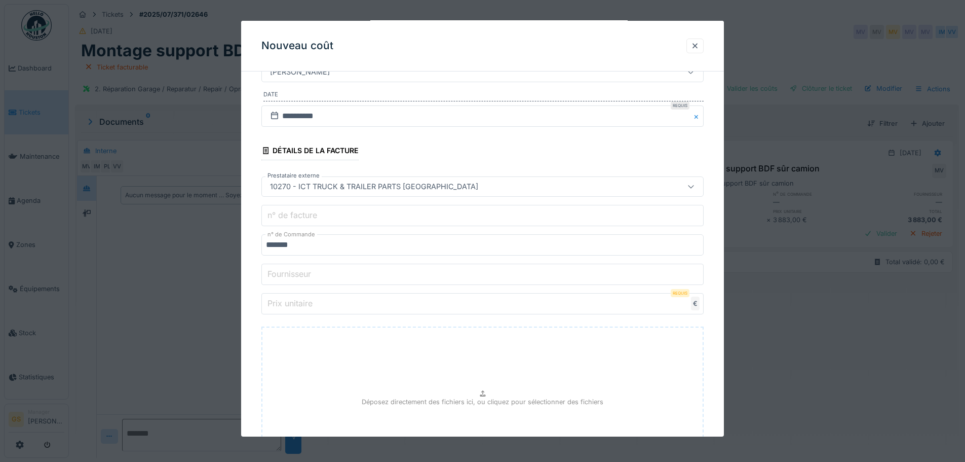
scroll to position [219, 0]
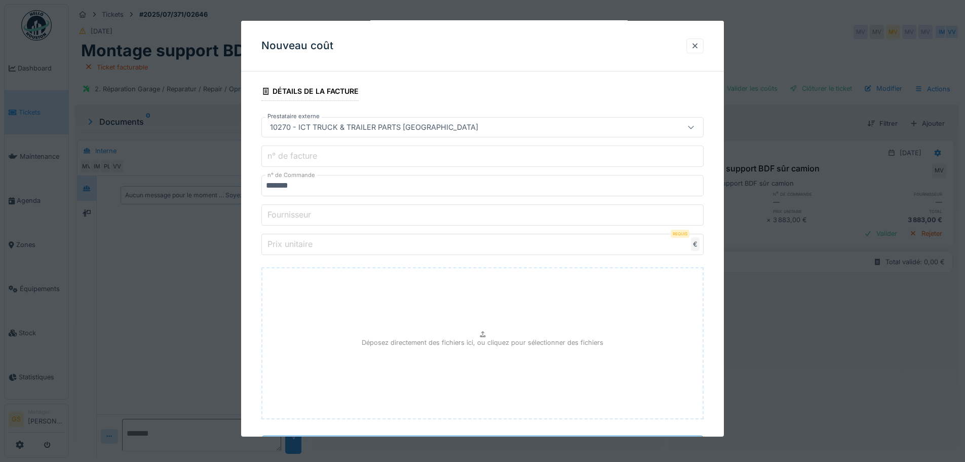
click at [281, 244] on label "Prix unitaire" at bounding box center [290, 244] width 49 height 12
click at [281, 244] on input "Prix unitaire" at bounding box center [482, 244] width 442 height 21
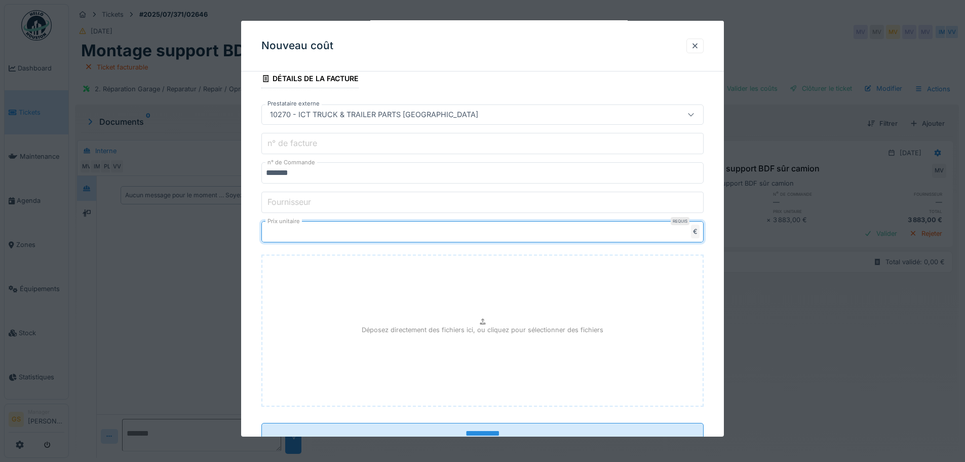
scroll to position [268, 0]
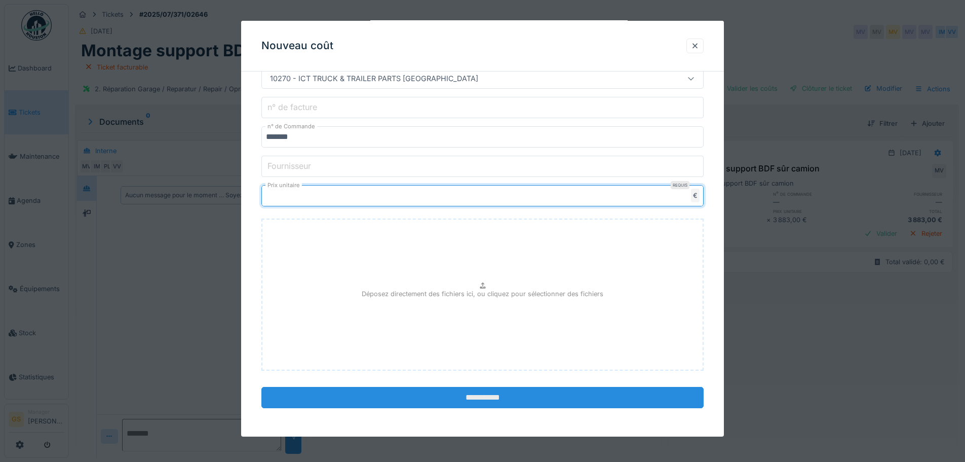
type input "******"
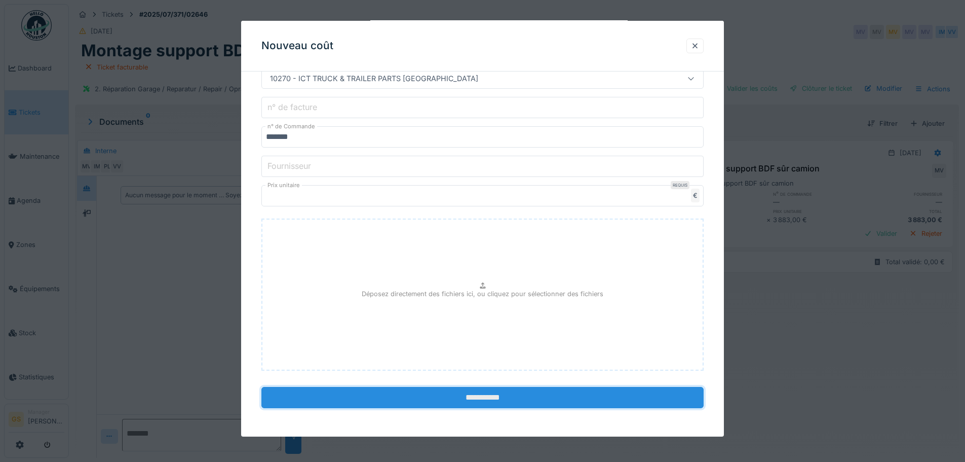
click at [431, 398] on input "**********" at bounding box center [482, 397] width 442 height 21
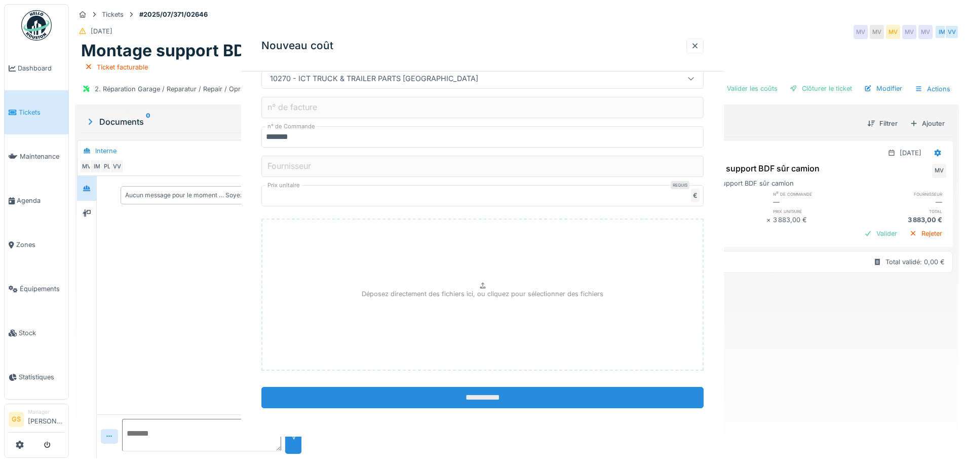
scroll to position [0, 0]
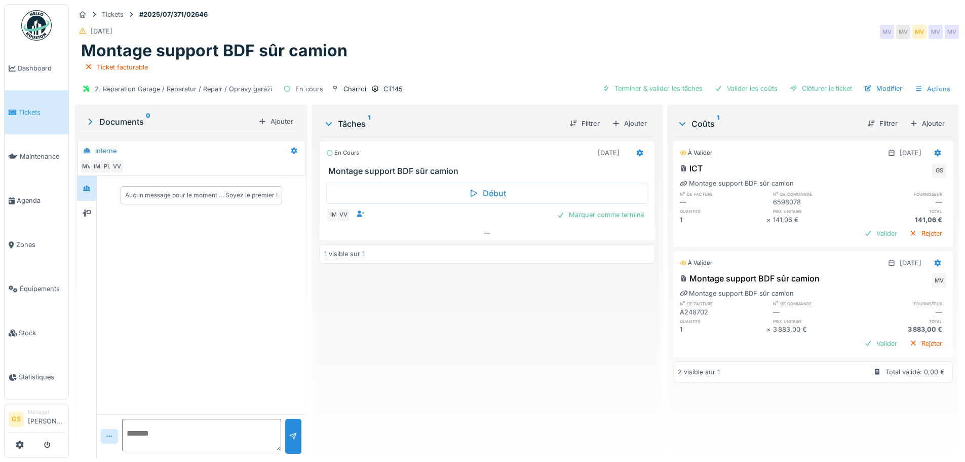
click at [36, 116] on link "Tickets" at bounding box center [37, 112] width 64 height 44
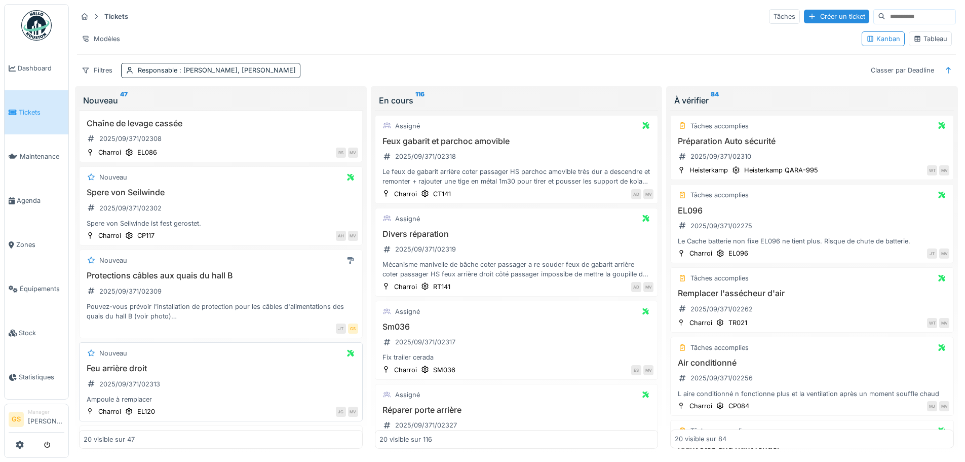
scroll to position [101, 0]
click at [144, 291] on div "2025/09/371/02309" at bounding box center [130, 291] width 62 height 10
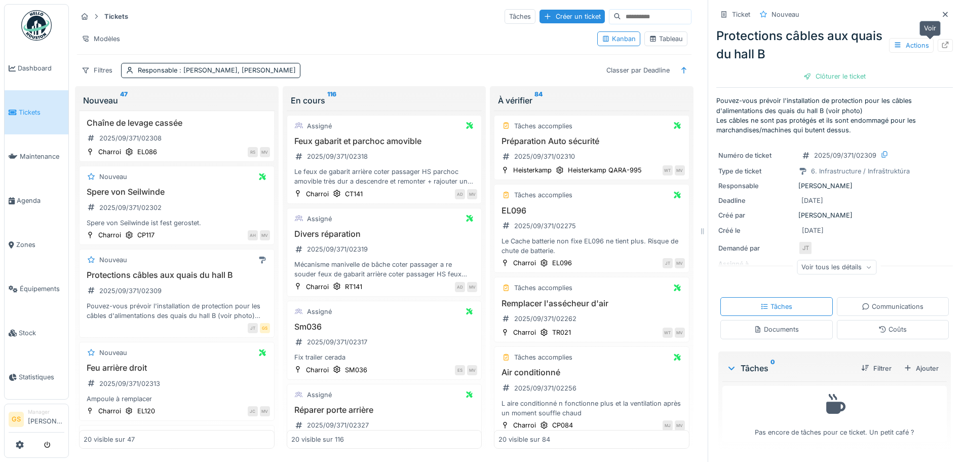
click at [941, 47] on icon at bounding box center [945, 45] width 8 height 7
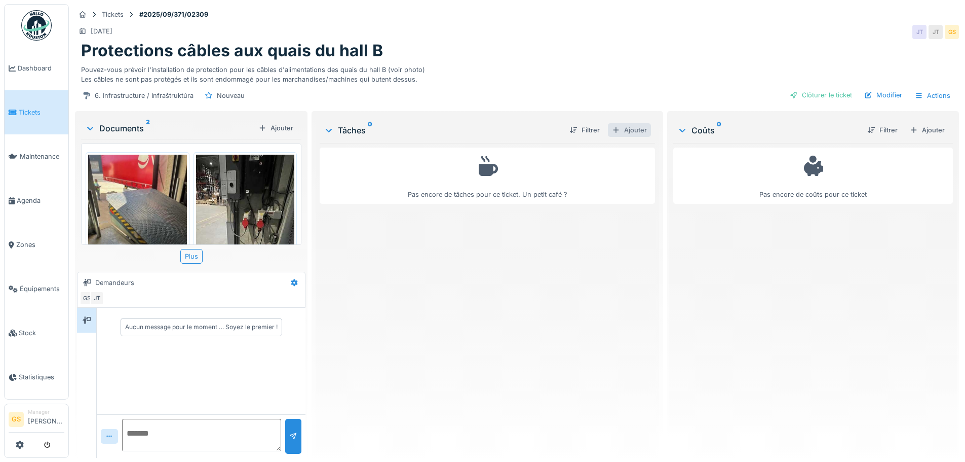
click at [626, 129] on div "Ajouter" at bounding box center [629, 130] width 43 height 14
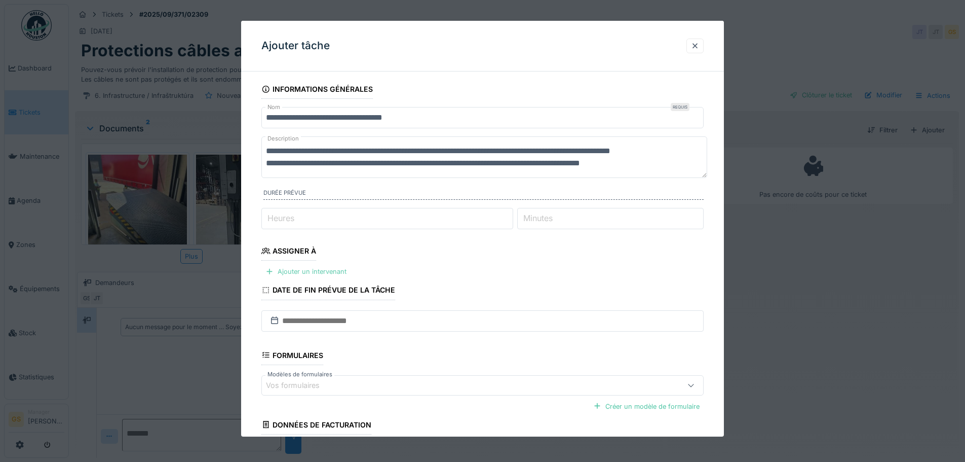
click at [310, 271] on div "Ajouter un intervenant" at bounding box center [305, 272] width 89 height 14
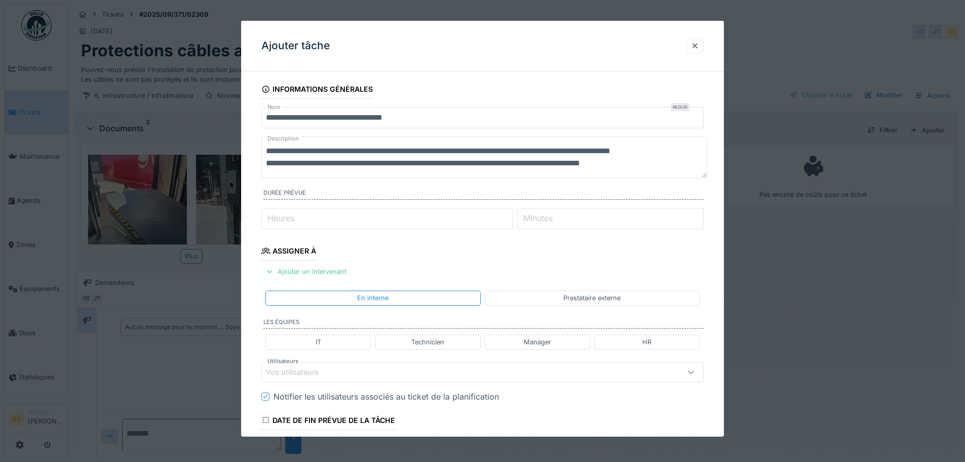
click at [557, 298] on div "Prestataire externe" at bounding box center [592, 297] width 215 height 15
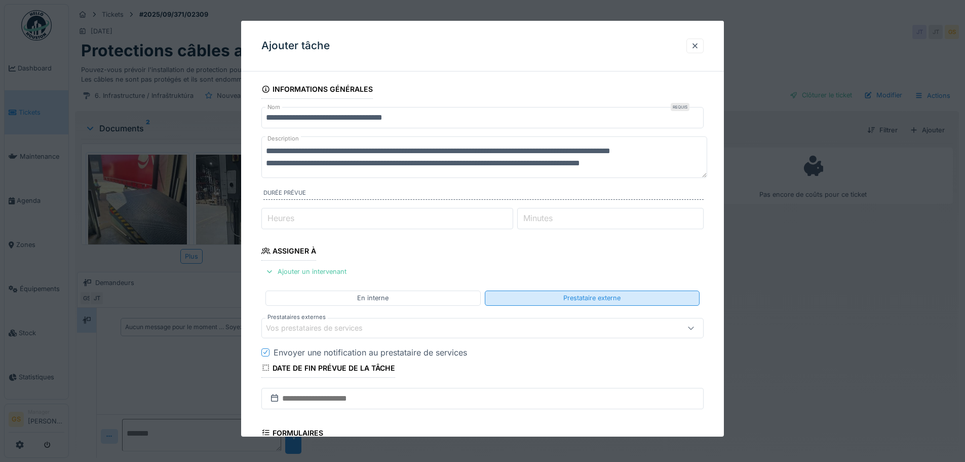
click at [540, 293] on div "Prestataire externe" at bounding box center [592, 297] width 215 height 15
click at [541, 296] on div "Prestataire externe" at bounding box center [592, 297] width 215 height 15
click at [543, 300] on div "Prestataire externe" at bounding box center [592, 297] width 215 height 15
click at [301, 330] on div "Vos prestataires de services" at bounding box center [321, 327] width 111 height 11
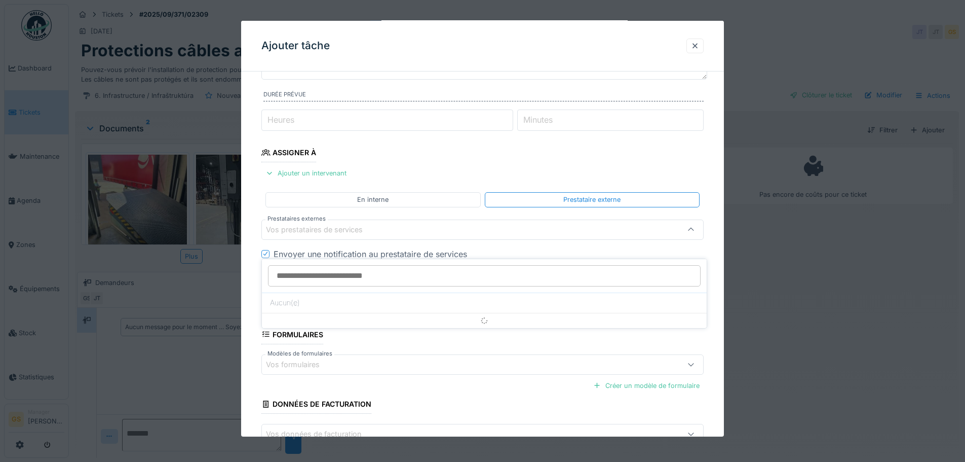
scroll to position [99, 0]
type input "***"
click at [22, 111] on div at bounding box center [482, 231] width 965 height 462
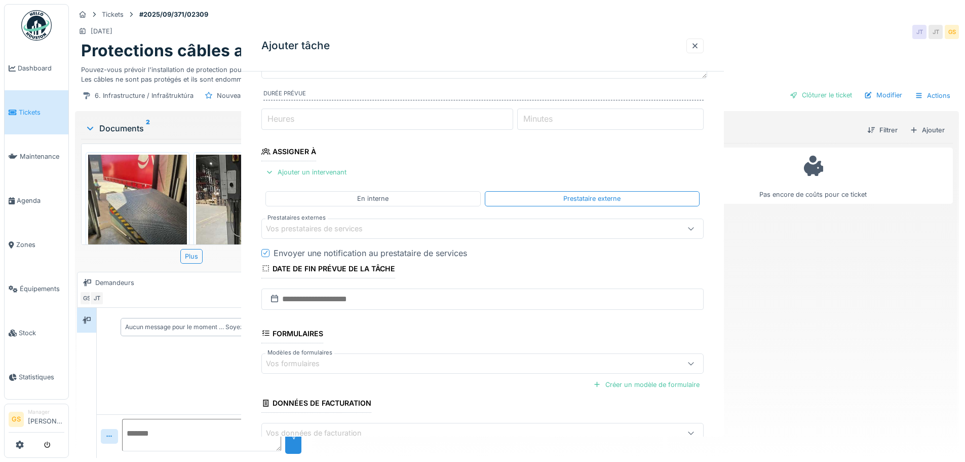
scroll to position [0, 0]
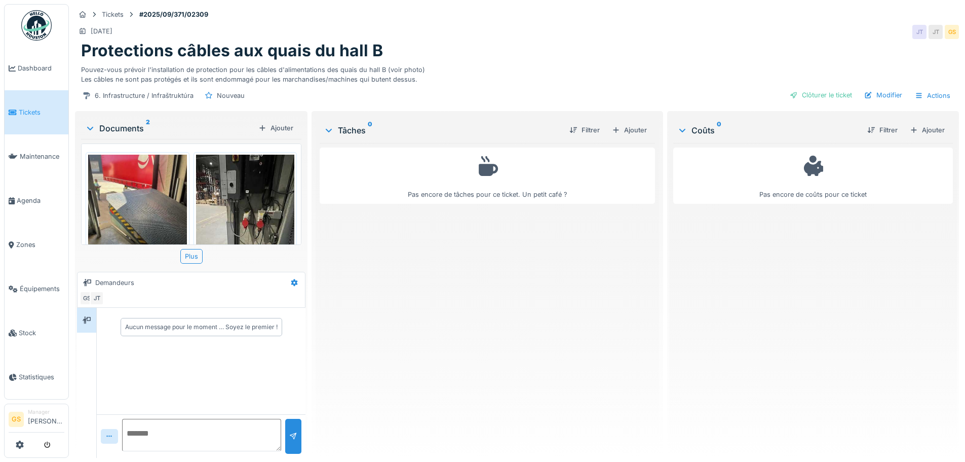
click at [30, 107] on span "Tickets" at bounding box center [42, 112] width 46 height 10
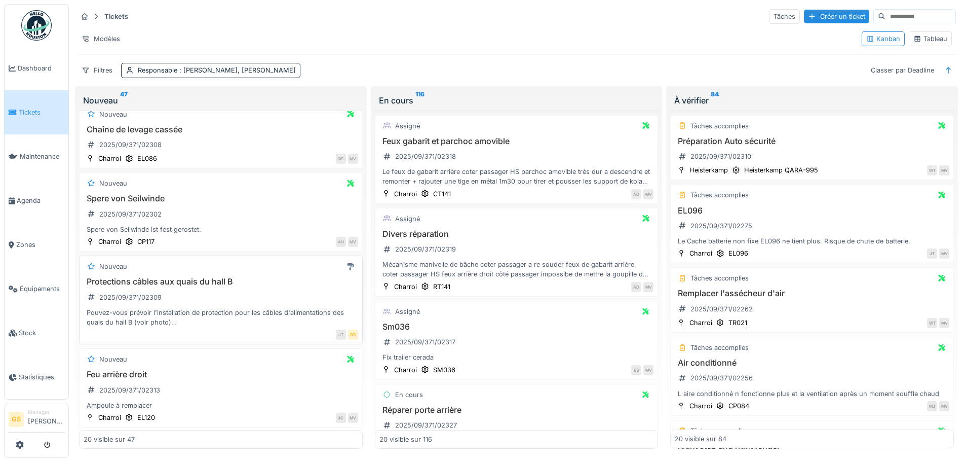
scroll to position [101, 0]
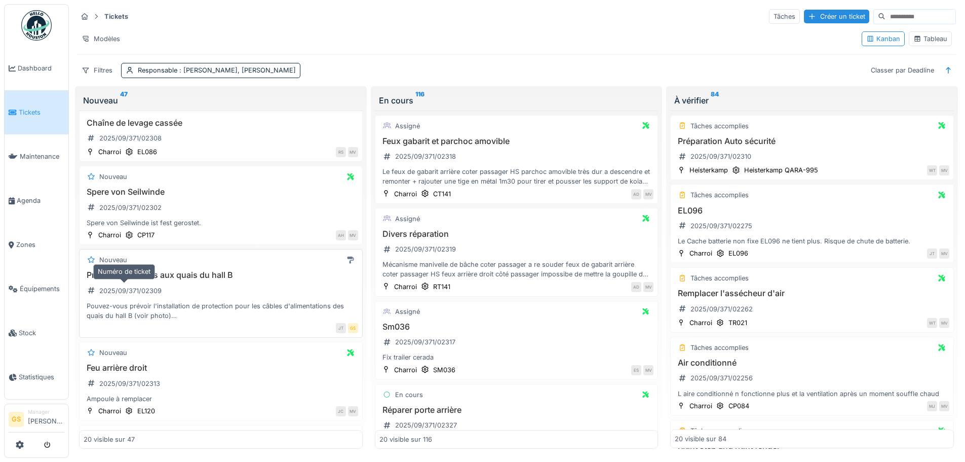
click at [150, 286] on div "2025/09/371/02309" at bounding box center [130, 291] width 62 height 10
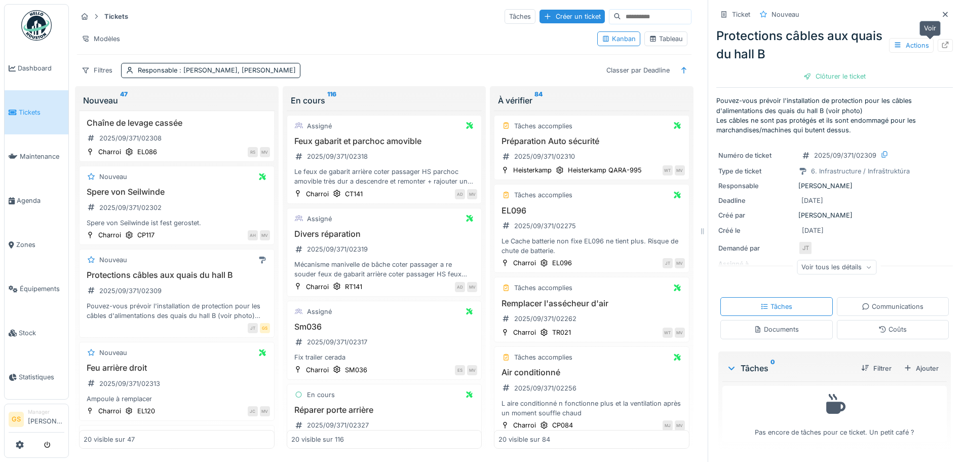
click at [942, 42] on icon at bounding box center [945, 45] width 7 height 7
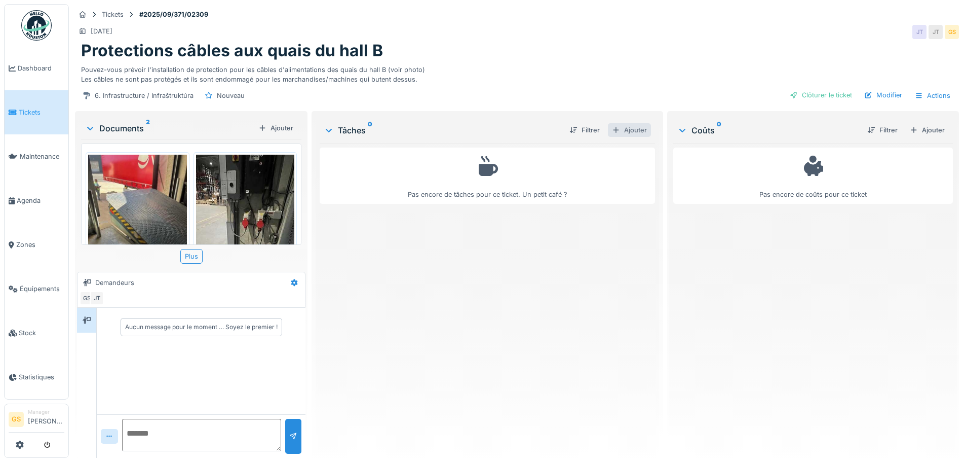
click at [635, 130] on div "Ajouter" at bounding box center [629, 130] width 43 height 14
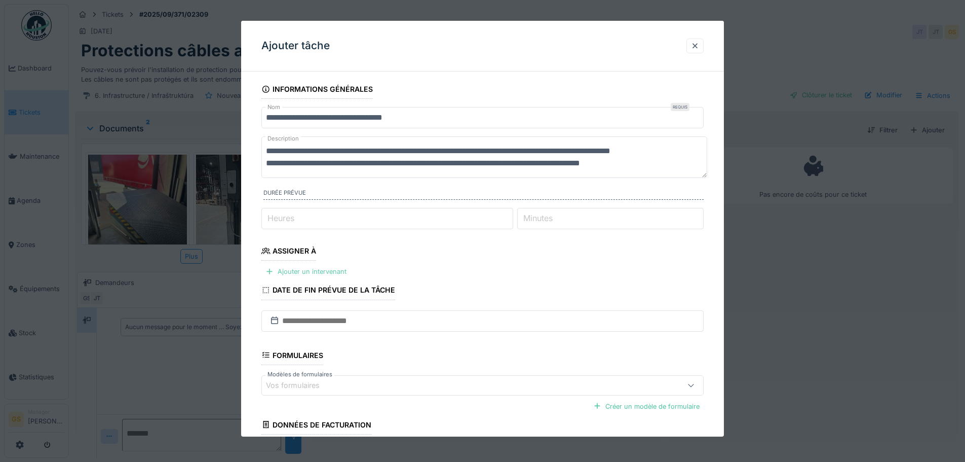
click at [292, 271] on div "Ajouter un intervenant" at bounding box center [305, 272] width 89 height 14
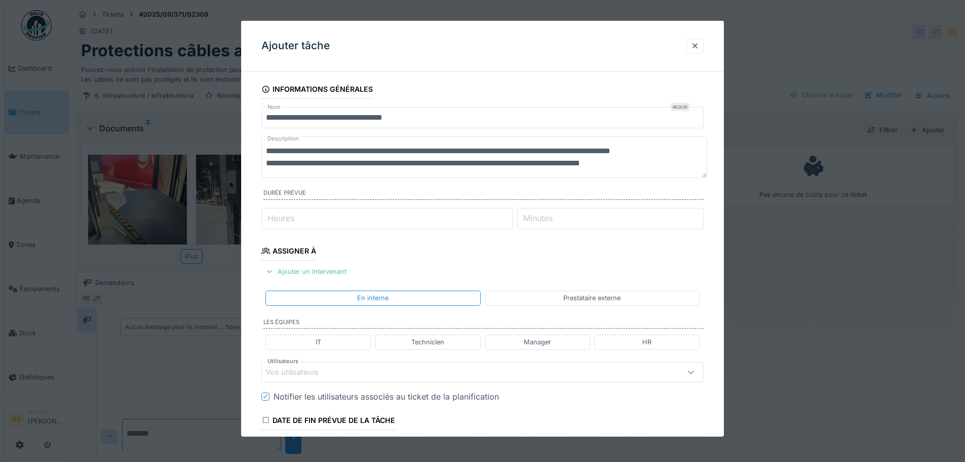
click at [530, 295] on div "Prestataire externe" at bounding box center [592, 297] width 215 height 15
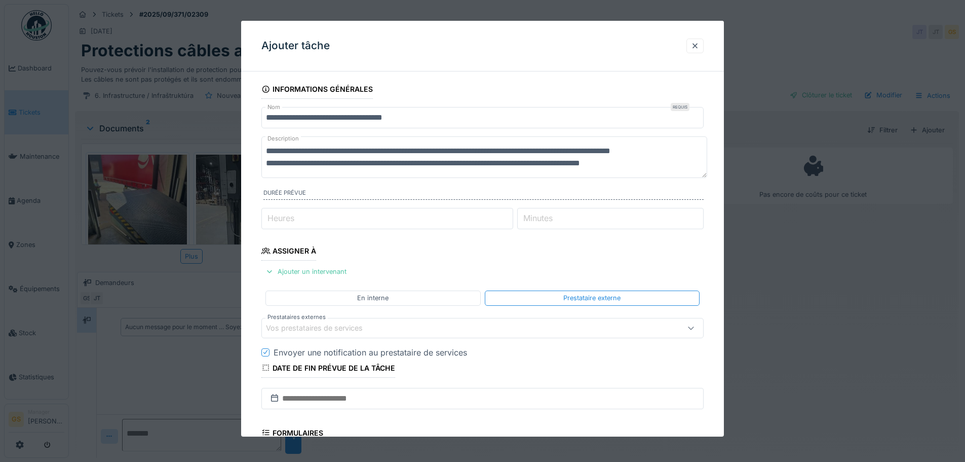
click at [307, 324] on div "Vos prestataires de services" at bounding box center [321, 327] width 111 height 11
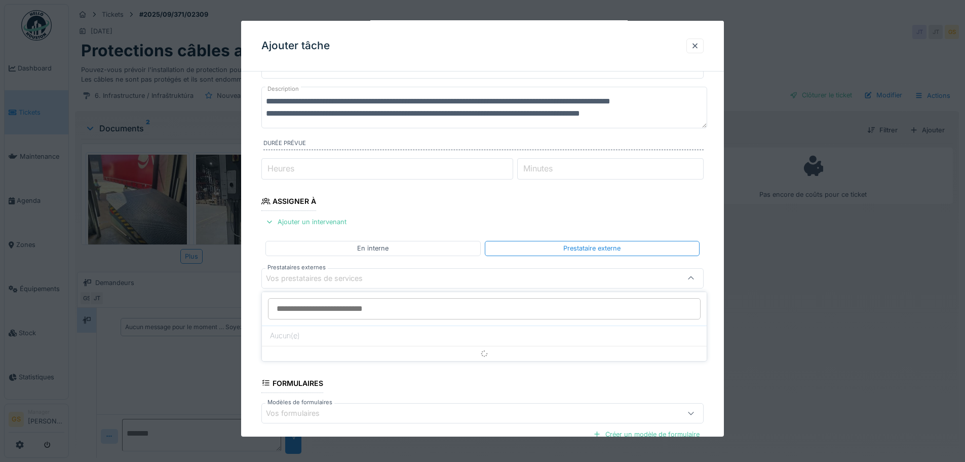
scroll to position [99, 0]
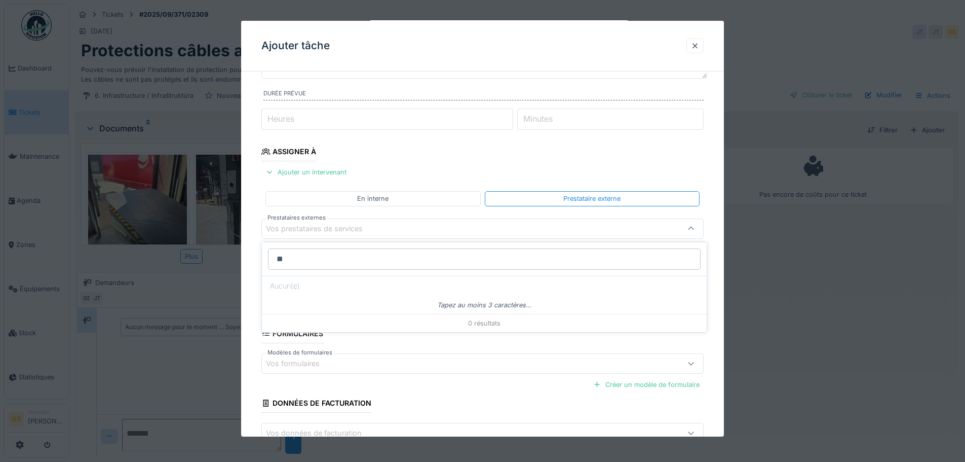
type input "*"
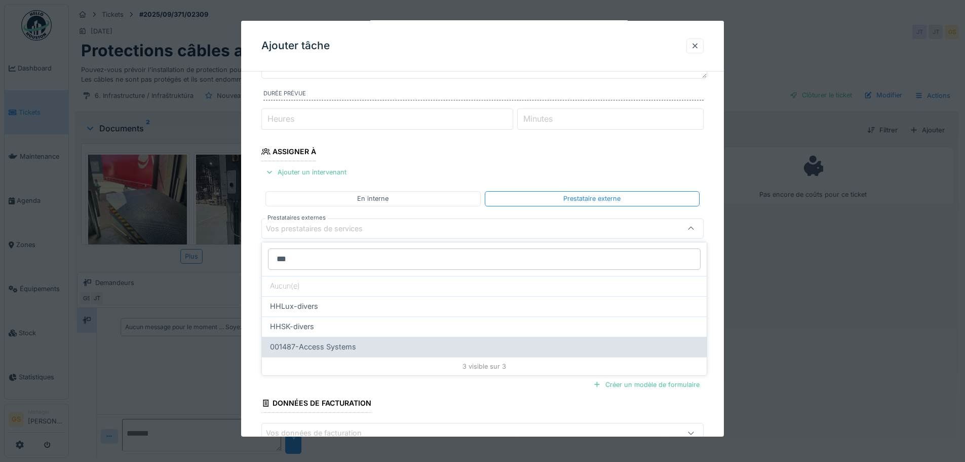
type input "***"
click at [336, 347] on span "001487-Access Systems" at bounding box center [313, 346] width 86 height 11
type input "*****"
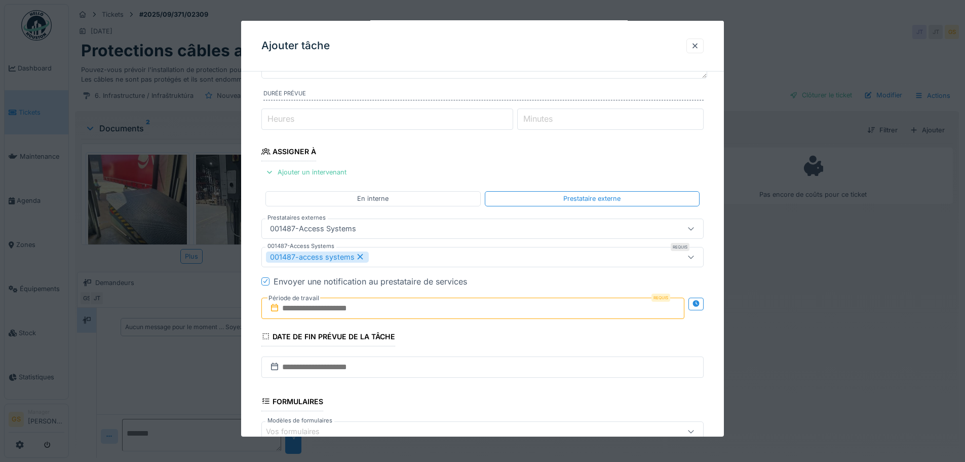
click at [278, 307] on icon at bounding box center [274, 308] width 7 height 8
click at [317, 308] on input "text" at bounding box center [472, 307] width 423 height 21
click at [473, 210] on div "4" at bounding box center [475, 213] width 14 height 15
click at [265, 279] on icon at bounding box center [265, 280] width 6 height 5
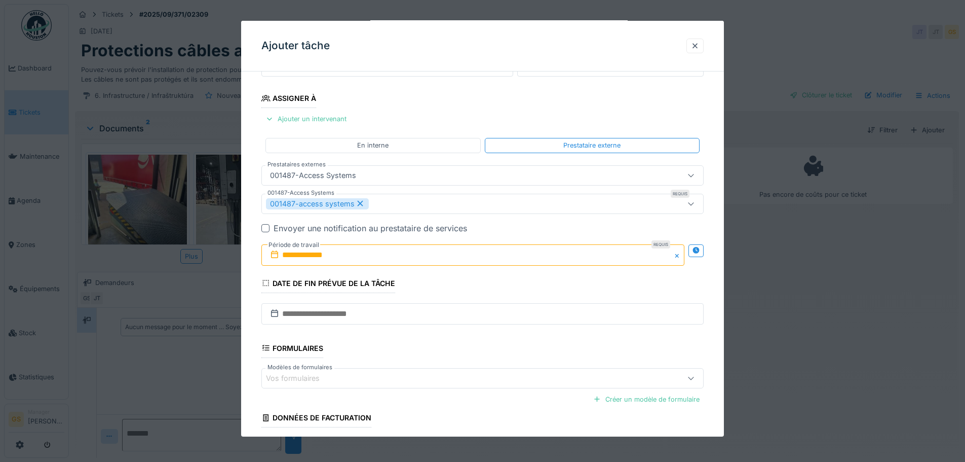
scroll to position [232, 0]
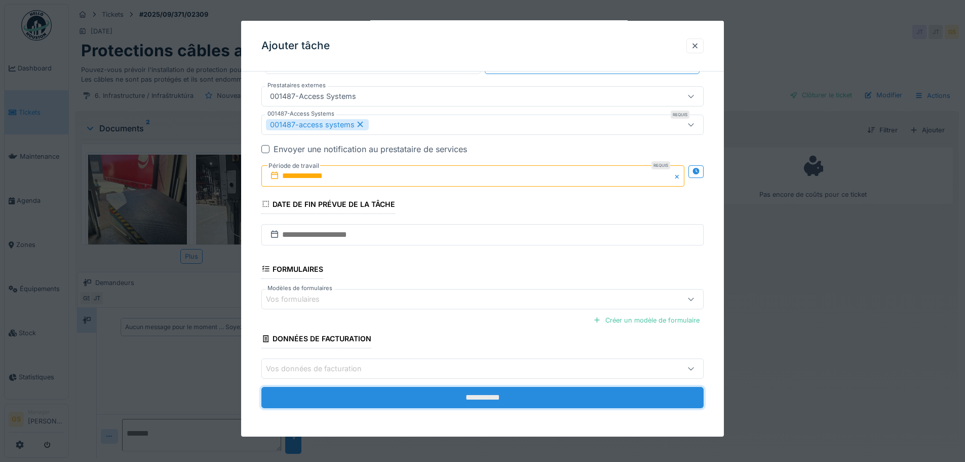
click at [432, 397] on input "**********" at bounding box center [482, 397] width 442 height 21
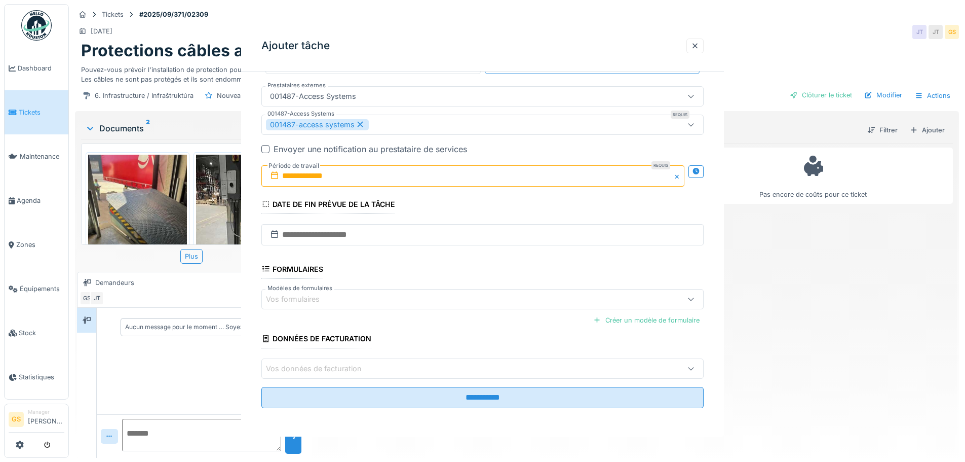
scroll to position [0, 0]
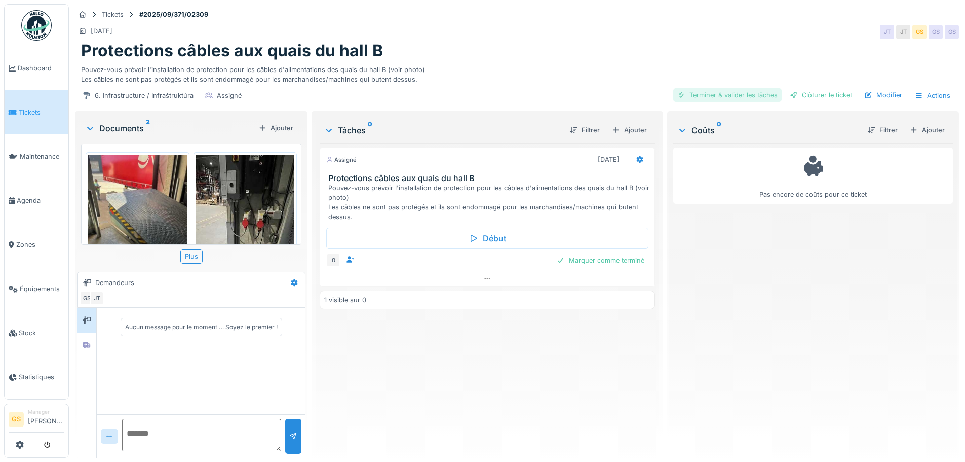
click at [709, 94] on div "Terminer & valider les tâches" at bounding box center [727, 95] width 108 height 14
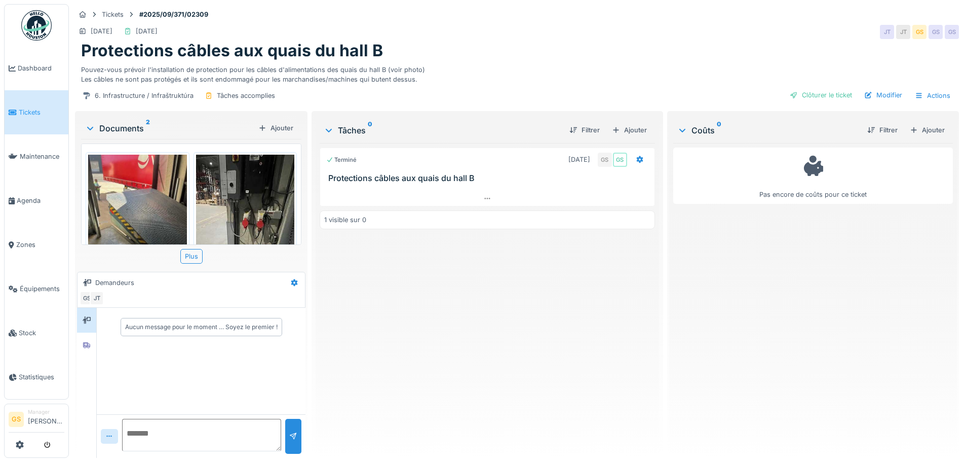
click at [22, 104] on link "Tickets" at bounding box center [37, 112] width 64 height 44
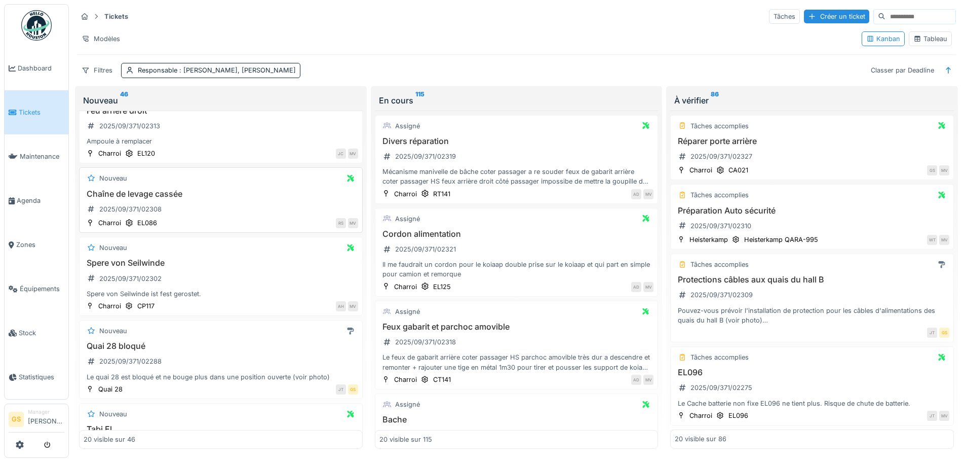
scroll to position [203, 0]
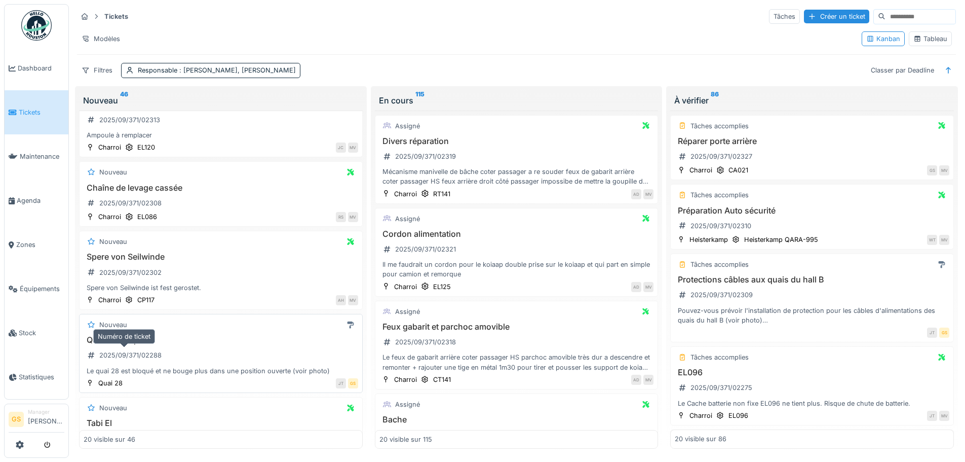
click at [130, 354] on div "2025/09/371/02288" at bounding box center [130, 355] width 62 height 10
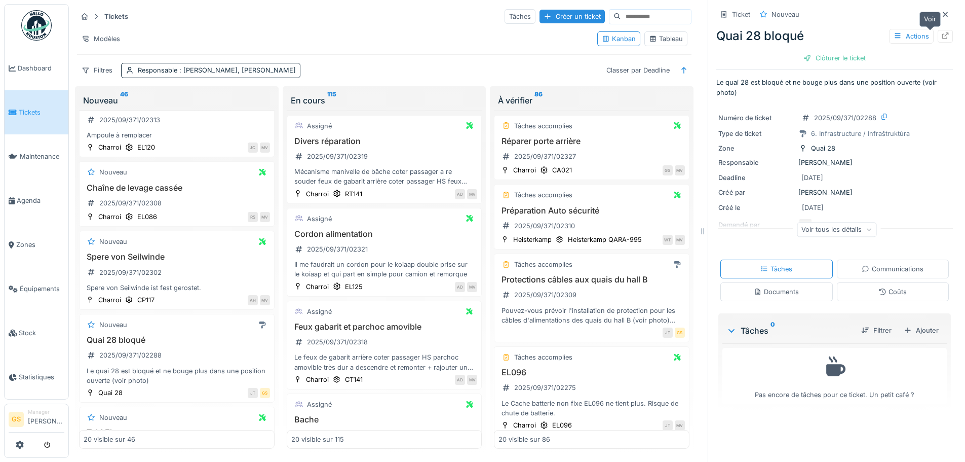
click at [941, 35] on icon at bounding box center [945, 35] width 8 height 7
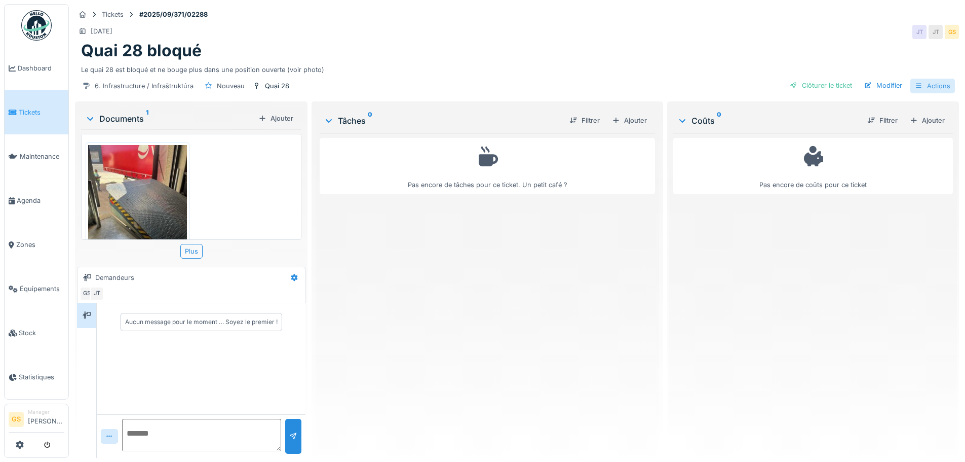
click at [935, 83] on div "Actions" at bounding box center [933, 86] width 45 height 15
click at [684, 65] on div "Le quai 28 est bloqué et ne bouge plus dans une position ouverte (voir photo)" at bounding box center [517, 68] width 872 height 14
click at [634, 115] on div "Ajouter" at bounding box center [629, 121] width 43 height 14
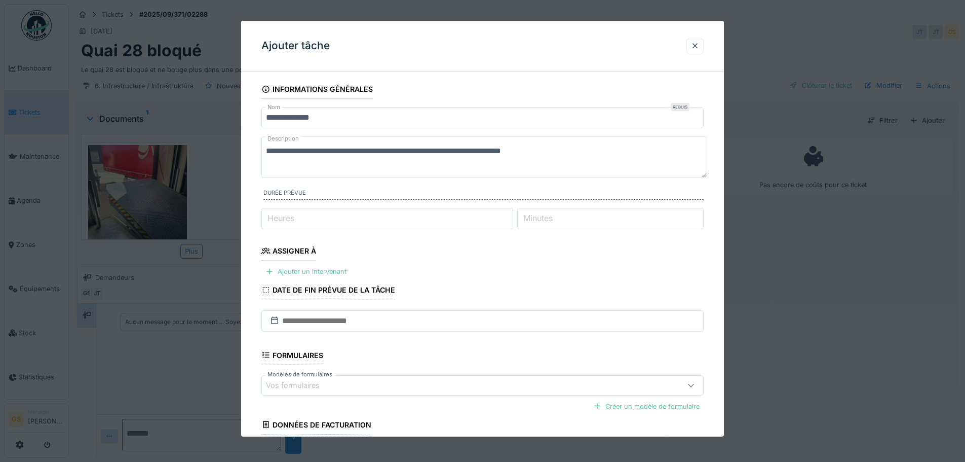
click at [319, 270] on div "Ajouter un intervenant" at bounding box center [305, 272] width 89 height 14
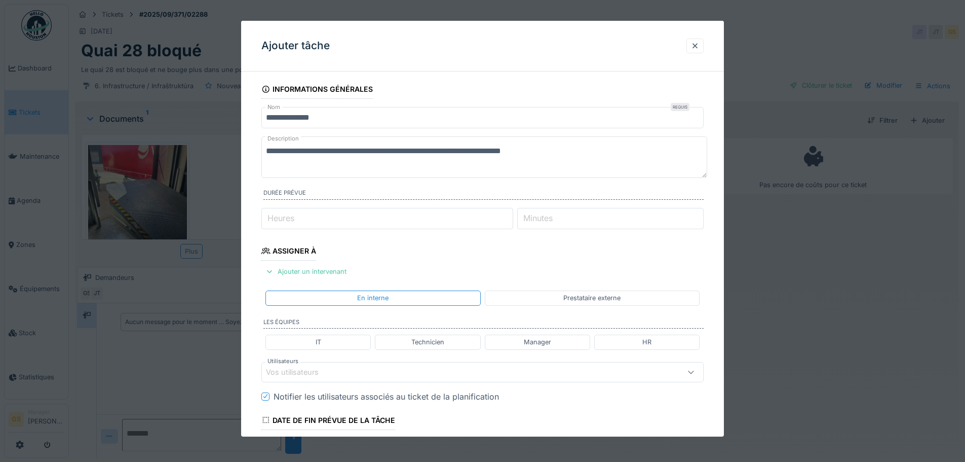
click at [542, 297] on div "Prestataire externe" at bounding box center [592, 297] width 215 height 15
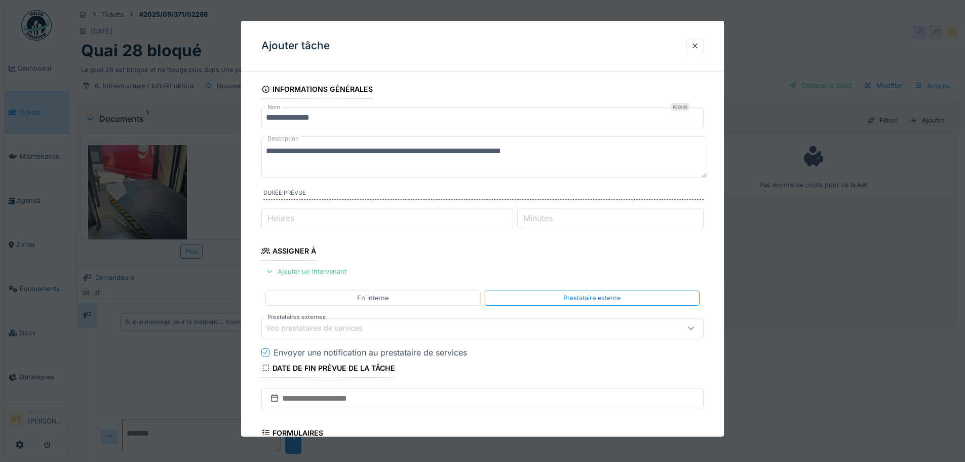
click at [313, 329] on div "Vos prestataires de services" at bounding box center [321, 327] width 111 height 11
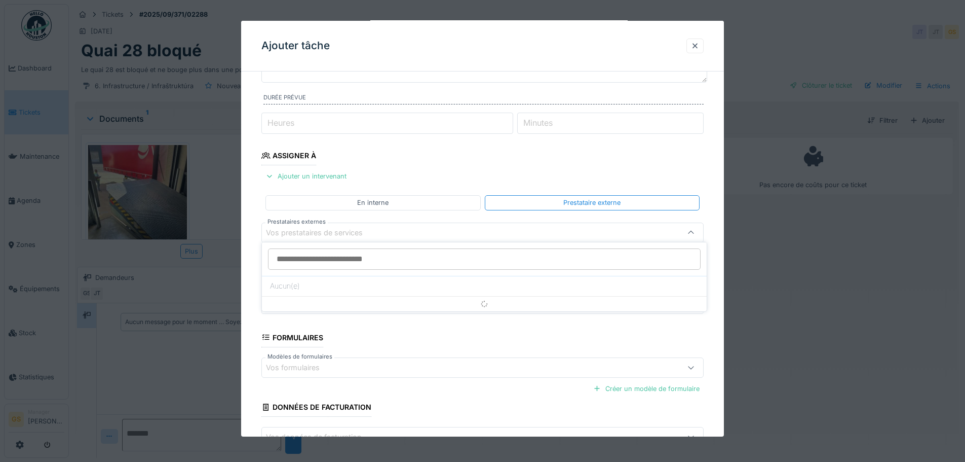
scroll to position [99, 0]
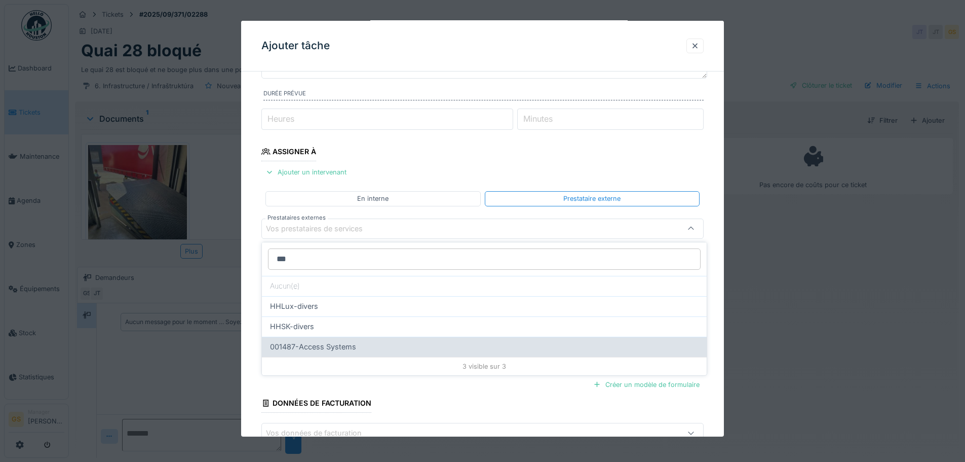
type input "***"
click at [325, 347] on span "001487-Access Systems" at bounding box center [313, 346] width 86 height 11
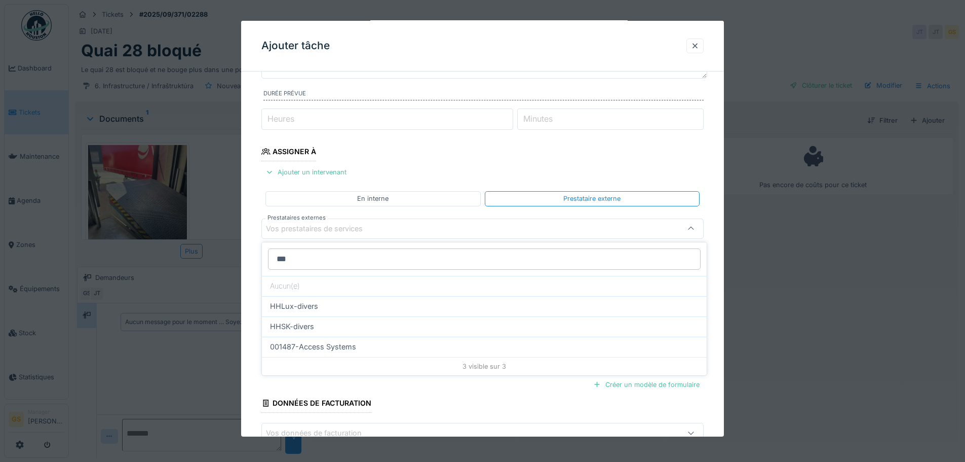
type input "*****"
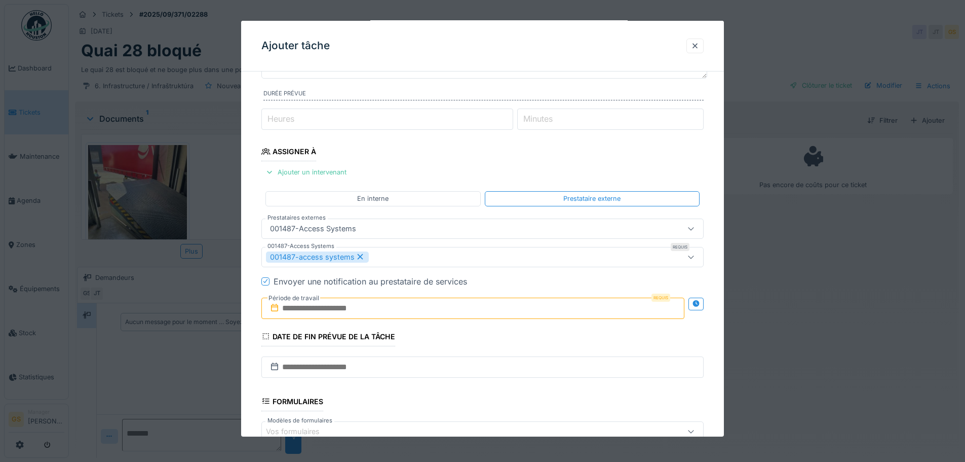
click at [295, 312] on input "text" at bounding box center [472, 307] width 423 height 21
click at [473, 213] on div "4" at bounding box center [475, 213] width 14 height 15
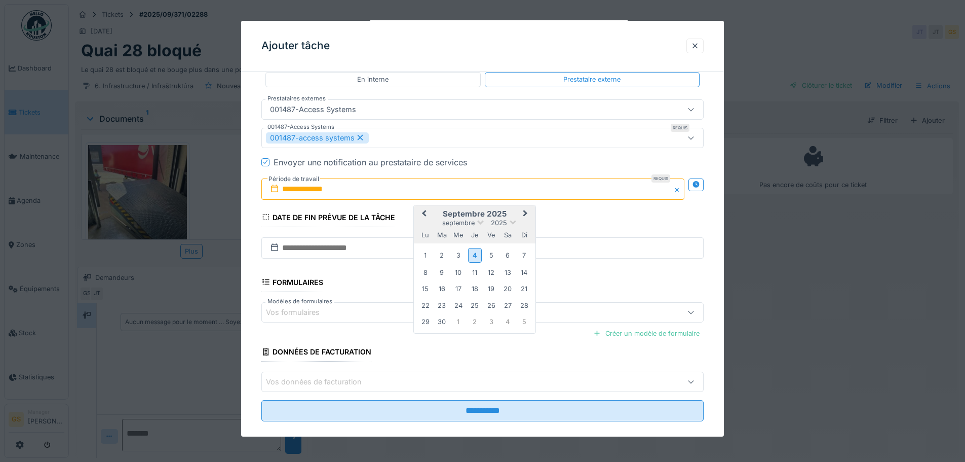
scroll to position [232, 0]
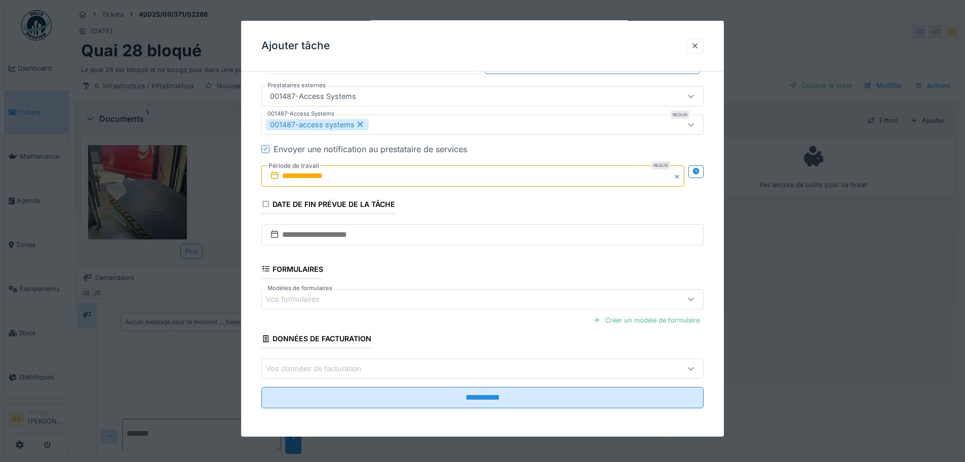
click at [266, 151] on div at bounding box center [265, 149] width 6 height 10
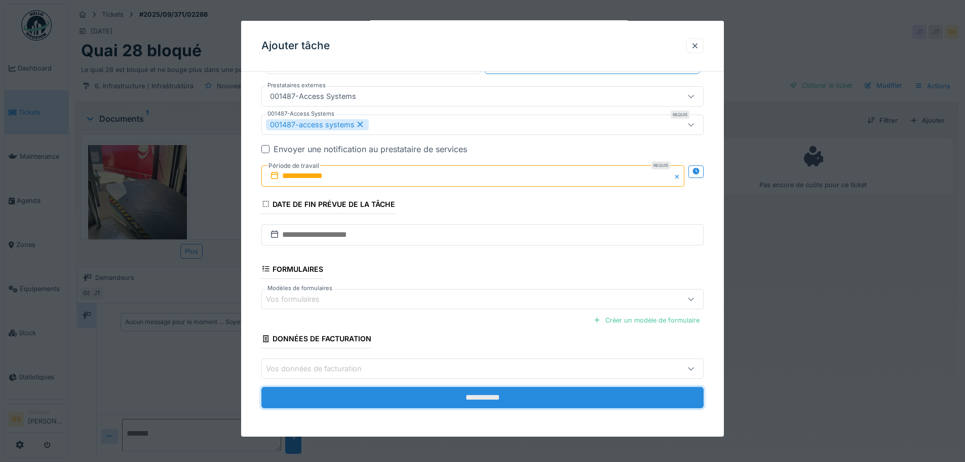
click at [489, 399] on input "**********" at bounding box center [482, 397] width 442 height 21
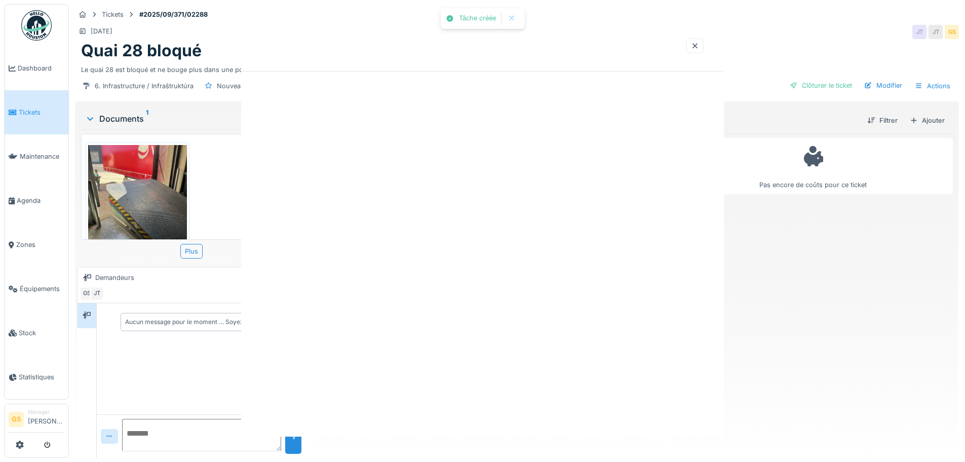
scroll to position [0, 0]
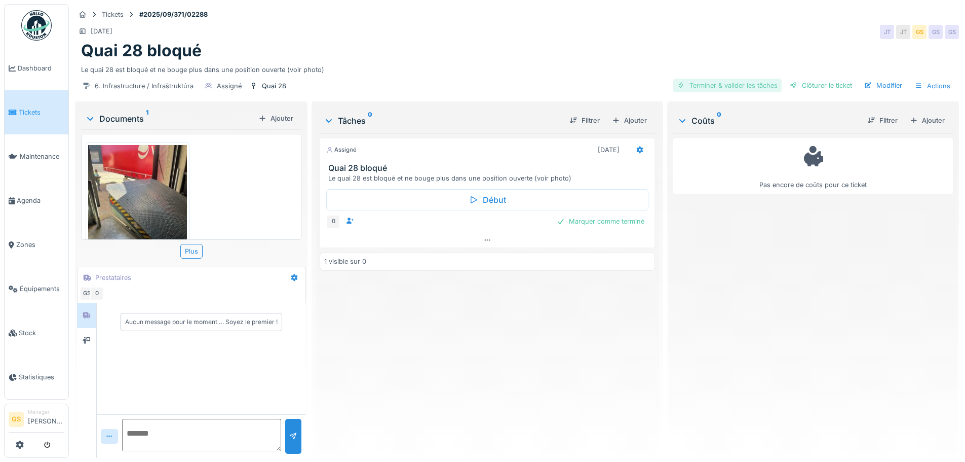
click at [715, 79] on div "Terminer & valider les tâches" at bounding box center [727, 86] width 108 height 14
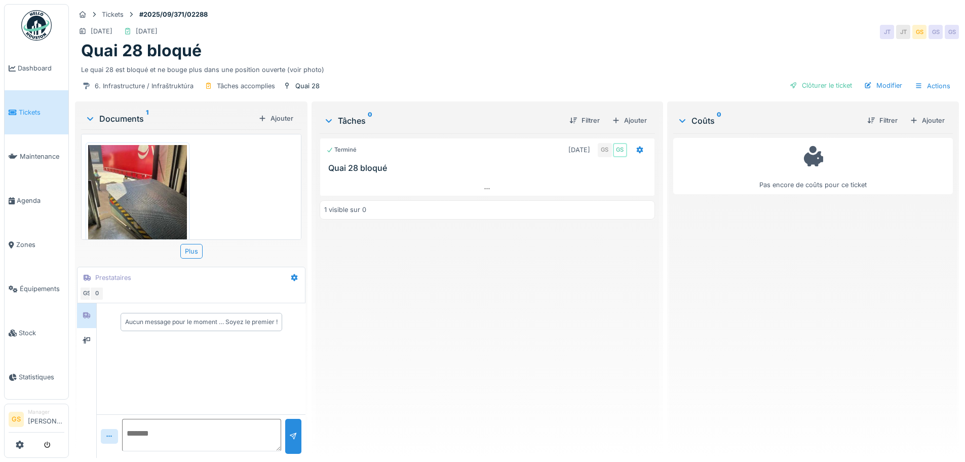
click at [23, 114] on span "Tickets" at bounding box center [42, 112] width 46 height 10
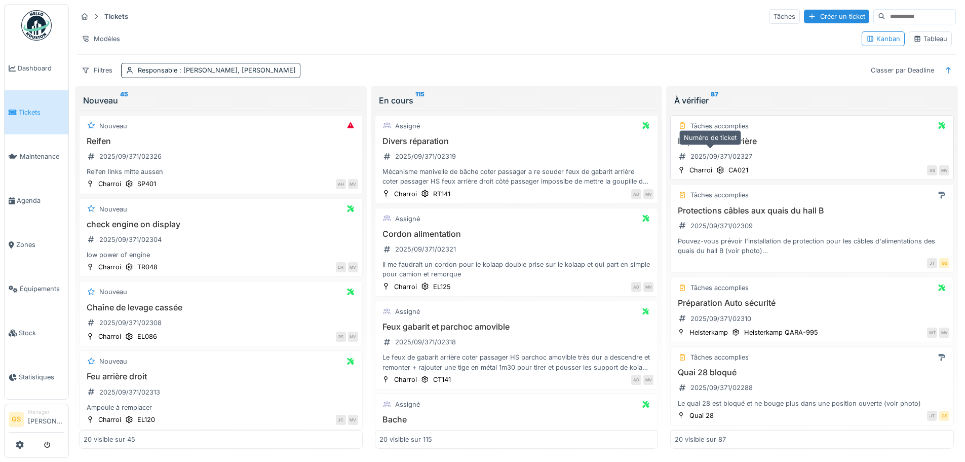
click at [719, 153] on div "2025/09/371/02327" at bounding box center [722, 157] width 62 height 10
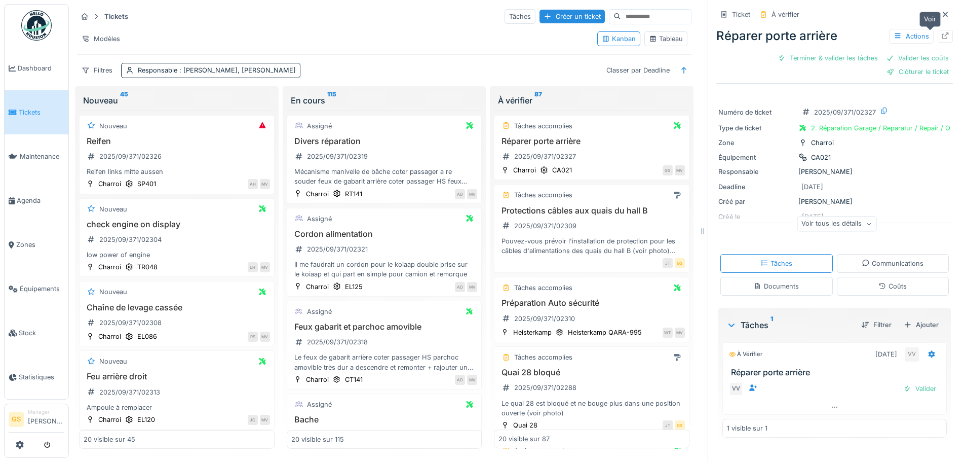
click at [942, 34] on icon at bounding box center [945, 35] width 7 height 7
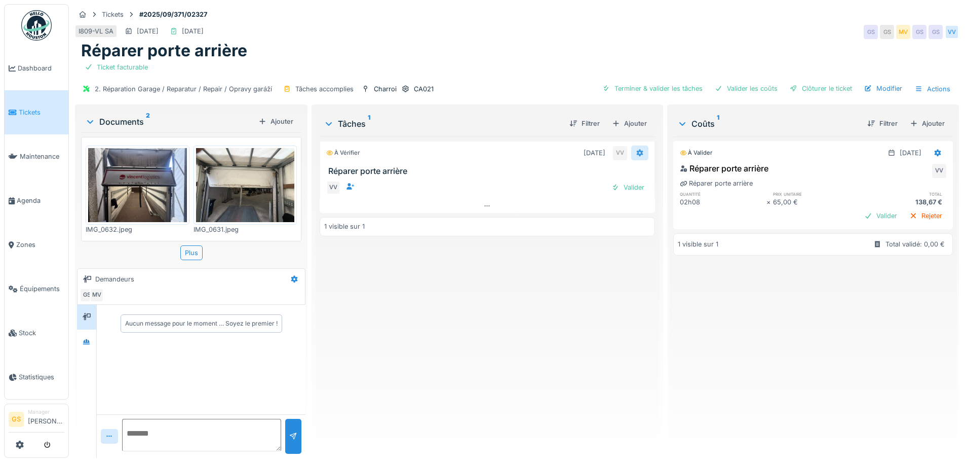
click at [636, 152] on icon at bounding box center [639, 152] width 7 height 7
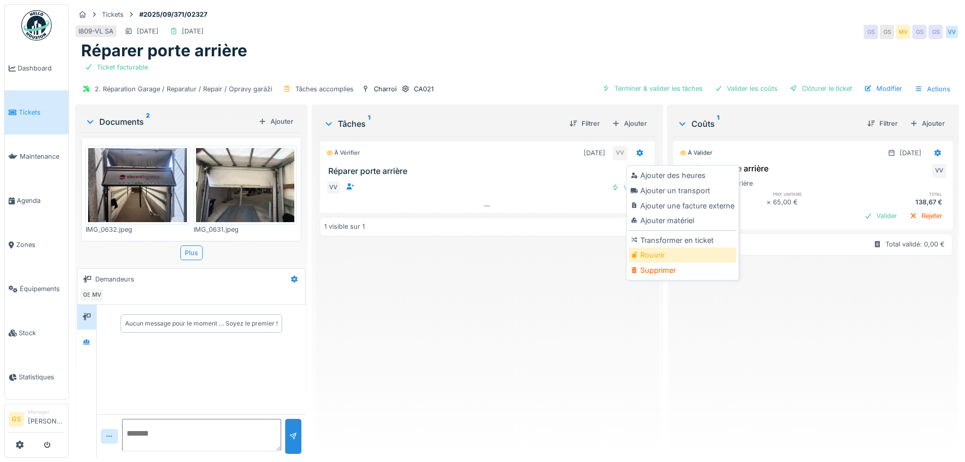
click at [653, 253] on div "Rouvrir" at bounding box center [683, 254] width 108 height 15
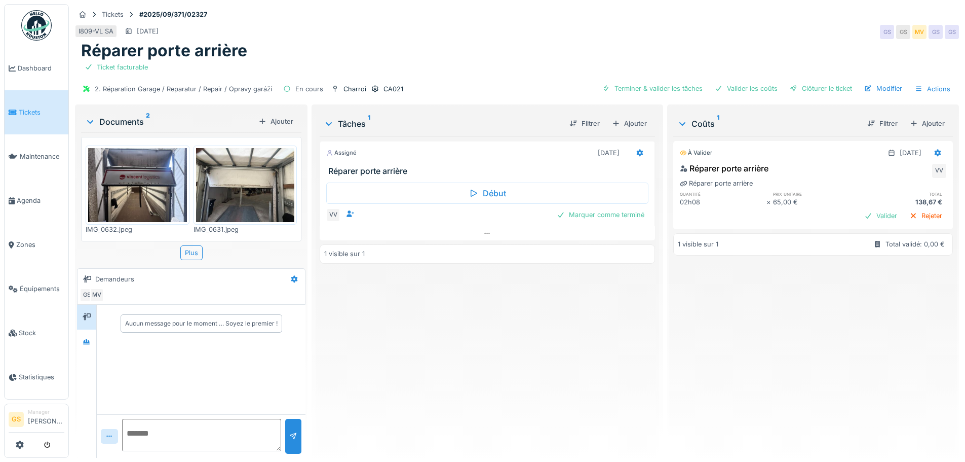
click at [19, 110] on span "Tickets" at bounding box center [42, 112] width 46 height 10
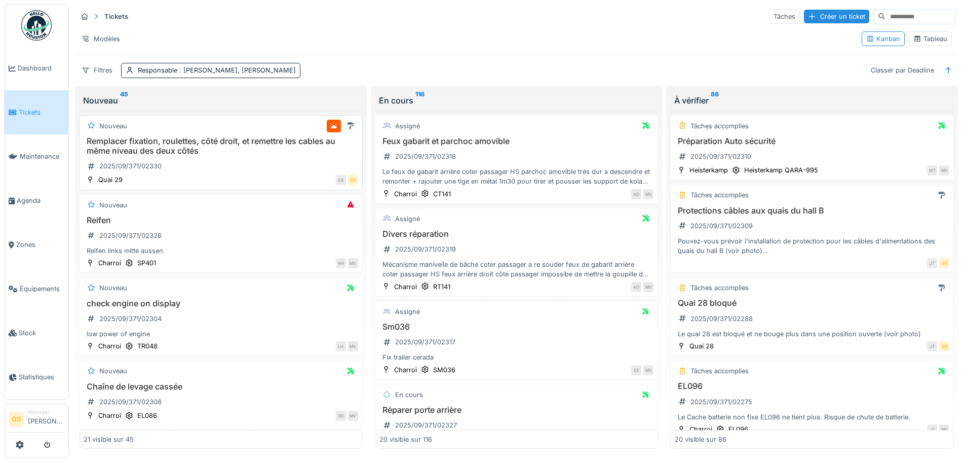
click at [171, 149] on h3 "Remplacer fixation, roulettes, côté droit, et remettre les cables au même nivea…" at bounding box center [221, 145] width 275 height 19
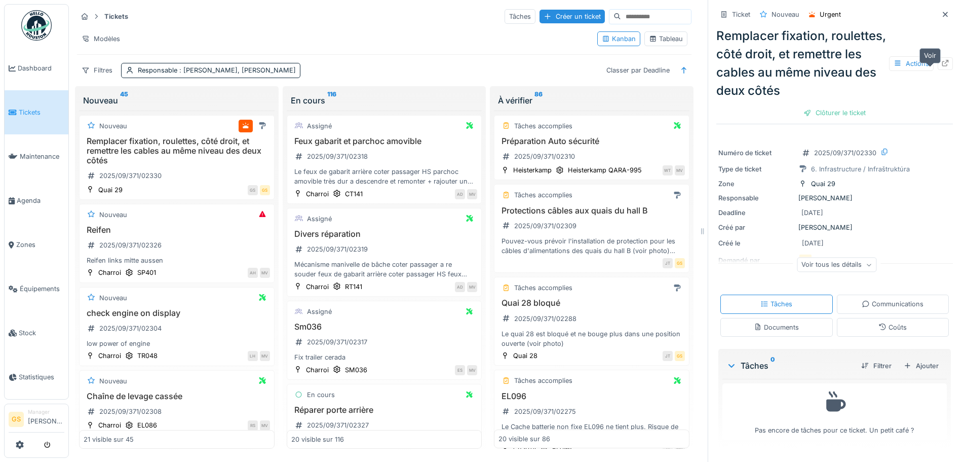
click at [941, 66] on icon at bounding box center [945, 63] width 8 height 7
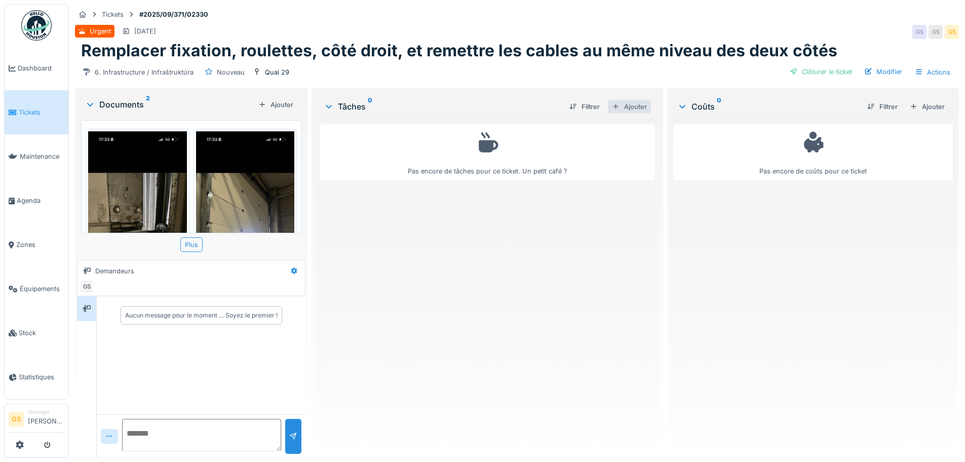
click at [631, 104] on div "Ajouter" at bounding box center [629, 107] width 43 height 14
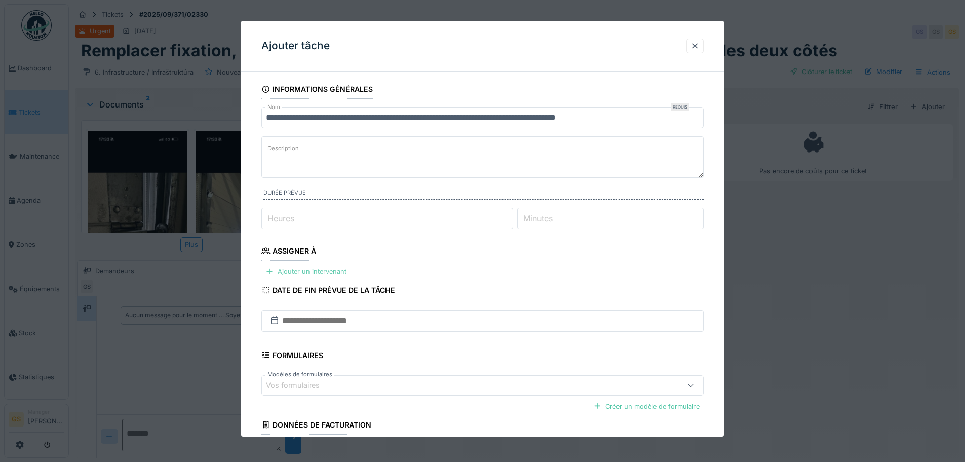
click at [294, 270] on div "Ajouter un intervenant" at bounding box center [305, 272] width 89 height 14
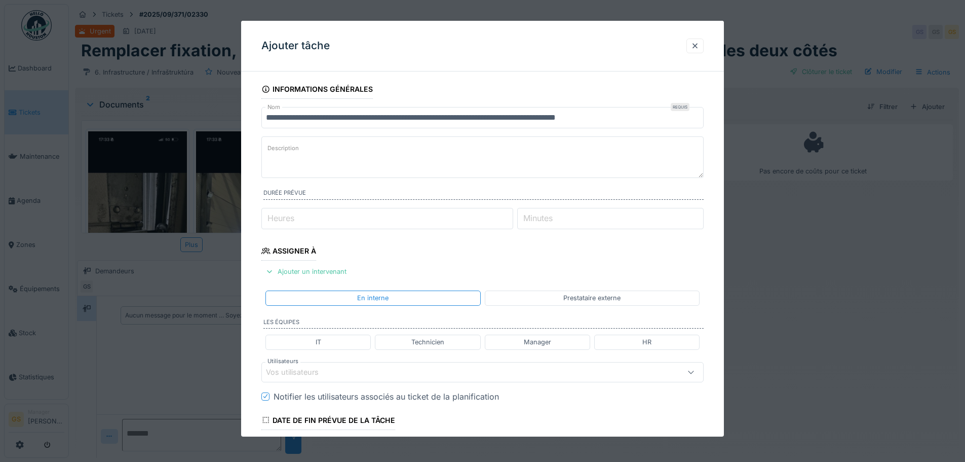
click at [596, 299] on div "Prestataire externe" at bounding box center [591, 298] width 57 height 10
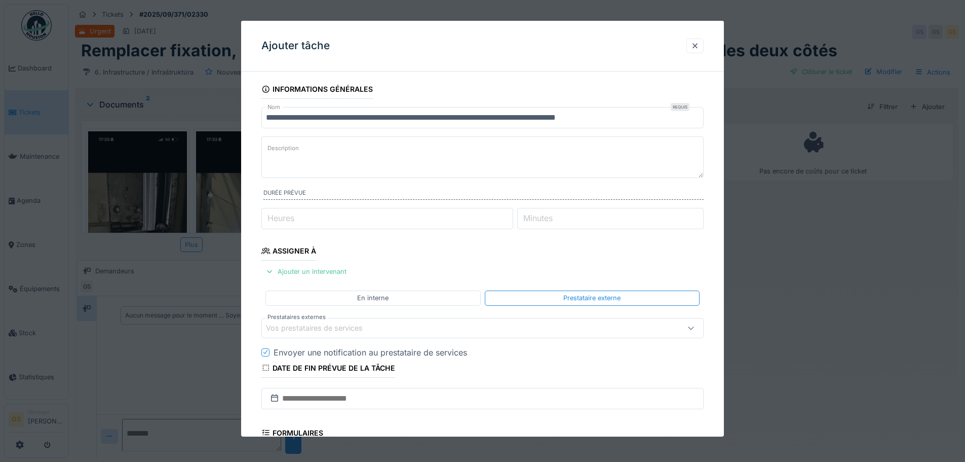
click at [298, 329] on div "Vos prestataires de services" at bounding box center [321, 327] width 111 height 11
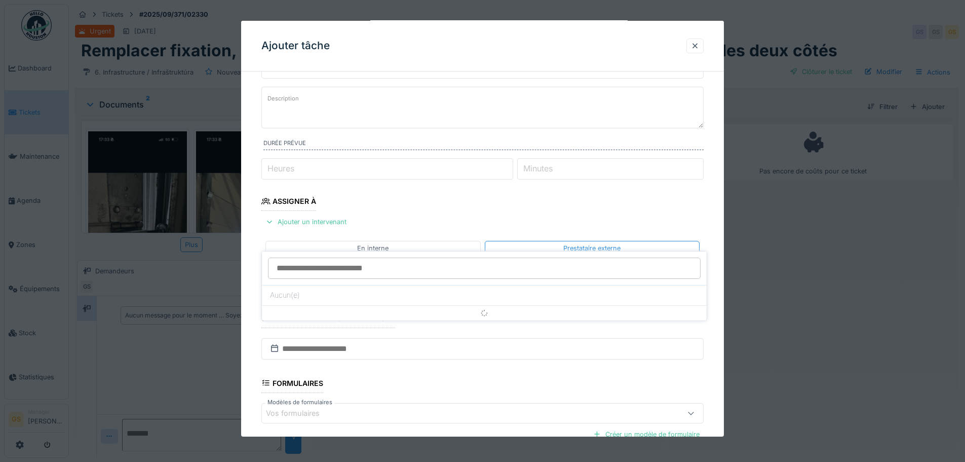
scroll to position [99, 0]
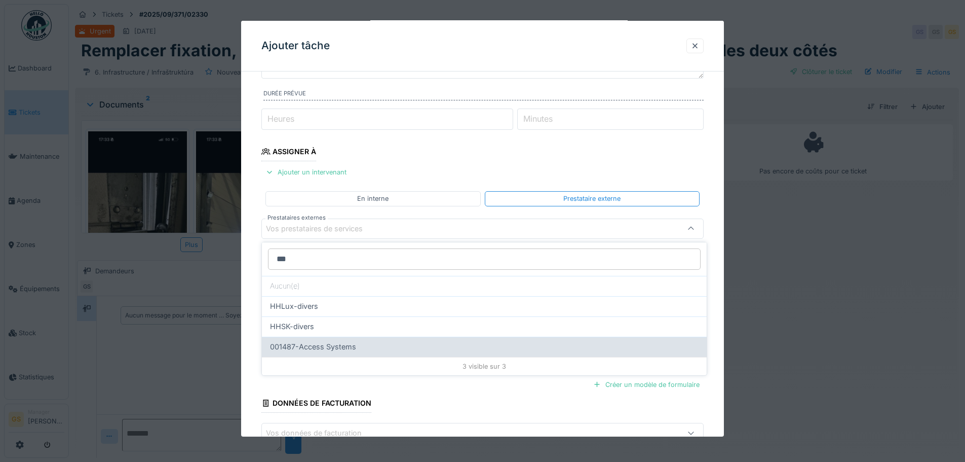
type input "***"
click at [315, 346] on span "001487-Access Systems" at bounding box center [313, 346] width 86 height 11
type input "*****"
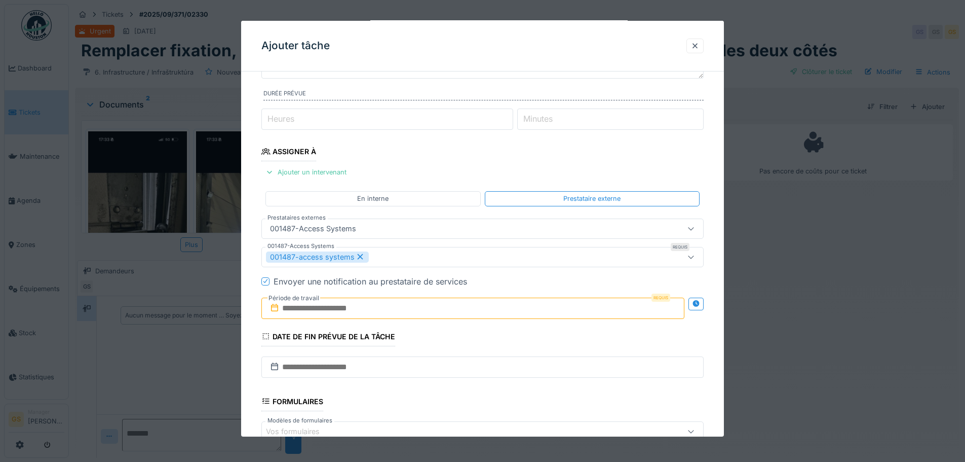
click at [292, 307] on input "text" at bounding box center [472, 307] width 423 height 21
click at [489, 212] on div "5" at bounding box center [491, 214] width 14 height 14
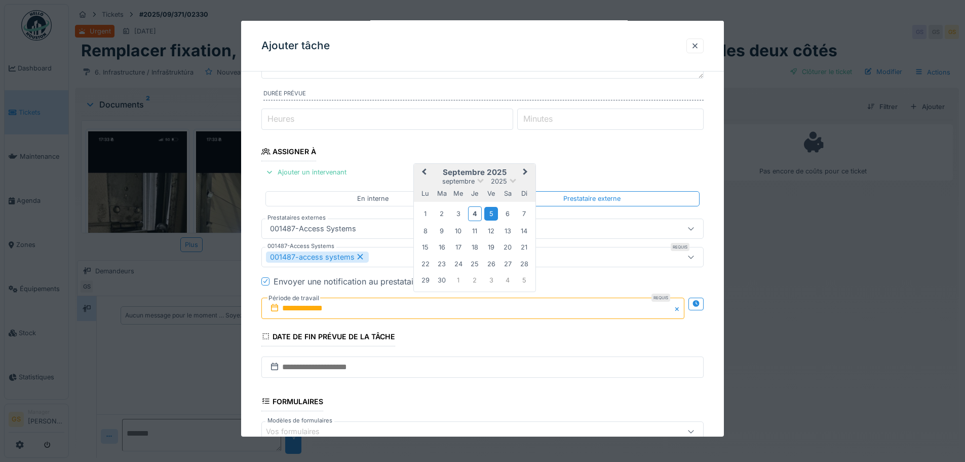
click at [489, 213] on div "5" at bounding box center [491, 214] width 14 height 14
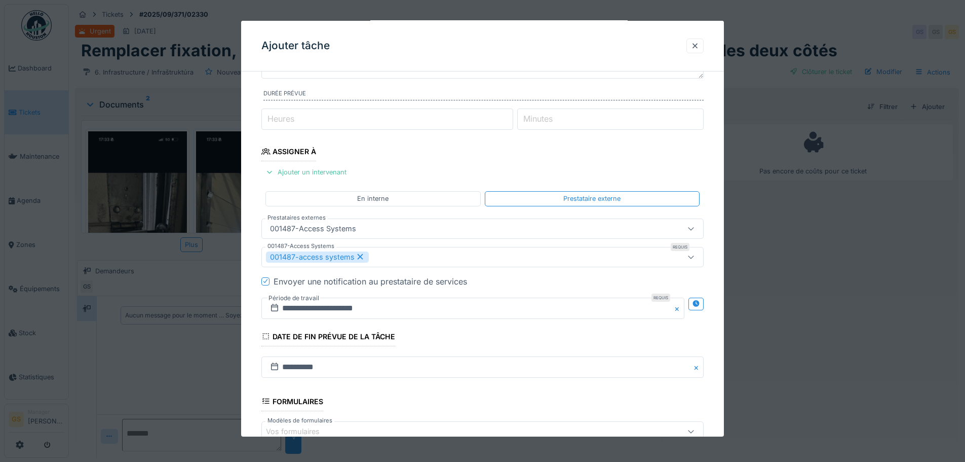
click at [264, 279] on icon at bounding box center [265, 280] width 6 height 5
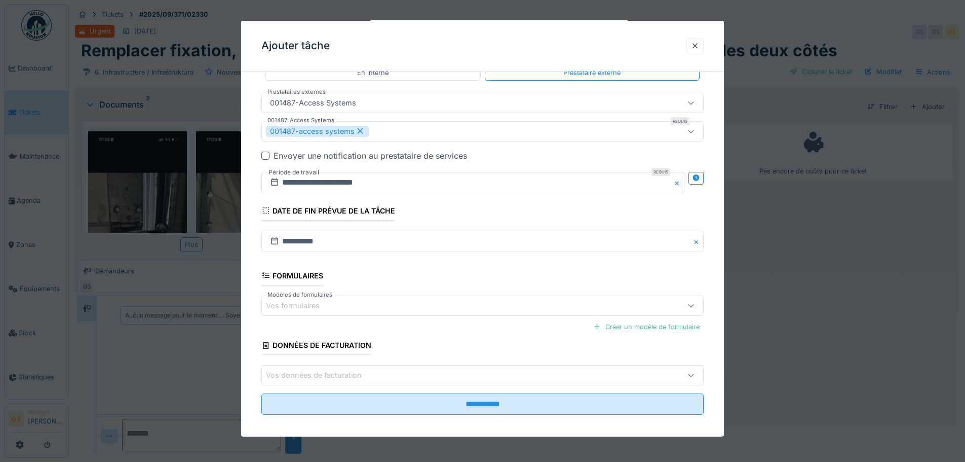
scroll to position [232, 0]
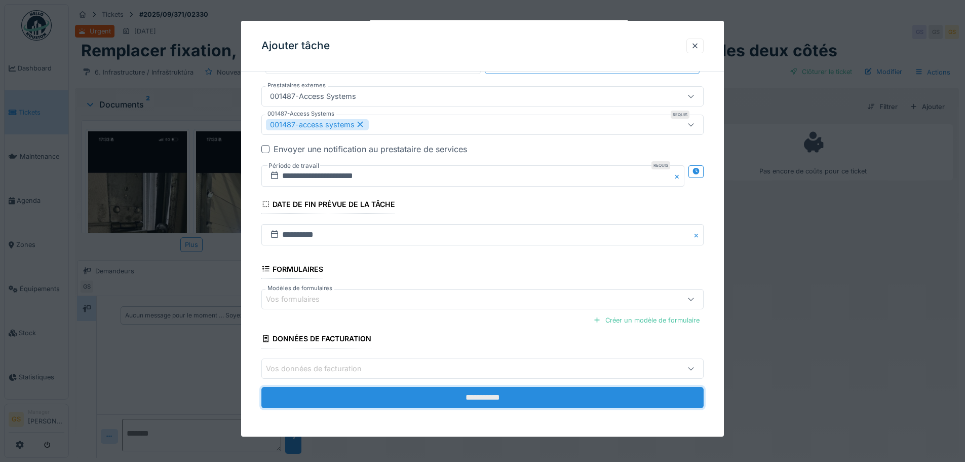
click at [414, 396] on input "**********" at bounding box center [482, 397] width 442 height 21
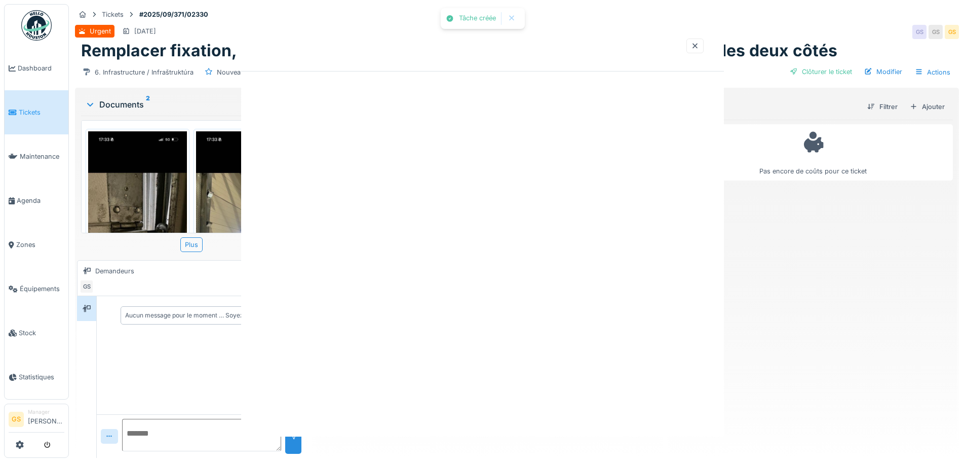
scroll to position [0, 0]
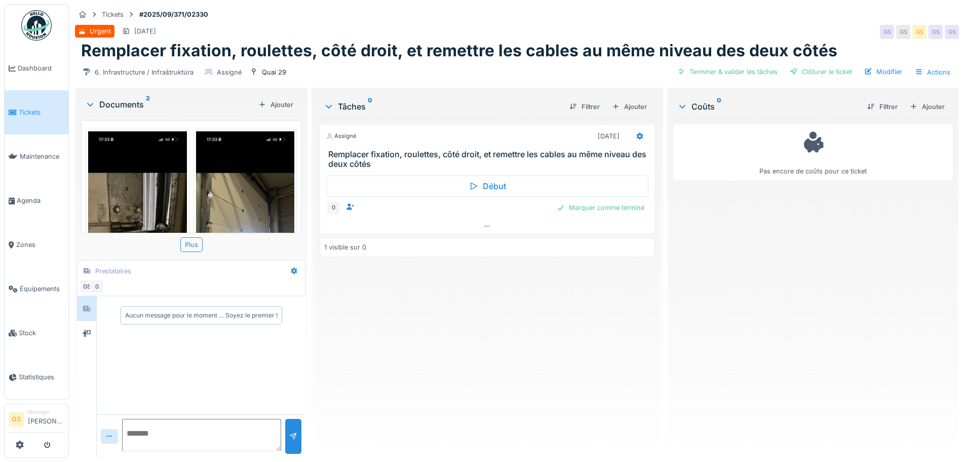
click at [26, 109] on span "Tickets" at bounding box center [42, 112] width 46 height 10
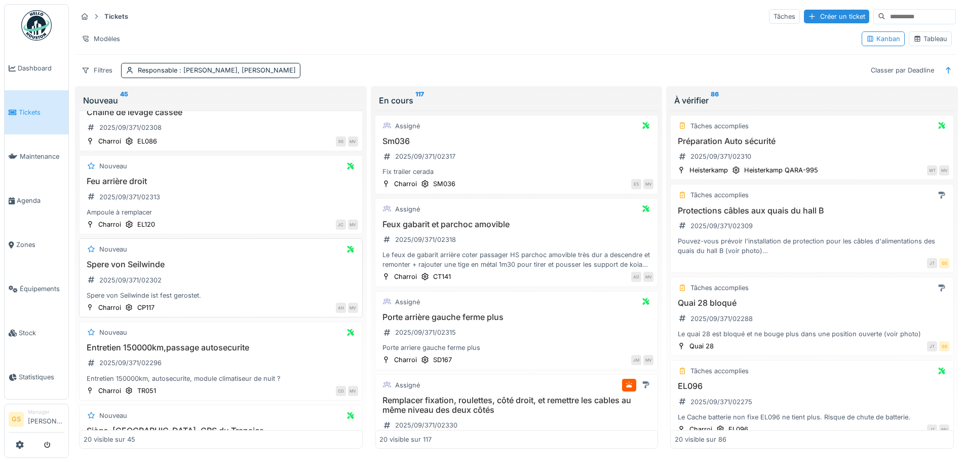
scroll to position [203, 0]
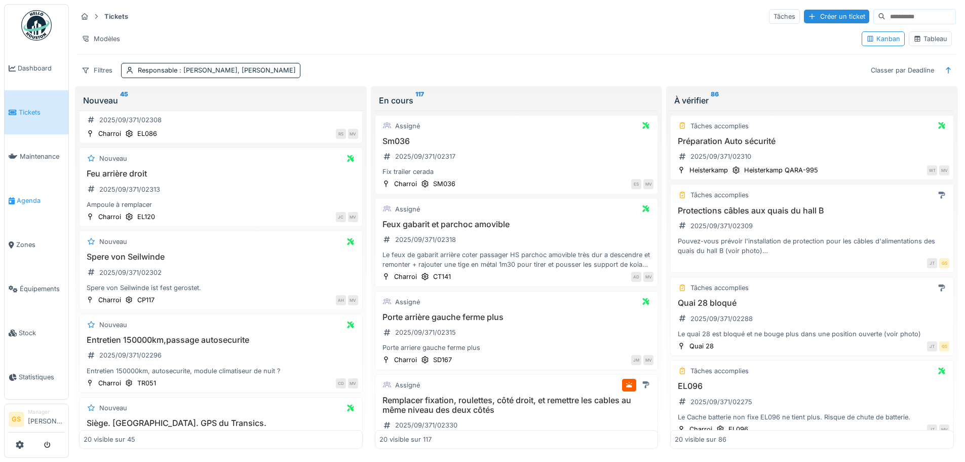
click at [20, 196] on span "Agenda" at bounding box center [41, 201] width 48 height 10
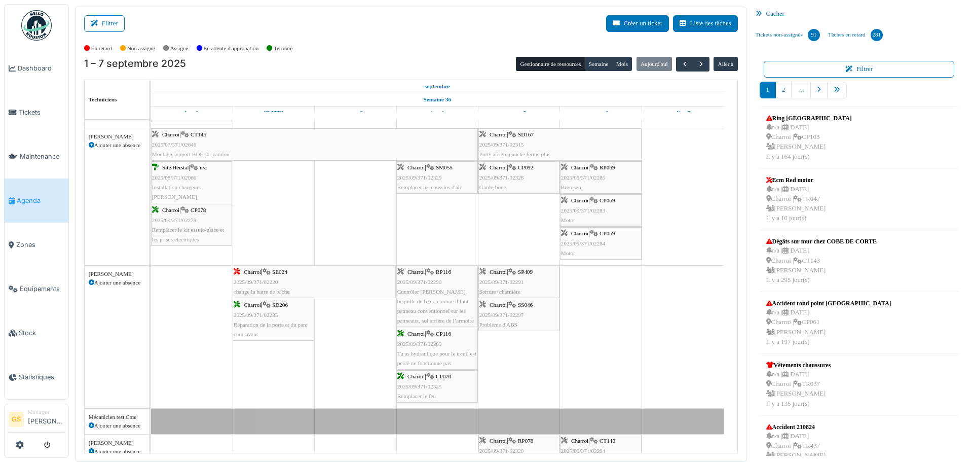
scroll to position [101, 0]
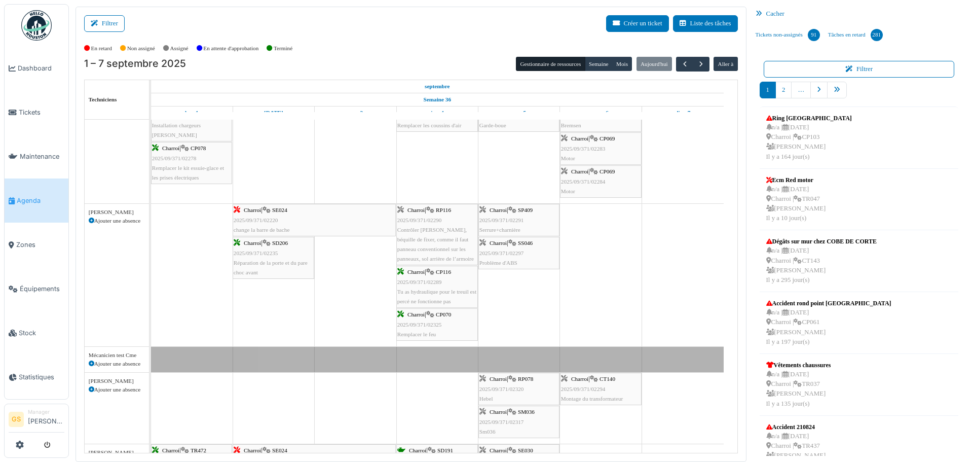
click at [18, 196] on span "Agenda" at bounding box center [41, 201] width 48 height 10
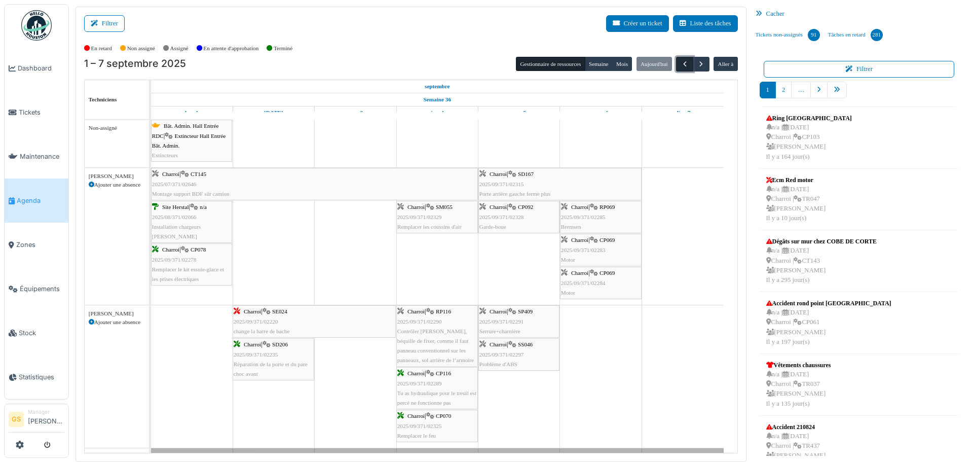
click at [681, 63] on span "button" at bounding box center [685, 64] width 9 height 9
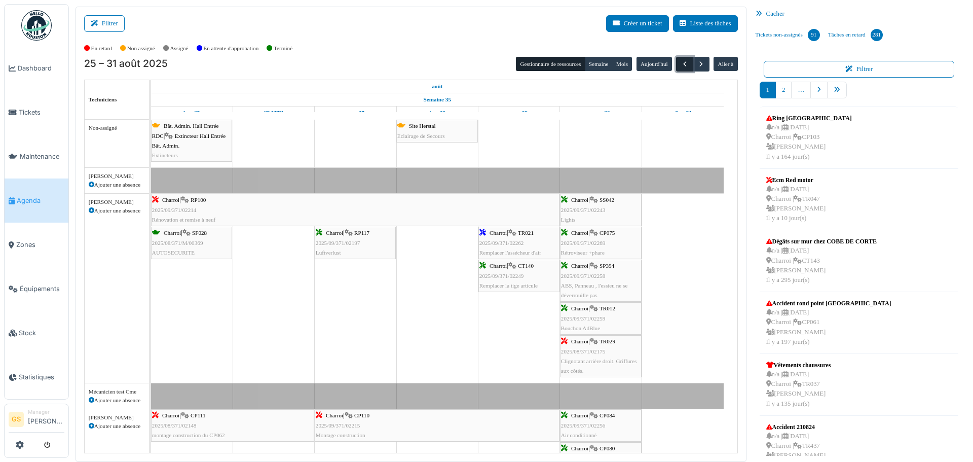
click at [681, 64] on span "button" at bounding box center [685, 64] width 9 height 9
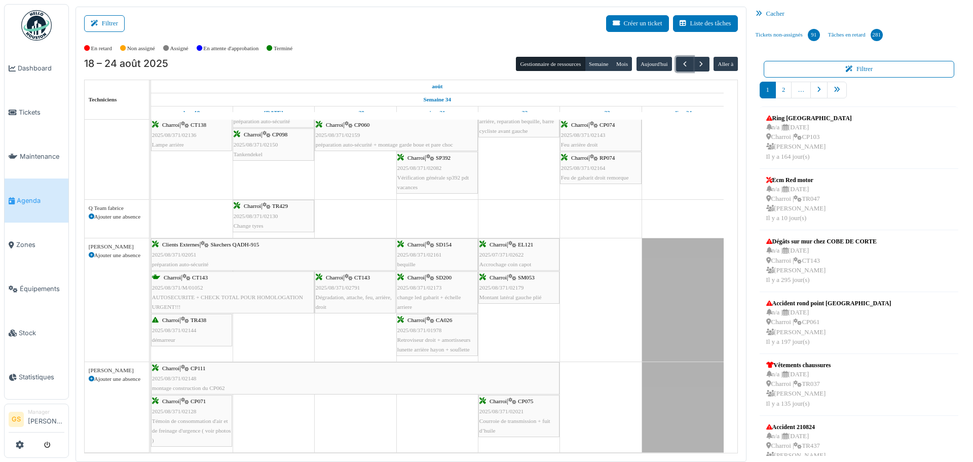
scroll to position [557, 0]
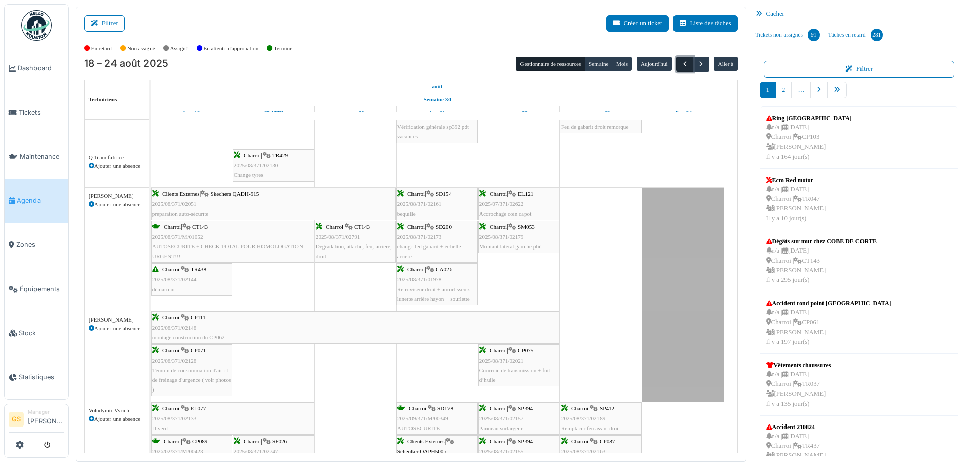
click at [681, 64] on span "button" at bounding box center [685, 64] width 9 height 9
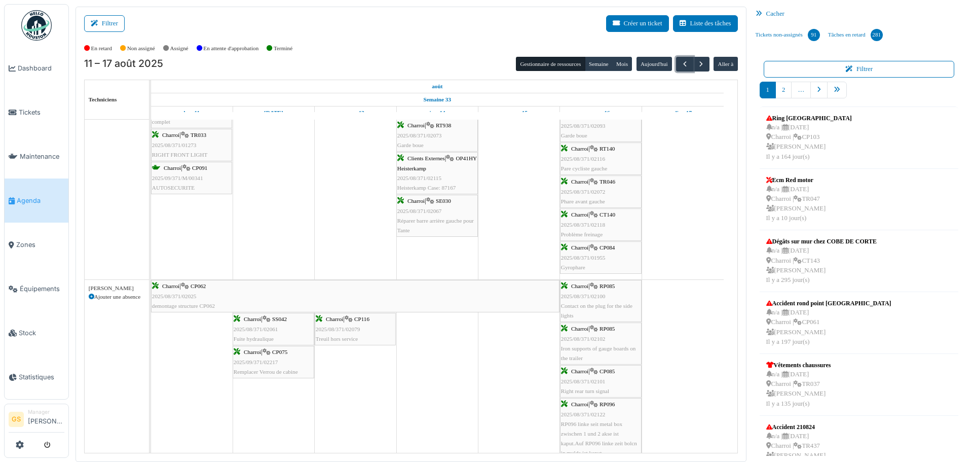
scroll to position [0, 0]
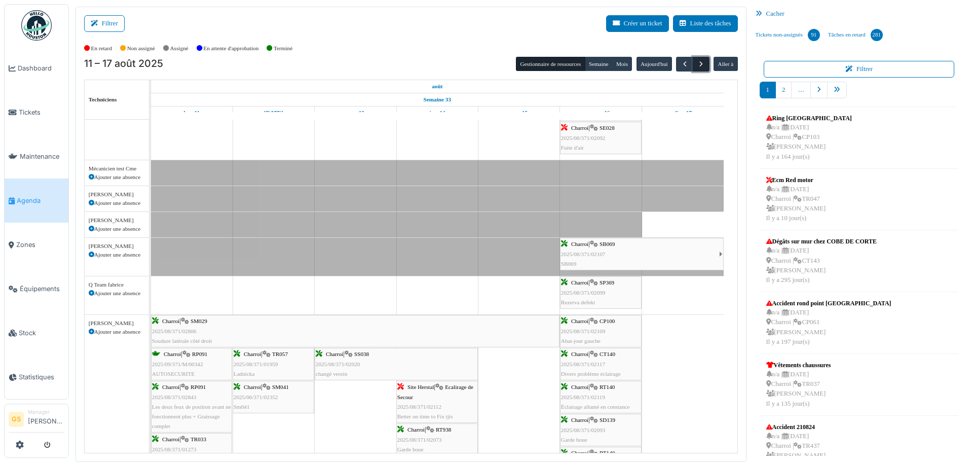
click at [697, 64] on span "button" at bounding box center [701, 64] width 9 height 9
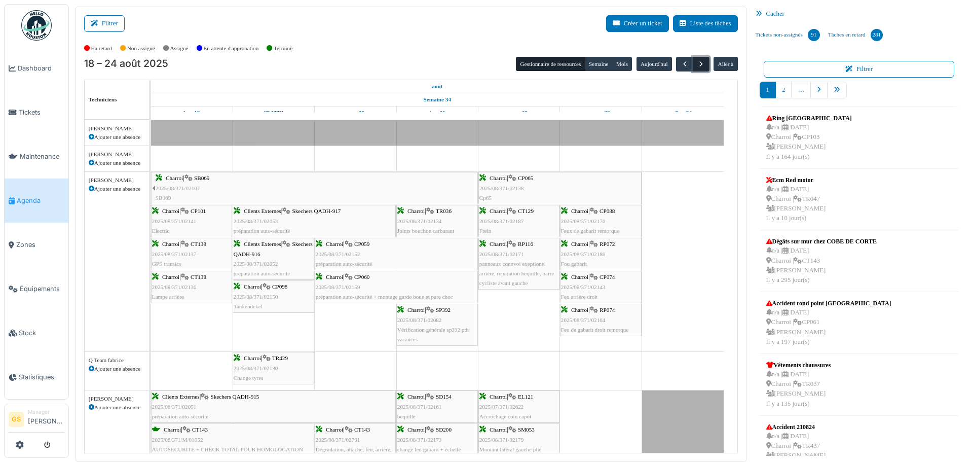
click at [698, 63] on span "button" at bounding box center [701, 64] width 9 height 9
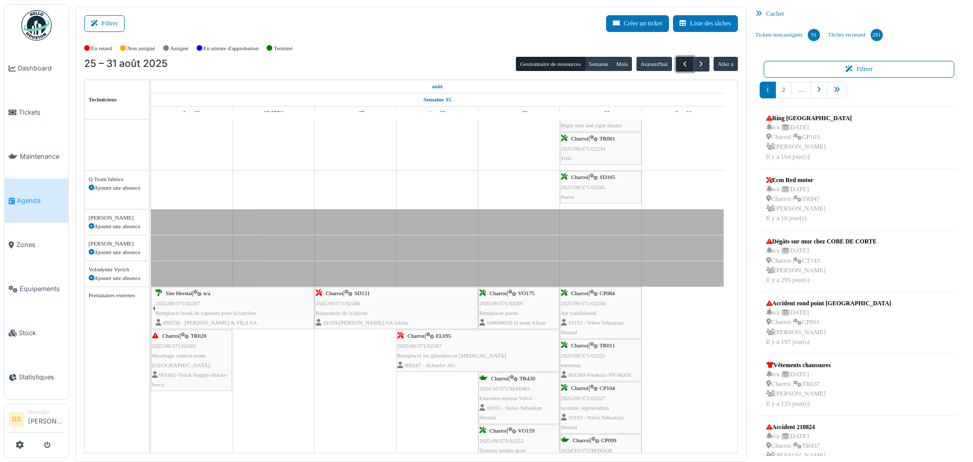
click at [681, 62] on span "button" at bounding box center [685, 64] width 9 height 9
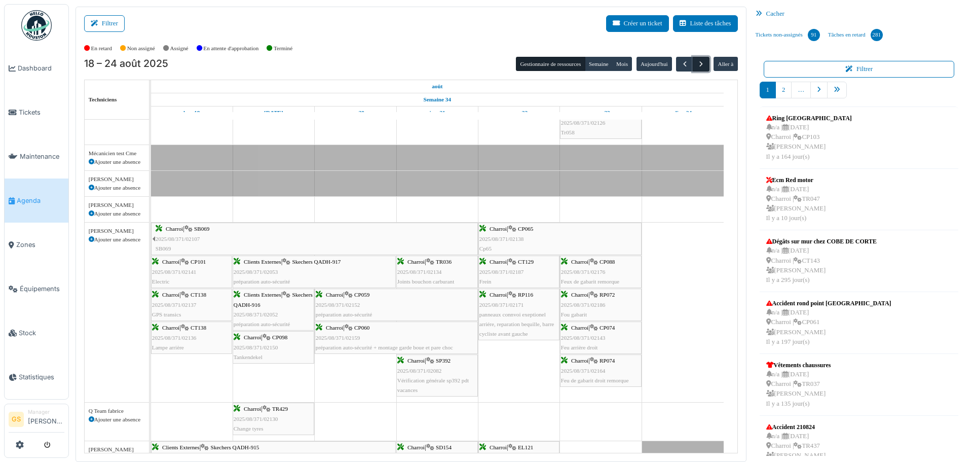
click at [697, 62] on span "button" at bounding box center [701, 64] width 9 height 9
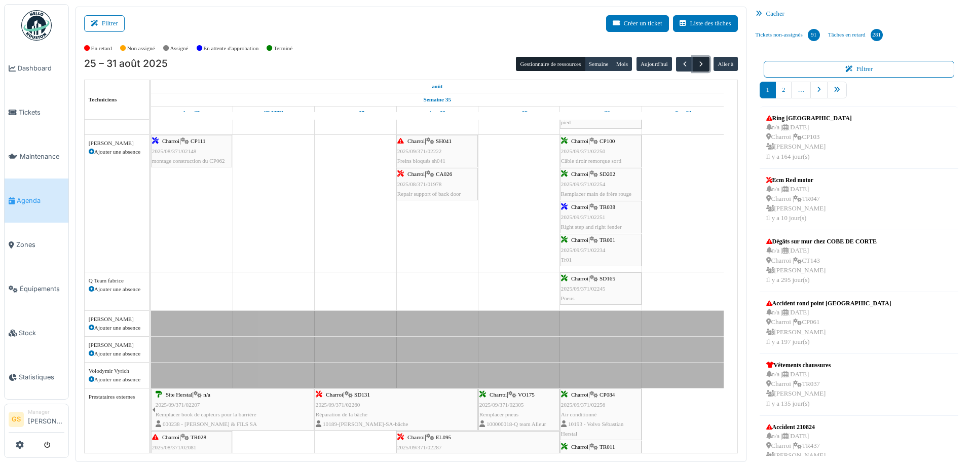
click at [697, 63] on span "button" at bounding box center [701, 64] width 9 height 9
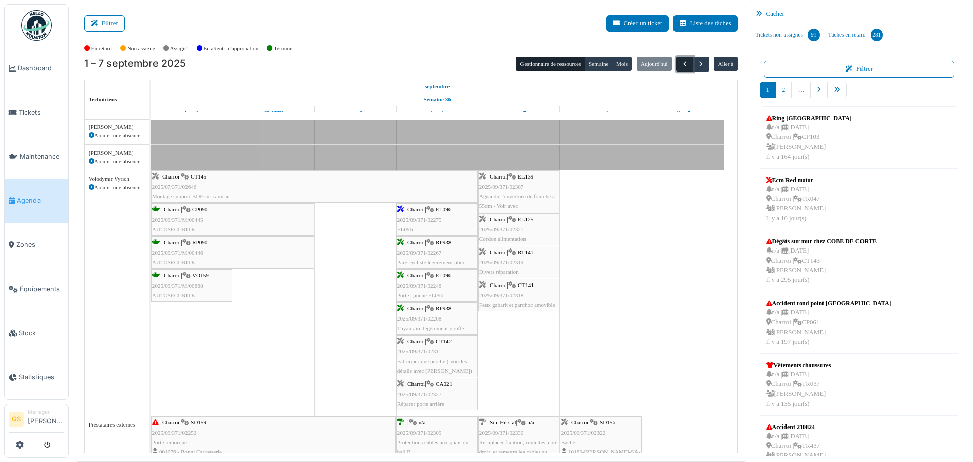
click at [681, 61] on span "button" at bounding box center [685, 64] width 9 height 9
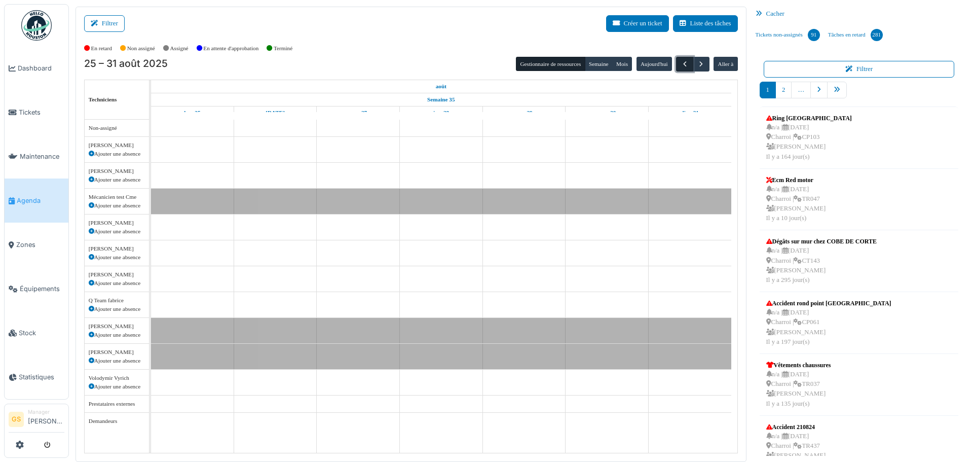
click at [681, 61] on span "button" at bounding box center [685, 64] width 9 height 9
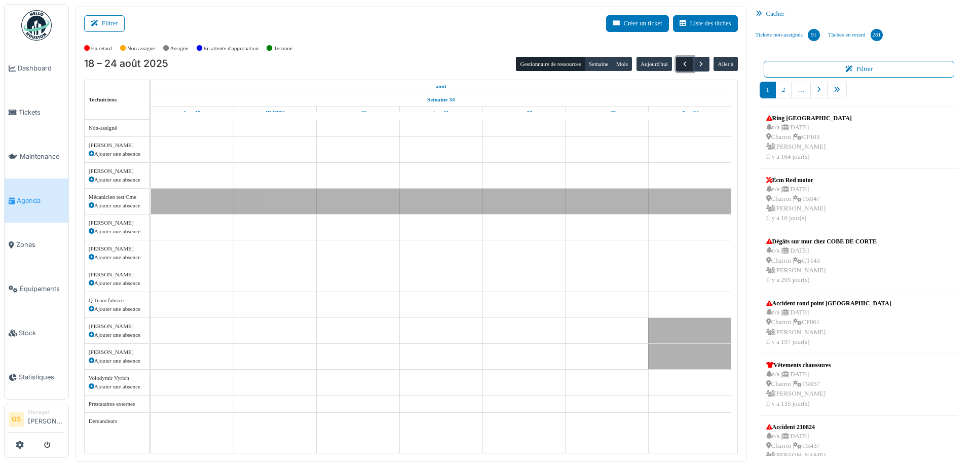
click at [681, 61] on span "button" at bounding box center [685, 64] width 9 height 9
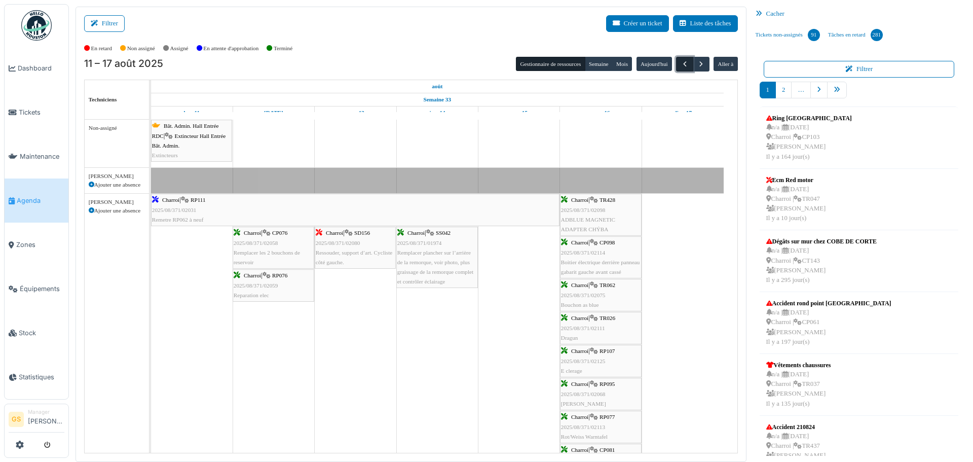
click at [681, 61] on span "button" at bounding box center [685, 64] width 9 height 9
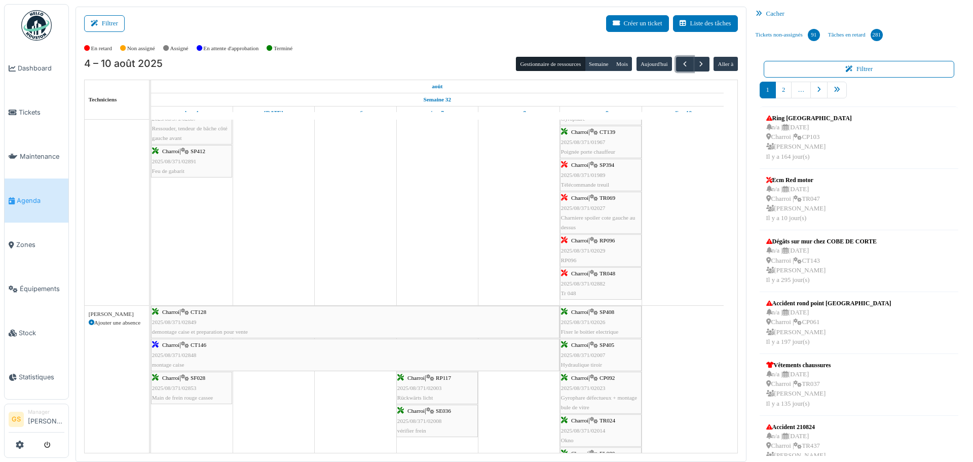
click at [178, 354] on span "2025/08/371/02848" at bounding box center [174, 355] width 45 height 6
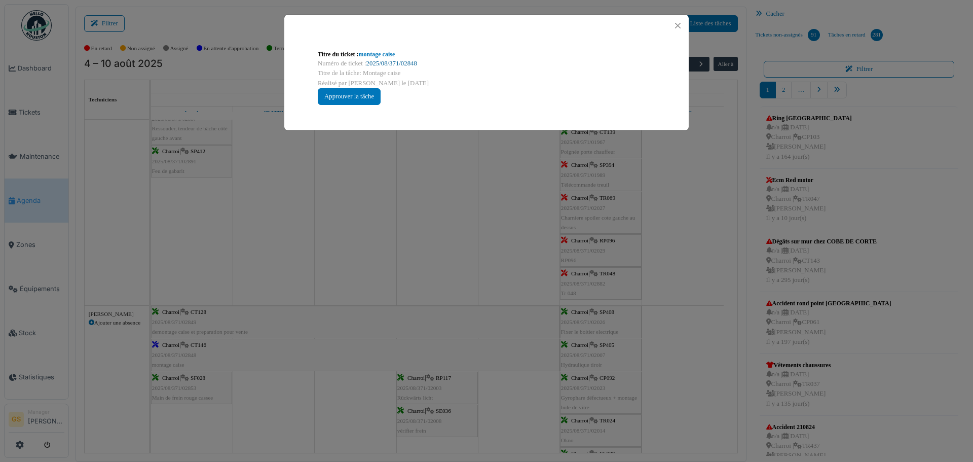
click at [378, 63] on link "2025/08/371/02848" at bounding box center [391, 63] width 51 height 7
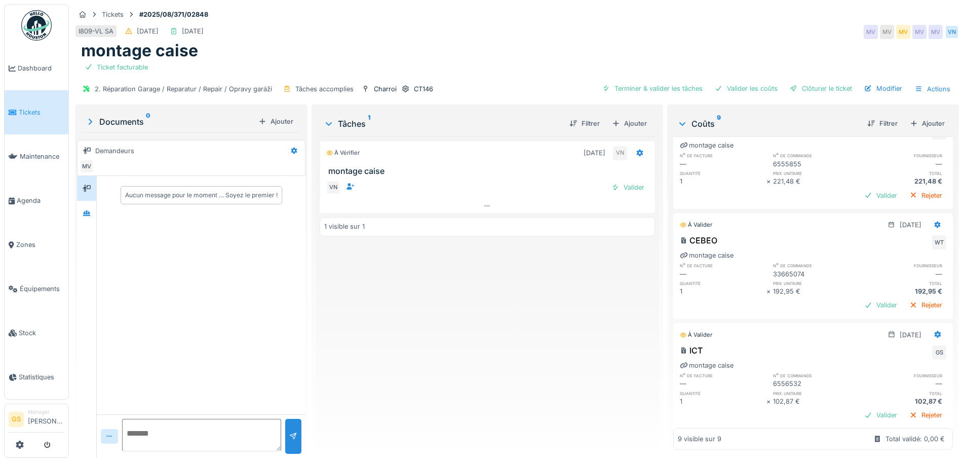
scroll to position [152, 0]
click at [21, 197] on span "Agenda" at bounding box center [41, 201] width 48 height 10
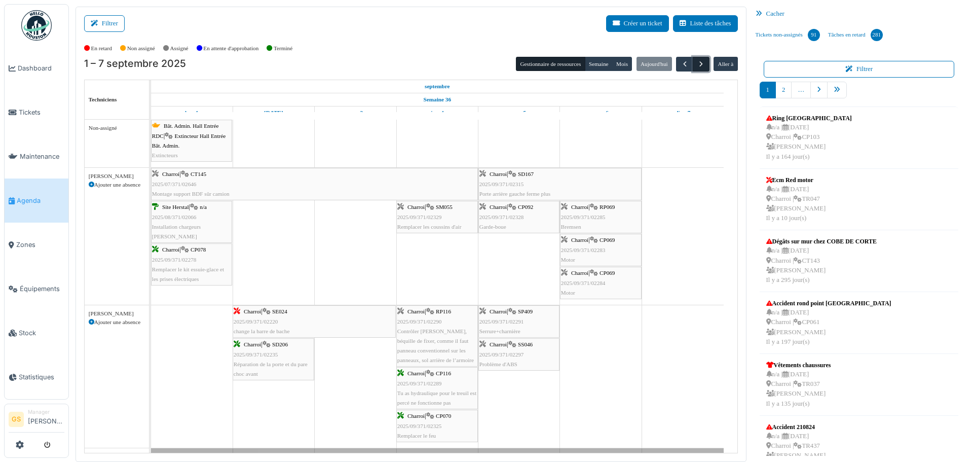
click at [697, 66] on span "button" at bounding box center [701, 64] width 9 height 9
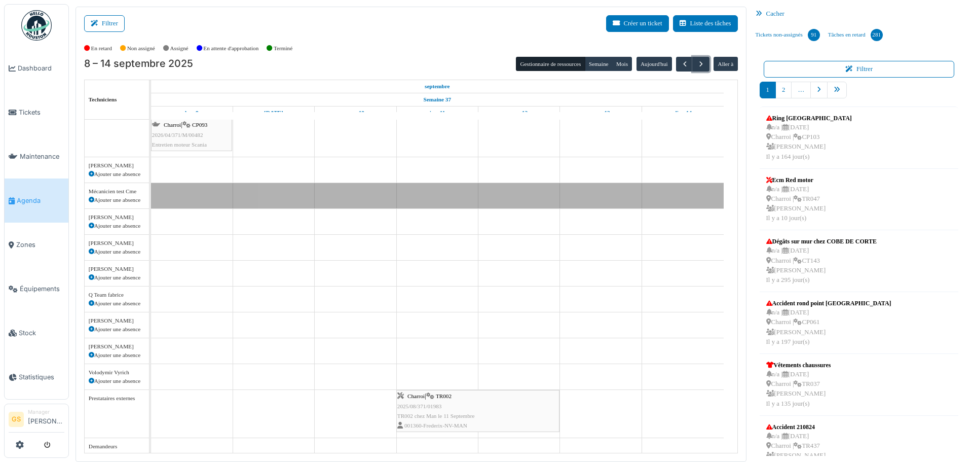
scroll to position [216, 0]
click at [697, 64] on span "button" at bounding box center [701, 64] width 9 height 9
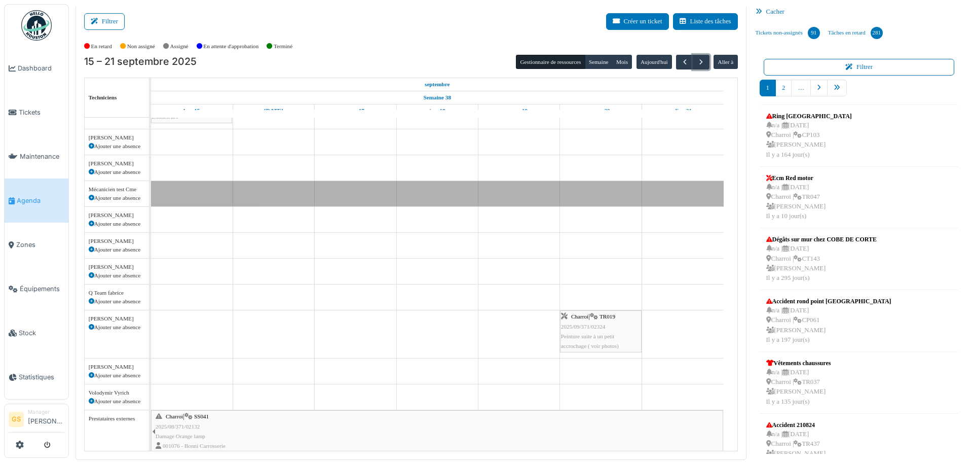
scroll to position [10, 0]
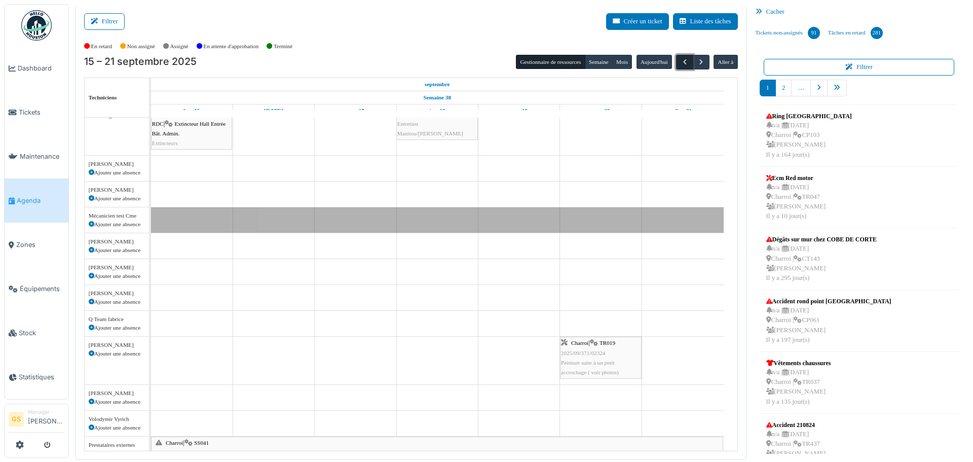
click at [681, 58] on span "button" at bounding box center [685, 62] width 9 height 9
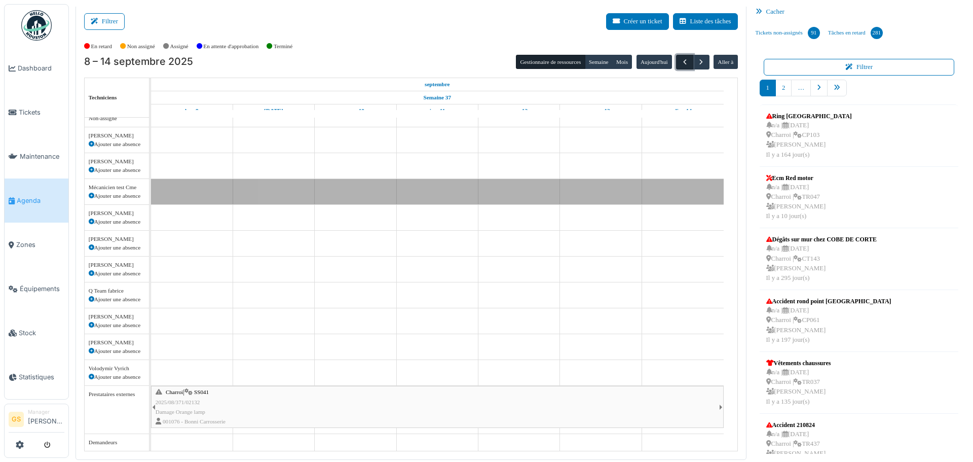
click at [681, 58] on span "button" at bounding box center [685, 62] width 9 height 9
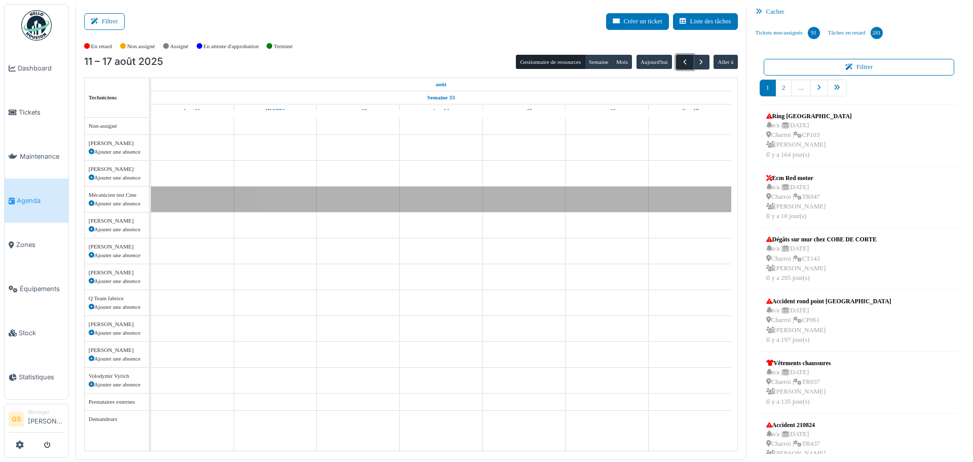
scroll to position [0, 0]
click at [681, 58] on span "button" at bounding box center [685, 62] width 9 height 9
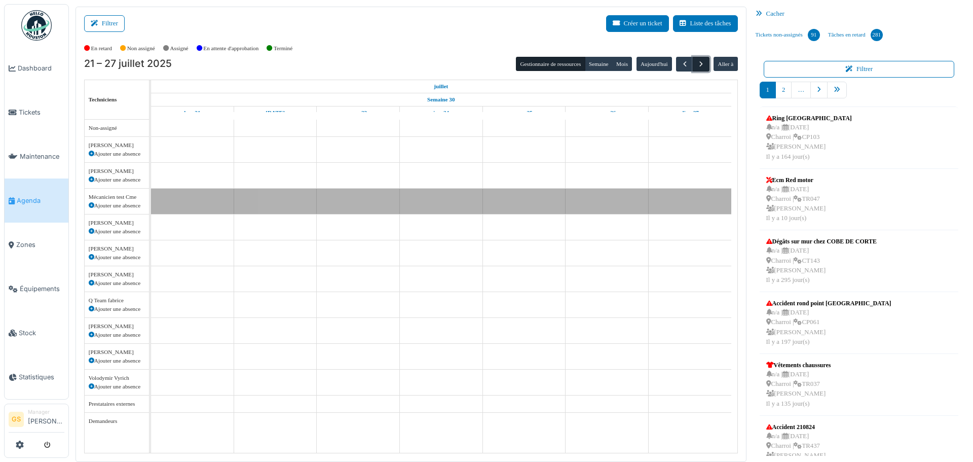
click at [697, 65] on span "button" at bounding box center [701, 64] width 9 height 9
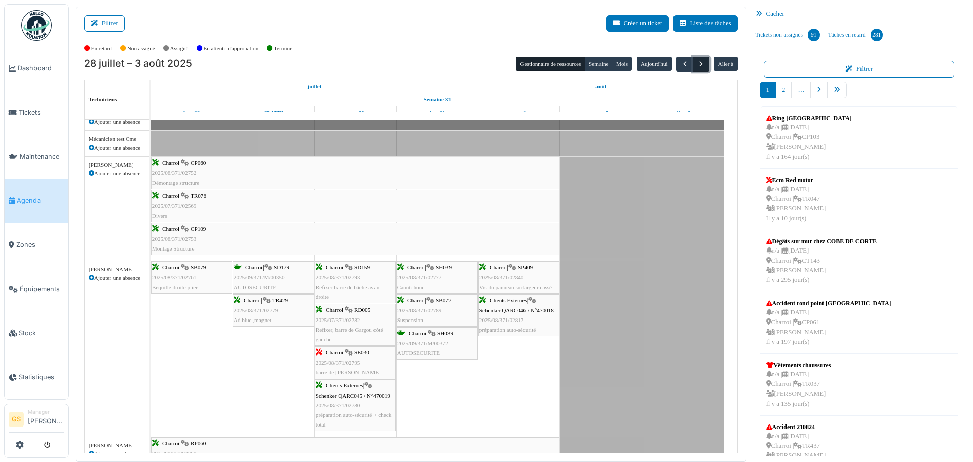
click at [697, 62] on span "button" at bounding box center [701, 64] width 9 height 9
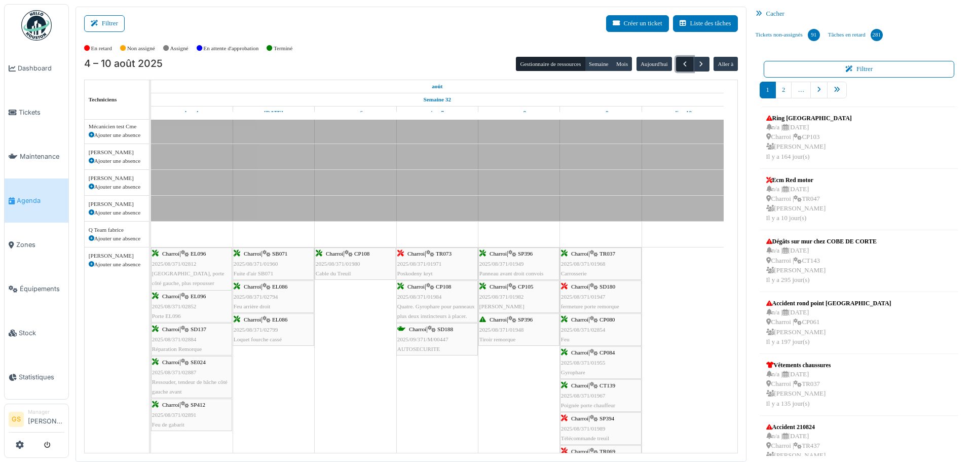
click at [681, 62] on span "button" at bounding box center [685, 64] width 9 height 9
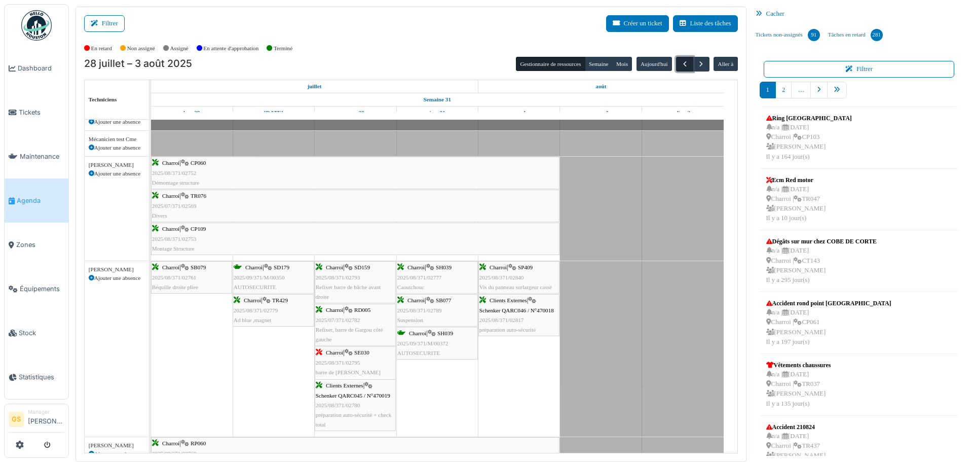
click at [681, 62] on span "button" at bounding box center [685, 64] width 9 height 9
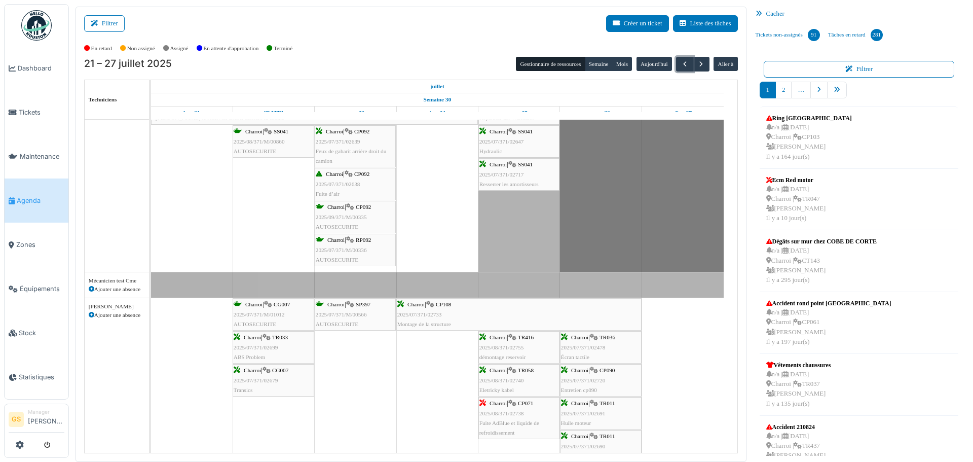
click at [432, 313] on span "2025/07/371/02733" at bounding box center [419, 314] width 45 height 6
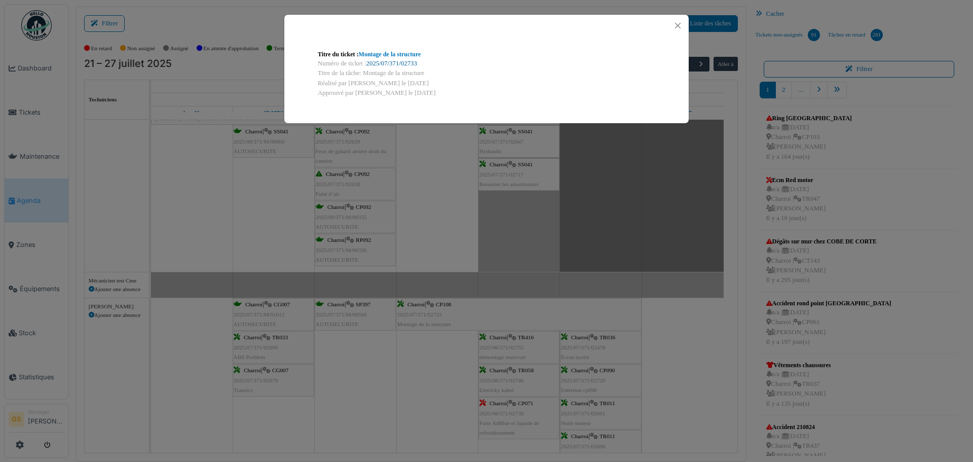
click at [410, 61] on link "2025/07/371/02733" at bounding box center [391, 63] width 51 height 7
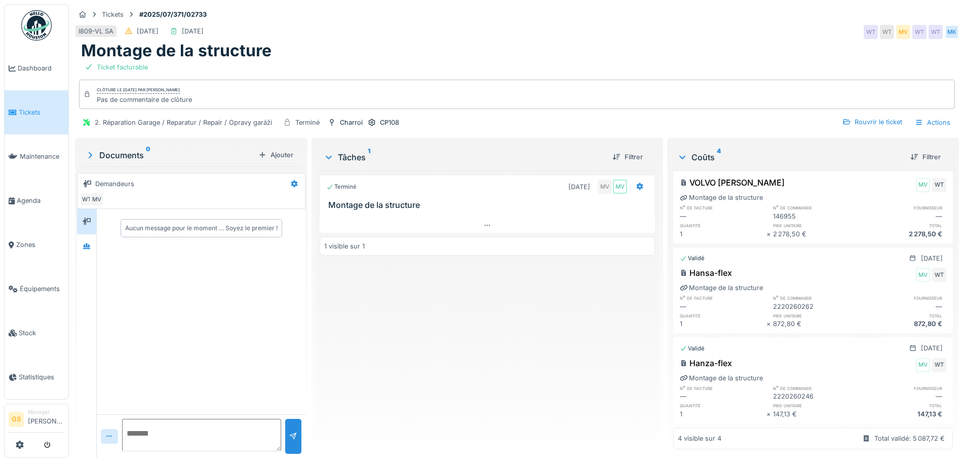
scroll to position [8, 0]
click at [879, 115] on div "Rouvrir le ticket" at bounding box center [873, 122] width 68 height 14
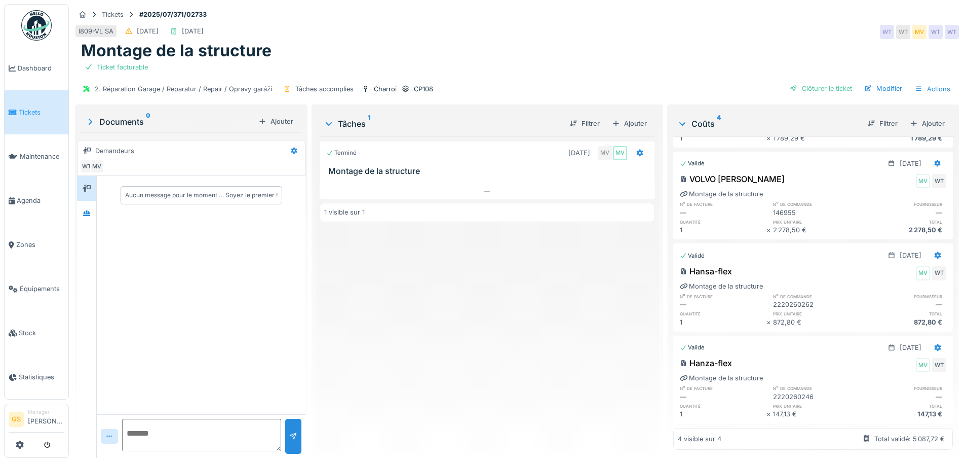
click at [782, 392] on div "2220260246" at bounding box center [816, 397] width 87 height 10
click at [935, 344] on icon at bounding box center [938, 347] width 7 height 7
click at [896, 362] on div "Modifier" at bounding box center [888, 369] width 49 height 15
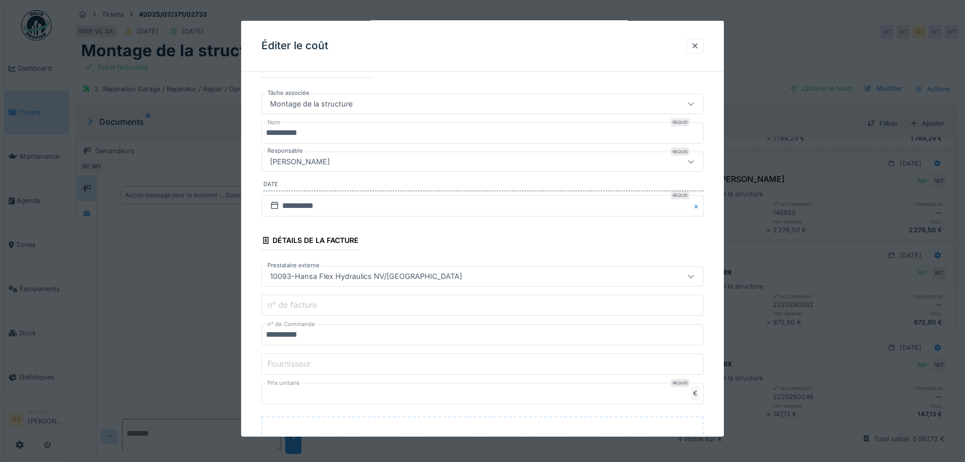
scroll to position [51, 0]
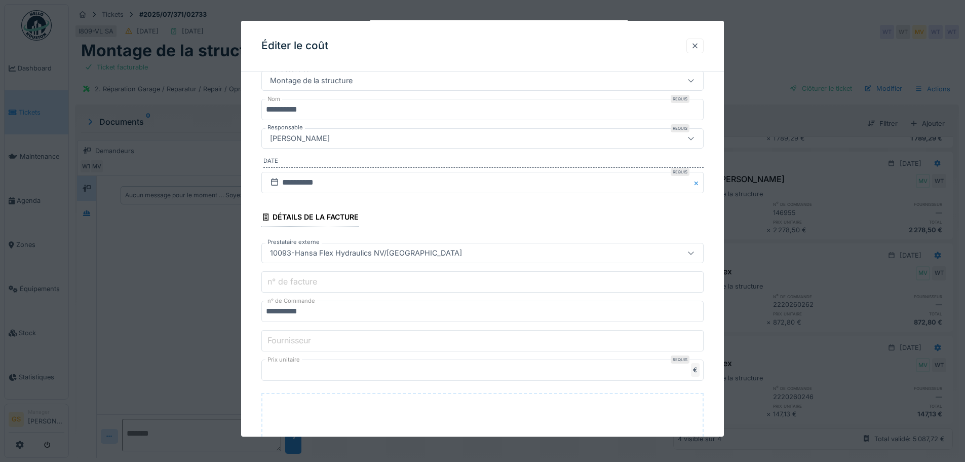
click at [698, 45] on div at bounding box center [695, 46] width 8 height 10
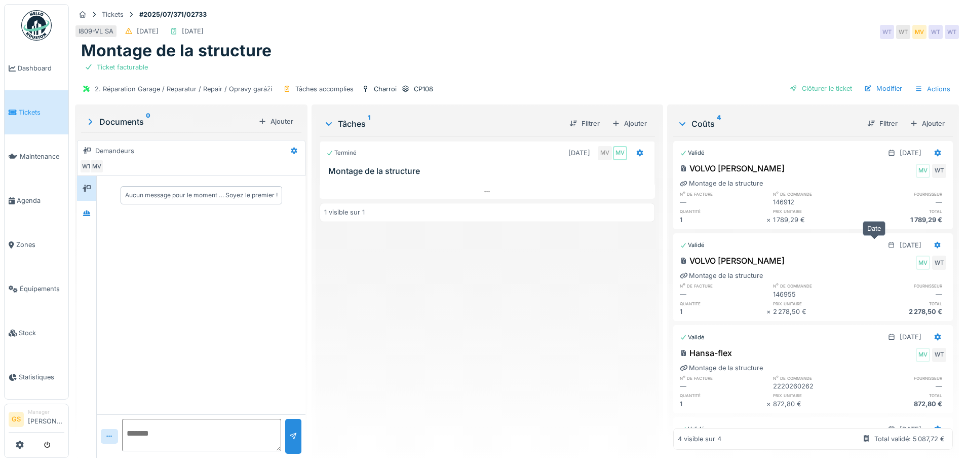
scroll to position [0, 0]
click at [918, 124] on div "Ajouter" at bounding box center [927, 124] width 43 height 14
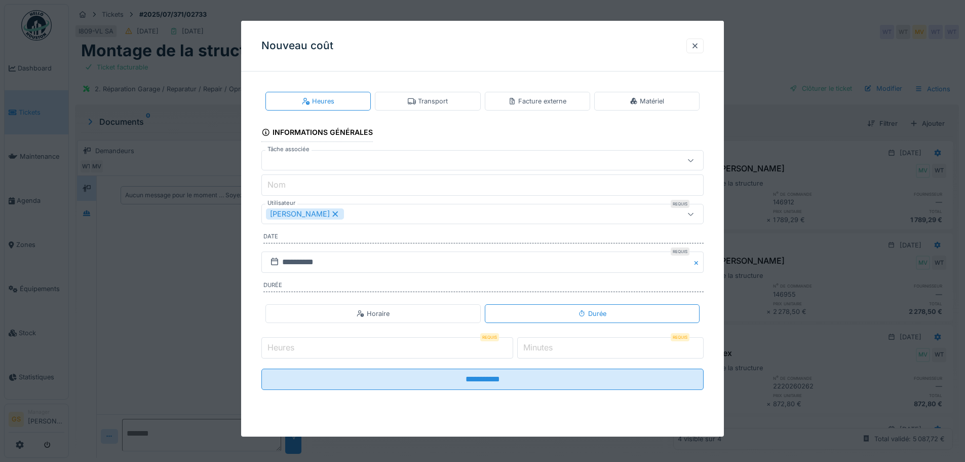
click at [537, 100] on div "Facture externe" at bounding box center [537, 101] width 58 height 10
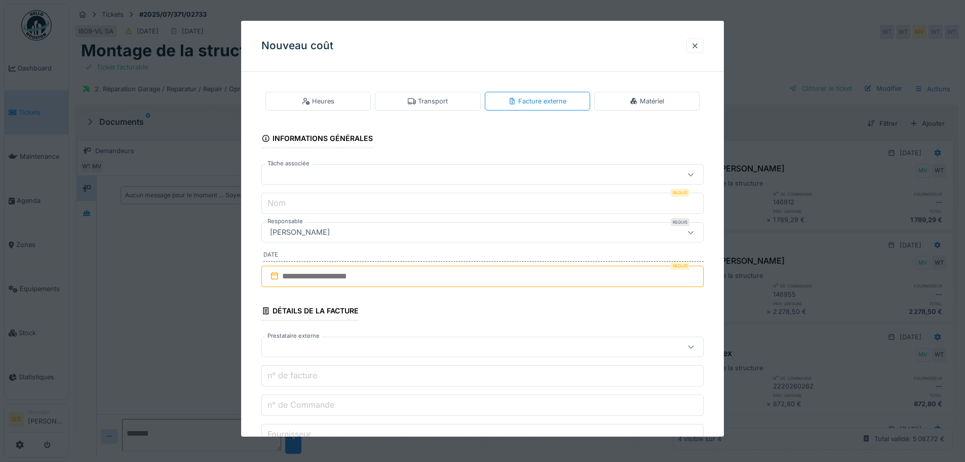
click at [279, 173] on div at bounding box center [457, 174] width 382 height 11
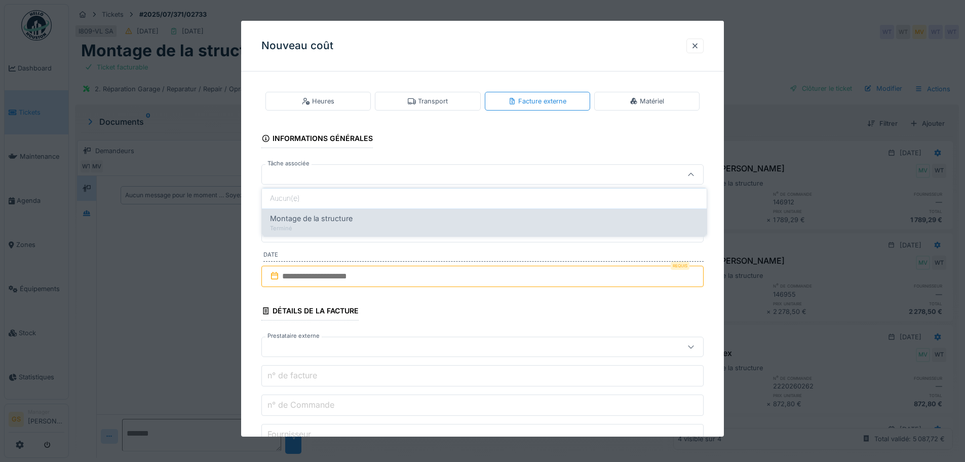
click at [336, 218] on span "Montage de la structure" at bounding box center [311, 218] width 83 height 11
type input "******"
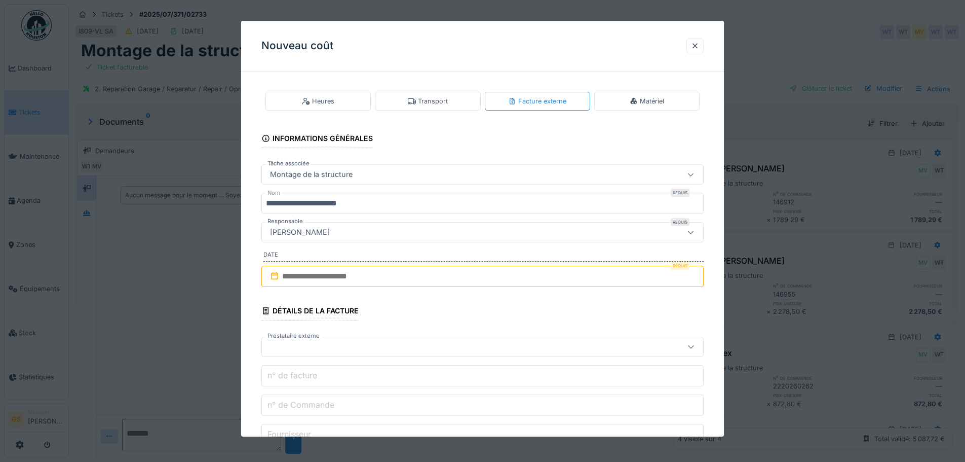
click at [379, 206] on input "**********" at bounding box center [482, 203] width 442 height 21
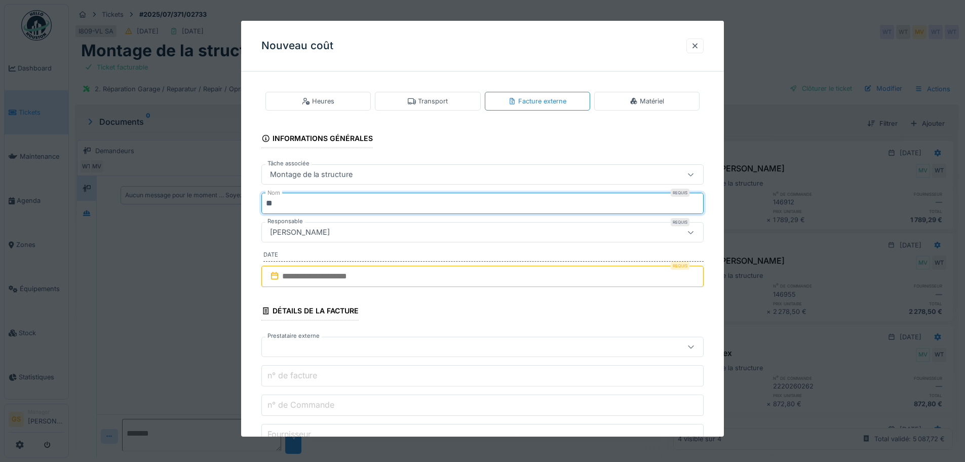
type input "*"
type input "**********"
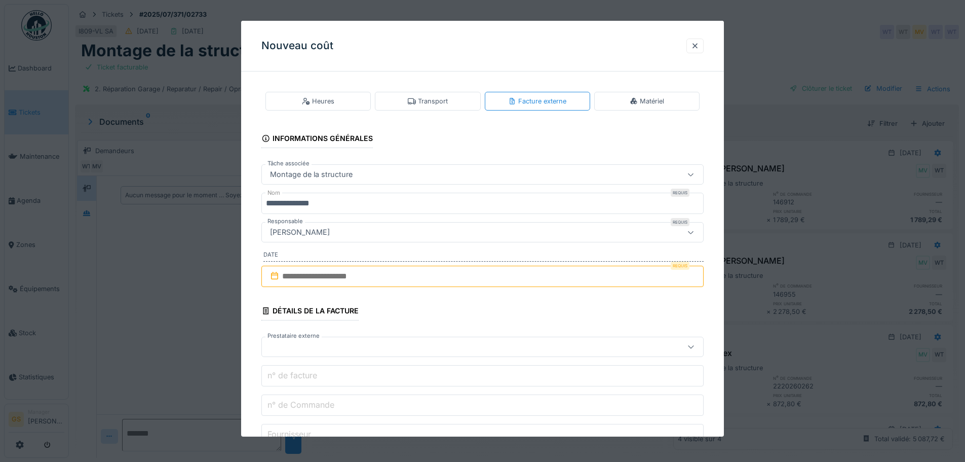
click at [297, 278] on input "text" at bounding box center [482, 276] width 442 height 21
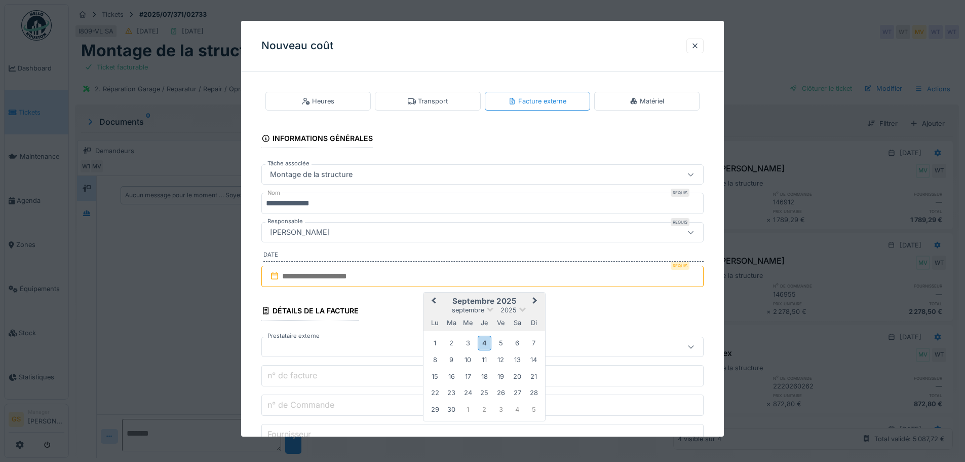
click at [535, 301] on span "Next Month" at bounding box center [535, 301] width 0 height 12
click at [434, 299] on span "Previous Month" at bounding box center [434, 301] width 0 height 12
click at [519, 407] on div "30" at bounding box center [518, 408] width 14 height 14
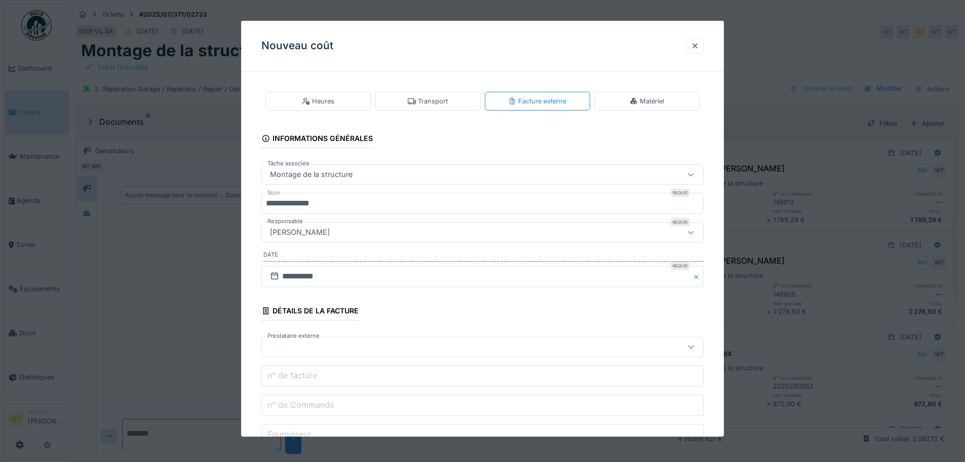
click at [299, 344] on div at bounding box center [457, 346] width 382 height 11
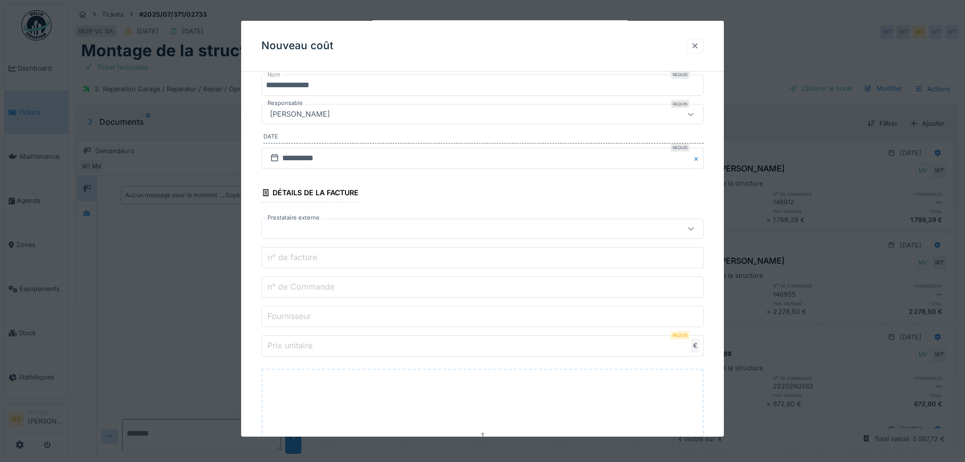
click at [699, 44] on div at bounding box center [695, 46] width 8 height 10
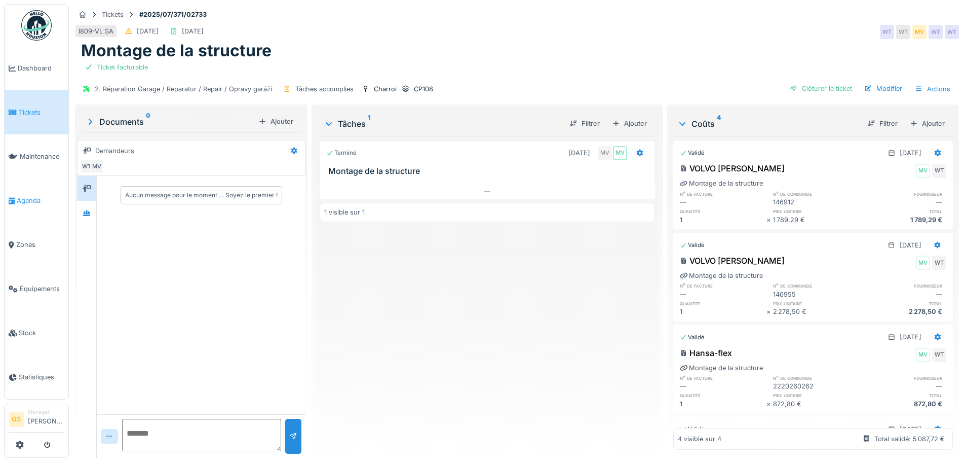
click at [17, 196] on span "Agenda" at bounding box center [41, 201] width 48 height 10
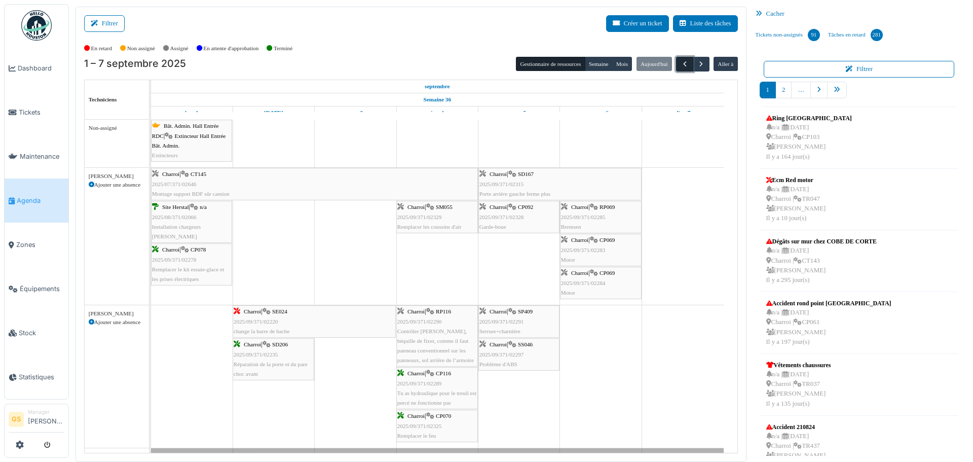
click at [680, 58] on button "button" at bounding box center [684, 64] width 17 height 15
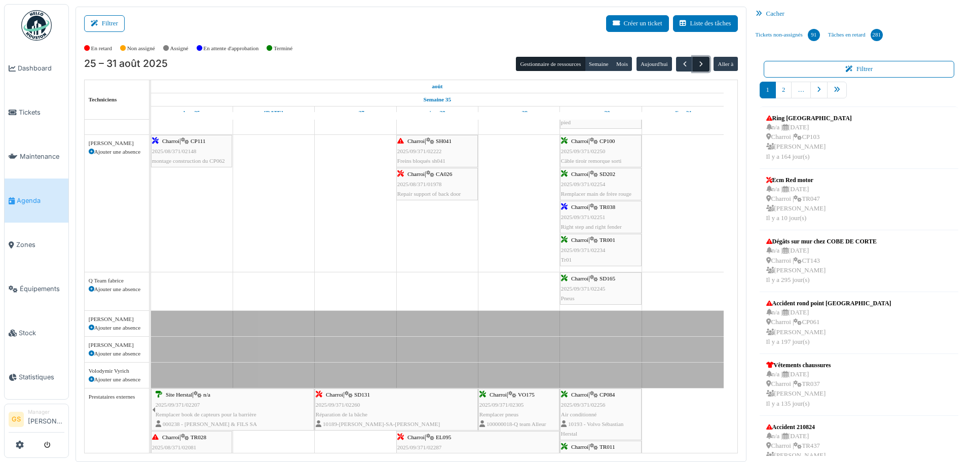
click at [697, 65] on span "button" at bounding box center [701, 64] width 9 height 9
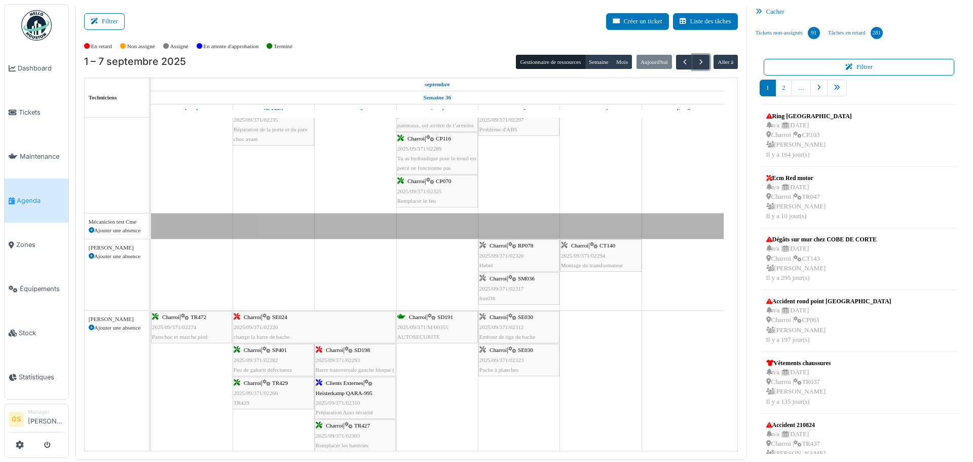
click at [600, 251] on div "Charroi | CT140 2025/09/371/02294 Montage du transformateur" at bounding box center [601, 255] width 80 height 29
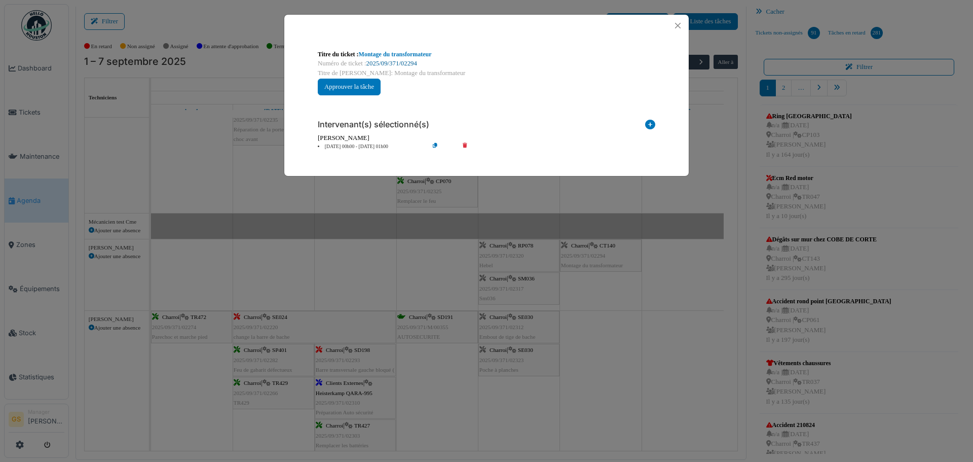
click at [410, 63] on link "2025/09/371/02294" at bounding box center [391, 63] width 51 height 7
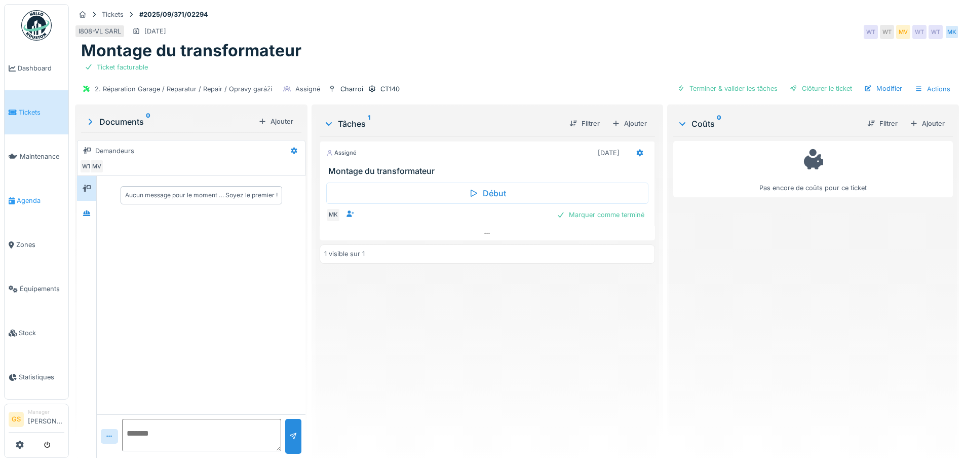
click at [26, 198] on span "Agenda" at bounding box center [41, 201] width 48 height 10
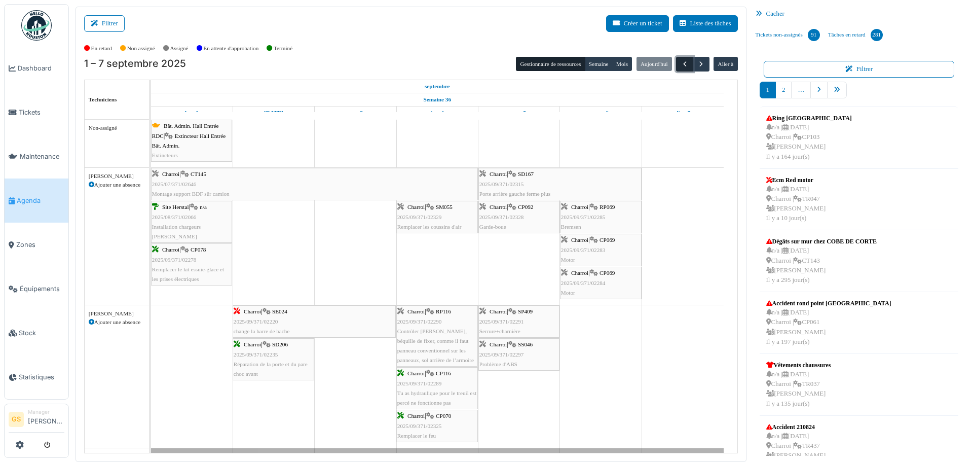
click at [681, 64] on span "button" at bounding box center [685, 64] width 9 height 9
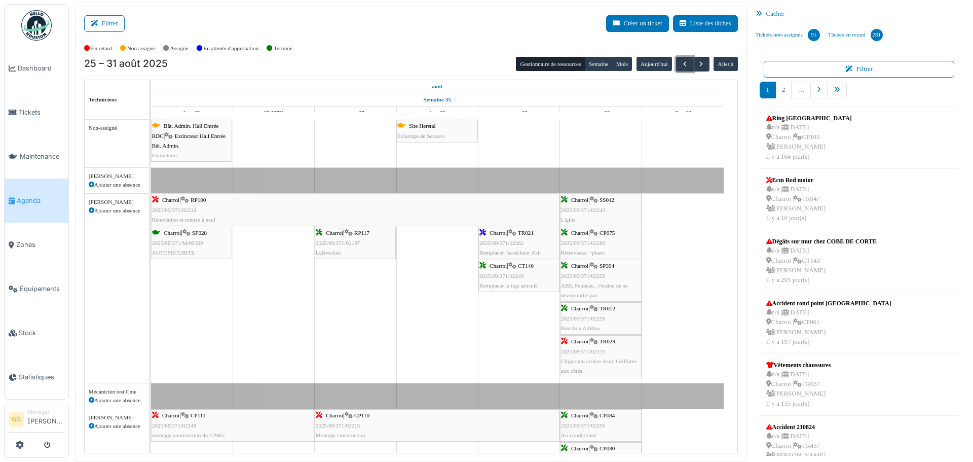
click at [514, 272] on div "Charroi | CT140 2025/09/371/02249 Remplacer la tige articule" at bounding box center [518, 275] width 79 height 29
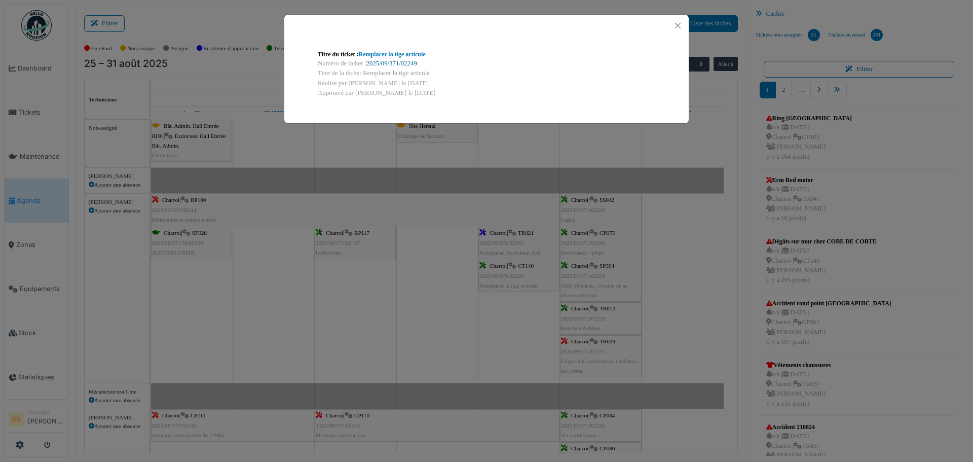
click at [413, 62] on link "2025/09/371/02249" at bounding box center [391, 63] width 51 height 7
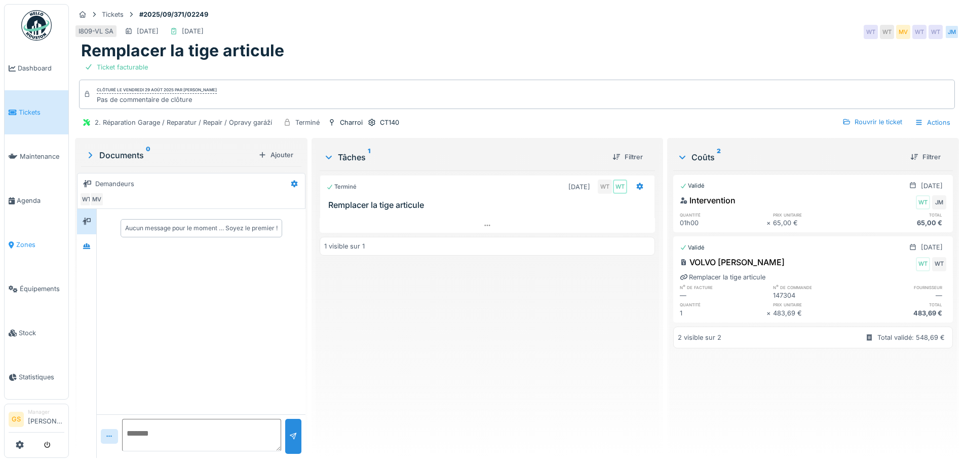
click at [20, 240] on span "Zones" at bounding box center [40, 245] width 48 height 10
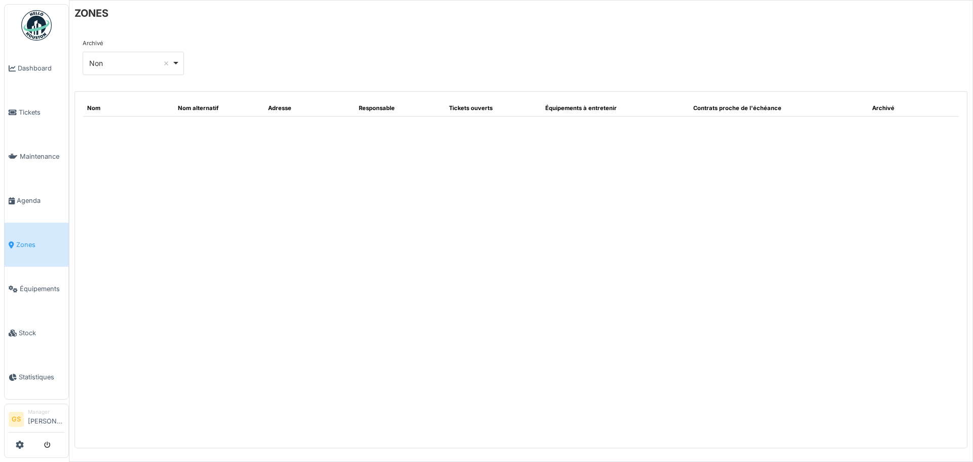
select select "**"
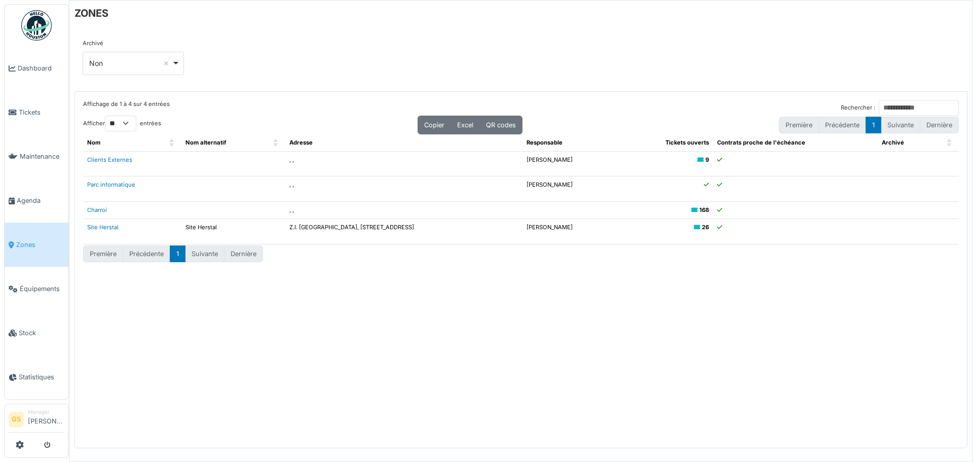
click at [202, 228] on td "Site Herstal" at bounding box center [233, 230] width 104 height 25
click at [103, 228] on link "Site Herstal" at bounding box center [102, 226] width 31 height 7
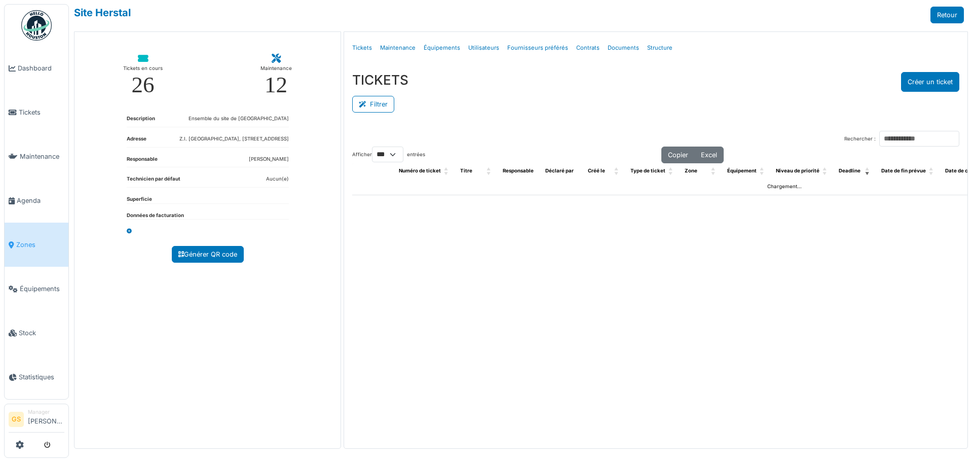
select select "***"
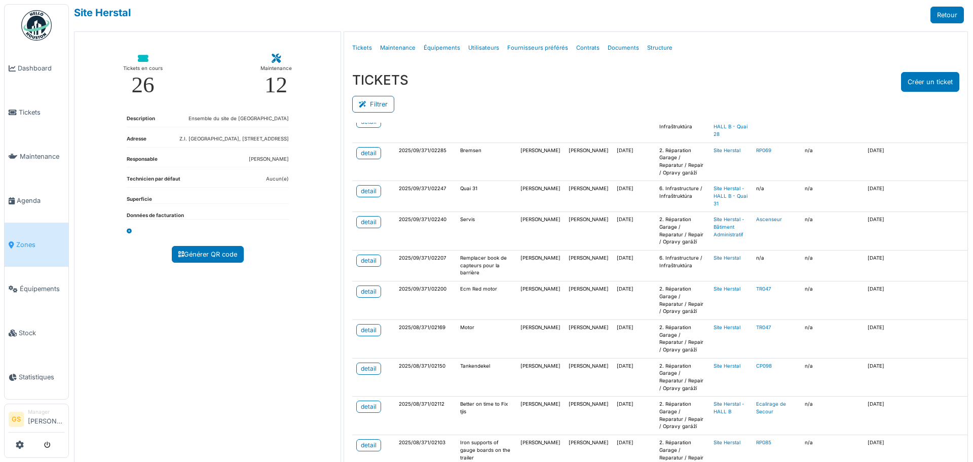
scroll to position [101, 0]
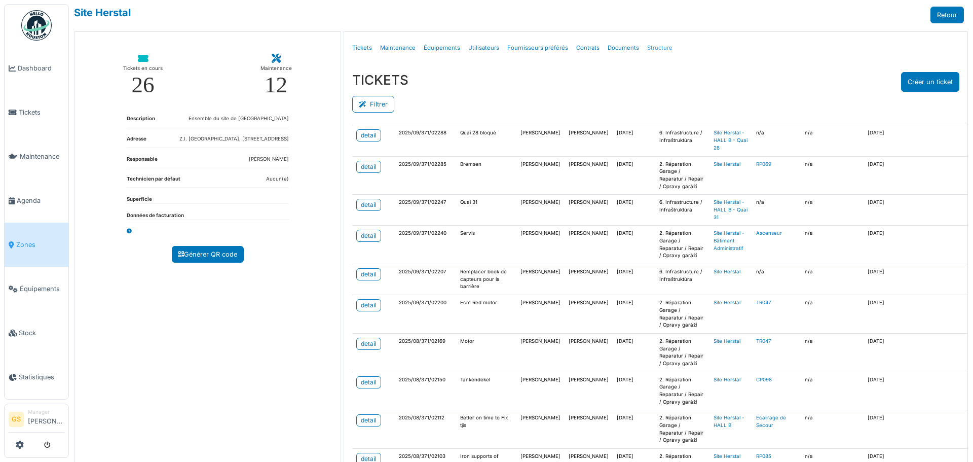
click at [643, 49] on link "Structure" at bounding box center [659, 48] width 33 height 24
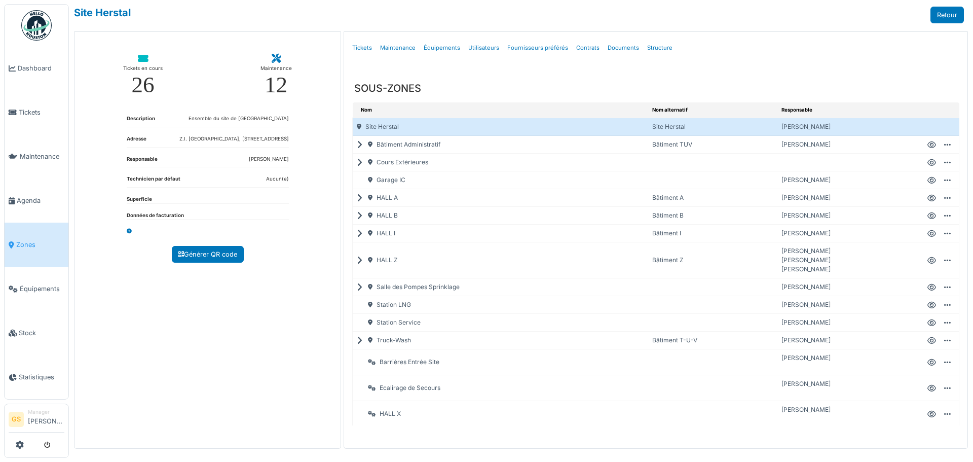
click at [390, 233] on div "HALL I" at bounding box center [500, 232] width 295 height 17
click at [927, 234] on icon at bounding box center [931, 234] width 9 height 1
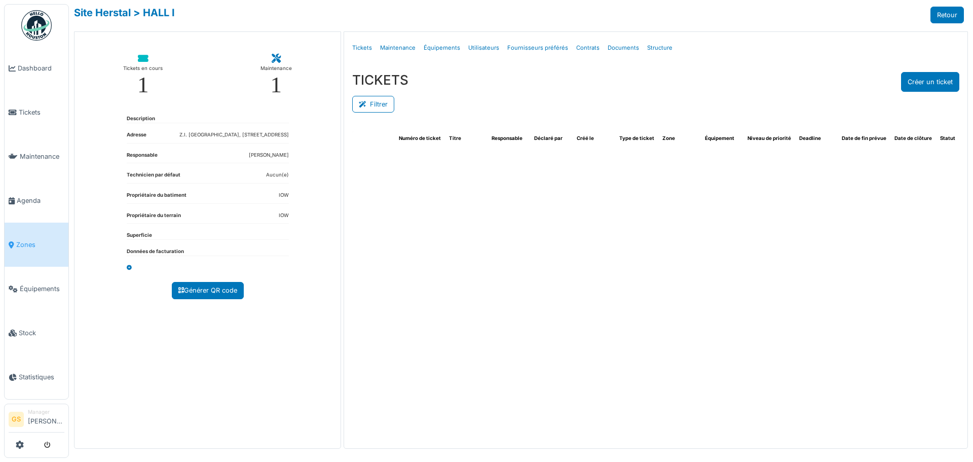
select select "***"
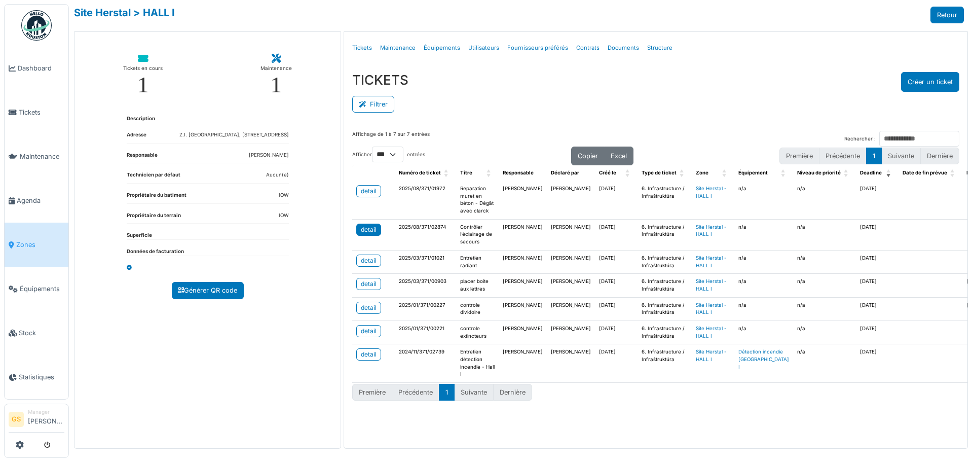
click at [371, 234] on div "detail" at bounding box center [369, 229] width 16 height 9
click at [372, 192] on div "detail" at bounding box center [369, 190] width 16 height 9
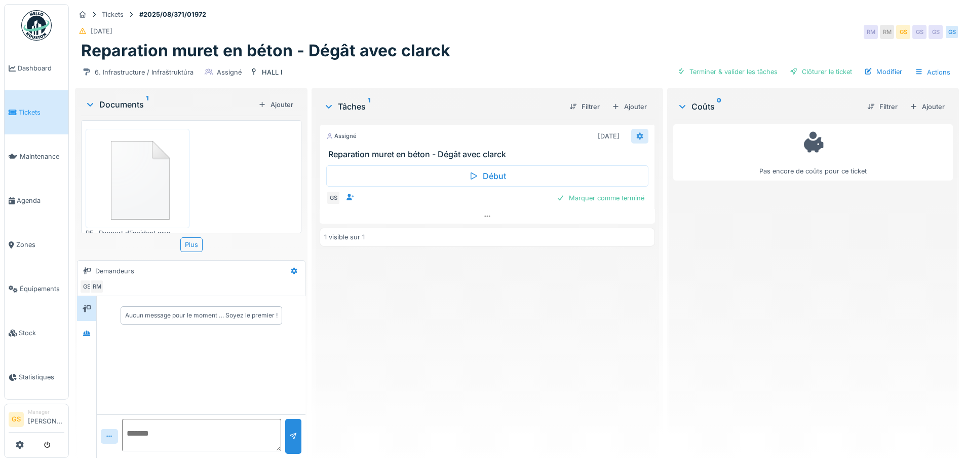
click at [636, 132] on div at bounding box center [640, 136] width 8 height 10
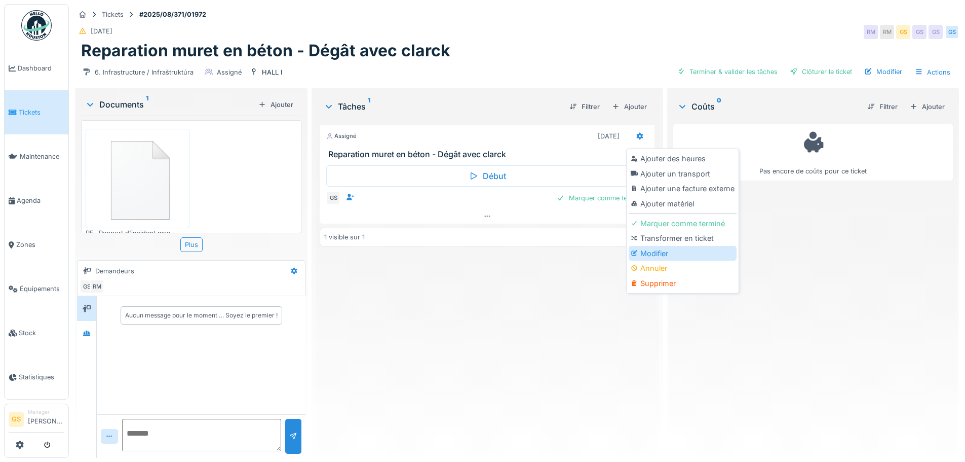
click at [649, 252] on div "Modifier" at bounding box center [683, 253] width 108 height 15
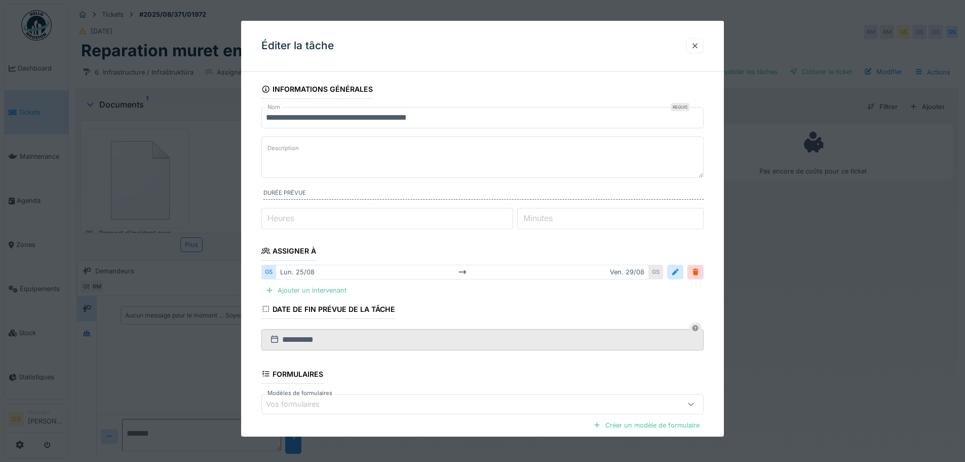
click at [269, 215] on label "Heures" at bounding box center [281, 218] width 31 height 12
click at [269, 215] on input "*" at bounding box center [387, 218] width 252 height 21
type input "*"
click at [548, 219] on label "Minutes" at bounding box center [537, 218] width 33 height 12
click at [548, 219] on input "*" at bounding box center [610, 218] width 186 height 21
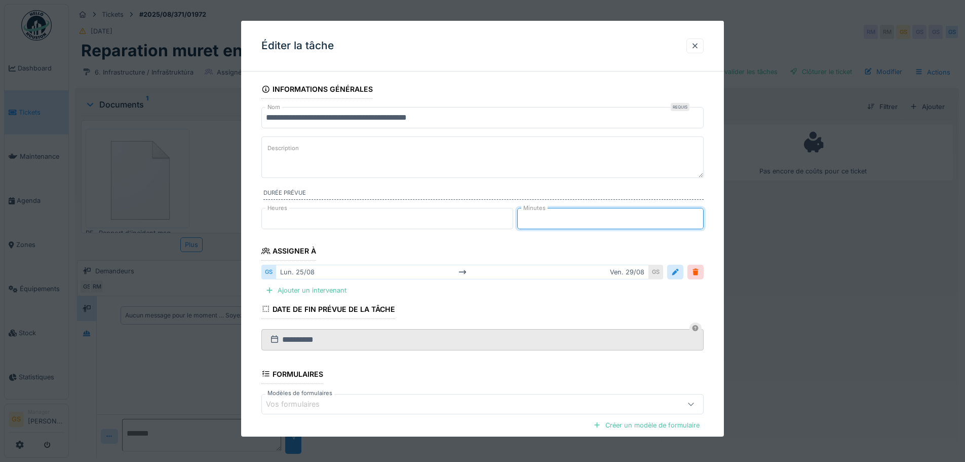
type input "*"
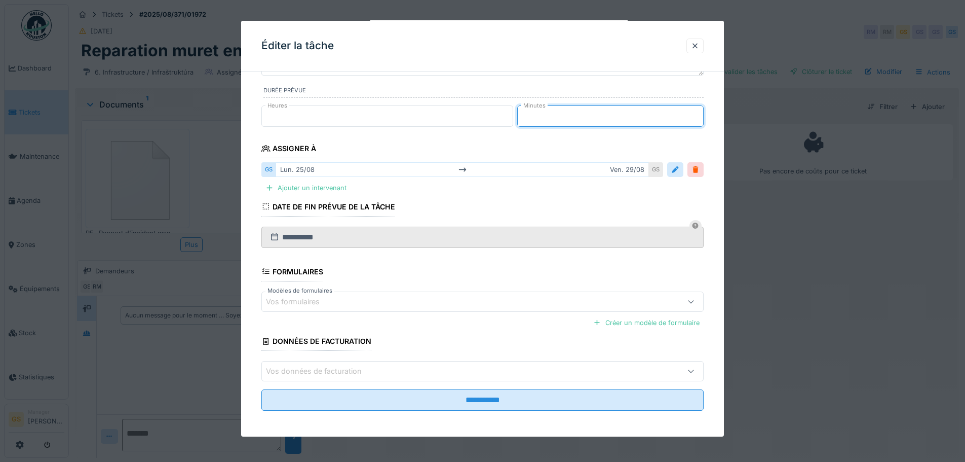
scroll to position [105, 0]
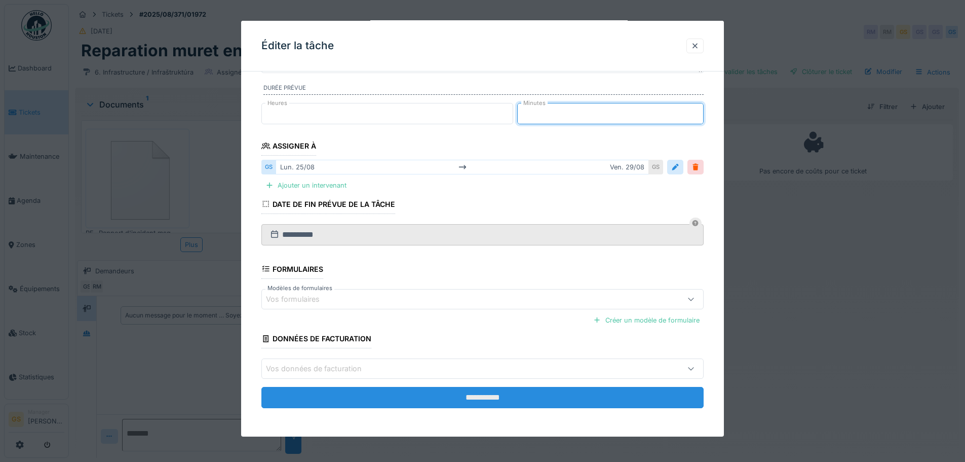
type input "**"
click at [465, 400] on input "**********" at bounding box center [482, 397] width 442 height 21
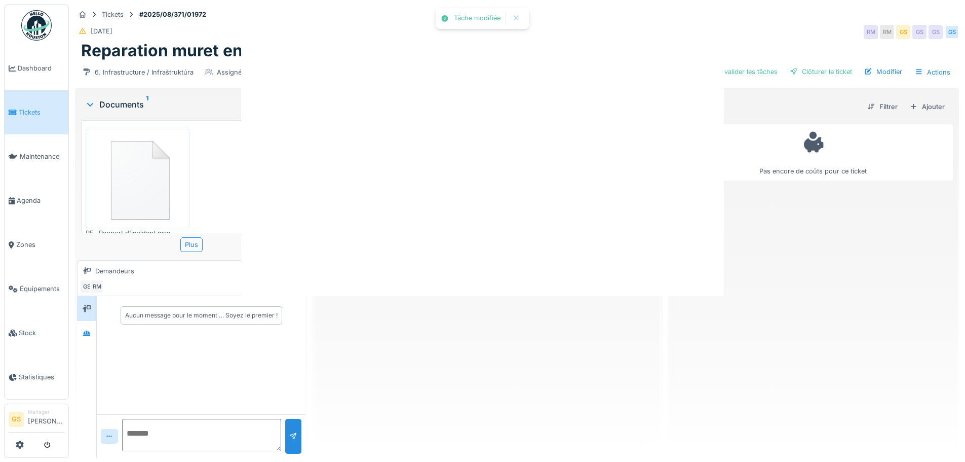
scroll to position [0, 0]
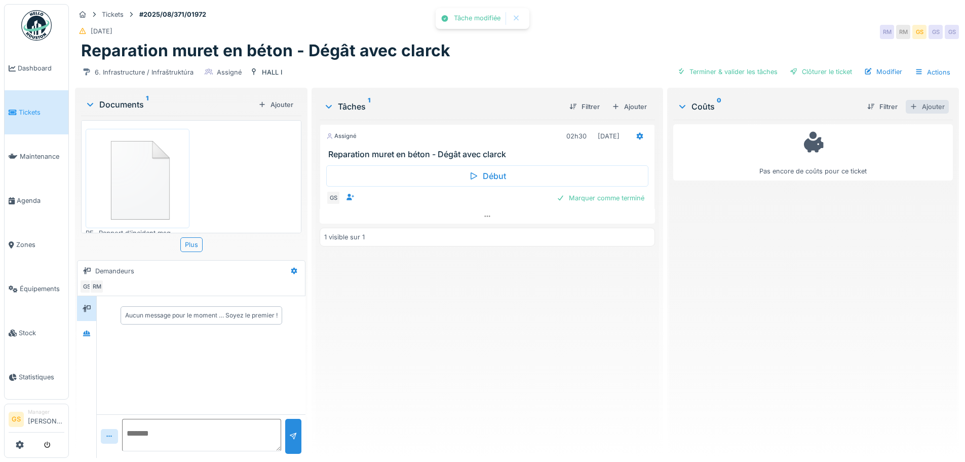
click at [920, 104] on div "Ajouter" at bounding box center [927, 107] width 43 height 14
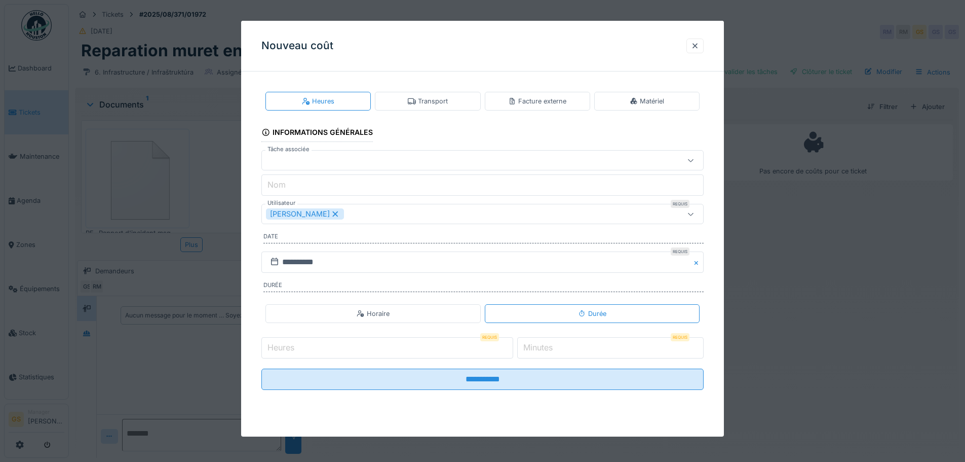
click at [532, 101] on div "Facture externe" at bounding box center [537, 101] width 58 height 10
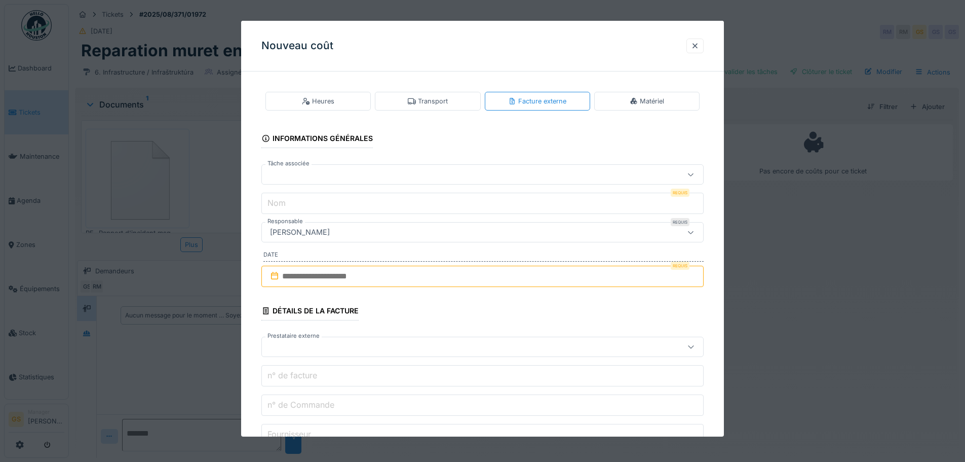
click at [283, 172] on div at bounding box center [457, 174] width 382 height 11
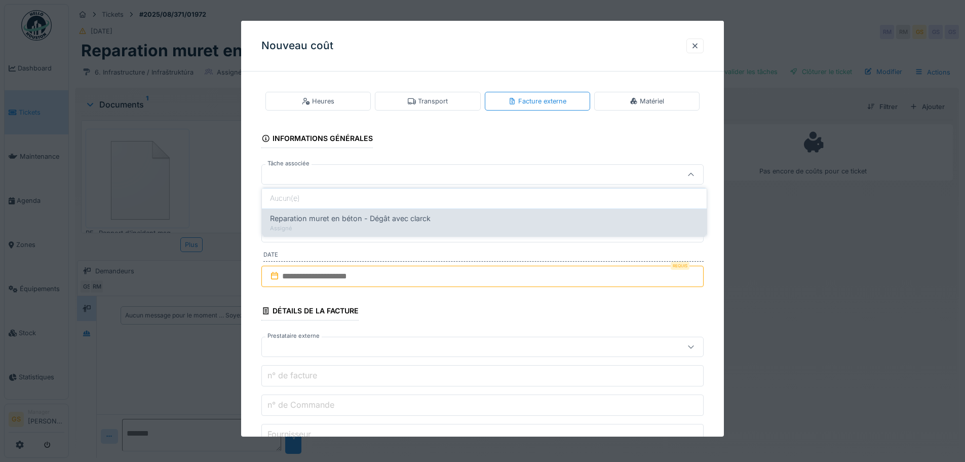
click at [333, 220] on span "Reparation muret en béton - Dégât avec clarck" at bounding box center [350, 218] width 161 height 11
type input "******"
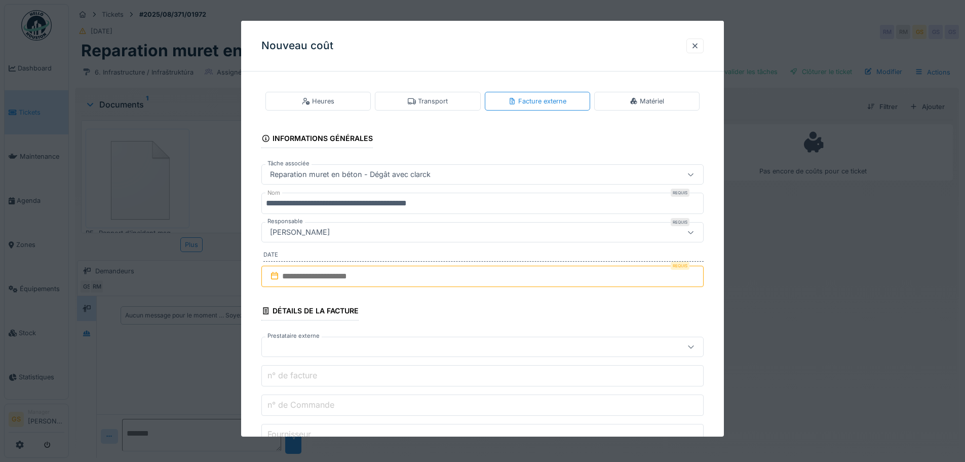
click at [459, 202] on input "**********" at bounding box center [482, 203] width 442 height 21
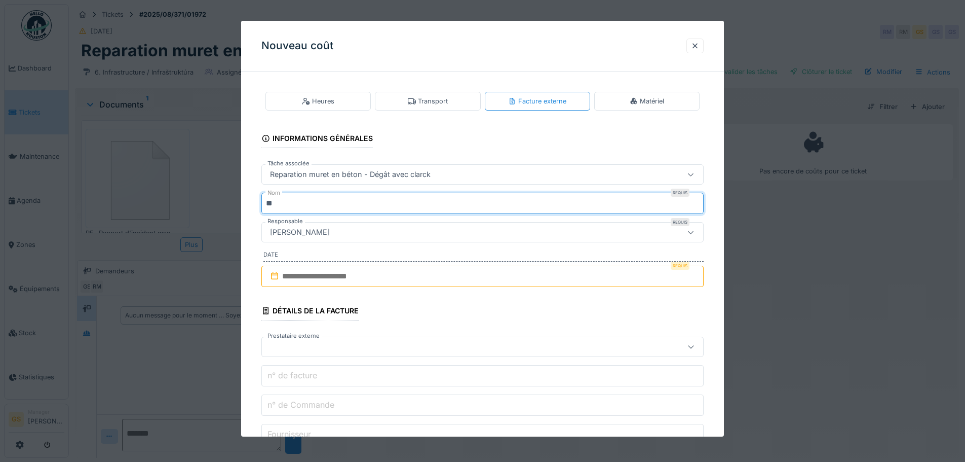
type input "*"
type input "*******"
click at [283, 278] on input "text" at bounding box center [482, 276] width 442 height 21
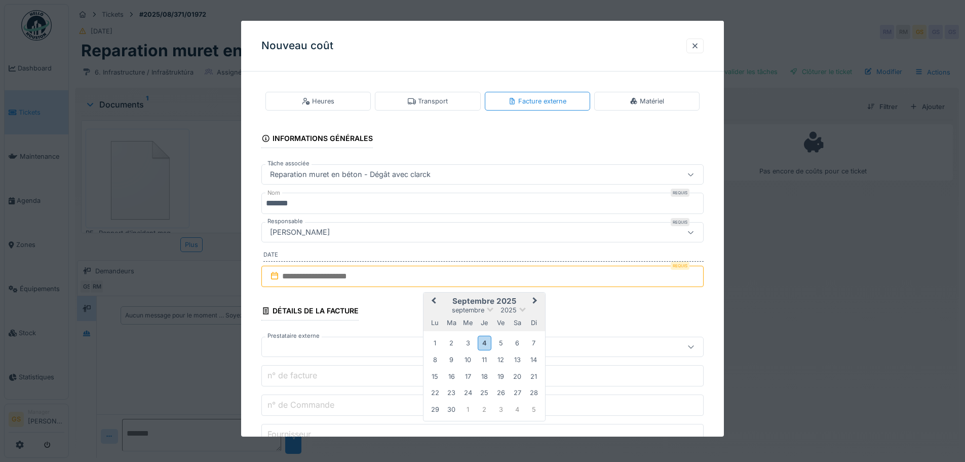
click at [434, 299] on span "Previous Month" at bounding box center [434, 301] width 0 height 12
click at [450, 407] on div "26" at bounding box center [452, 408] width 14 height 14
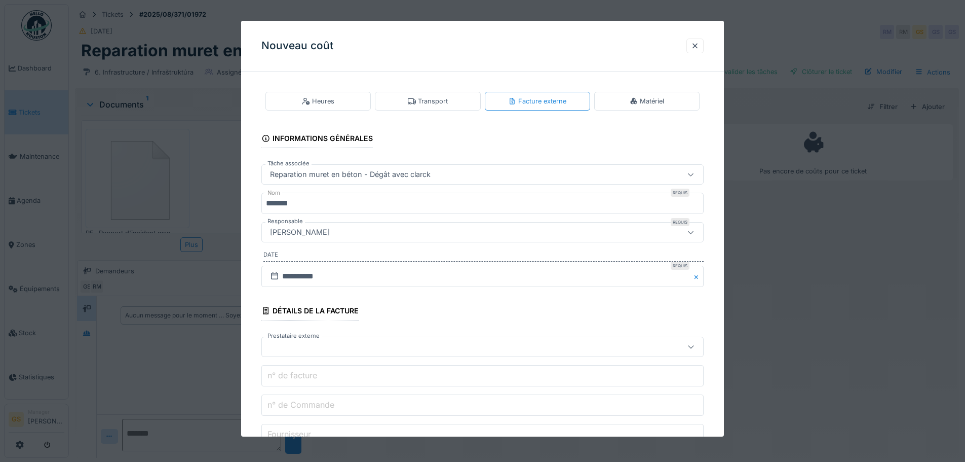
click at [292, 347] on div at bounding box center [457, 346] width 382 height 11
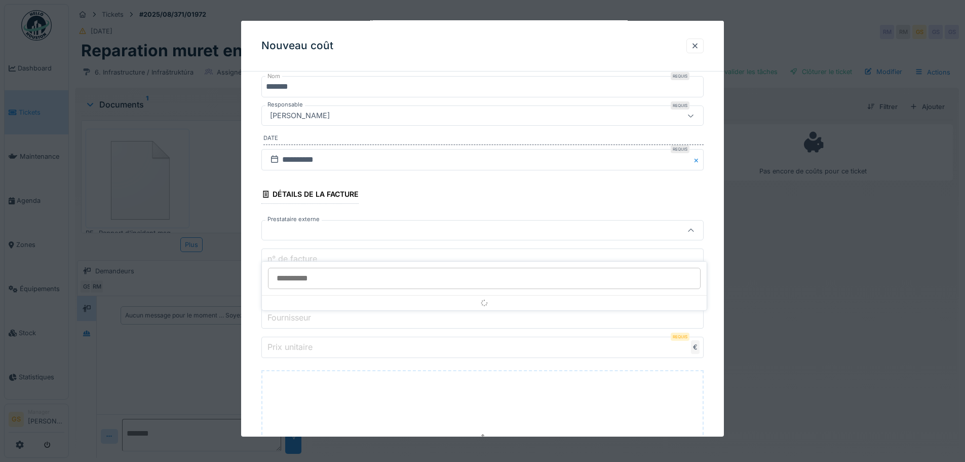
scroll to position [118, 0]
type input "*******"
click at [339, 359] on fieldset "**********" at bounding box center [482, 263] width 442 height 605
click at [312, 286] on label "n° de Commande" at bounding box center [301, 286] width 71 height 12
click at [312, 286] on input "n° de Commande" at bounding box center [482, 286] width 442 height 21
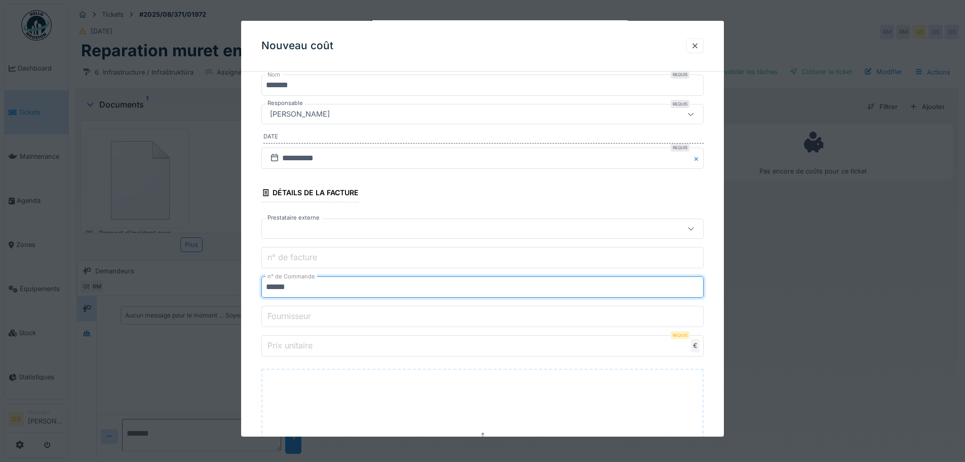
type input "******"
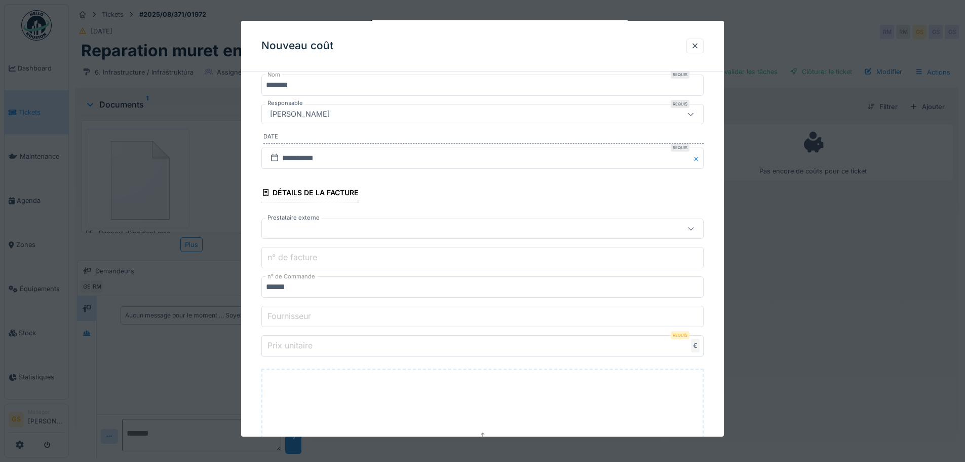
click at [295, 344] on label "Prix unitaire" at bounding box center [290, 345] width 49 height 12
click at [295, 344] on input "Prix unitaire" at bounding box center [482, 345] width 442 height 21
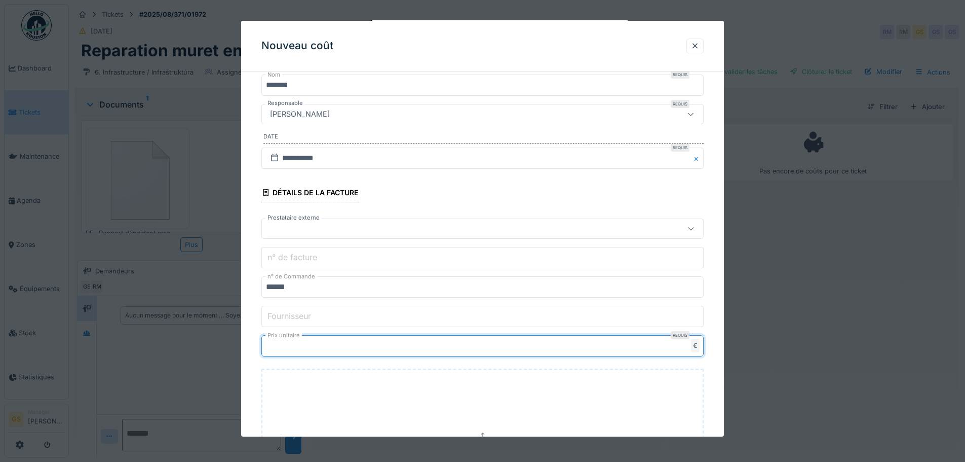
scroll to position [268, 0]
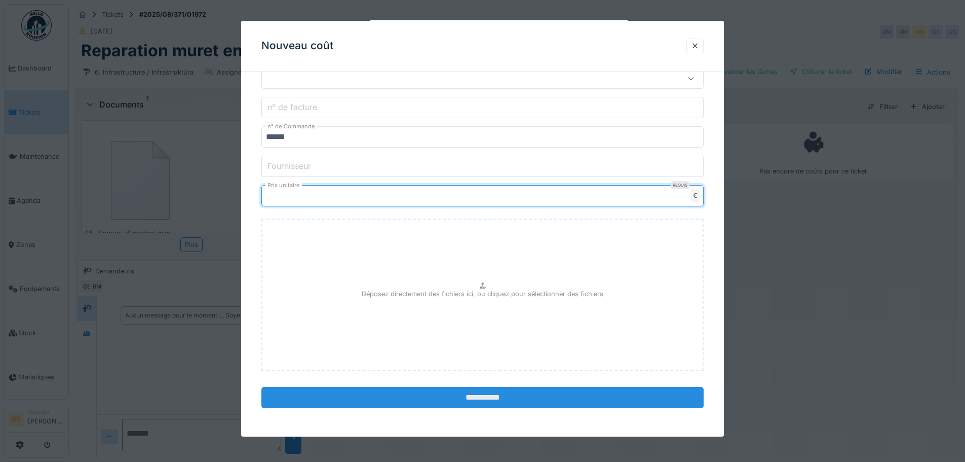
type input "*****"
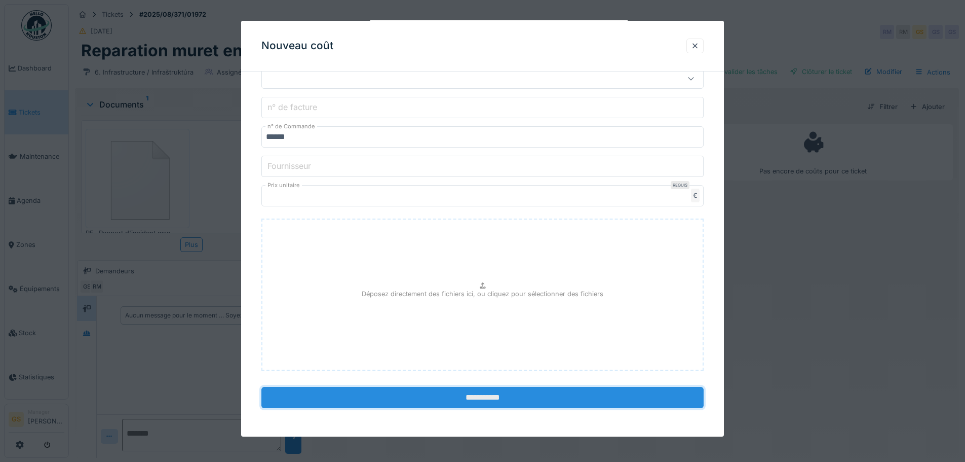
click at [479, 394] on input "**********" at bounding box center [482, 397] width 442 height 21
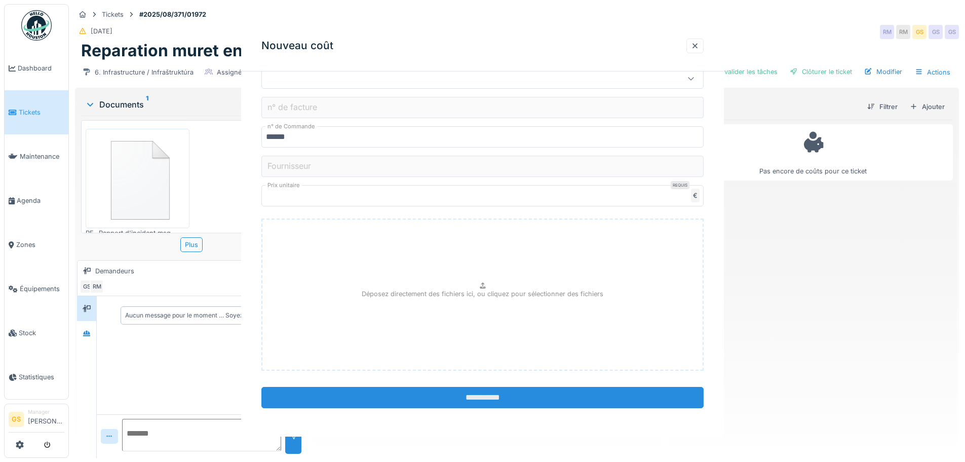
scroll to position [0, 0]
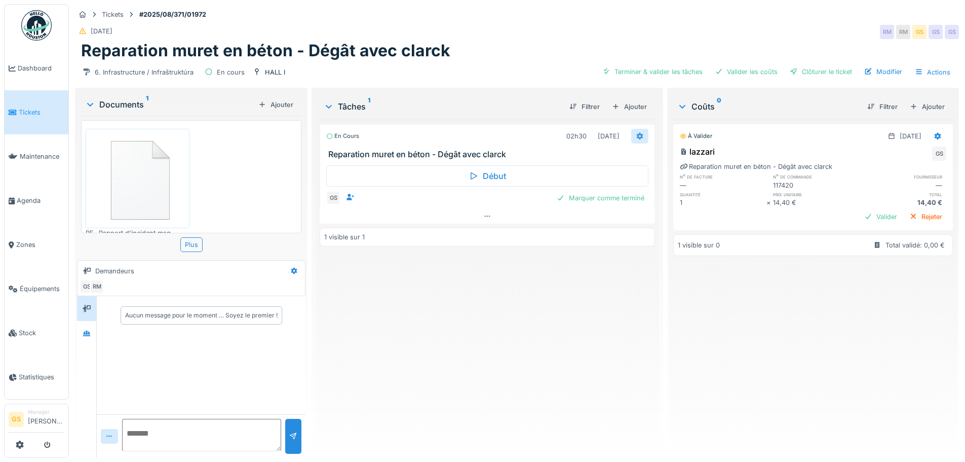
click at [638, 133] on icon at bounding box center [640, 136] width 8 height 7
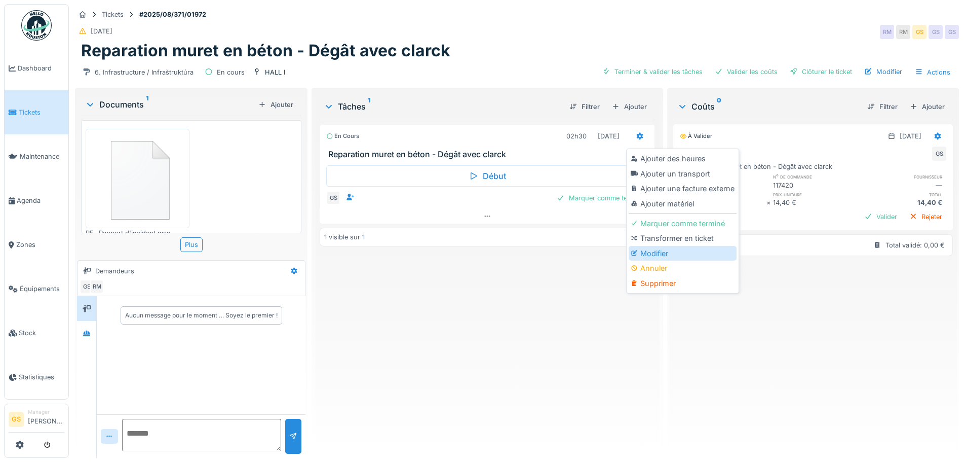
click at [651, 251] on div "Modifier" at bounding box center [683, 253] width 108 height 15
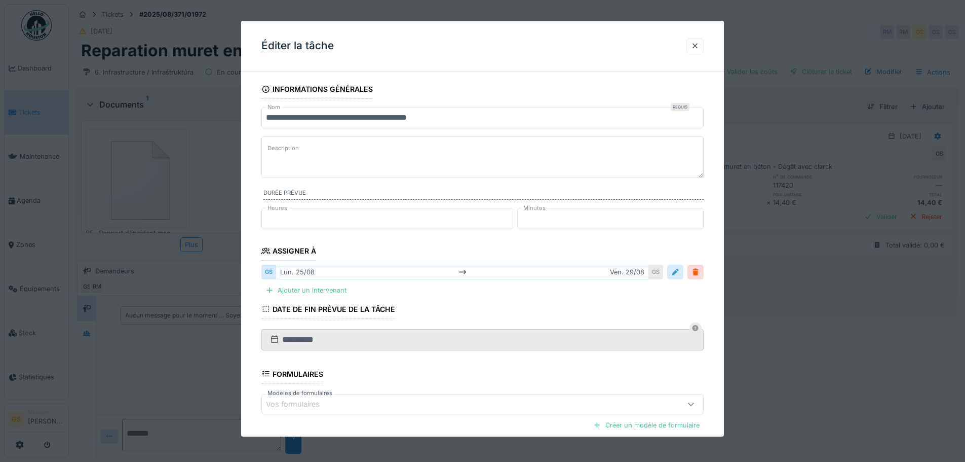
click at [680, 272] on div at bounding box center [675, 272] width 8 height 10
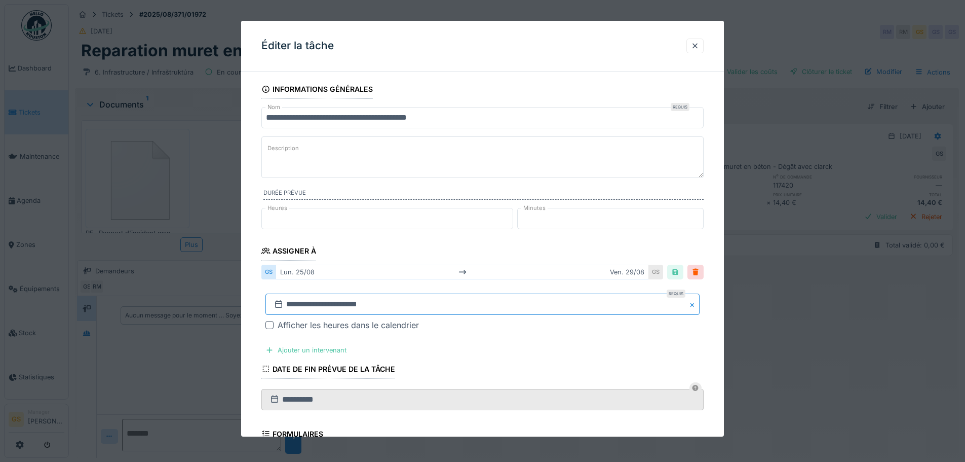
click at [376, 301] on input "**********" at bounding box center [483, 303] width 434 height 21
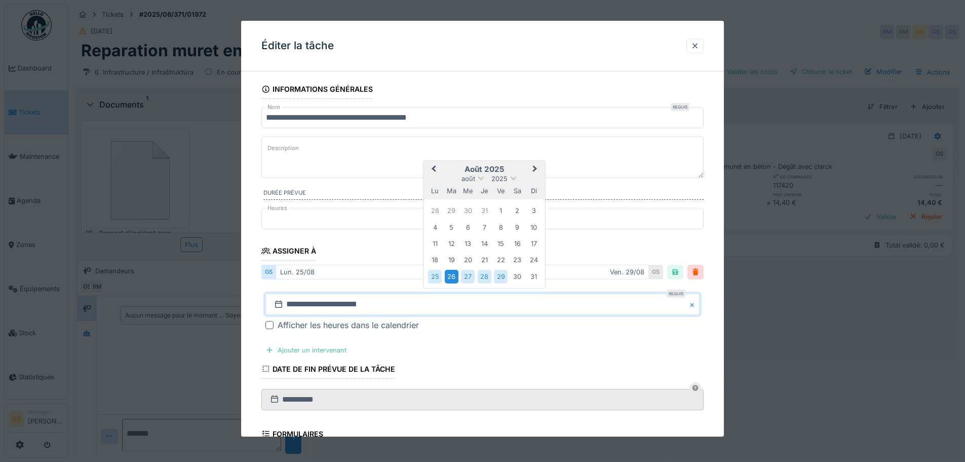
click at [455, 275] on div "26" at bounding box center [452, 277] width 14 height 14
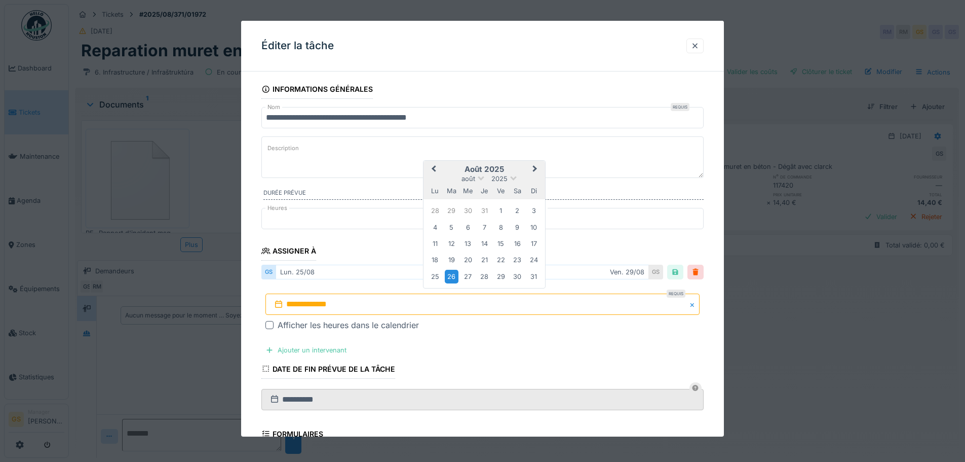
click at [454, 274] on div "26" at bounding box center [452, 277] width 14 height 14
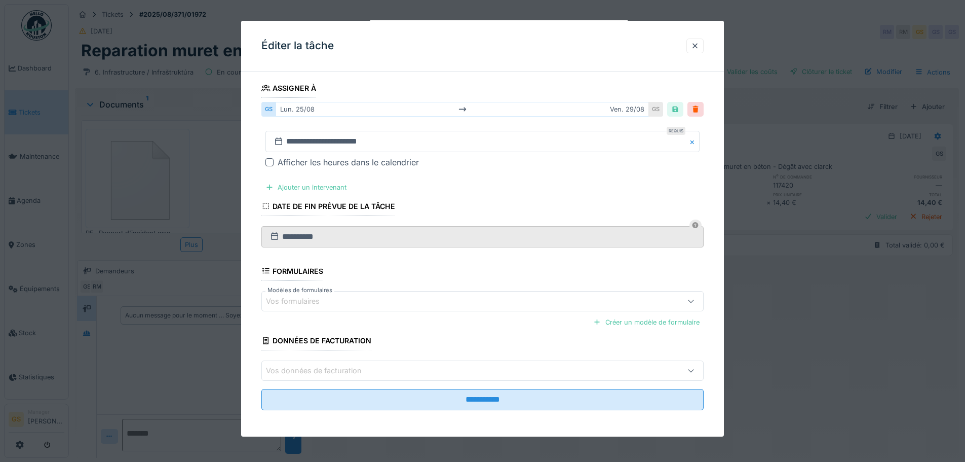
scroll to position [165, 0]
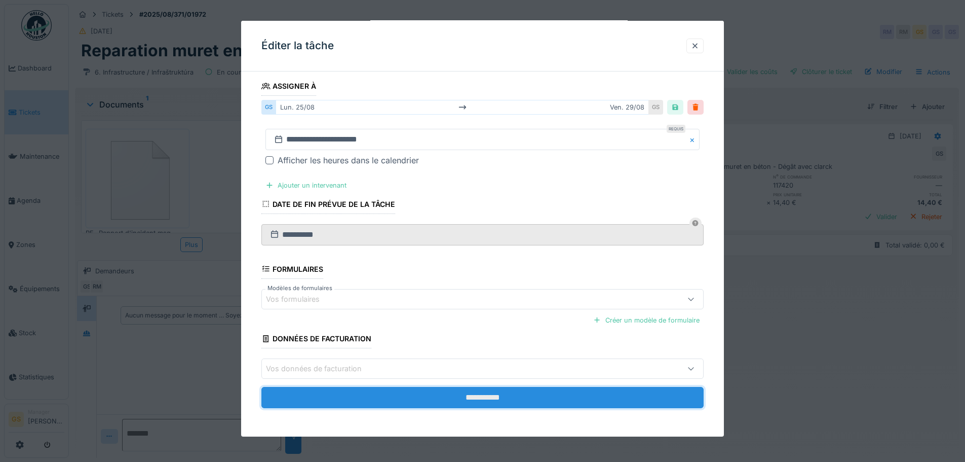
click at [448, 394] on input "**********" at bounding box center [482, 397] width 442 height 21
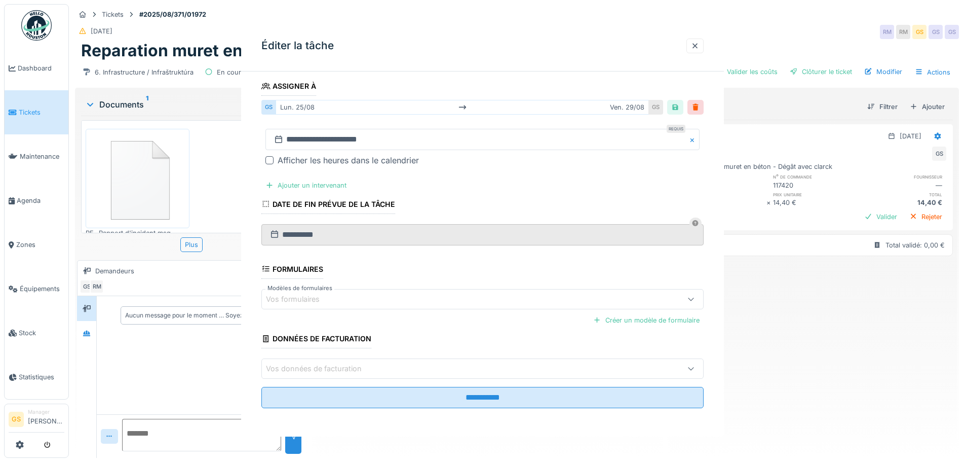
scroll to position [0, 0]
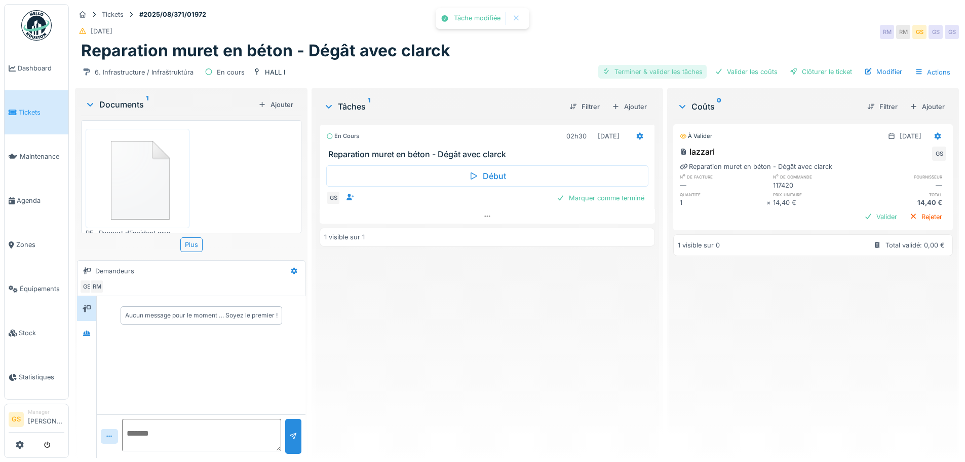
click at [632, 70] on div "Terminer & valider les tâches" at bounding box center [652, 72] width 108 height 14
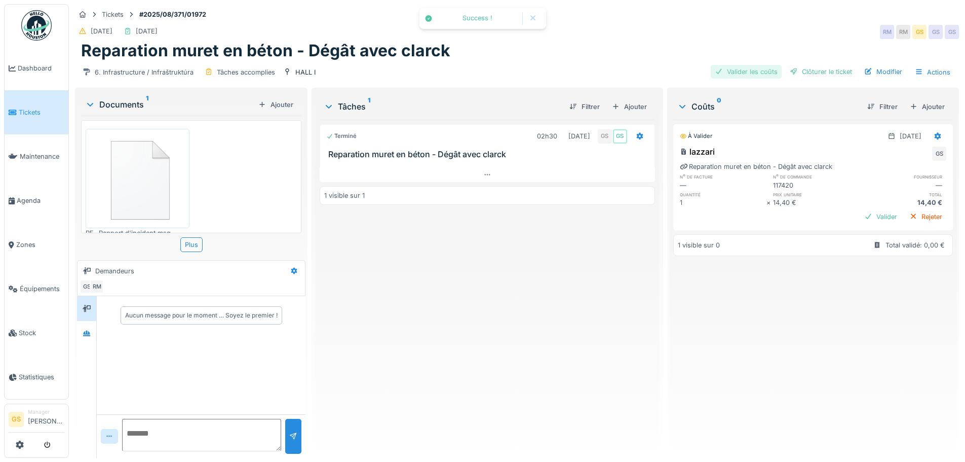
click at [737, 74] on div "Valider les coûts" at bounding box center [746, 72] width 71 height 14
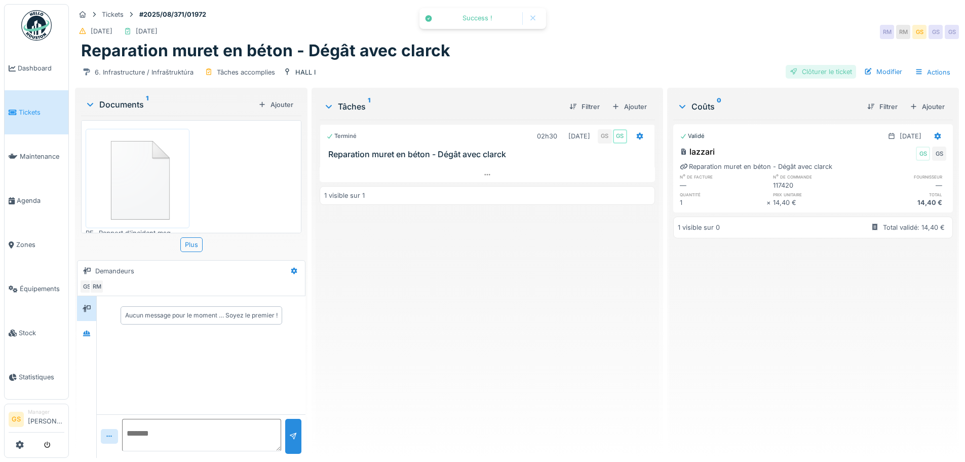
click at [804, 70] on div "Clôturer le ticket" at bounding box center [821, 72] width 70 height 14
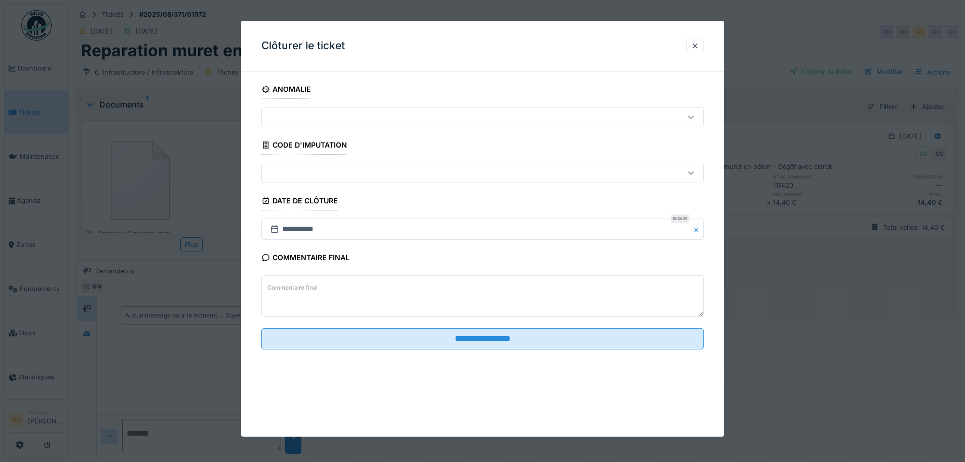
click at [285, 169] on div at bounding box center [457, 172] width 382 height 11
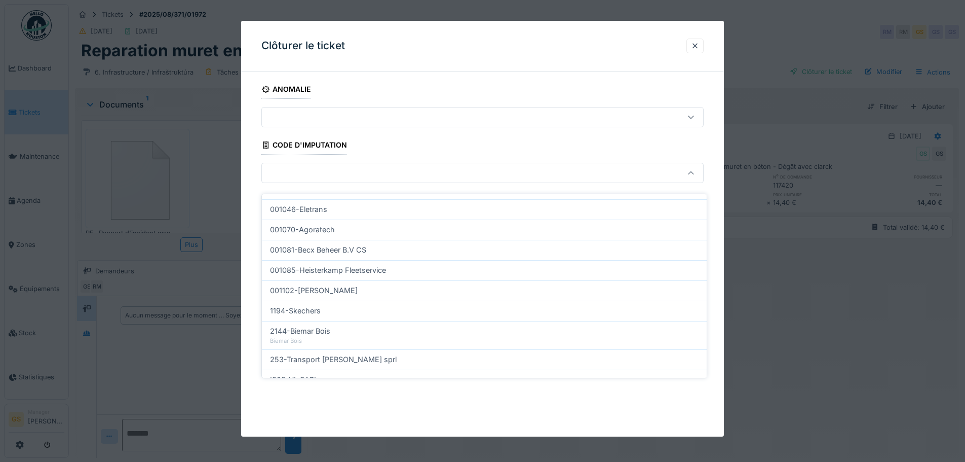
scroll to position [326, 0]
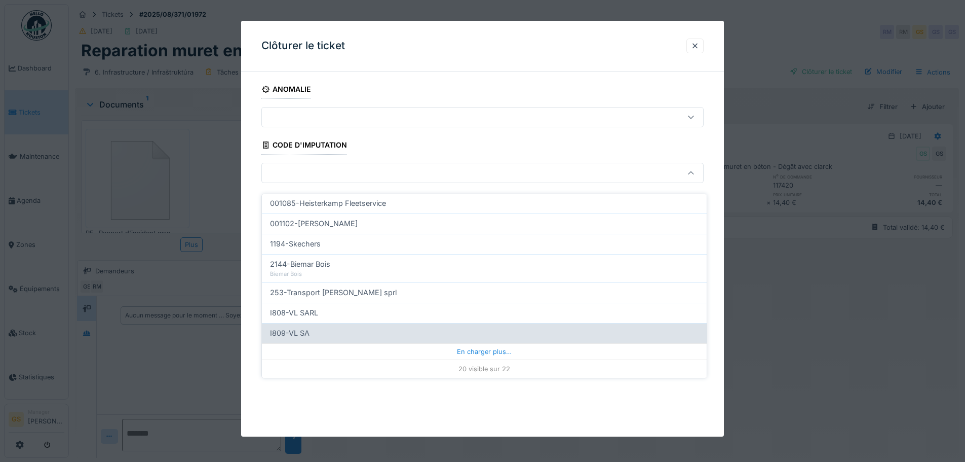
click at [296, 327] on span "I809-VL SA" at bounding box center [290, 332] width 40 height 11
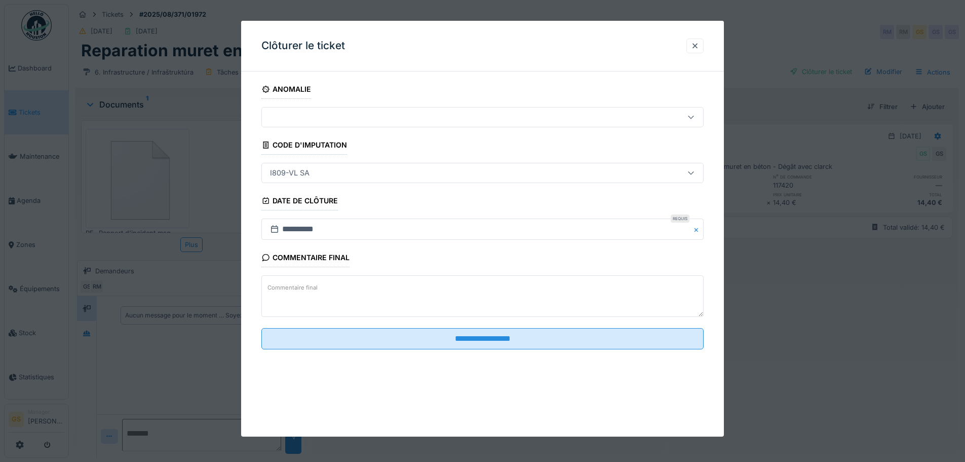
type input "***"
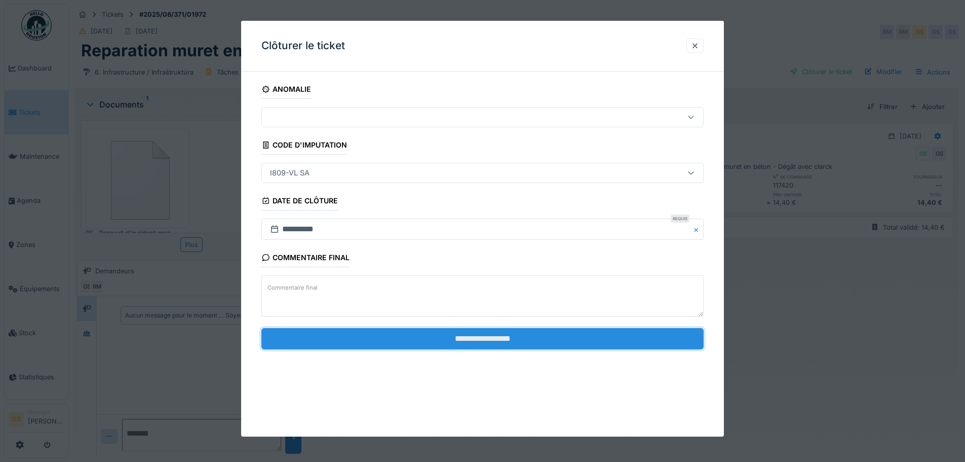
click at [383, 343] on input "**********" at bounding box center [482, 338] width 442 height 21
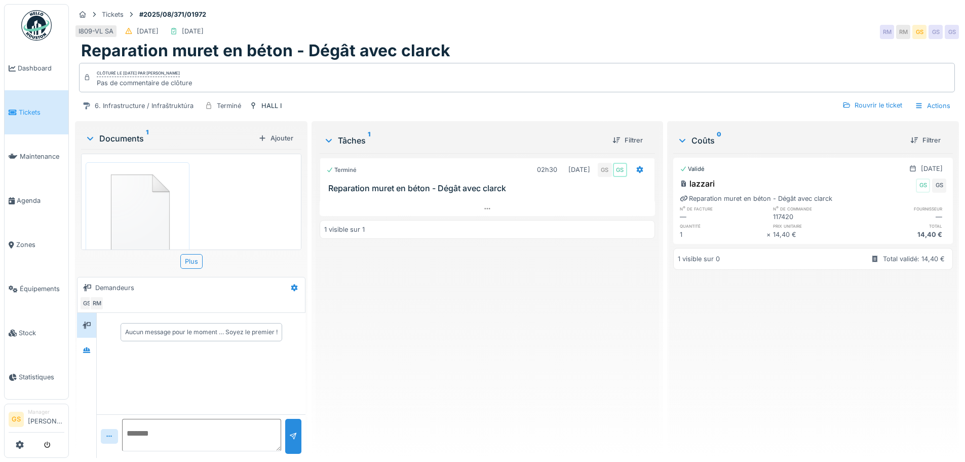
click at [28, 117] on link "Tickets" at bounding box center [37, 112] width 64 height 44
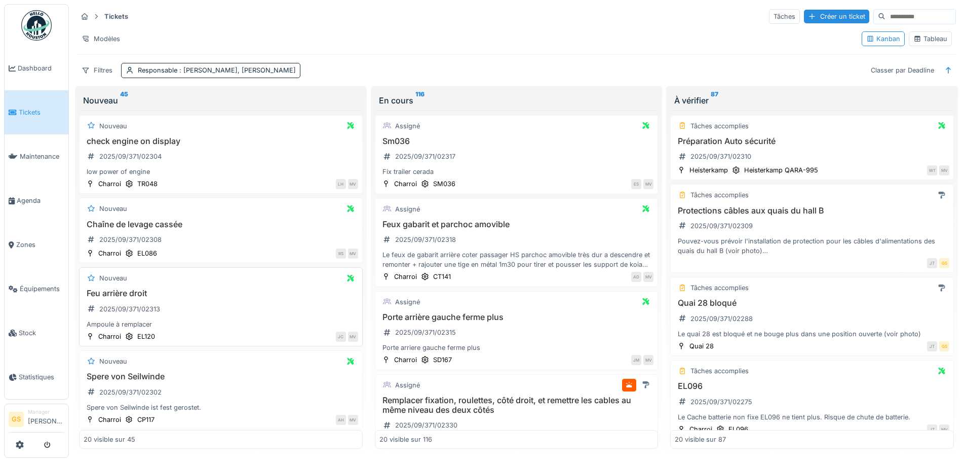
scroll to position [101, 0]
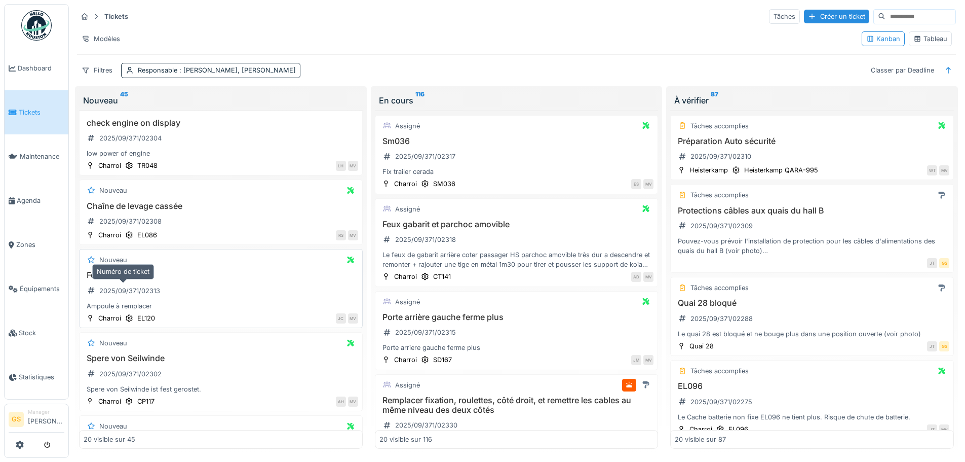
click at [138, 295] on div "2025/09/371/02313" at bounding box center [129, 291] width 61 height 10
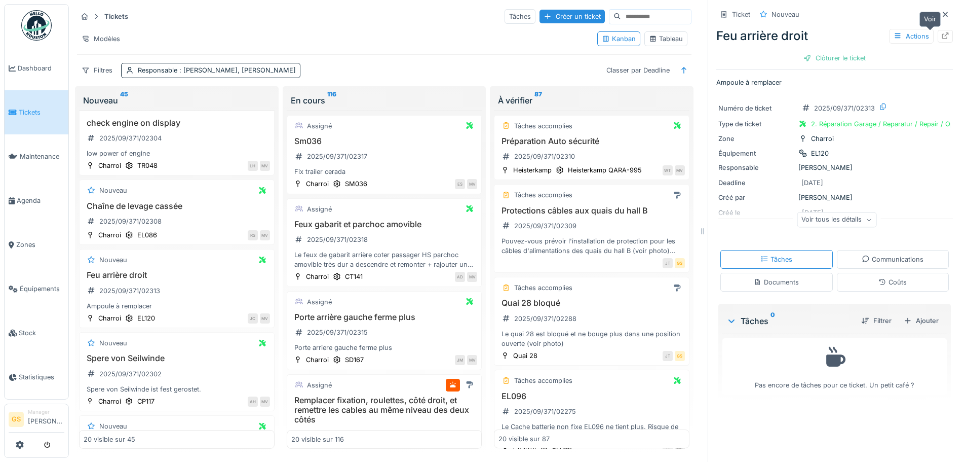
click at [941, 31] on div at bounding box center [945, 36] width 8 height 10
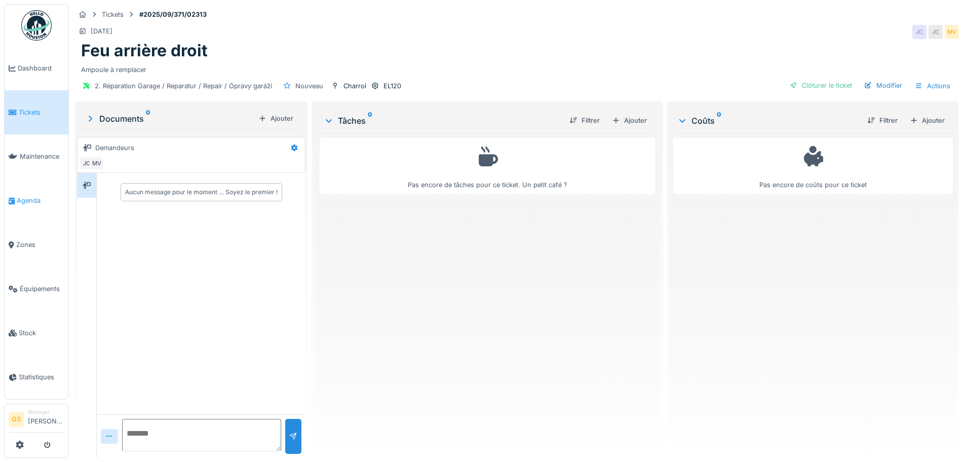
click at [20, 196] on span "Agenda" at bounding box center [41, 201] width 48 height 10
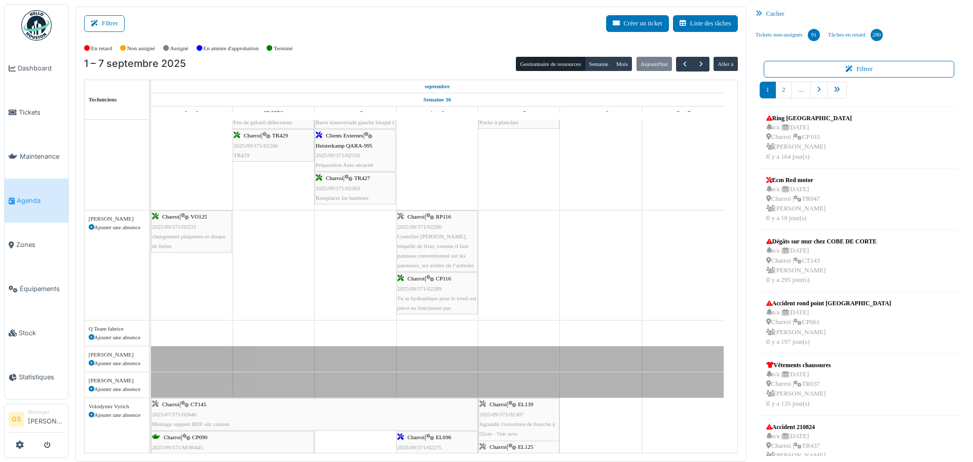
scroll to position [405, 0]
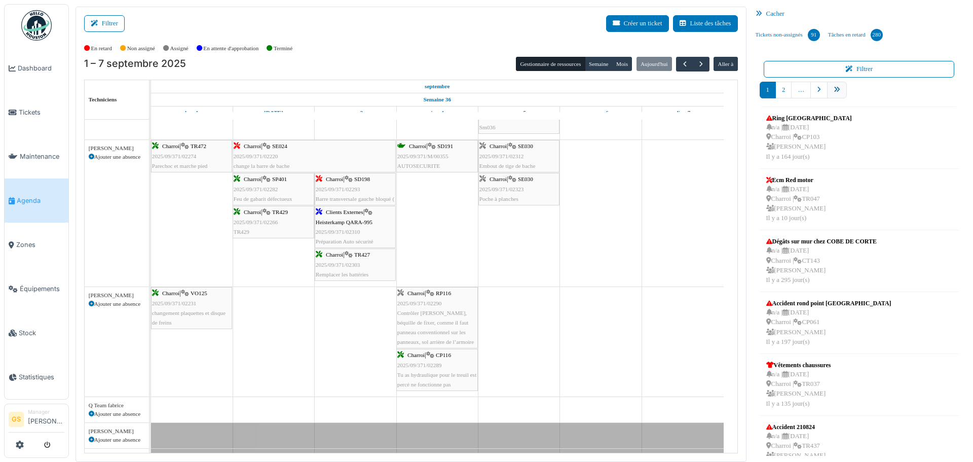
click at [834, 88] on icon "pager" at bounding box center [837, 90] width 7 height 7
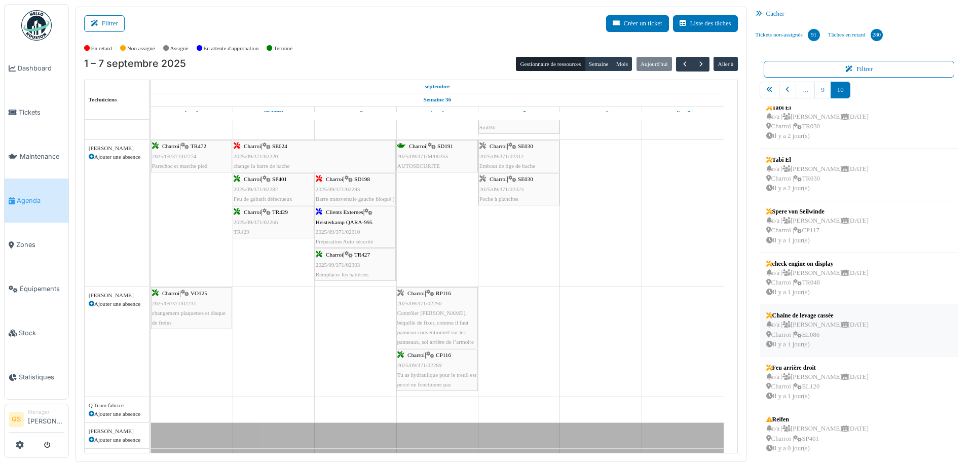
scroll to position [119, 0]
drag, startPoint x: 808, startPoint y: 374, endPoint x: 539, endPoint y: 236, distance: 302.8
click at [539, 236] on div "Filtrer Créer un ticket Liste des tâches Afficher les tâches non assignées *** …" at bounding box center [520, 234] width 901 height 455
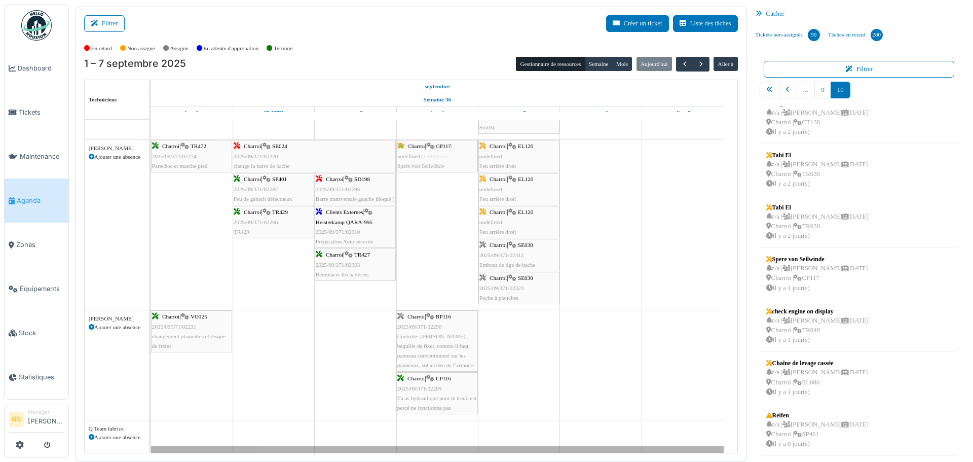
drag, startPoint x: 804, startPoint y: 271, endPoint x: 458, endPoint y: 230, distance: 349.0
click at [458, 230] on div "Filtrer Créer un ticket Liste des tâches Afficher les tâches non assignées *** …" at bounding box center [520, 234] width 901 height 455
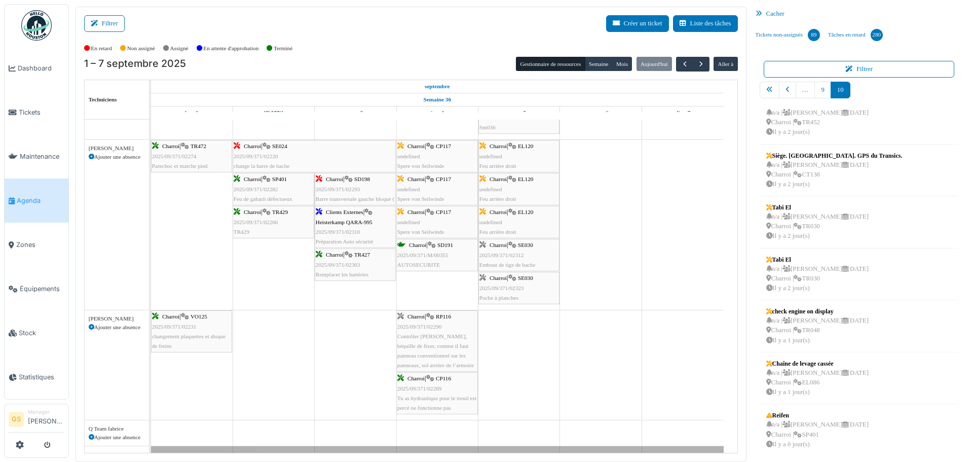
scroll to position [15, 0]
click at [25, 108] on span "Tickets" at bounding box center [42, 112] width 46 height 10
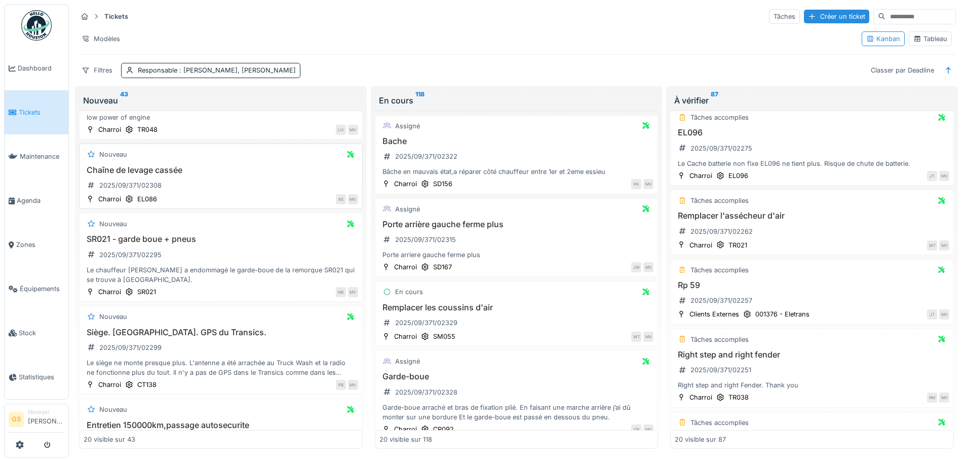
scroll to position [152, 0]
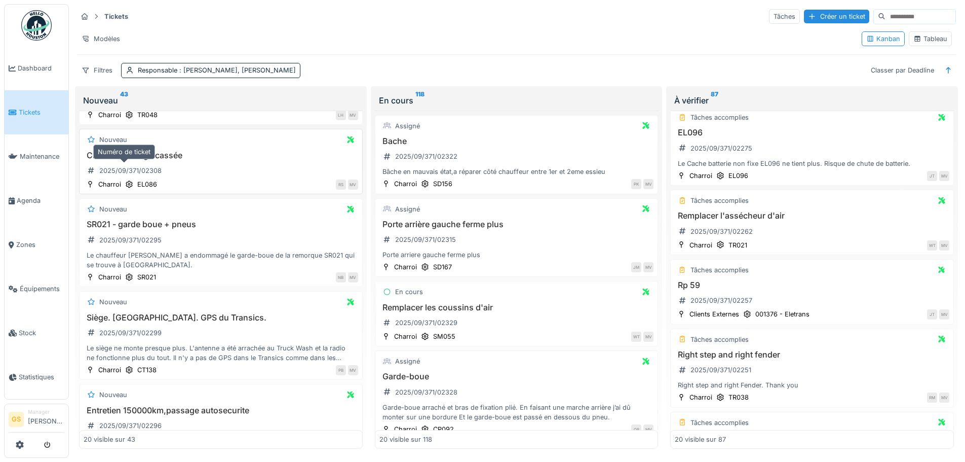
click at [111, 171] on div "2025/09/371/02308" at bounding box center [130, 171] width 62 height 10
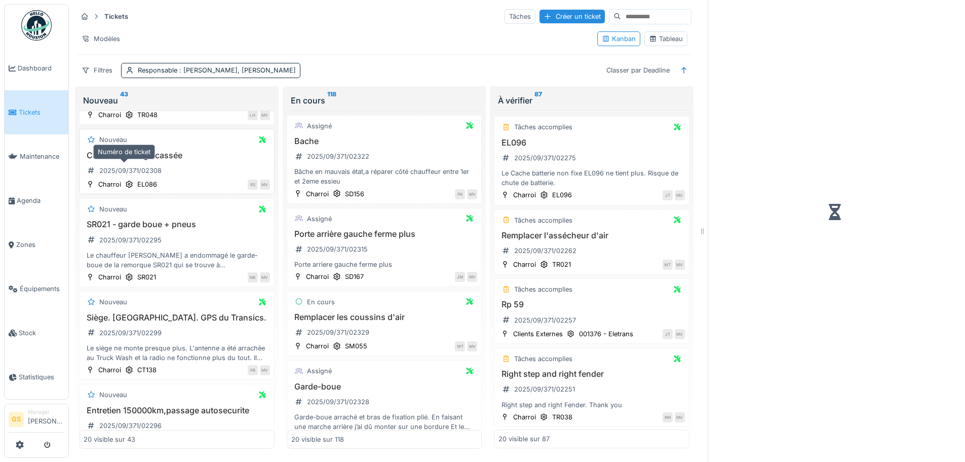
scroll to position [263, 0]
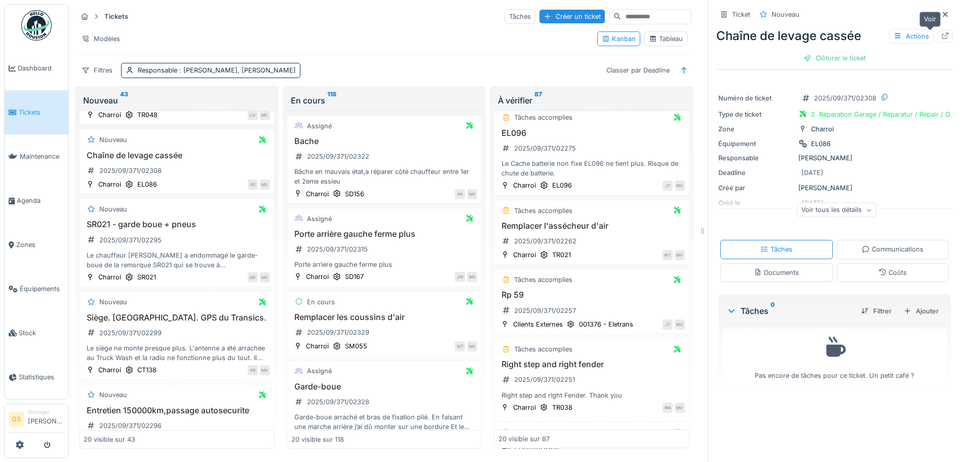
click at [941, 34] on icon at bounding box center [945, 35] width 8 height 7
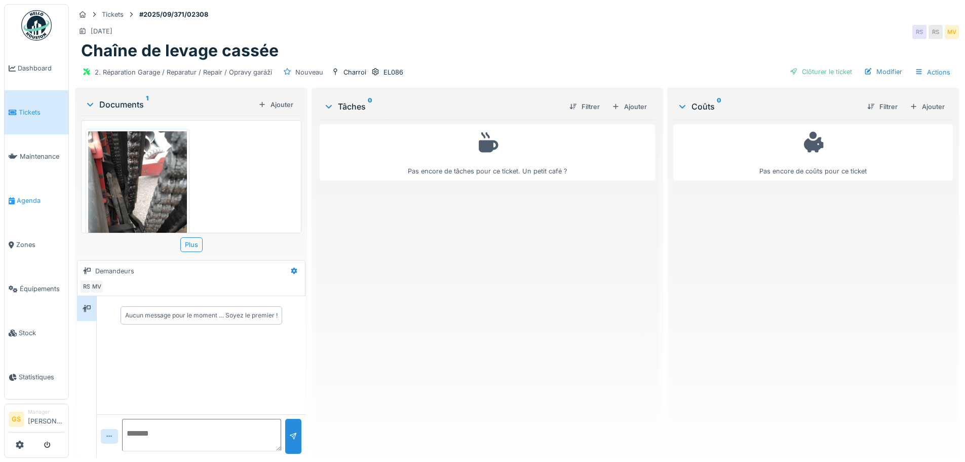
click at [16, 196] on li "Agenda" at bounding box center [37, 201] width 56 height 10
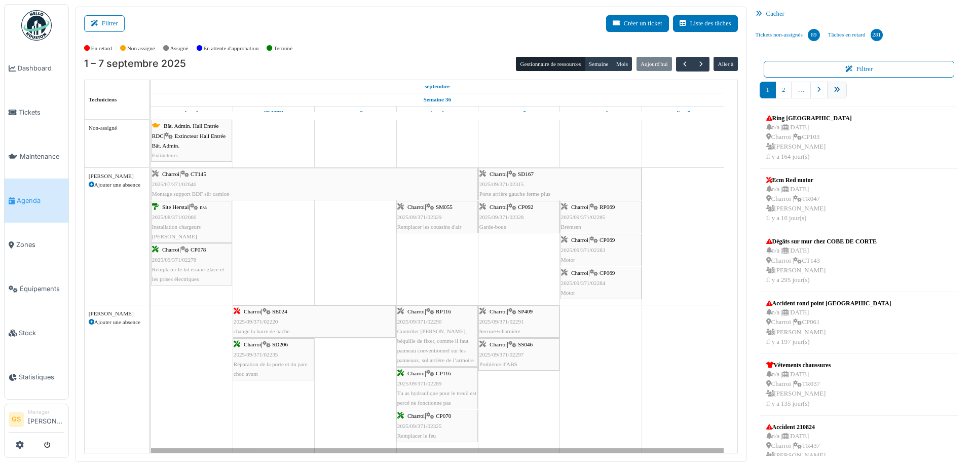
click at [834, 89] on icon "pager" at bounding box center [837, 90] width 7 height 7
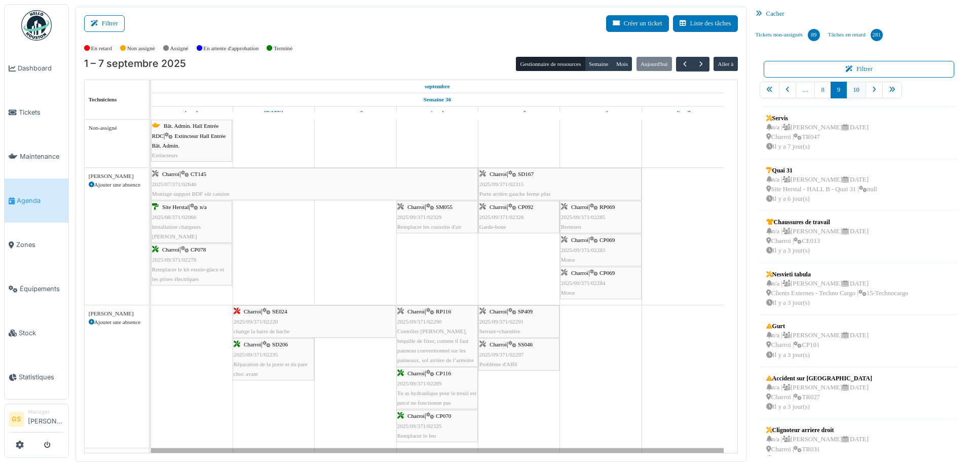
click at [848, 92] on link "10" at bounding box center [856, 90] width 20 height 17
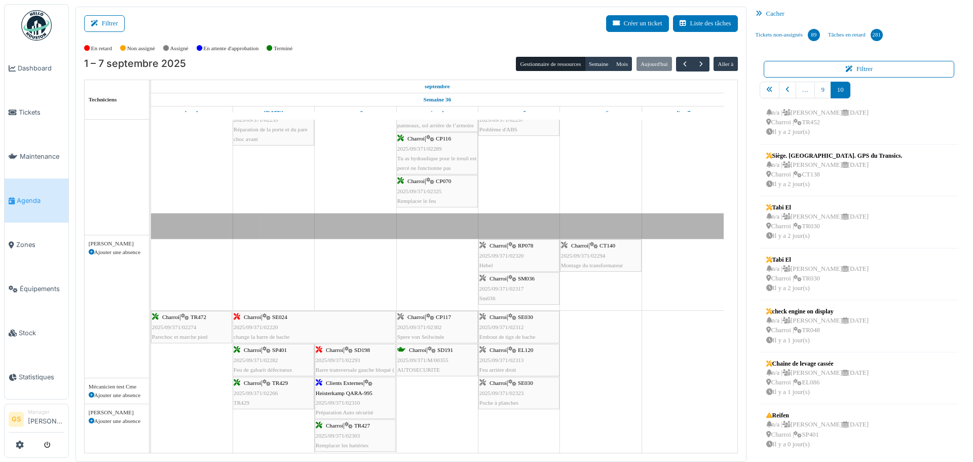
scroll to position [253, 0]
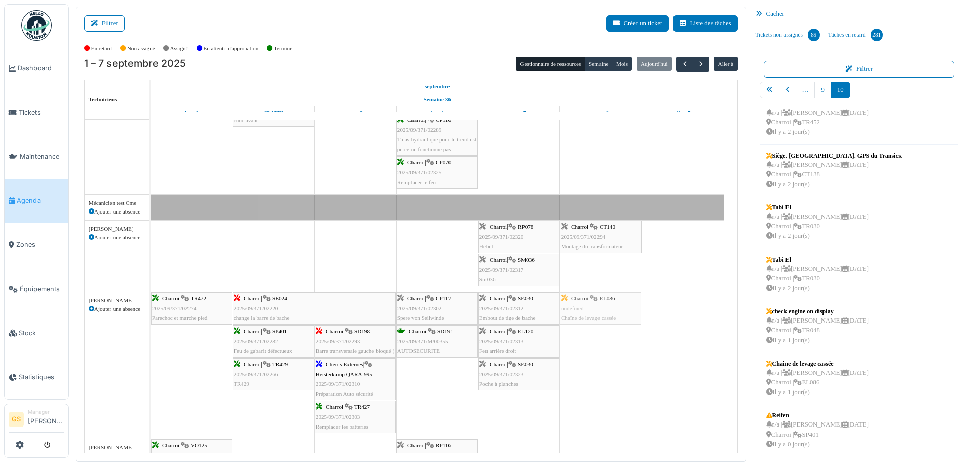
drag, startPoint x: 820, startPoint y: 371, endPoint x: 605, endPoint y: 328, distance: 219.7
click at [605, 328] on div "Filtrer Créer un ticket Liste des tâches Afficher les tâches non assignées *** …" at bounding box center [520, 234] width 901 height 455
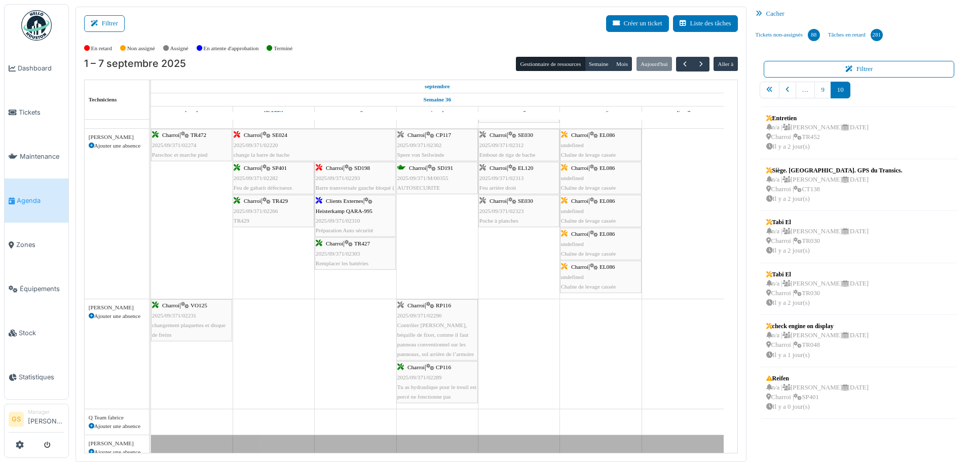
scroll to position [0, 0]
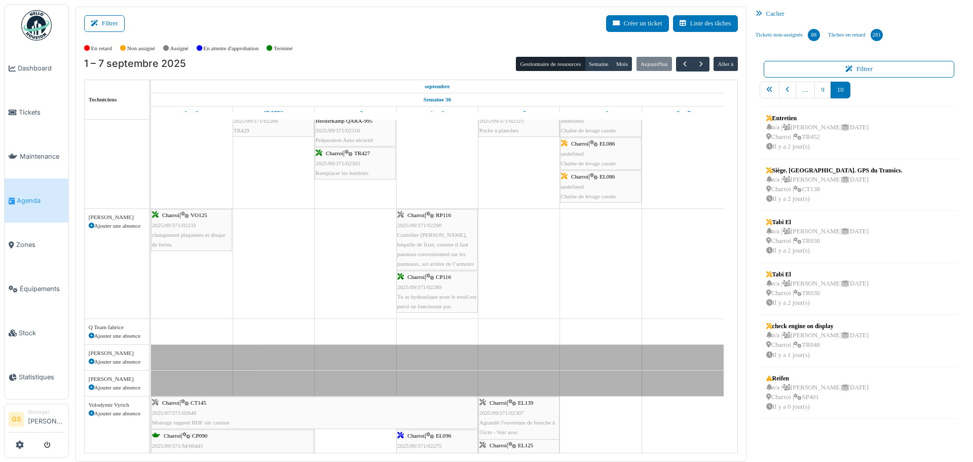
click at [431, 289] on span "2025/09/371/02289" at bounding box center [419, 287] width 45 height 6
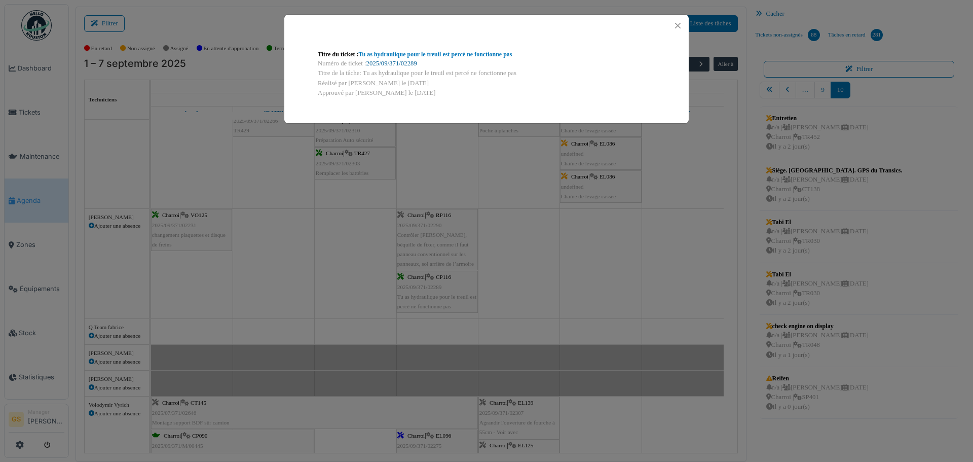
click at [406, 62] on link "2025/09/371/02289" at bounding box center [391, 63] width 51 height 7
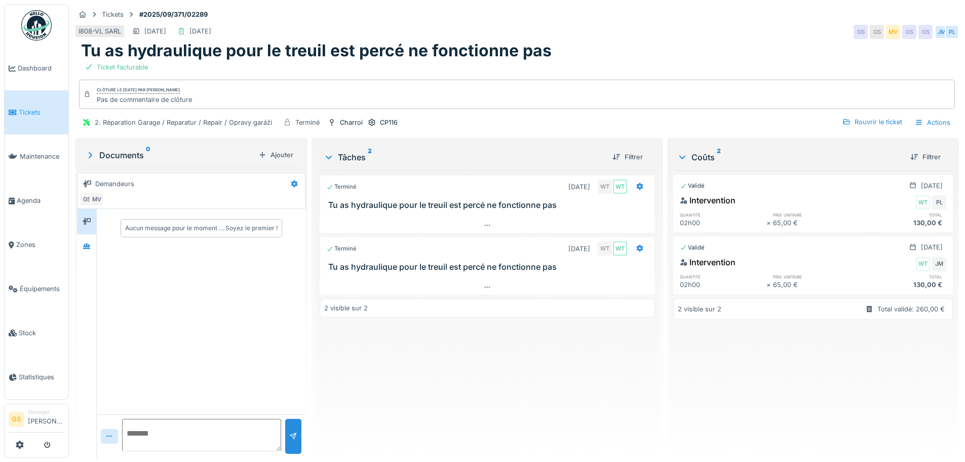
click at [22, 108] on span "Tickets" at bounding box center [42, 112] width 46 height 10
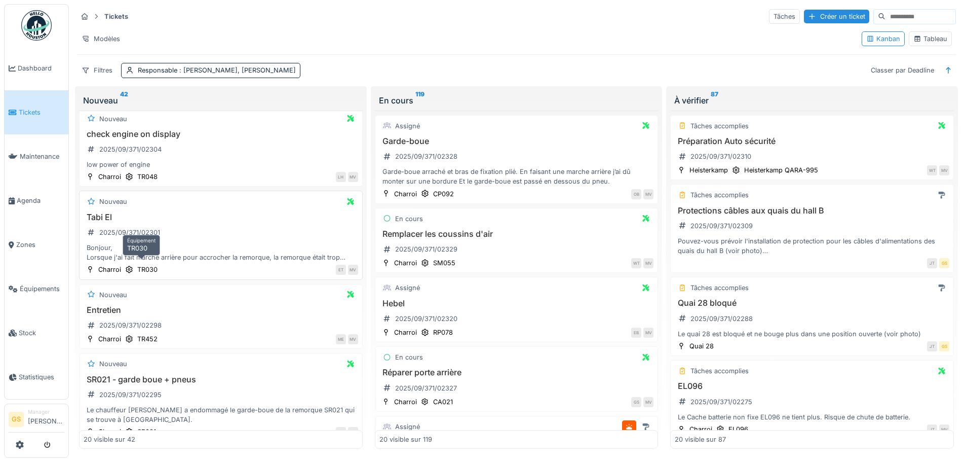
scroll to position [101, 0]
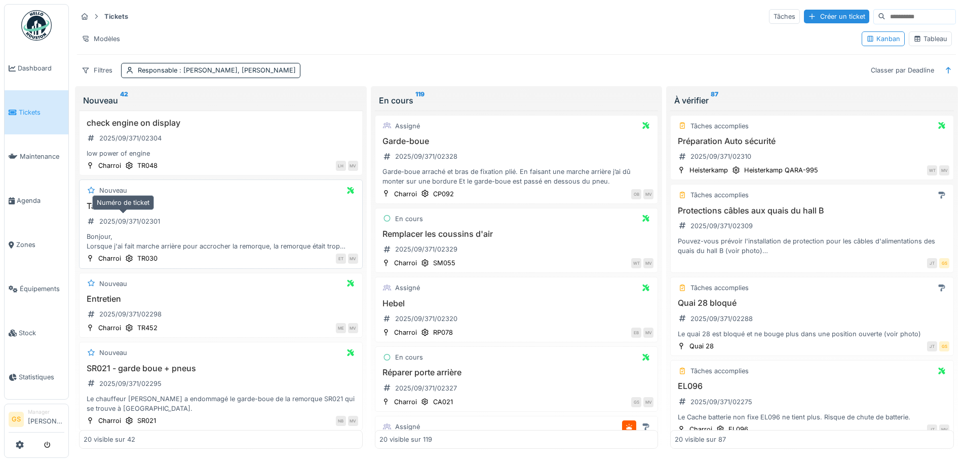
click at [121, 221] on div "2025/09/371/02301" at bounding box center [129, 221] width 61 height 10
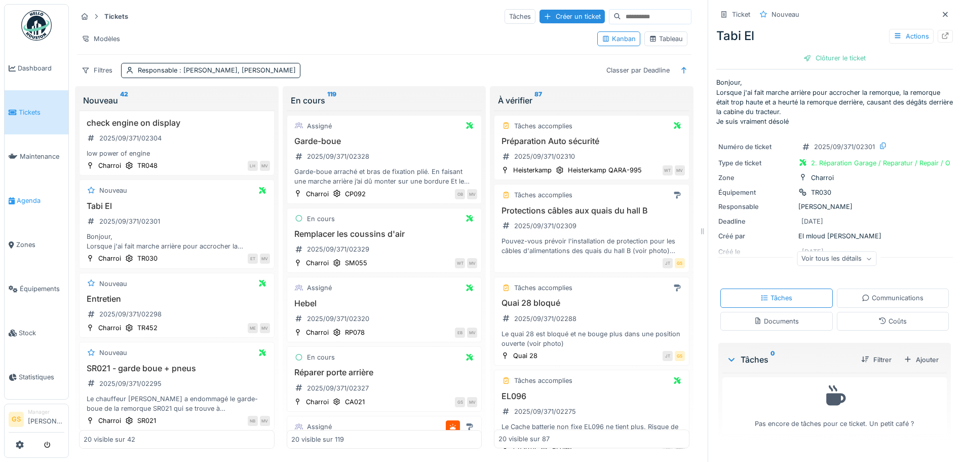
click at [22, 196] on span "Agenda" at bounding box center [41, 201] width 48 height 10
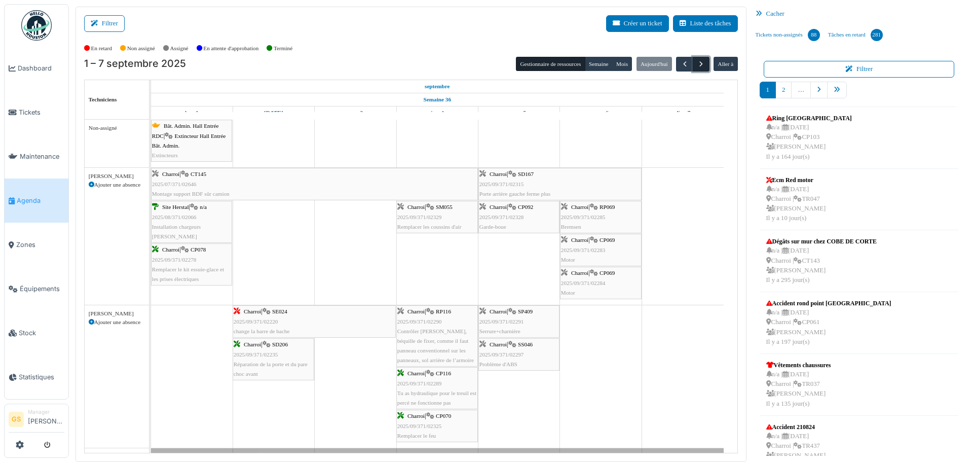
click at [697, 64] on span "button" at bounding box center [701, 64] width 9 height 9
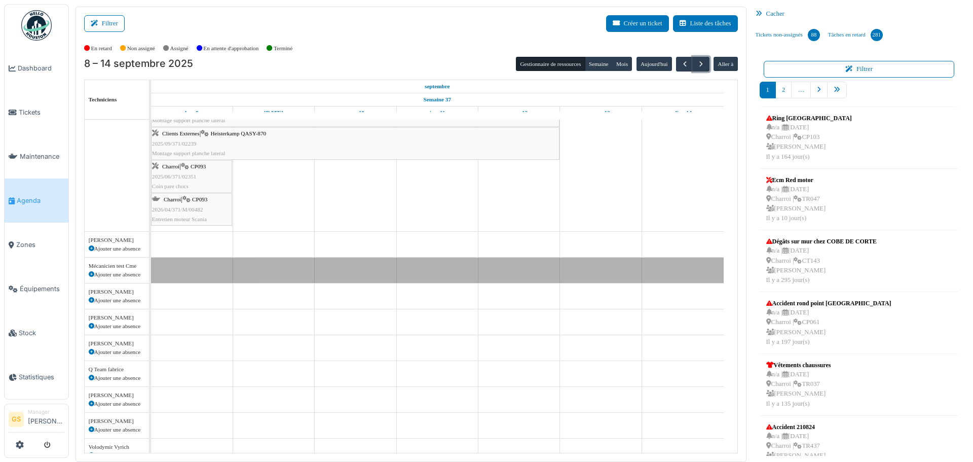
scroll to position [152, 0]
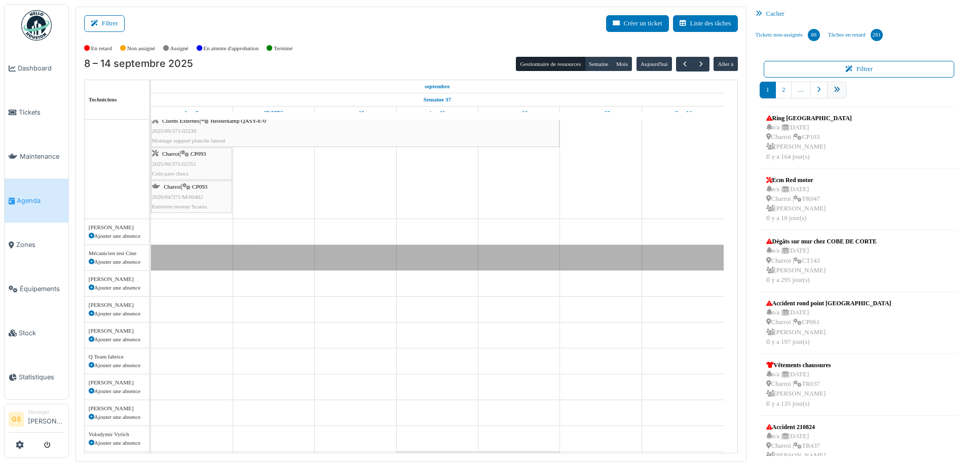
click at [834, 91] on icon "pager" at bounding box center [837, 90] width 7 height 7
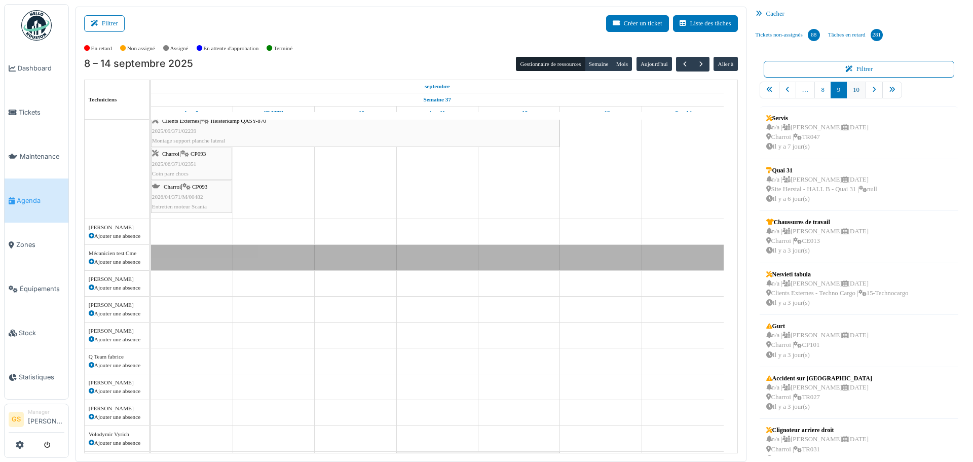
click at [848, 92] on link "10" at bounding box center [856, 90] width 20 height 17
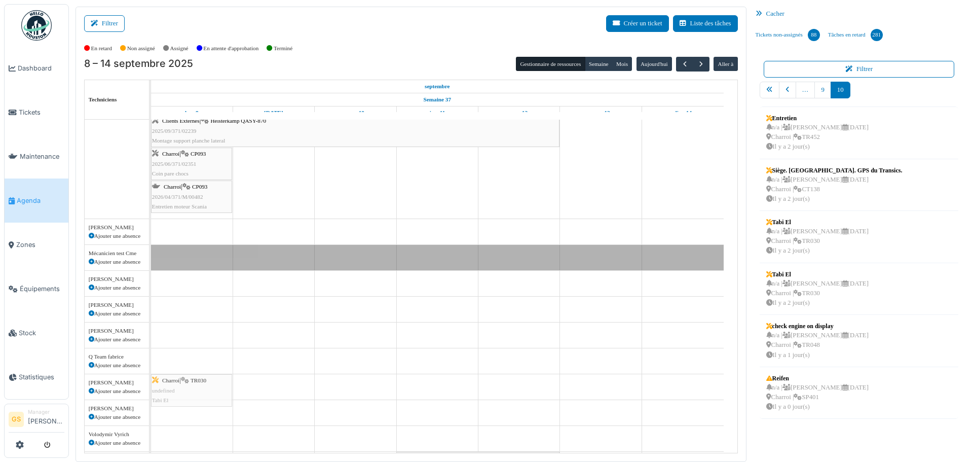
drag, startPoint x: 796, startPoint y: 225, endPoint x: 210, endPoint y: 399, distance: 611.0
click at [210, 399] on div "Filtrer Créer un ticket Liste des tâches Afficher les tâches non assignées *** …" at bounding box center [520, 234] width 901 height 455
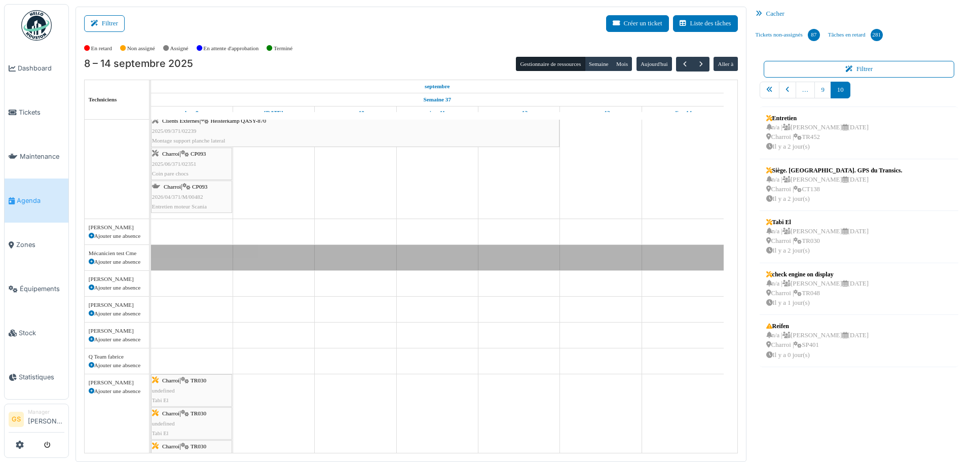
click at [20, 198] on span "Agenda" at bounding box center [41, 201] width 48 height 10
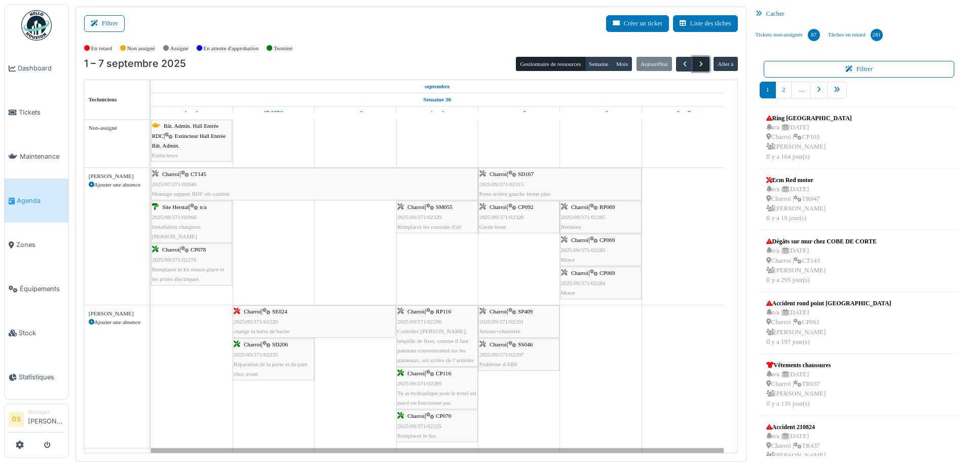
click at [697, 65] on span "button" at bounding box center [701, 64] width 9 height 9
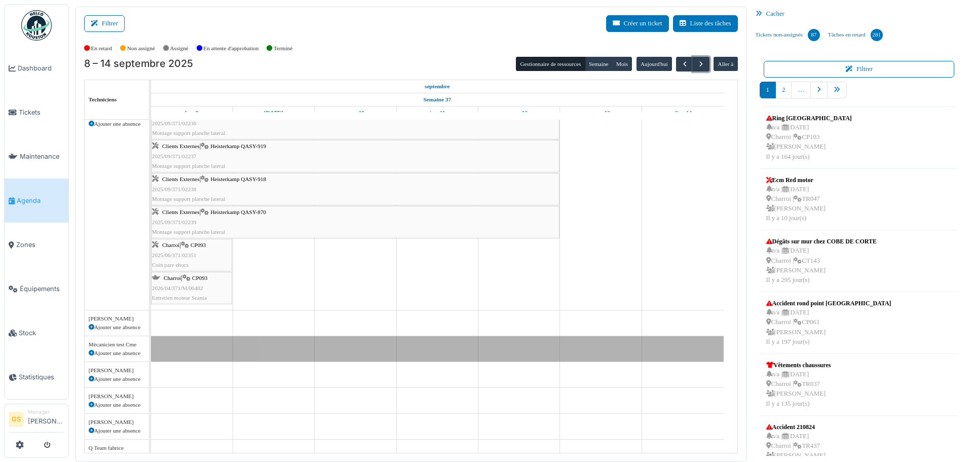
scroll to position [203, 0]
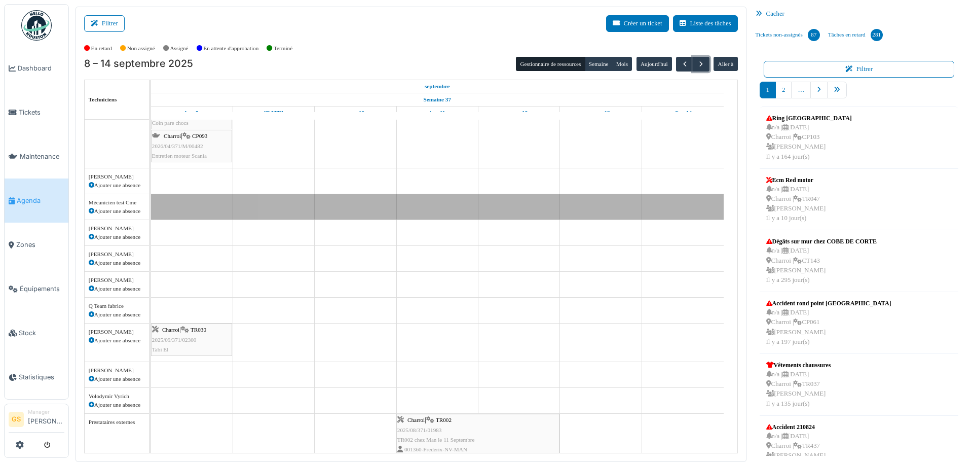
click at [182, 340] on span "2025/09/371/02300" at bounding box center [174, 339] width 45 height 6
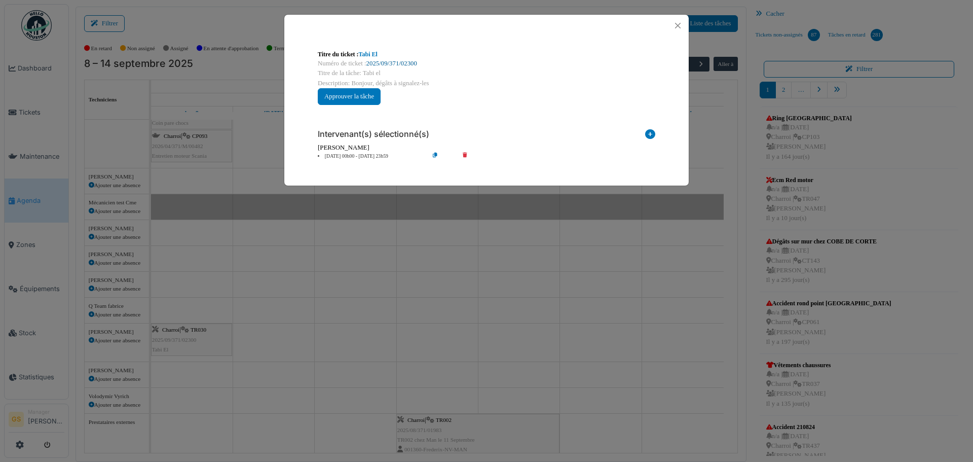
click at [384, 61] on link "2025/09/371/02300" at bounding box center [391, 63] width 51 height 7
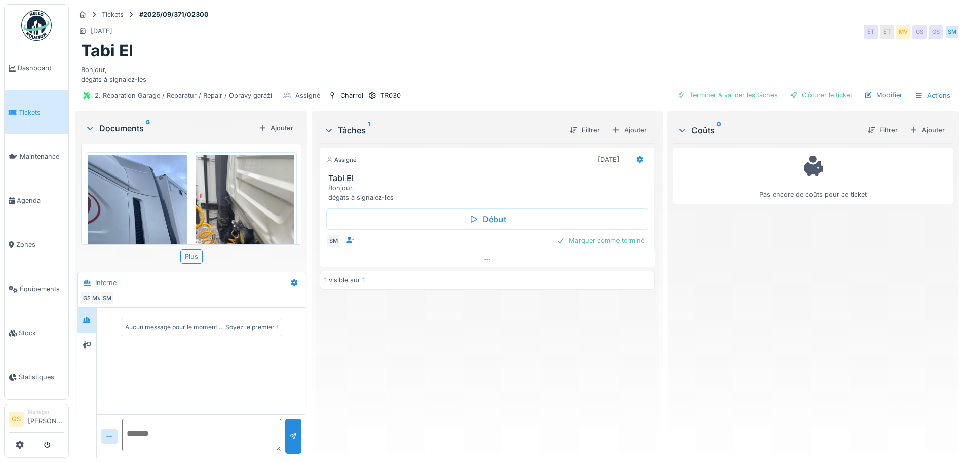
click at [919, 128] on div "Ajouter" at bounding box center [927, 130] width 43 height 14
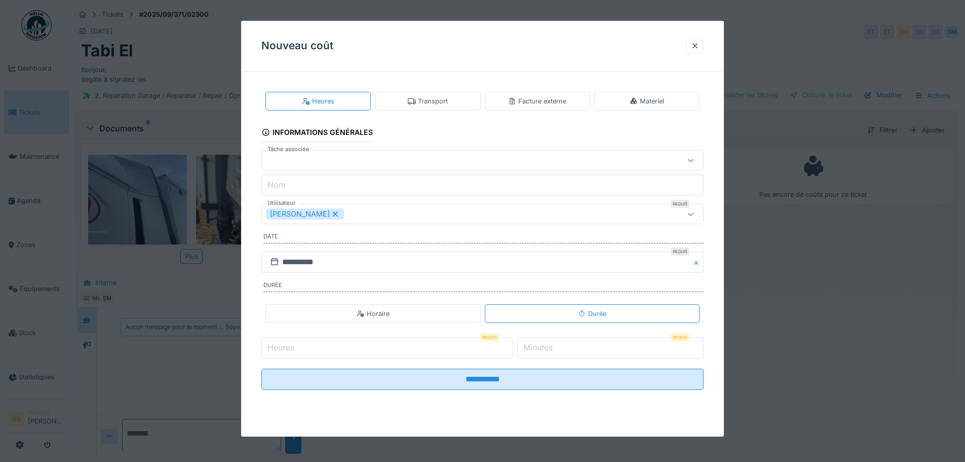
click at [524, 100] on div "Facture externe" at bounding box center [537, 101] width 58 height 10
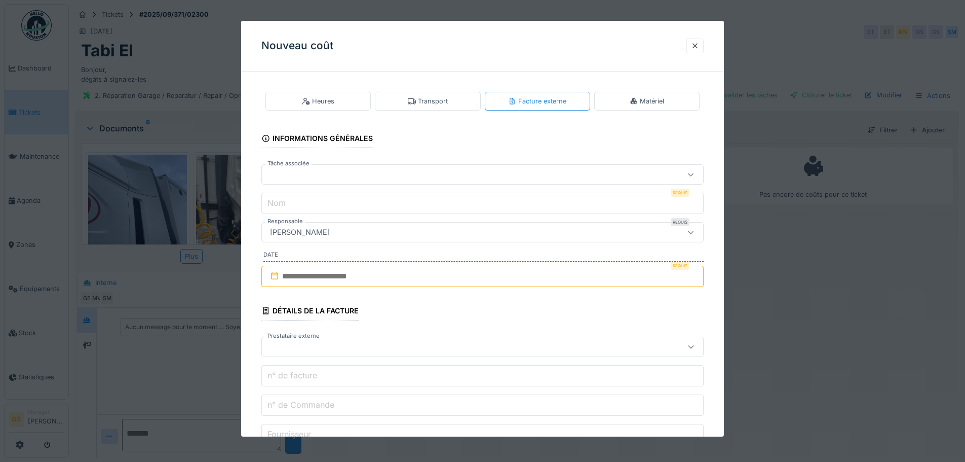
click at [279, 203] on label "Nom" at bounding box center [277, 203] width 22 height 12
click at [279, 203] on input "Nom" at bounding box center [482, 203] width 442 height 21
click at [299, 171] on div at bounding box center [457, 174] width 382 height 11
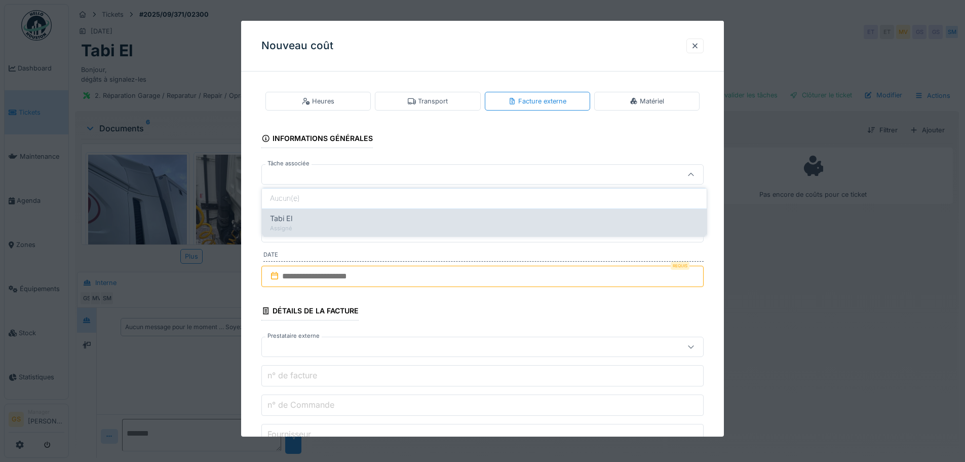
click at [302, 219] on div "Tabi El" at bounding box center [484, 218] width 429 height 11
type input "******"
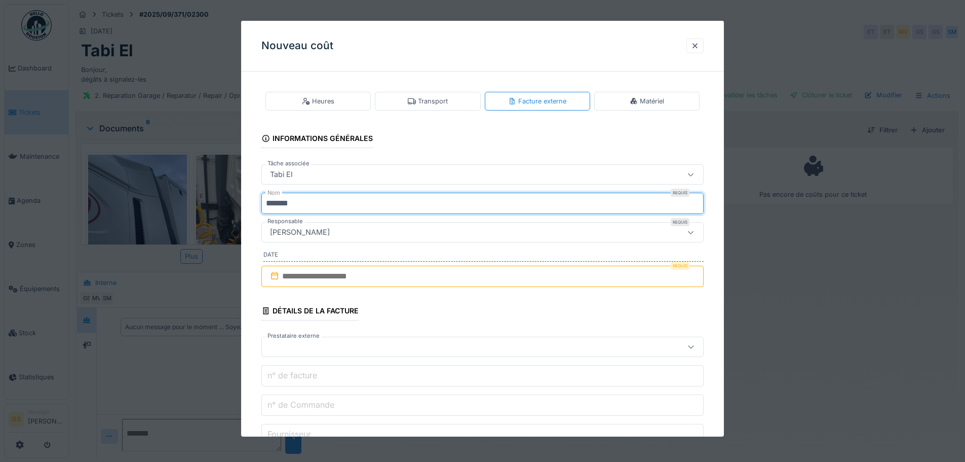
click at [319, 204] on input "*******" at bounding box center [482, 203] width 442 height 21
type input "*"
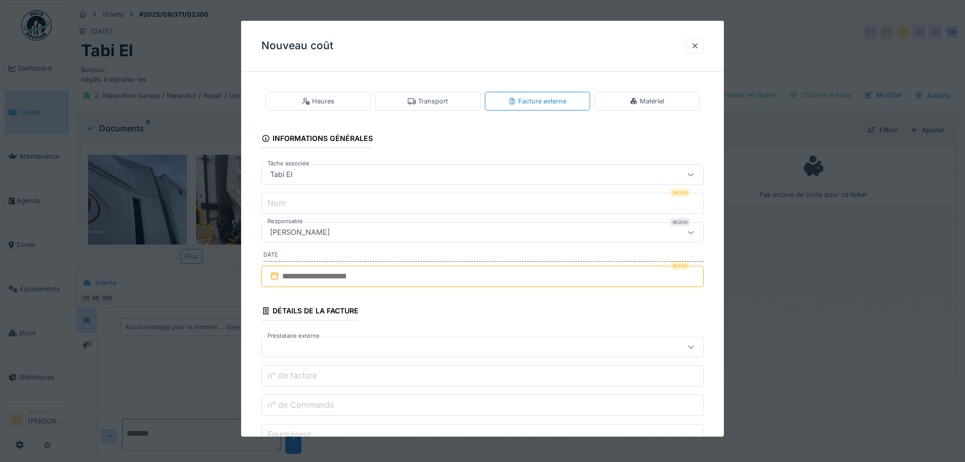
click at [647, 103] on div "Matériel" at bounding box center [647, 101] width 34 height 10
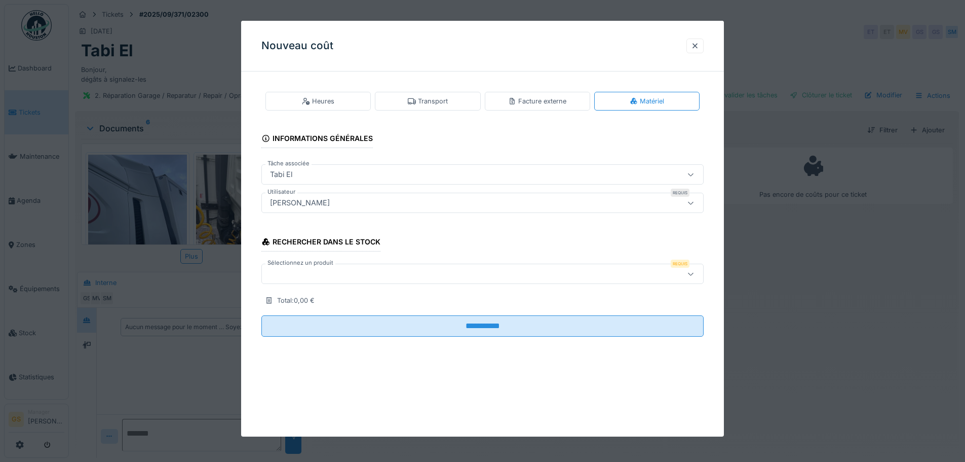
click at [340, 297] on div "Rechercher dans le stock Sélectionnez un produit Requis Total : 0,00 €" at bounding box center [482, 266] width 442 height 81
click at [340, 277] on div at bounding box center [457, 273] width 382 height 11
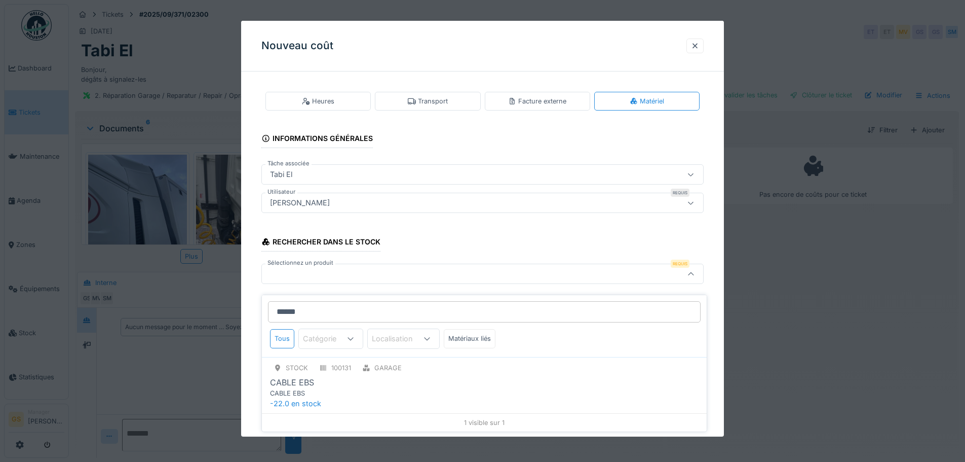
scroll to position [8, 0]
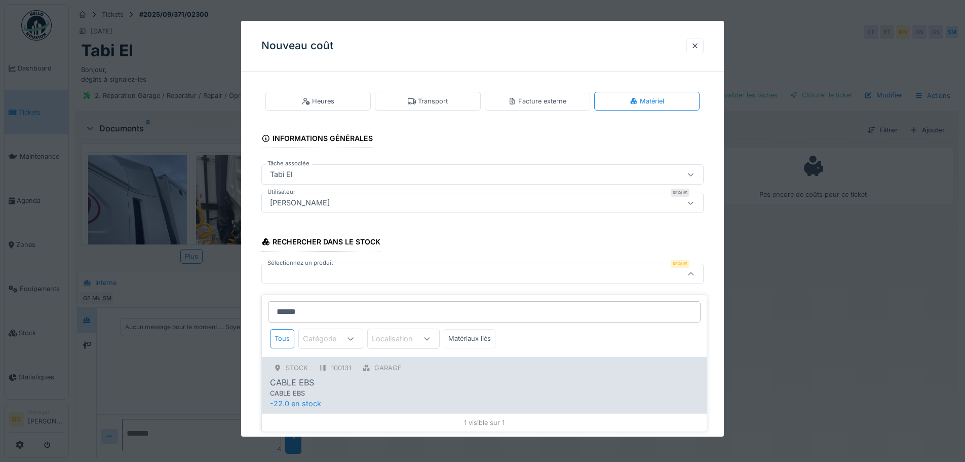
type input "******"
click at [390, 364] on div "GARAGE" at bounding box center [387, 368] width 27 height 10
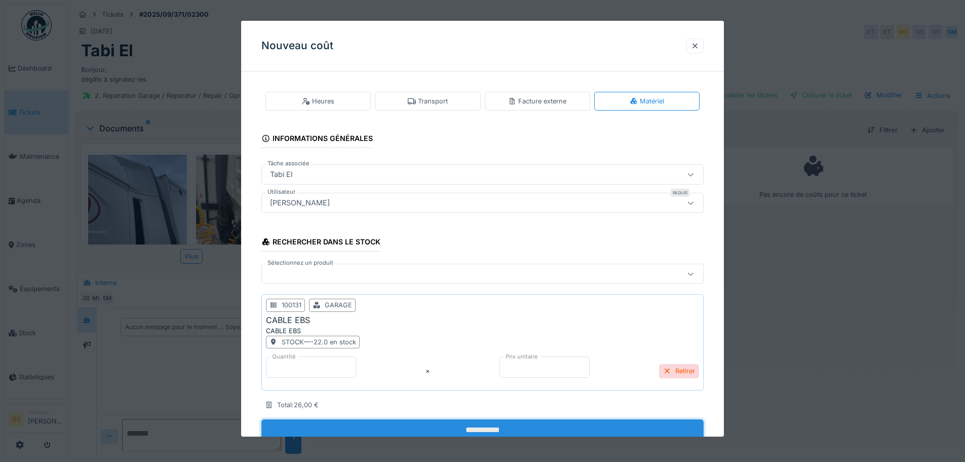
click at [468, 430] on input "**********" at bounding box center [482, 429] width 442 height 21
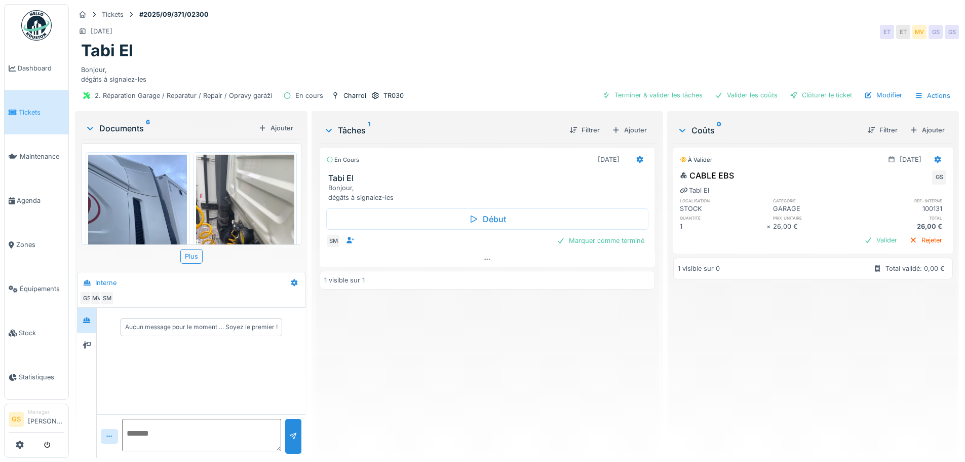
click at [30, 111] on span "Tickets" at bounding box center [42, 112] width 46 height 10
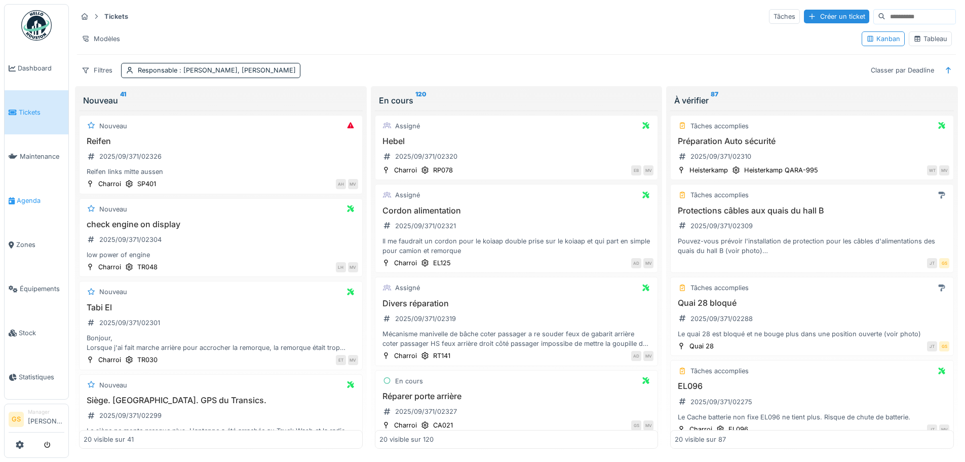
click at [22, 197] on span "Agenda" at bounding box center [41, 201] width 48 height 10
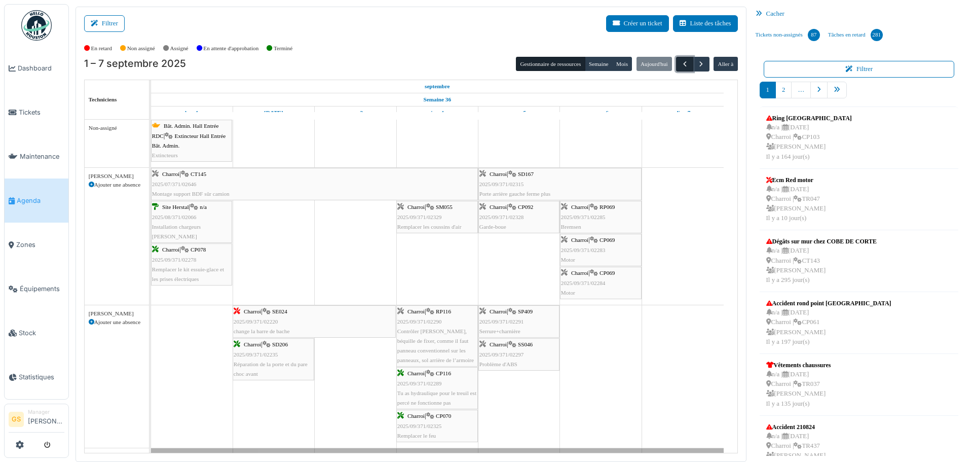
click at [682, 65] on span "button" at bounding box center [685, 64] width 9 height 9
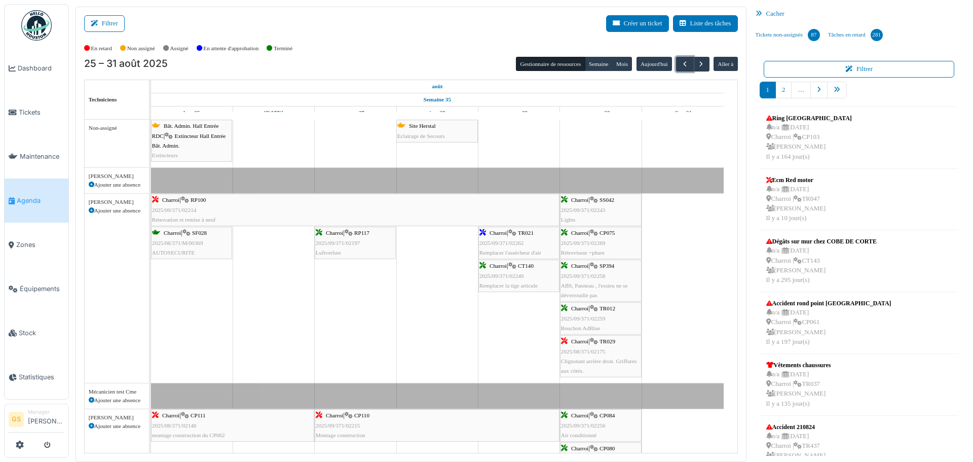
click at [506, 243] on span "2025/09/371/02262" at bounding box center [501, 243] width 45 height 6
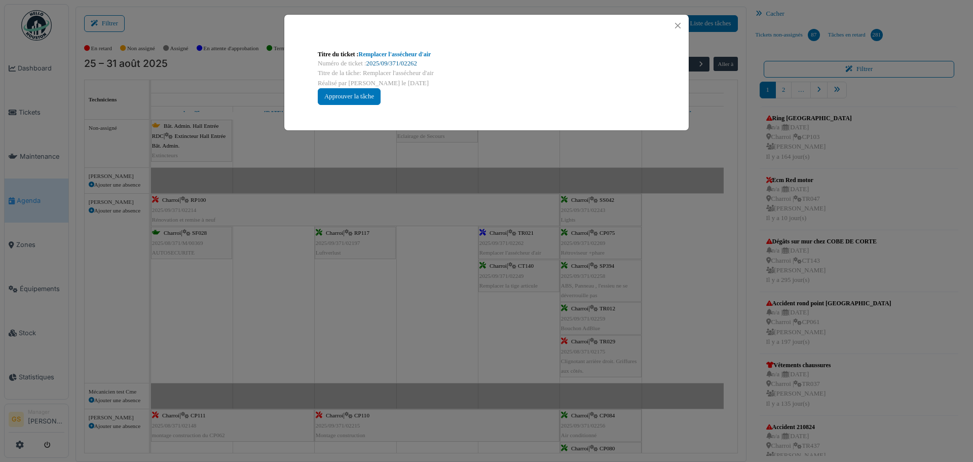
click at [394, 62] on link "2025/09/371/02262" at bounding box center [391, 63] width 51 height 7
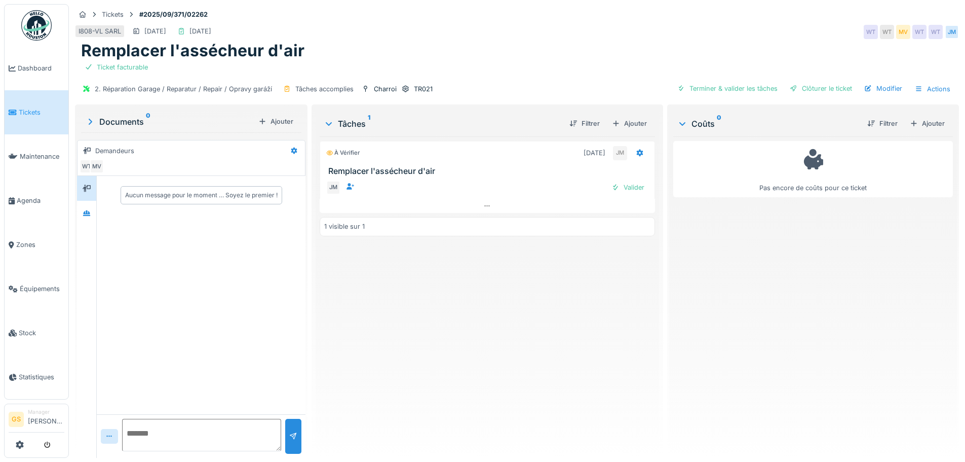
click at [28, 110] on span "Tickets" at bounding box center [42, 112] width 46 height 10
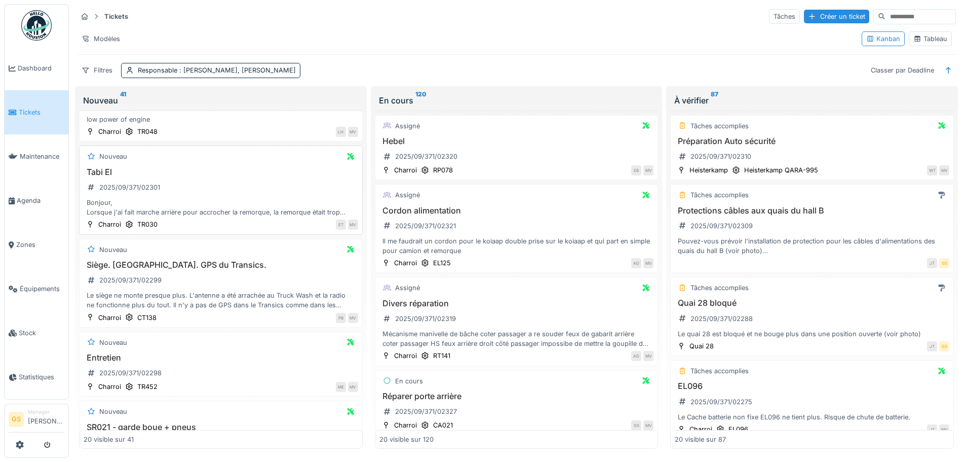
scroll to position [152, 0]
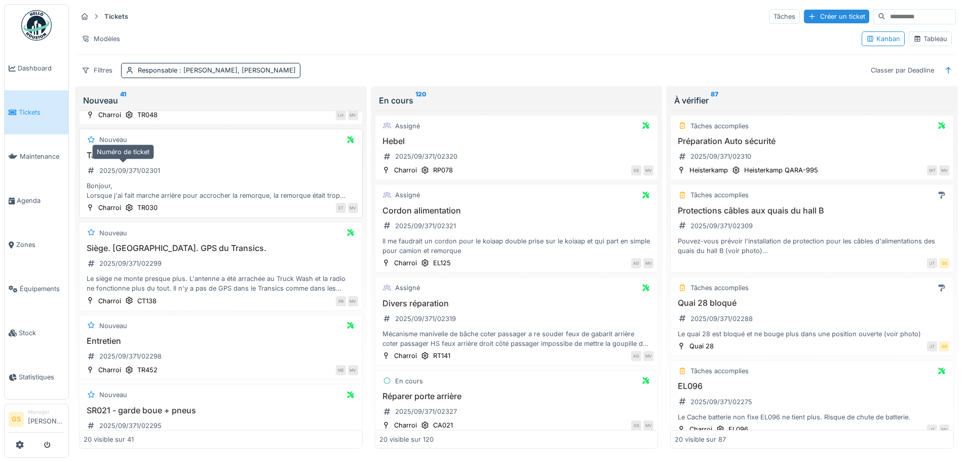
click at [135, 170] on div "2025/09/371/02301" at bounding box center [129, 171] width 61 height 10
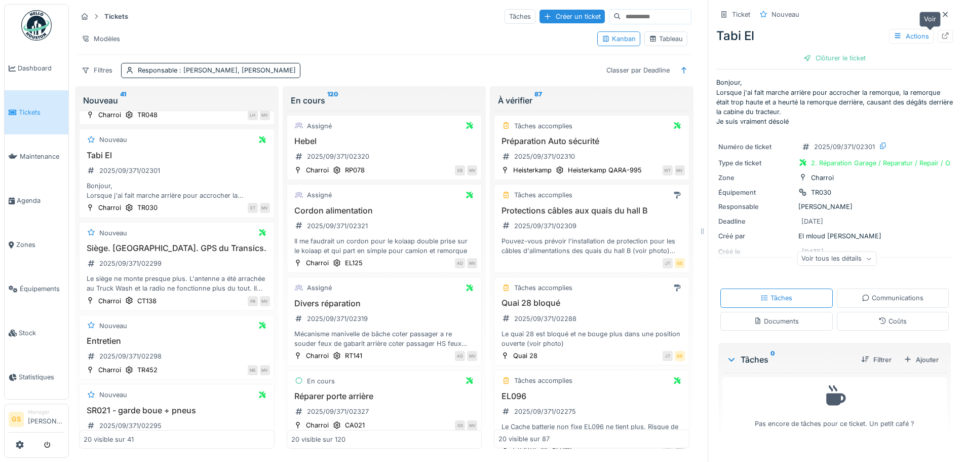
click at [941, 31] on div at bounding box center [945, 36] width 8 height 10
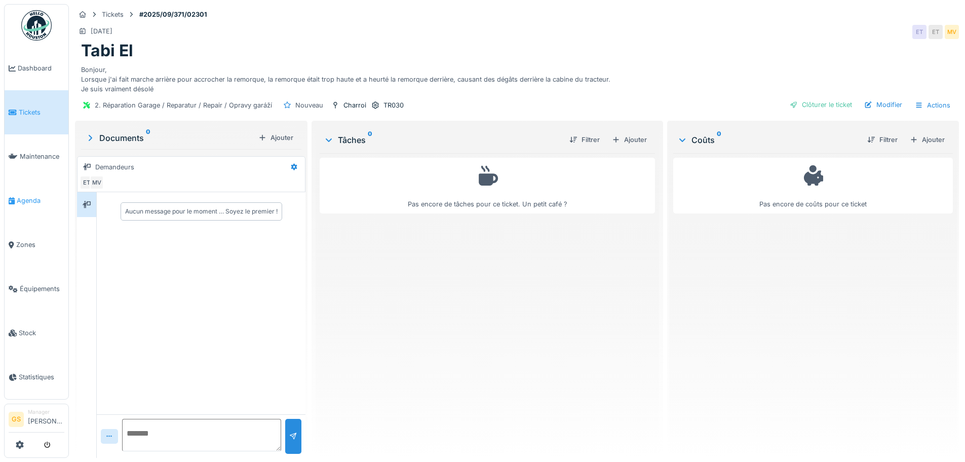
click at [31, 196] on span "Agenda" at bounding box center [41, 201] width 48 height 10
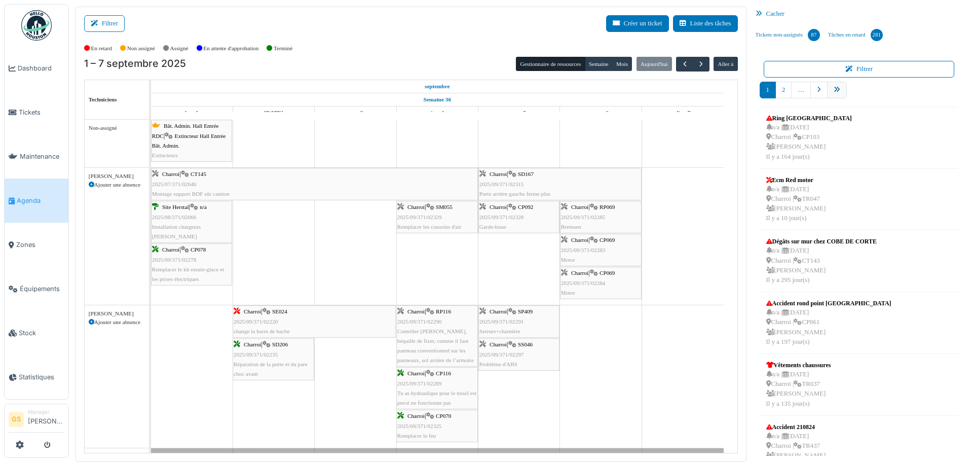
click at [835, 89] on link "pager" at bounding box center [837, 90] width 20 height 17
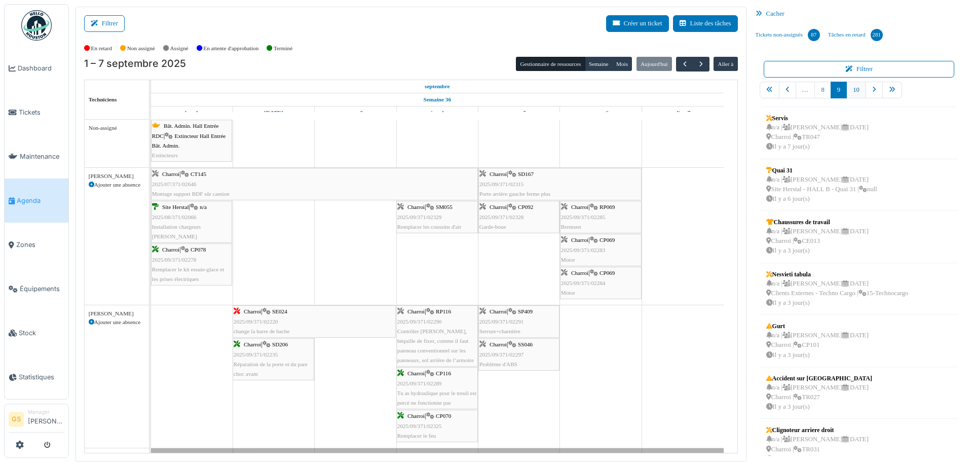
click at [853, 89] on link "10" at bounding box center [856, 90] width 20 height 17
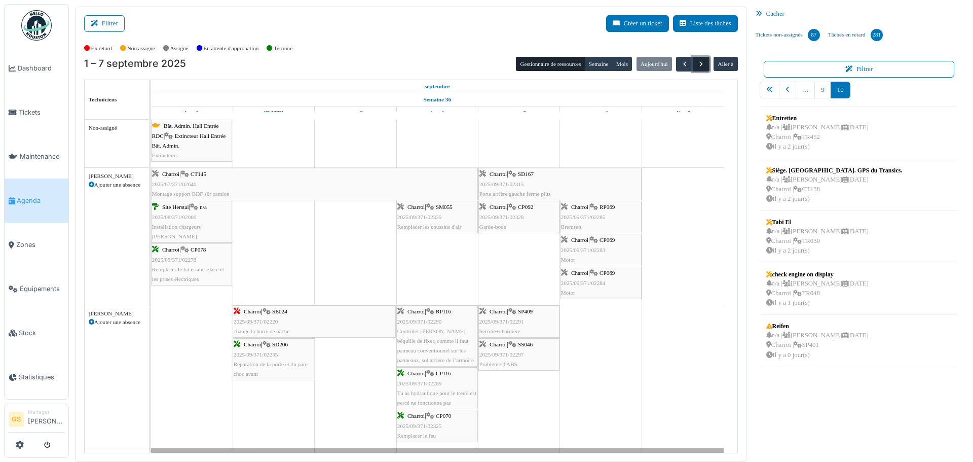
click at [697, 63] on span "button" at bounding box center [701, 64] width 9 height 9
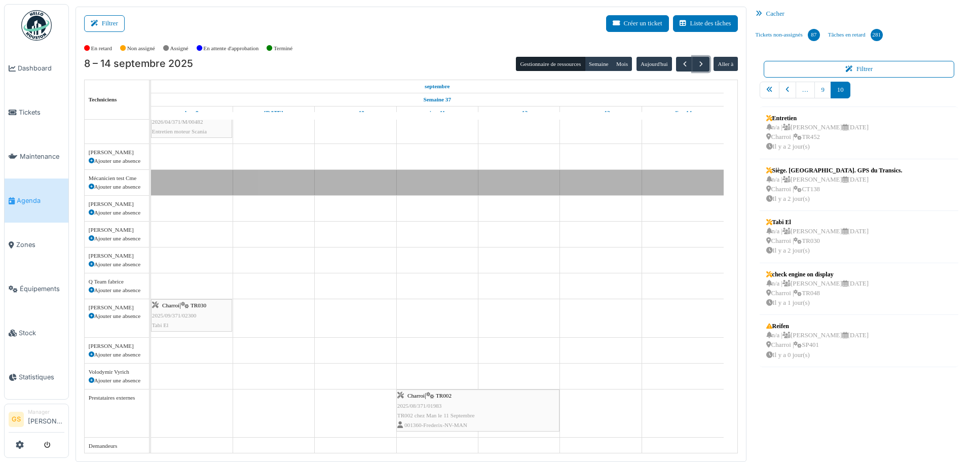
scroll to position [229, 0]
drag, startPoint x: 804, startPoint y: 229, endPoint x: 195, endPoint y: 320, distance: 615.9
click at [196, 321] on div "Filtrer Créer un ticket Liste des tâches Afficher les tâches non assignées *** …" at bounding box center [520, 234] width 901 height 455
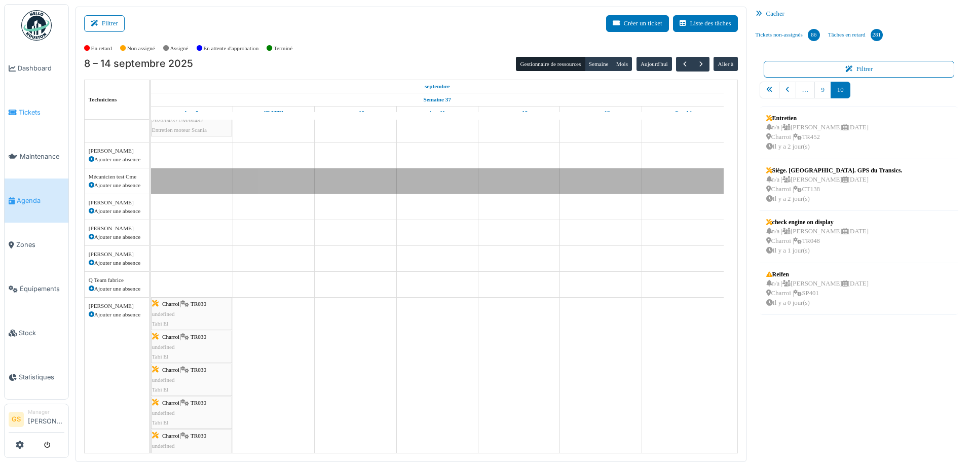
click at [22, 107] on span "Tickets" at bounding box center [42, 112] width 46 height 10
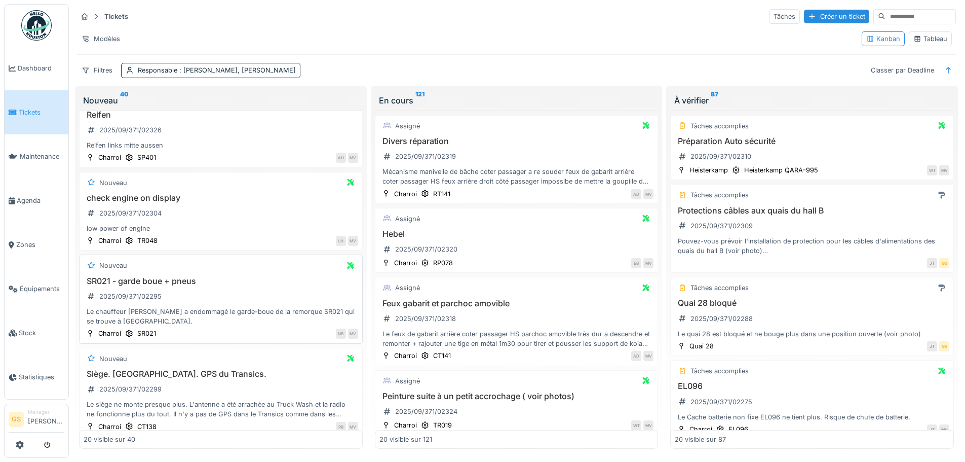
scroll to position [51, 0]
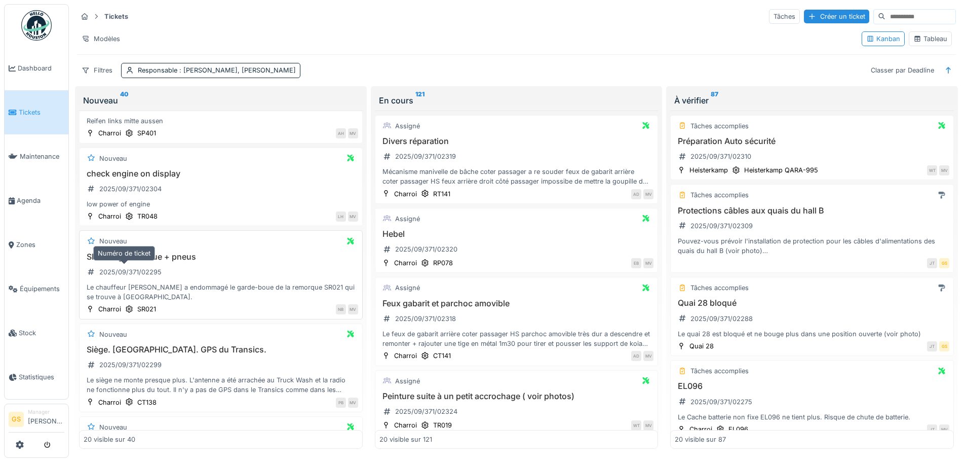
click at [133, 268] on div "2025/09/371/02295" at bounding box center [130, 272] width 62 height 10
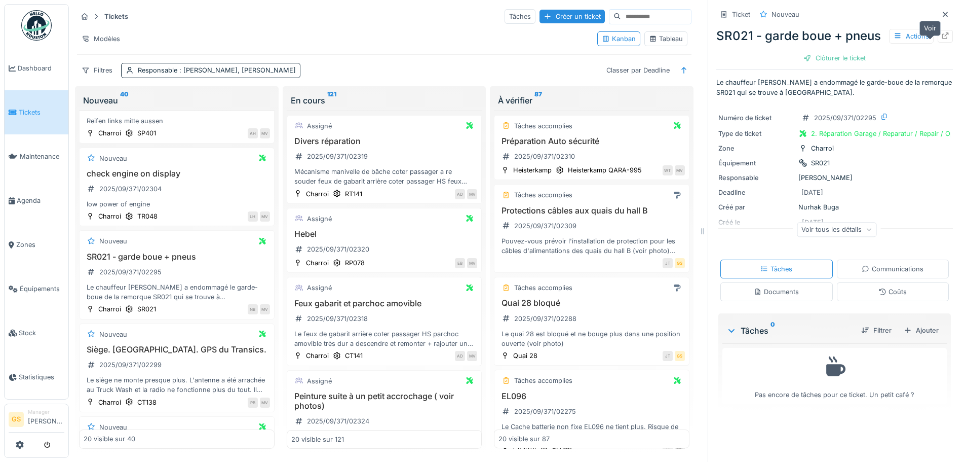
click at [942, 39] on icon at bounding box center [945, 35] width 7 height 7
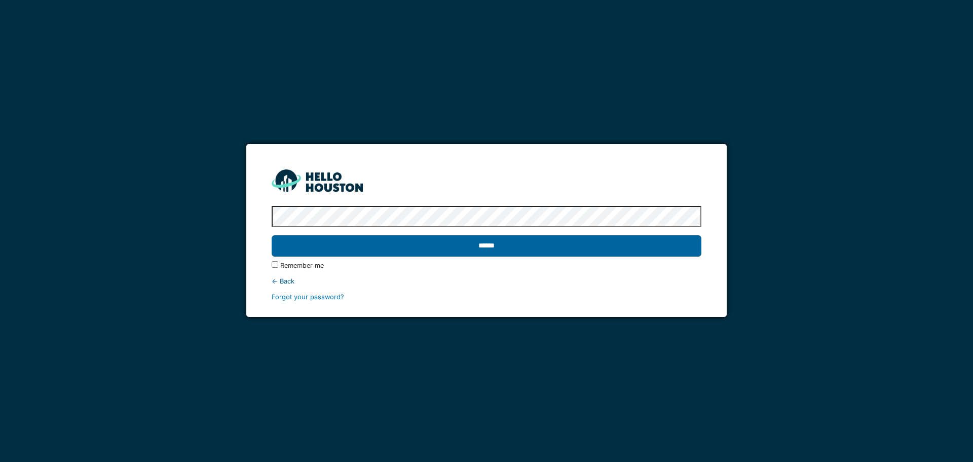
click at [599, 241] on input "******" at bounding box center [486, 245] width 429 height 21
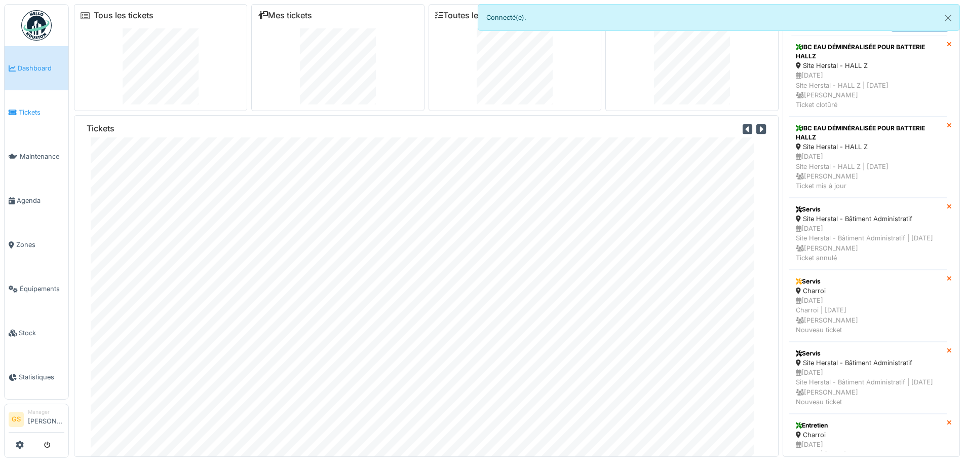
click at [20, 107] on span "Tickets" at bounding box center [42, 112] width 46 height 10
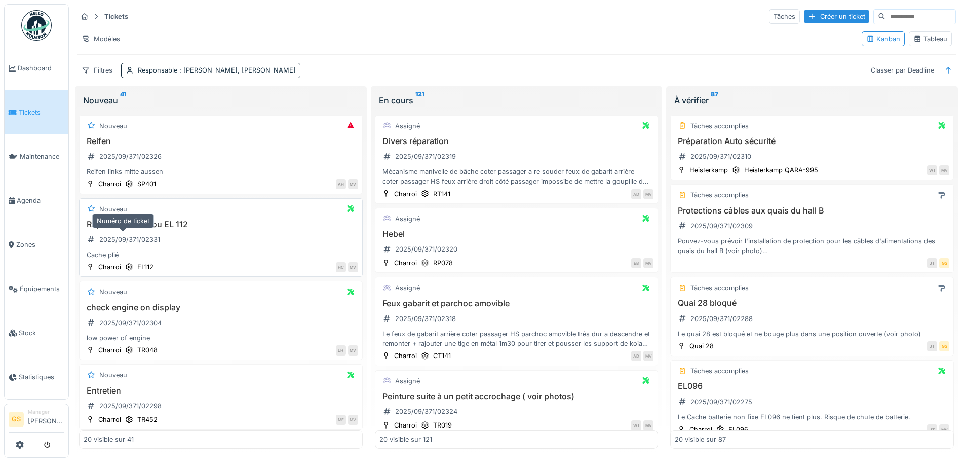
click at [127, 237] on div "2025/09/371/02331" at bounding box center [129, 240] width 61 height 10
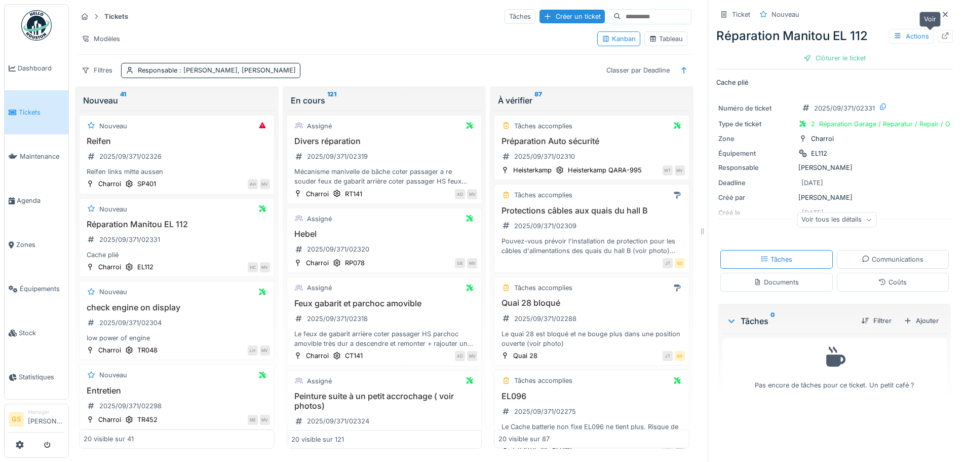
click at [941, 33] on icon at bounding box center [945, 35] width 8 height 7
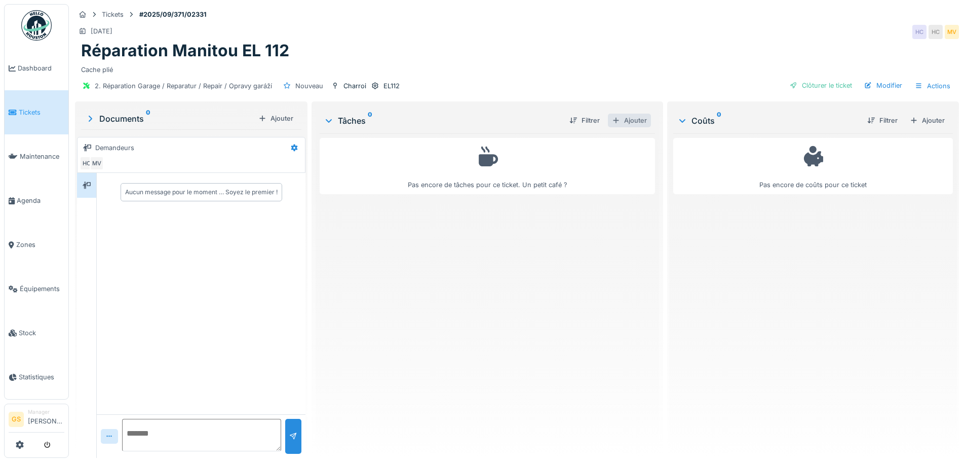
click at [631, 120] on div "Ajouter" at bounding box center [629, 121] width 43 height 14
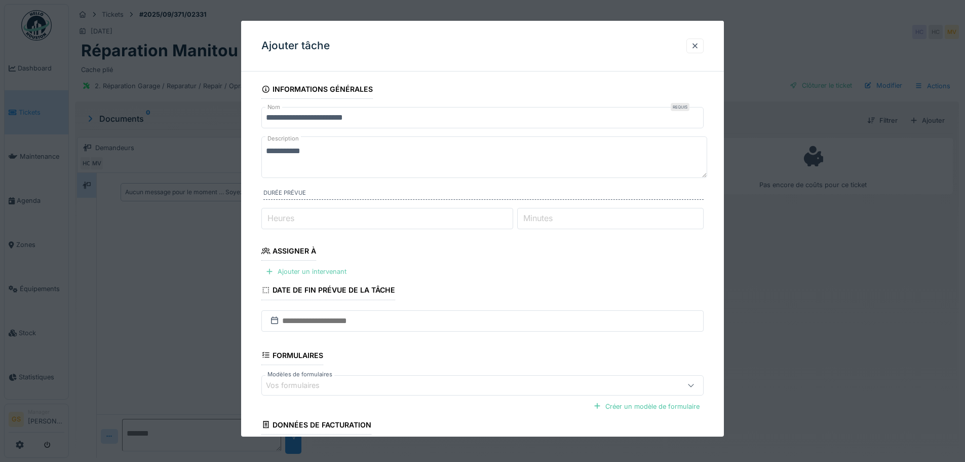
click at [295, 272] on div "Ajouter un intervenant" at bounding box center [305, 272] width 89 height 14
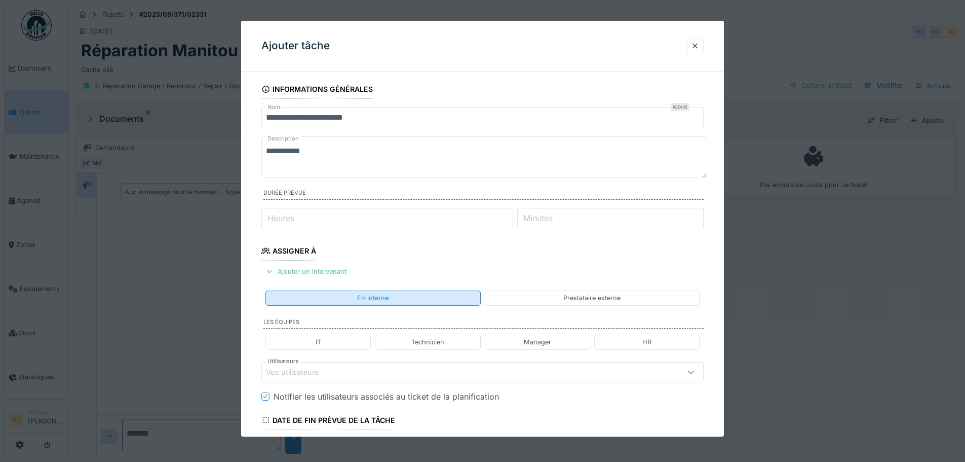
click at [401, 295] on div "En interne" at bounding box center [373, 297] width 215 height 15
click at [422, 347] on div "Technicien" at bounding box center [427, 342] width 33 height 10
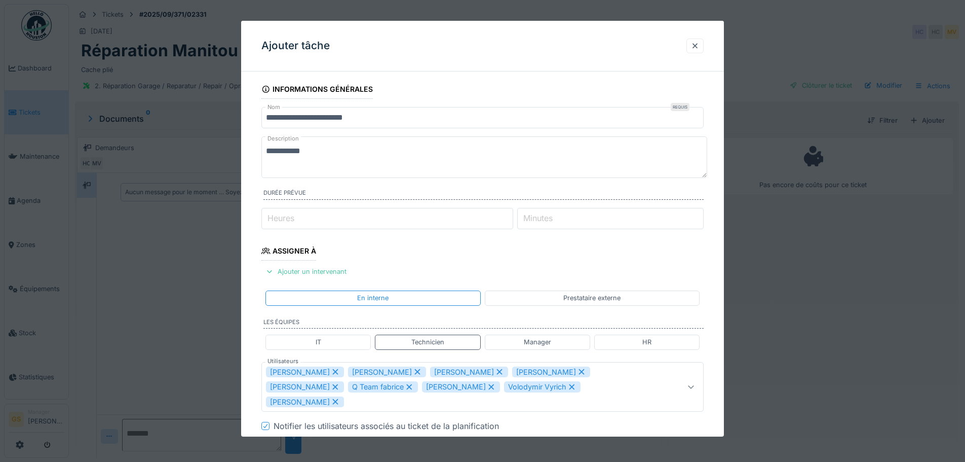
click at [348, 371] on div "Jan Maro" at bounding box center [387, 371] width 78 height 11
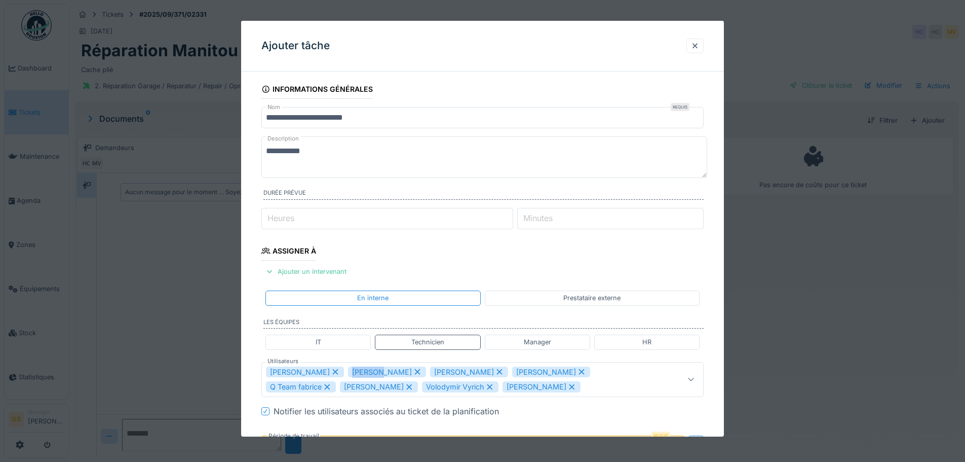
click at [348, 371] on div "Sergej Mandzjuk" at bounding box center [387, 371] width 78 height 11
click at [348, 371] on div "Vladimir Nahalka" at bounding box center [387, 371] width 78 height 11
click at [348, 371] on div "Miroslav Kotora" at bounding box center [387, 371] width 78 height 11
click at [348, 371] on div "Q Team fabrice" at bounding box center [383, 371] width 70 height 11
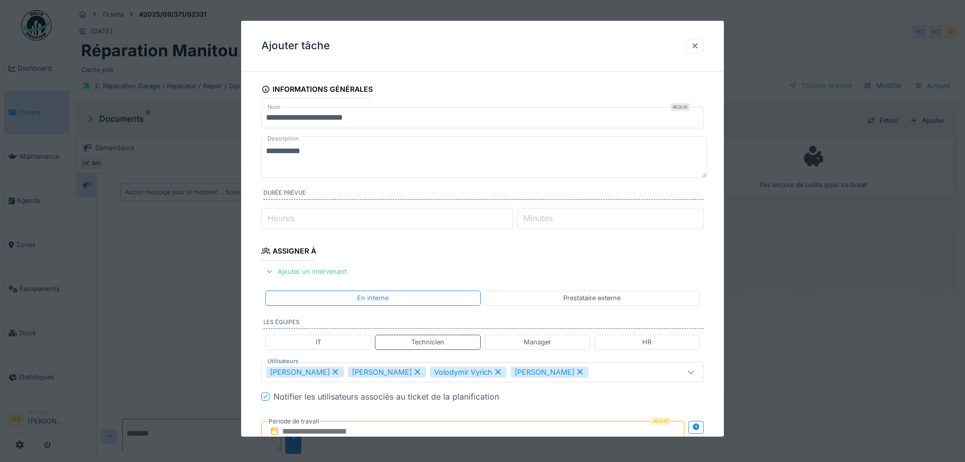
click at [348, 371] on div "Peter Lopata" at bounding box center [387, 371] width 78 height 11
click at [348, 371] on div "Volodymir Vyrich" at bounding box center [386, 371] width 77 height 11
click at [348, 371] on div "Patrick Fridmansky" at bounding box center [387, 371] width 78 height 11
type input "****"
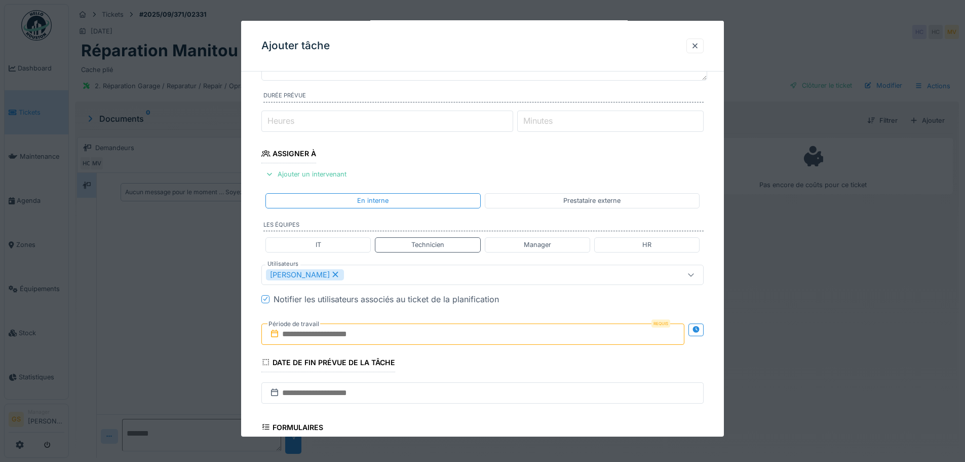
scroll to position [101, 0]
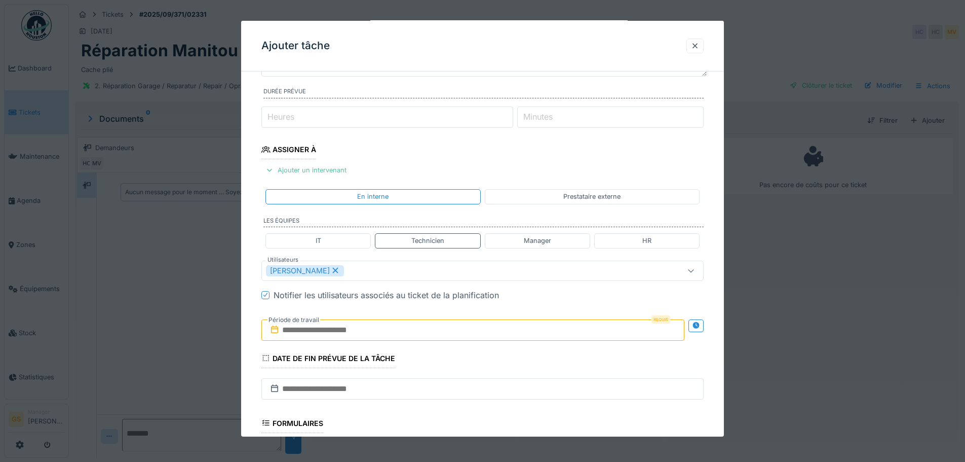
click at [286, 330] on input "text" at bounding box center [472, 329] width 423 height 21
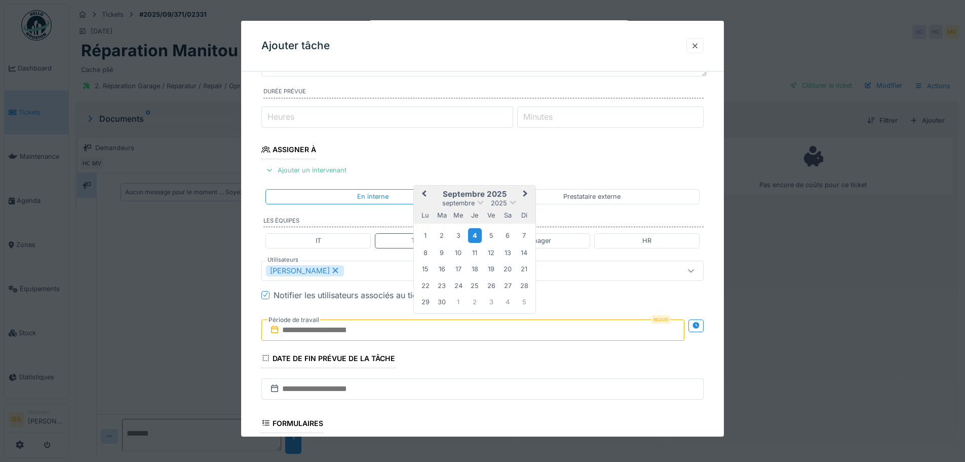
click at [475, 236] on div "4" at bounding box center [475, 235] width 14 height 15
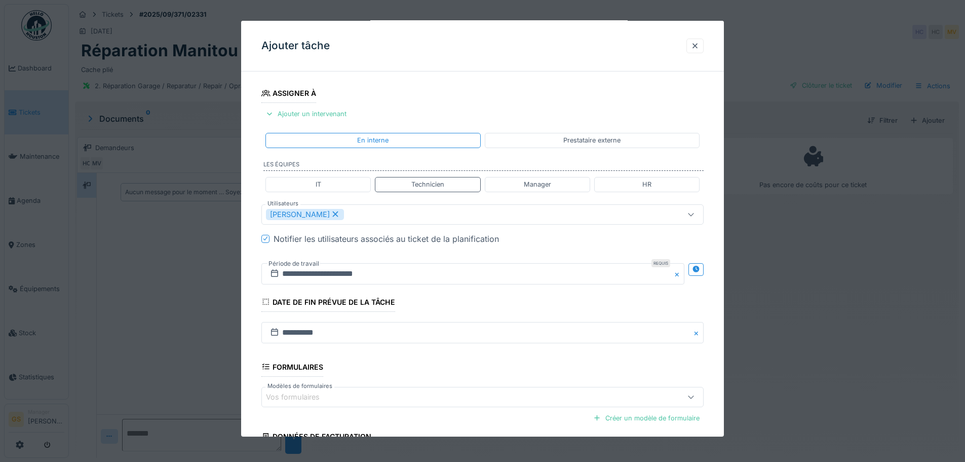
scroll to position [255, 0]
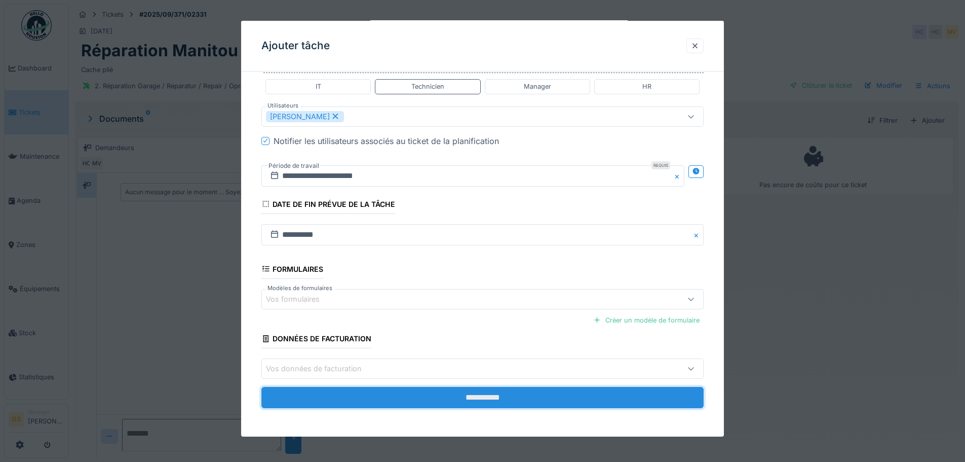
click at [382, 395] on input "**********" at bounding box center [482, 397] width 442 height 21
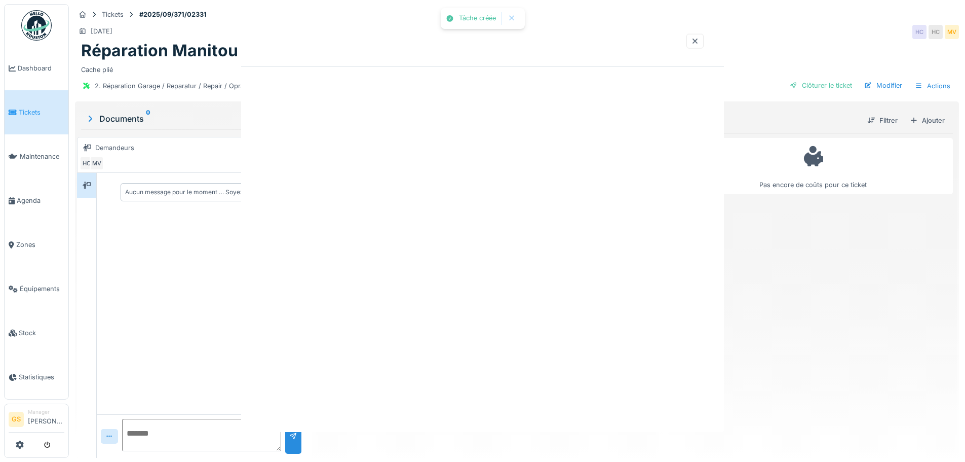
scroll to position [0, 0]
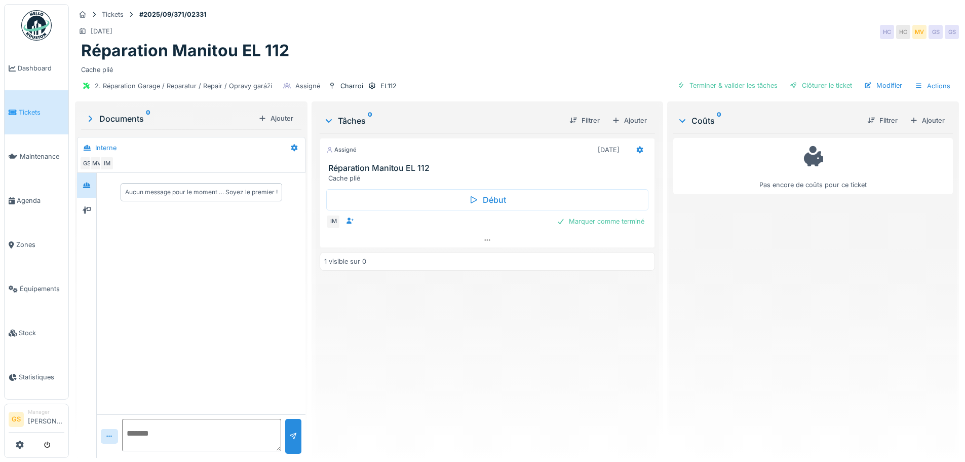
click at [29, 108] on span "Tickets" at bounding box center [42, 112] width 46 height 10
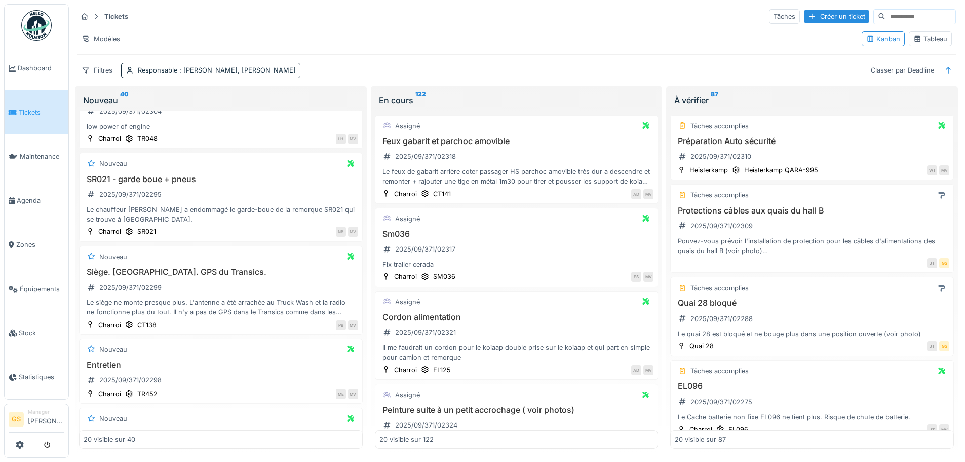
scroll to position [152, 0]
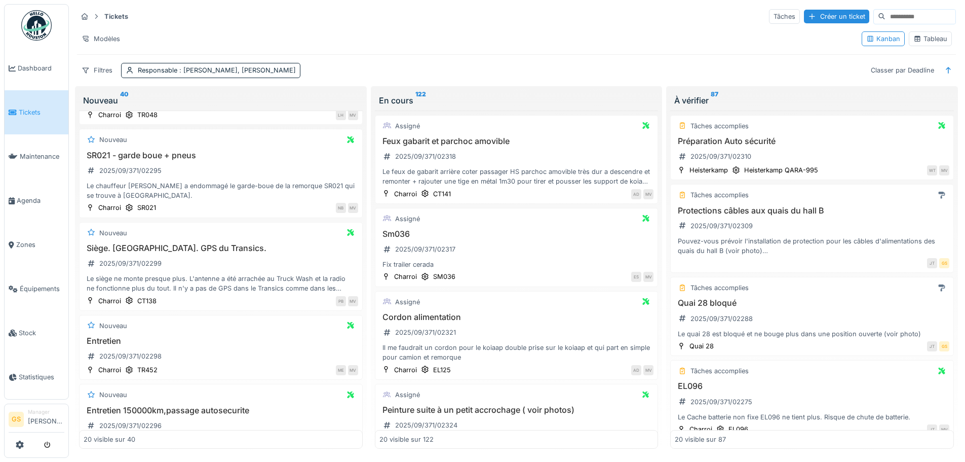
click at [31, 112] on span "Tickets" at bounding box center [42, 112] width 46 height 10
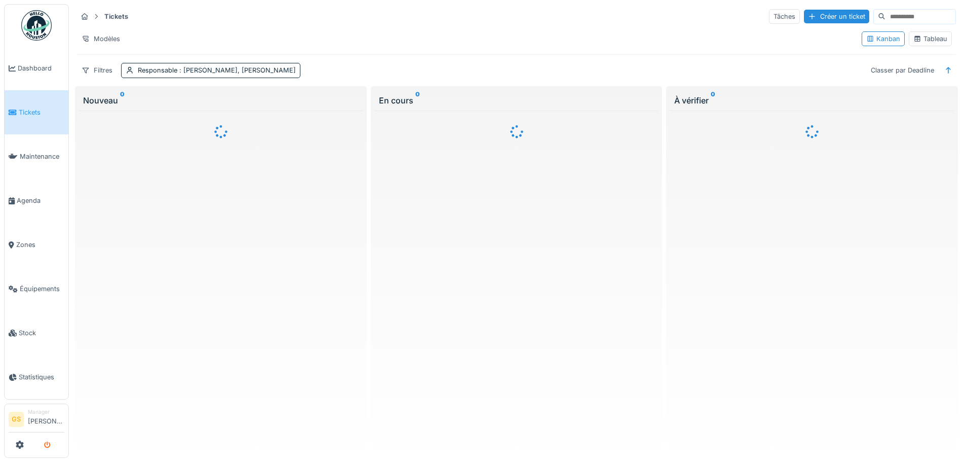
click at [48, 445] on icon "submit" at bounding box center [47, 445] width 7 height 7
